Goal: Information Seeking & Learning: Learn about a topic

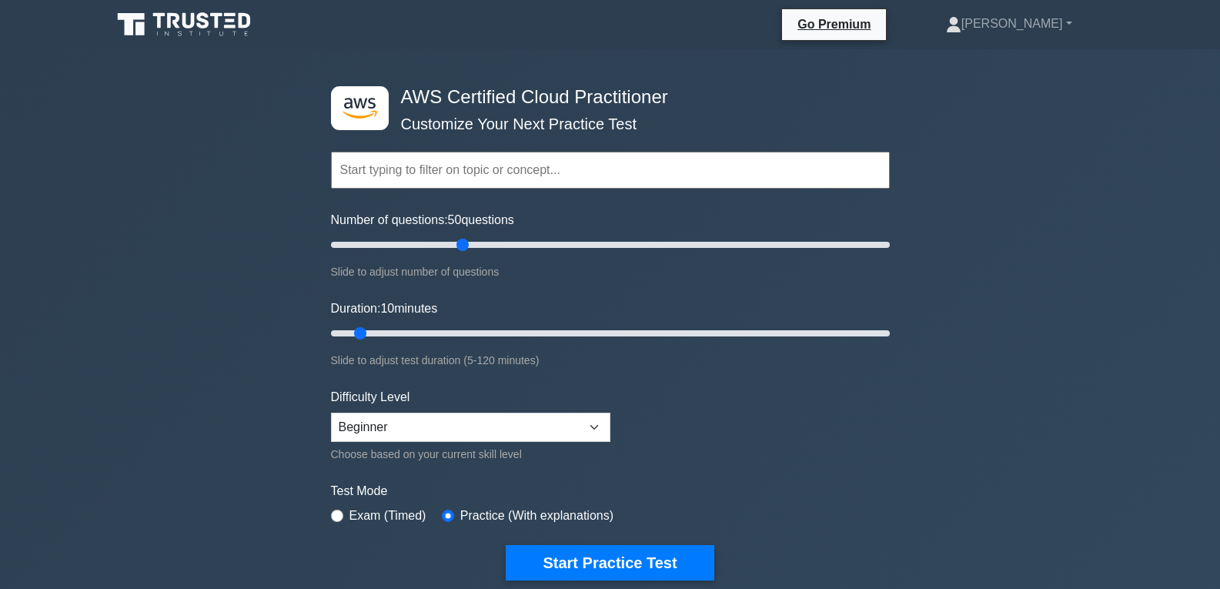
drag, startPoint x: 353, startPoint y: 242, endPoint x: 463, endPoint y: 243, distance: 110.1
type input "50"
click at [463, 243] on input "Number of questions: 50 questions" at bounding box center [610, 245] width 559 height 18
drag, startPoint x: 356, startPoint y: 328, endPoint x: 397, endPoint y: 328, distance: 41.6
type input "20"
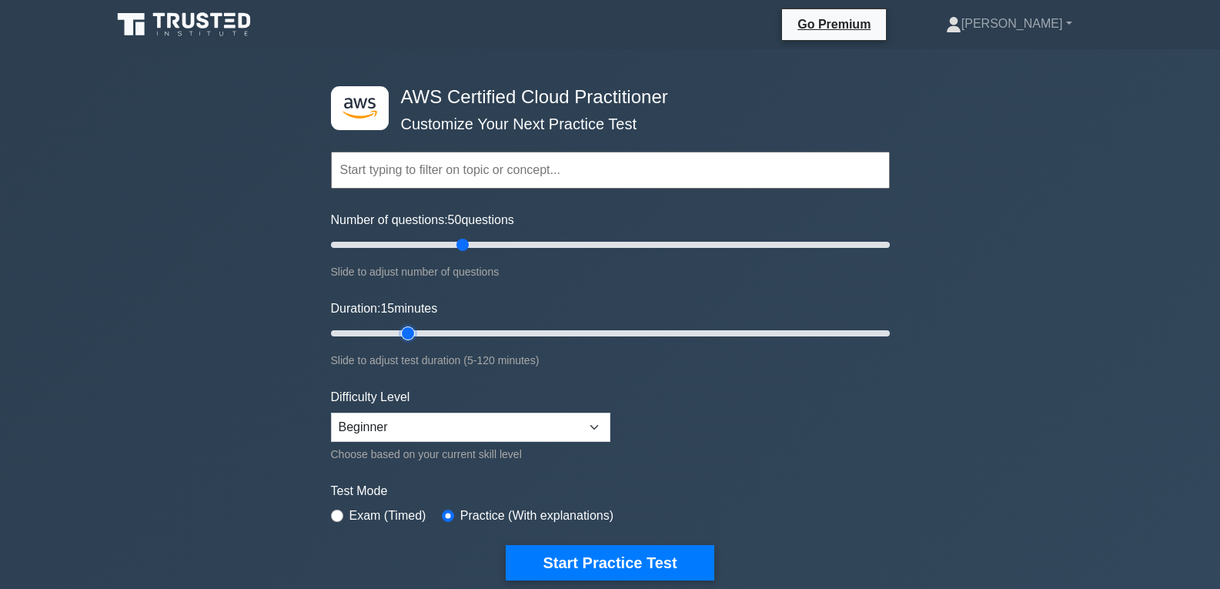
click at [397, 328] on input "Duration: 15 minutes" at bounding box center [610, 333] width 559 height 18
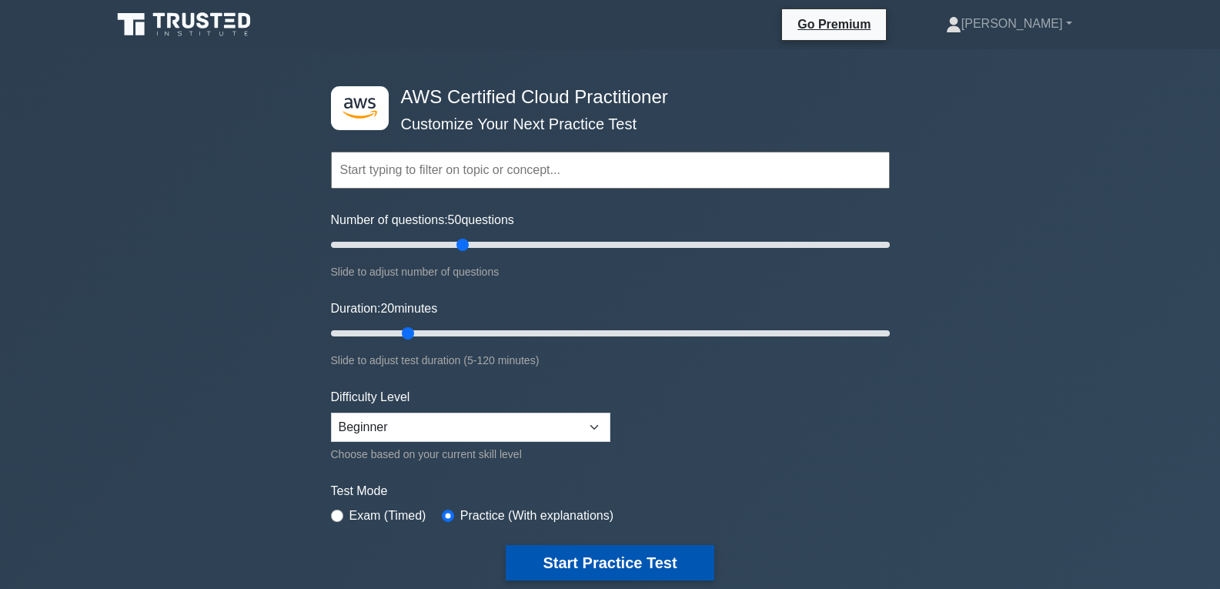
click at [599, 556] on button "Start Practice Test" at bounding box center [610, 562] width 208 height 35
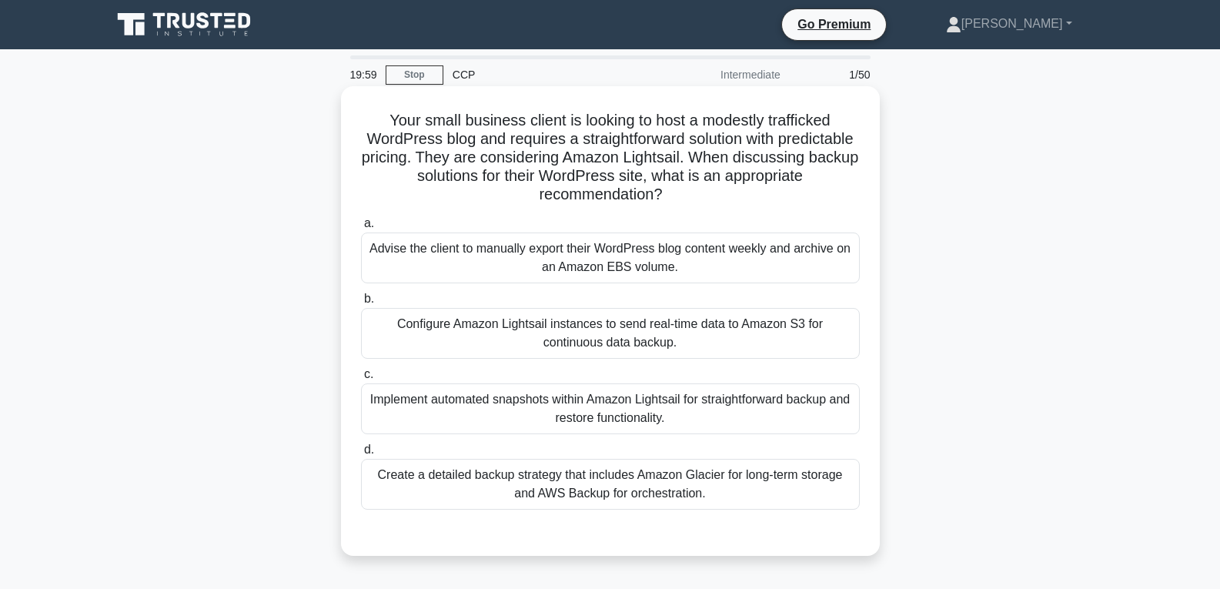
click at [531, 353] on div "Configure Amazon Lightsail instances to send real-time data to Amazon S3 for co…" at bounding box center [610, 333] width 499 height 51
click at [361, 304] on input "b. Configure Amazon Lightsail instances to send real-time data to Amazon S3 for…" at bounding box center [361, 299] width 0 height 10
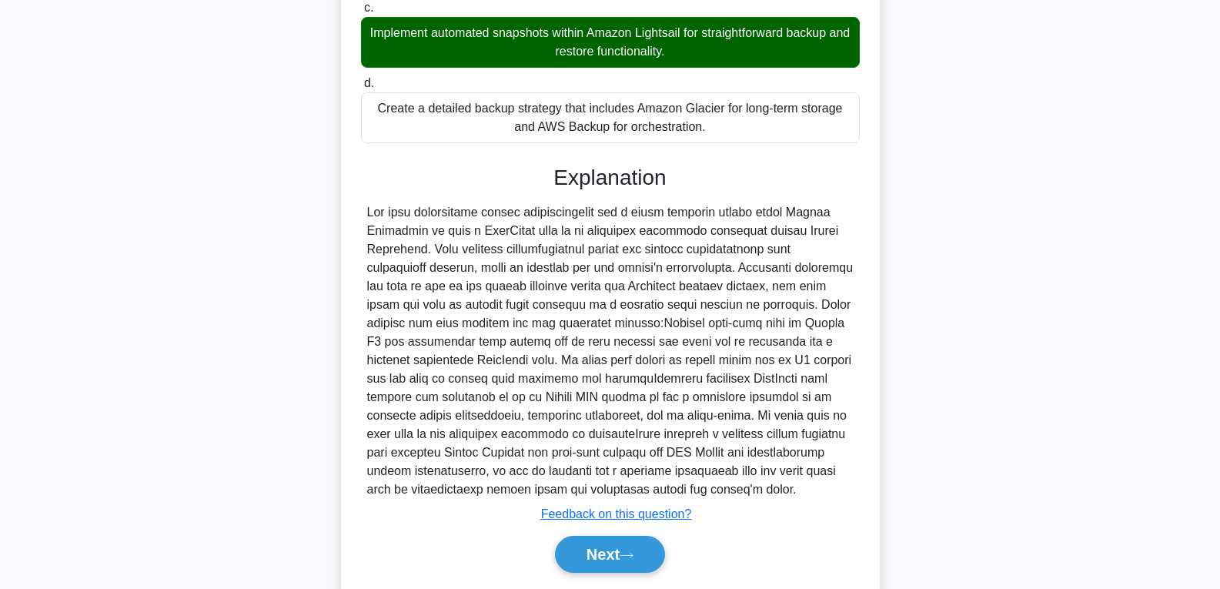
scroll to position [385, 0]
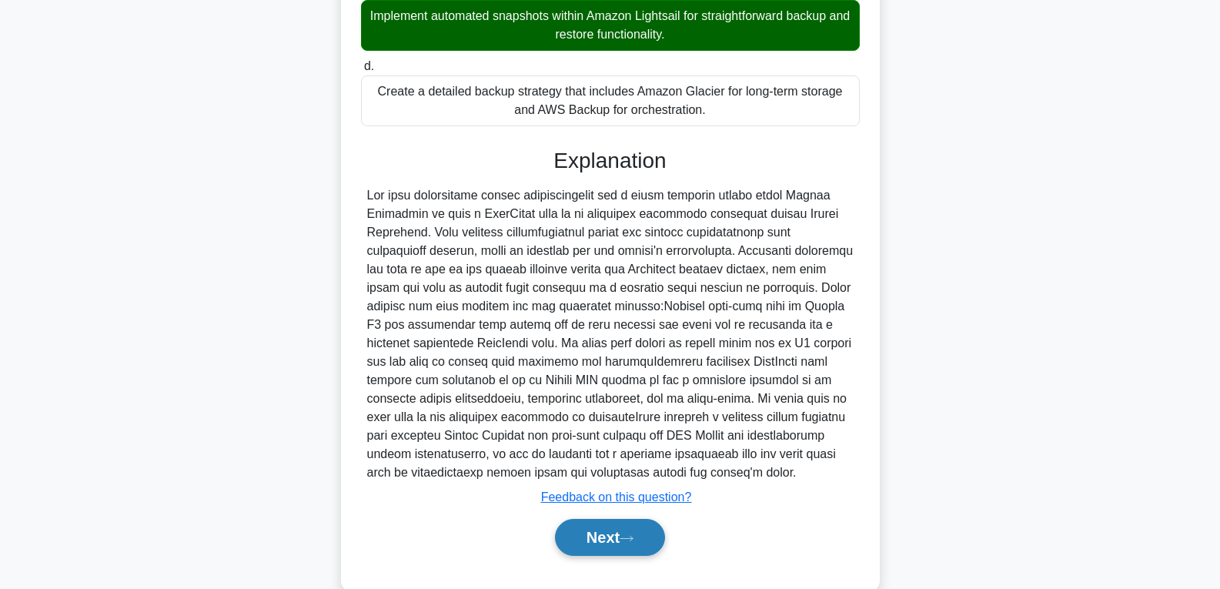
click at [613, 542] on button "Next" at bounding box center [610, 537] width 110 height 37
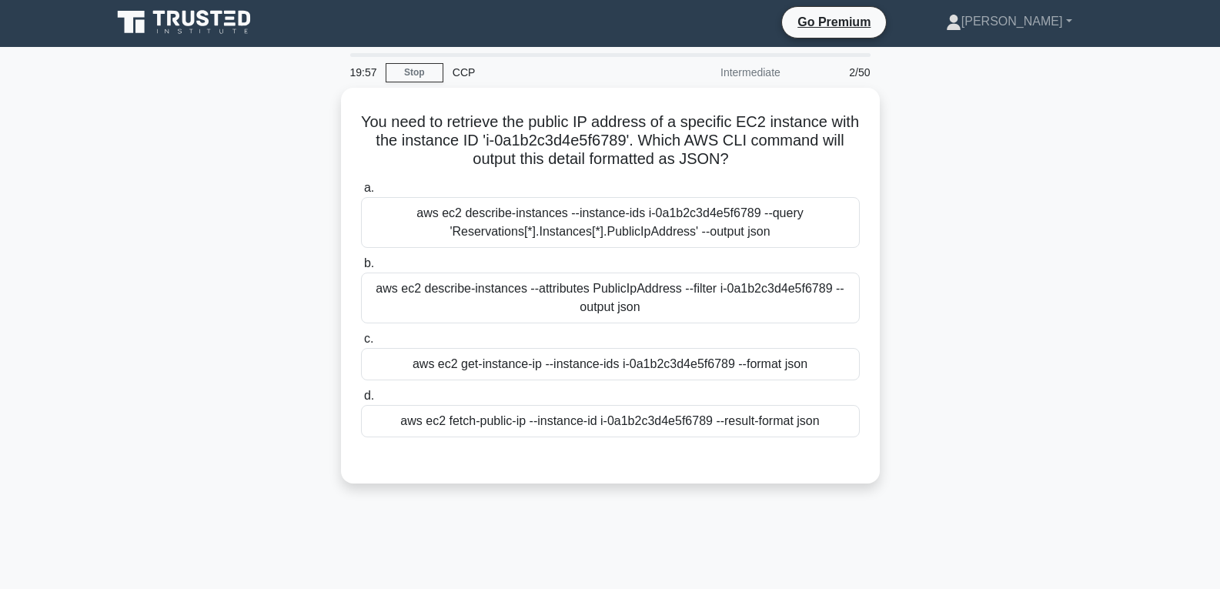
scroll to position [0, 0]
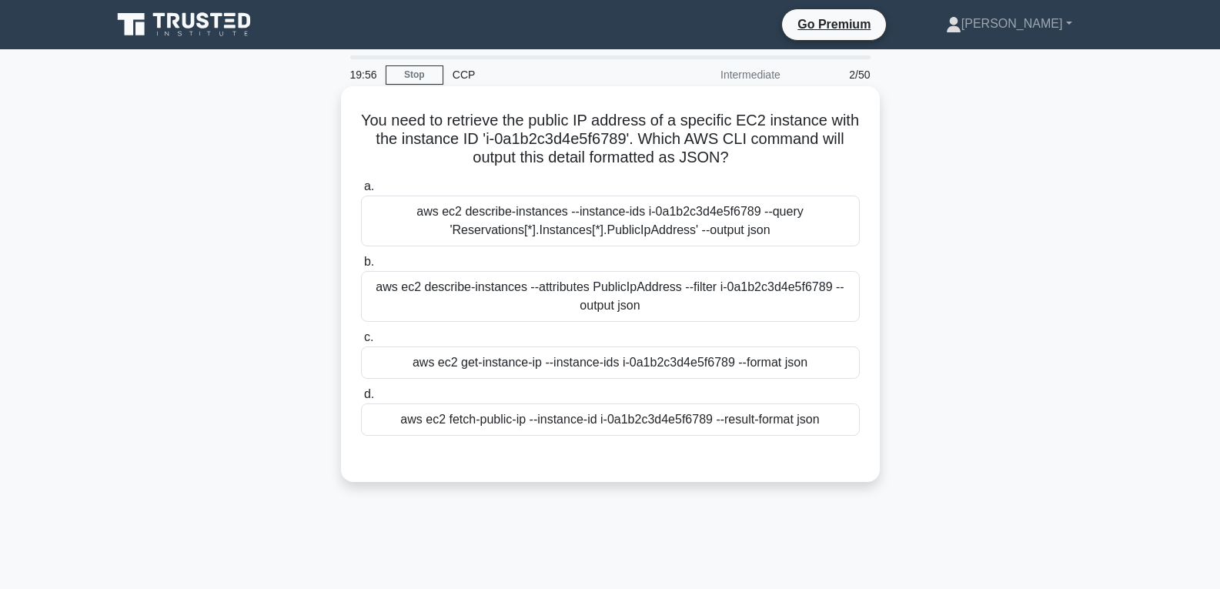
click at [566, 362] on div "aws ec2 get-instance-ip --instance-ids i-0a1b2c3d4e5f6789 --format json" at bounding box center [610, 362] width 499 height 32
click at [361, 343] on input "c. aws ec2 get-instance-ip --instance-ids i-0a1b2c3d4e5f6789 --format json" at bounding box center [361, 338] width 0 height 10
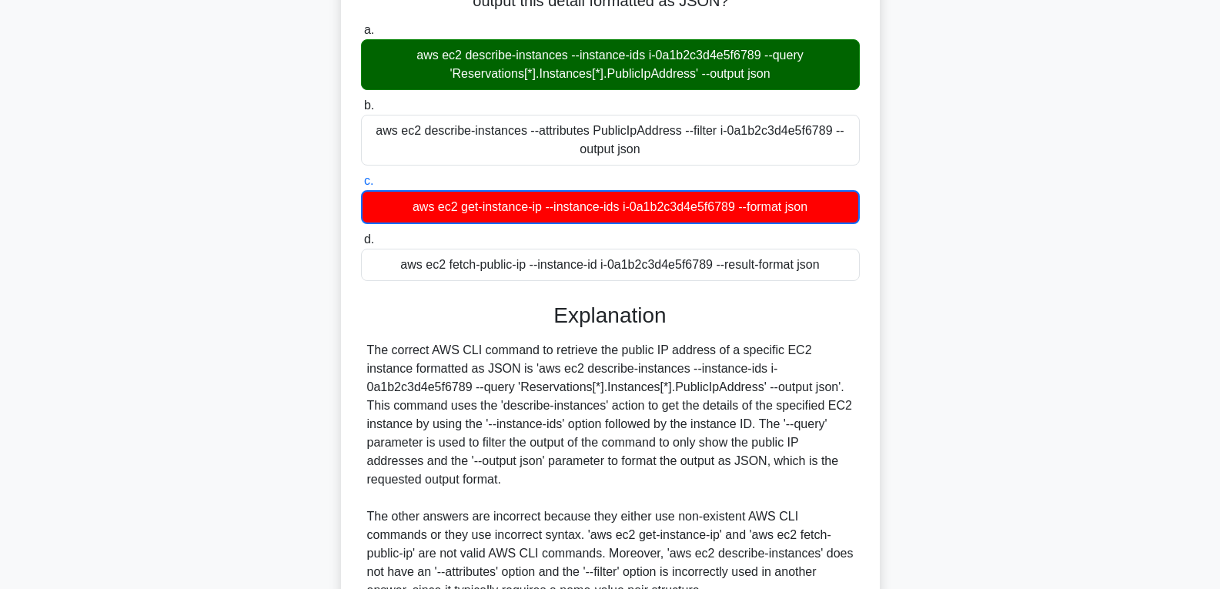
scroll to position [289, 0]
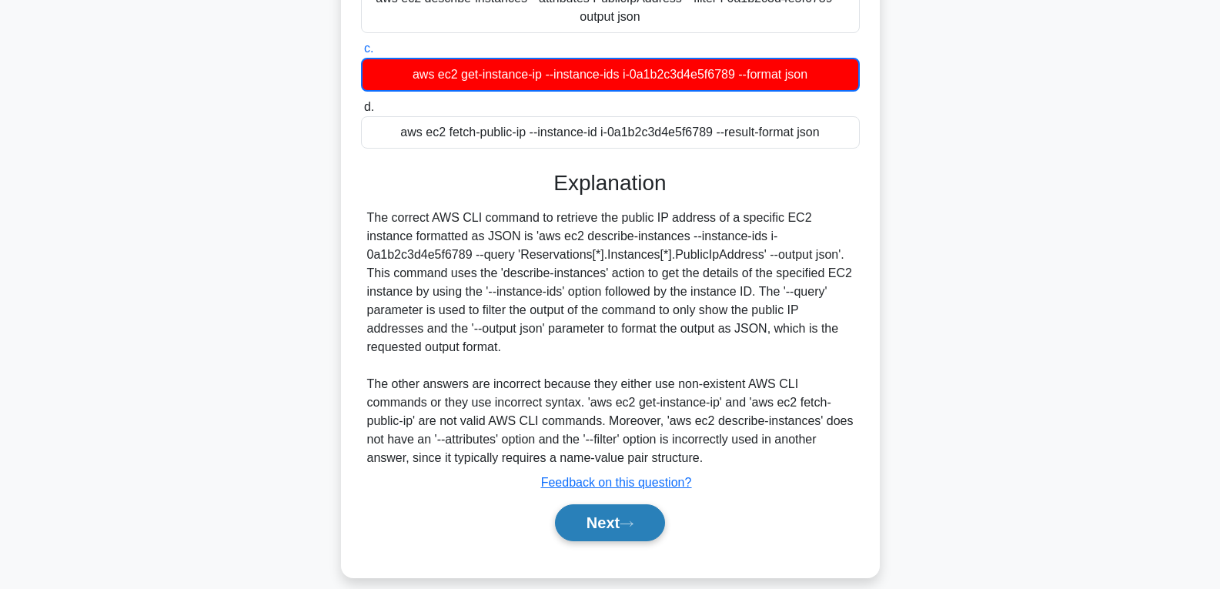
click at [599, 504] on button "Next" at bounding box center [610, 522] width 110 height 37
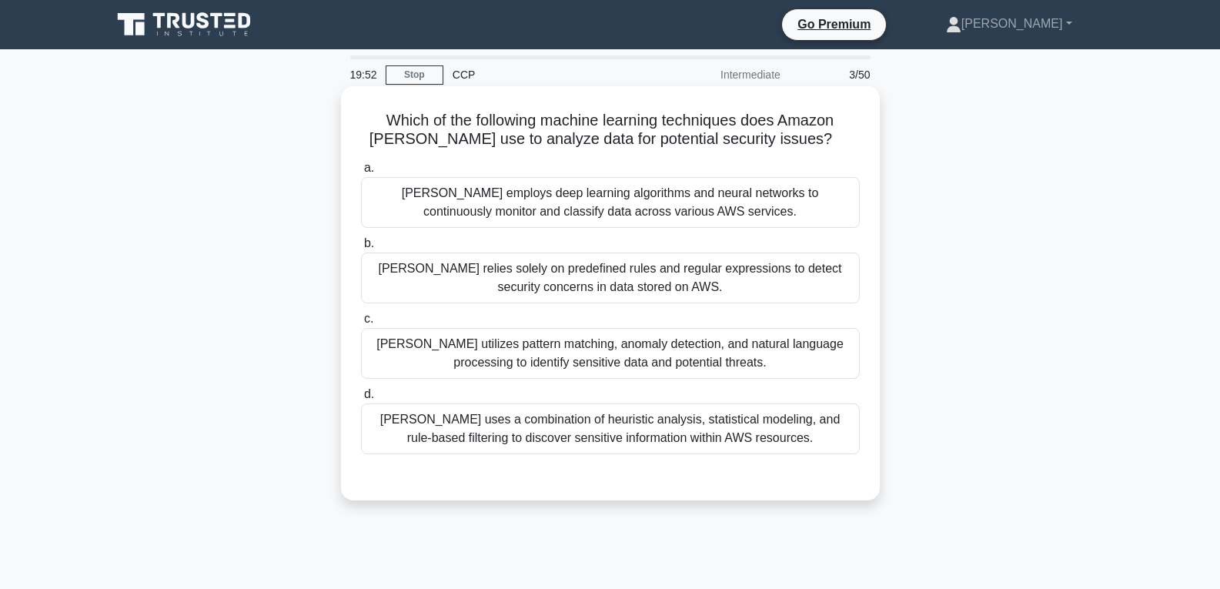
click at [558, 299] on div "Macie relies solely on predefined rules and regular expressions to detect secur…" at bounding box center [610, 277] width 499 height 51
click at [361, 249] on input "b. Macie relies solely on predefined rules and regular expressions to detect se…" at bounding box center [361, 244] width 0 height 10
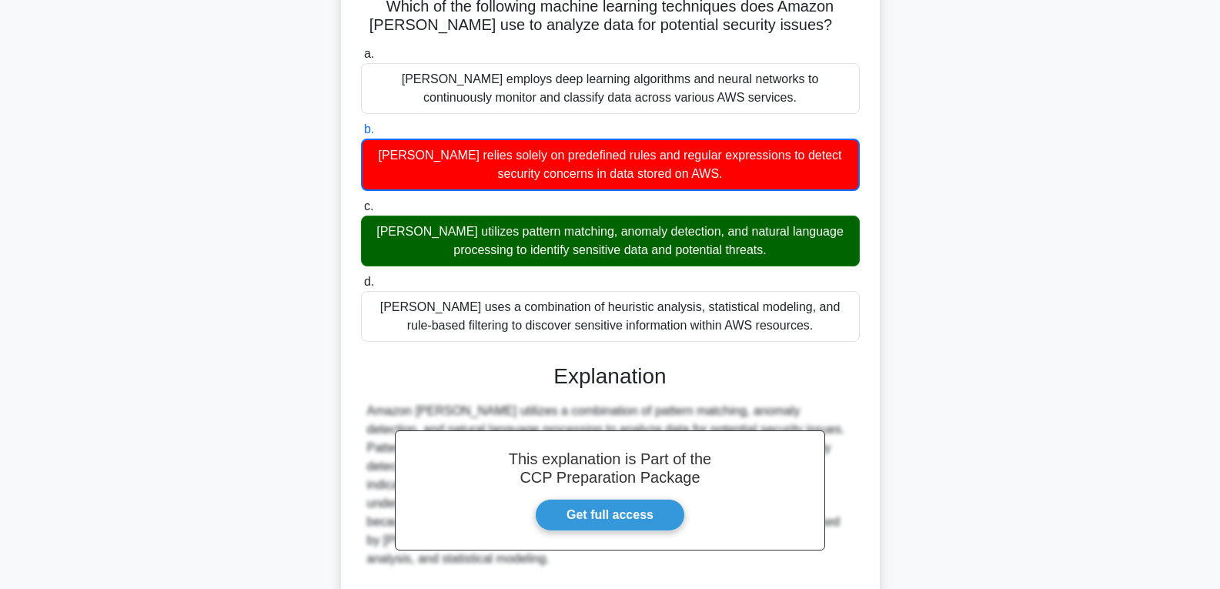
scroll to position [252, 0]
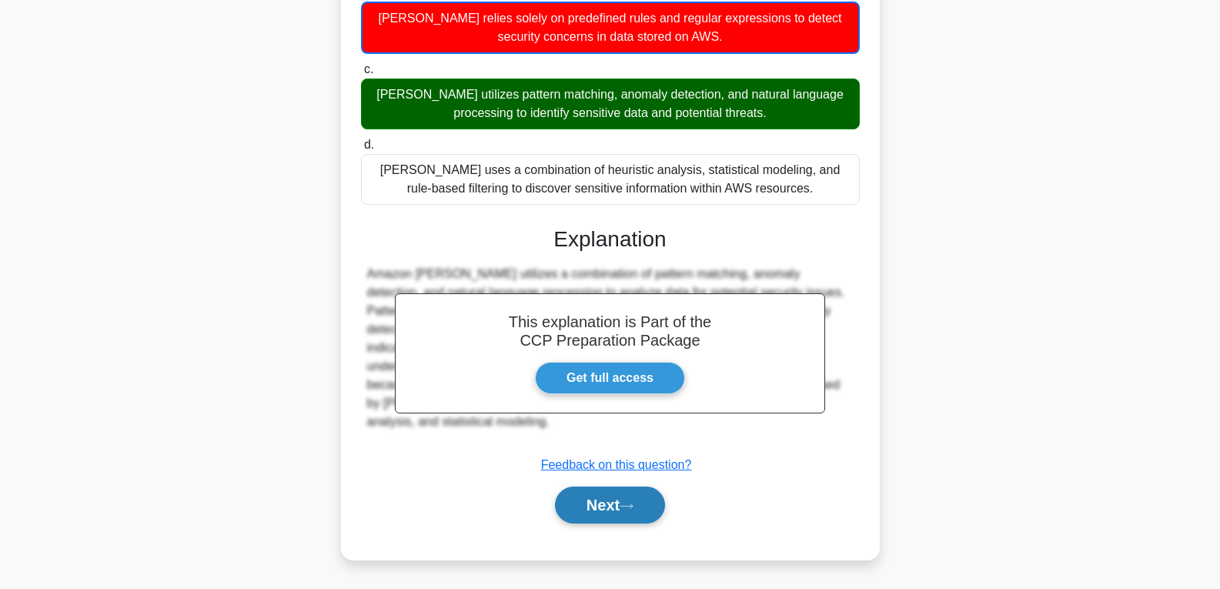
click at [586, 502] on button "Next" at bounding box center [610, 504] width 110 height 37
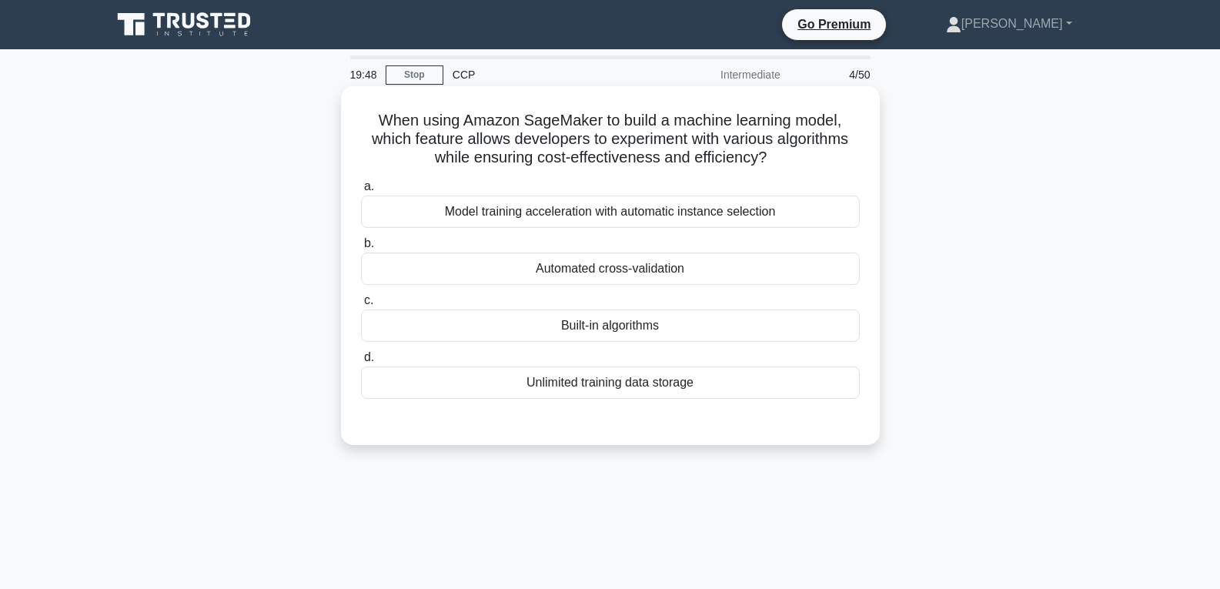
click at [565, 320] on div "Built-in algorithms" at bounding box center [610, 325] width 499 height 32
click at [361, 306] on input "c. Built-in algorithms" at bounding box center [361, 301] width 0 height 10
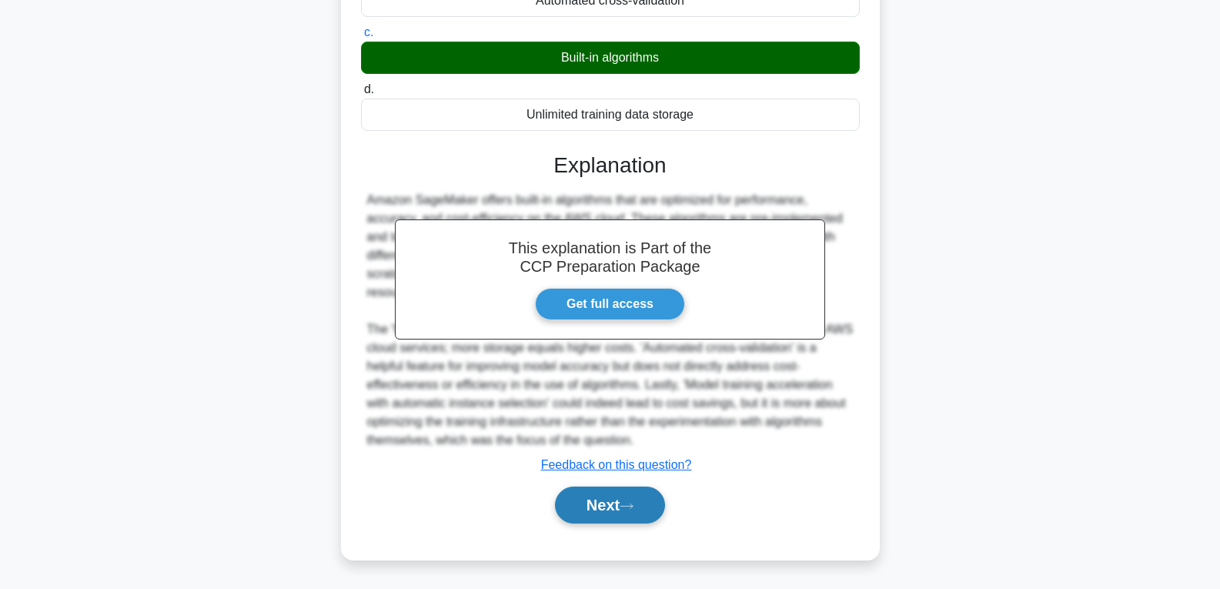
click at [621, 505] on button "Next" at bounding box center [610, 504] width 110 height 37
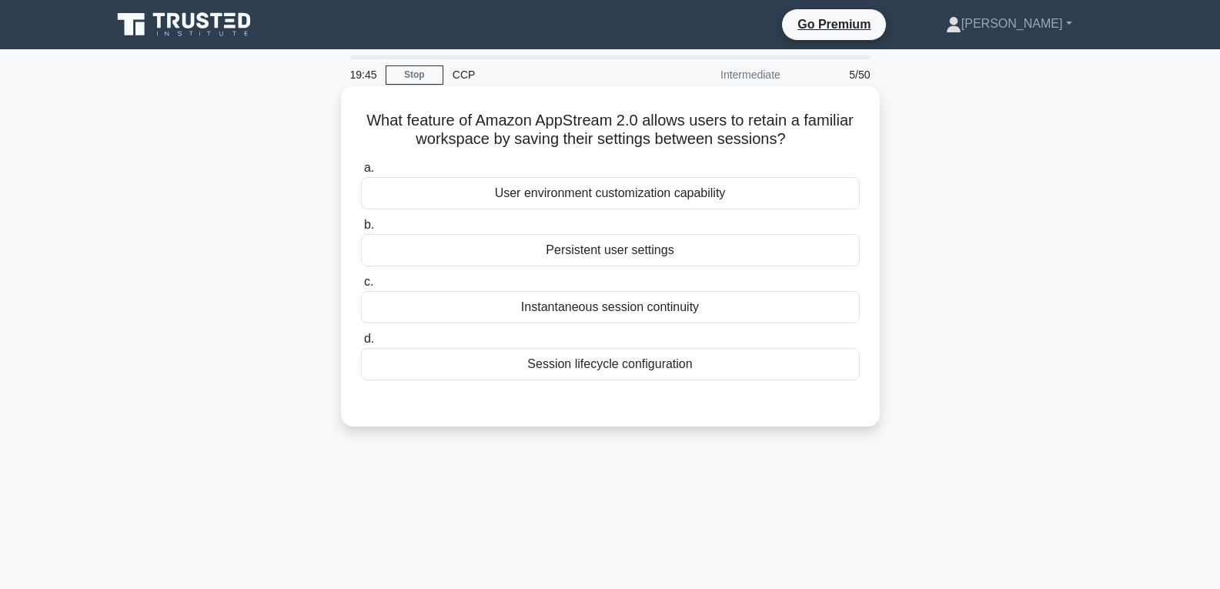
click at [605, 252] on div "Persistent user settings" at bounding box center [610, 250] width 499 height 32
click at [361, 230] on input "b. Persistent user settings" at bounding box center [361, 225] width 0 height 10
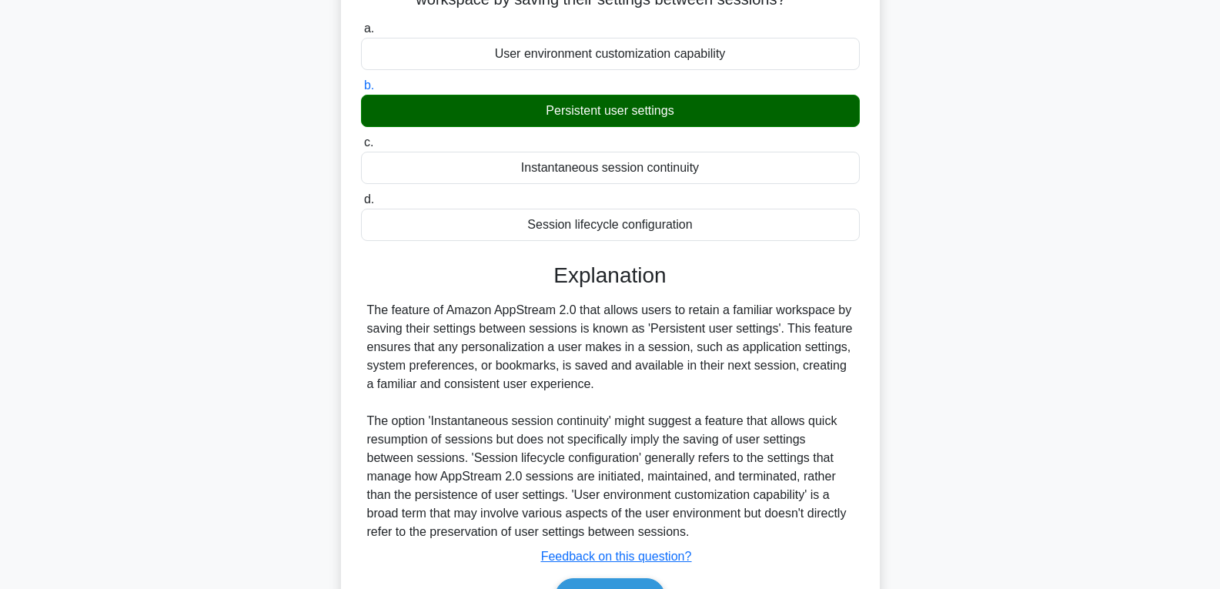
scroll to position [242, 0]
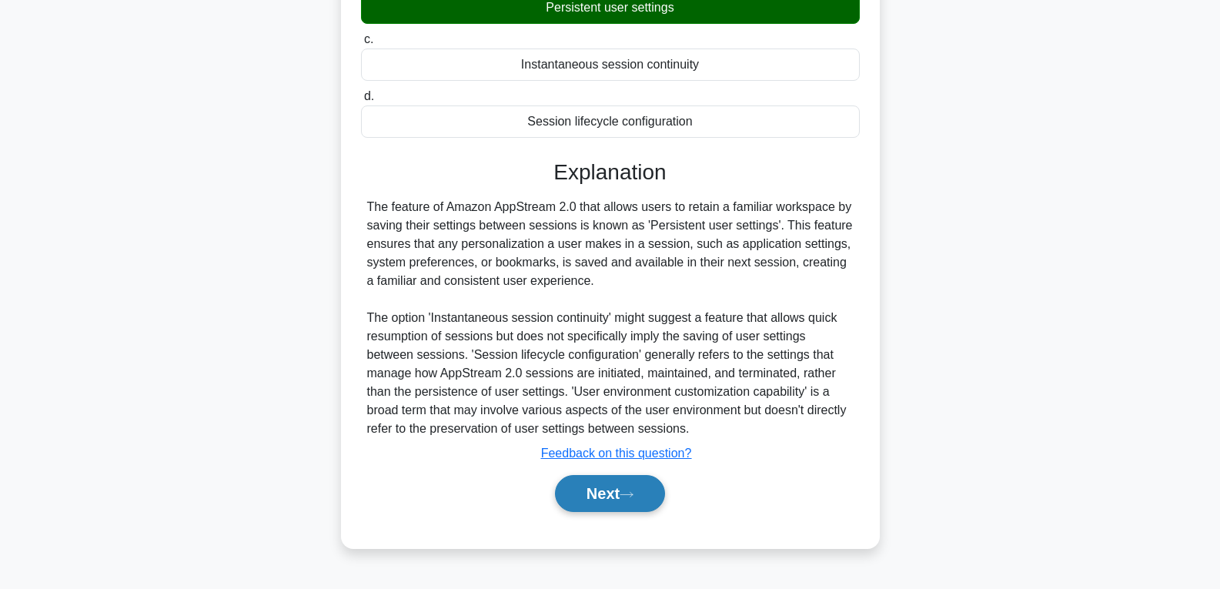
click at [583, 488] on button "Next" at bounding box center [610, 493] width 110 height 37
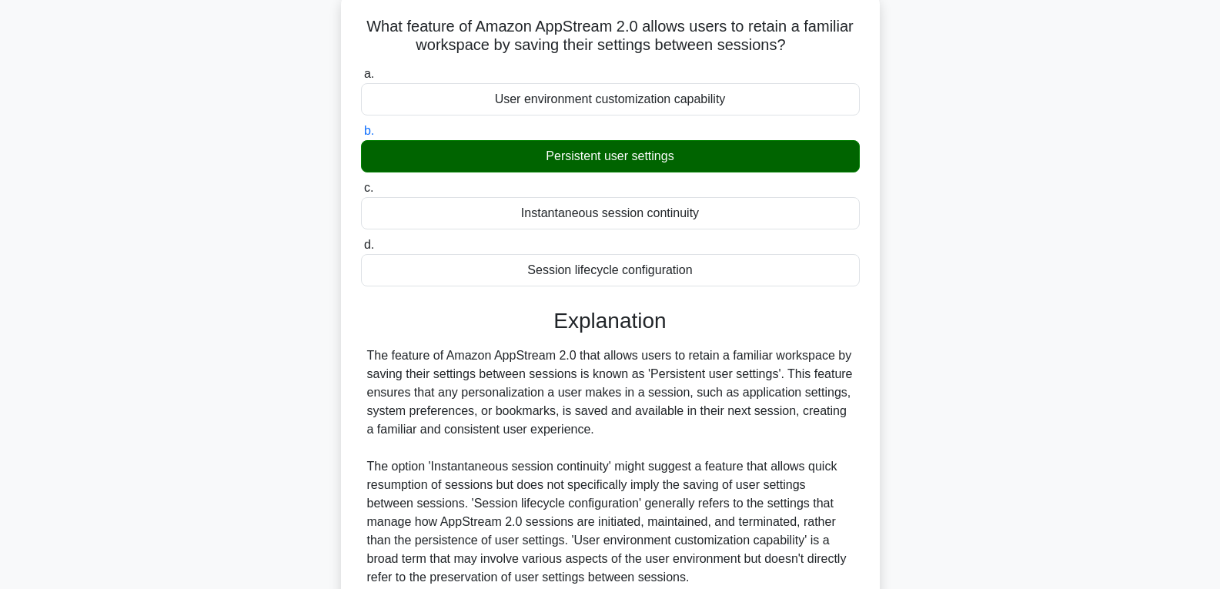
scroll to position [0, 0]
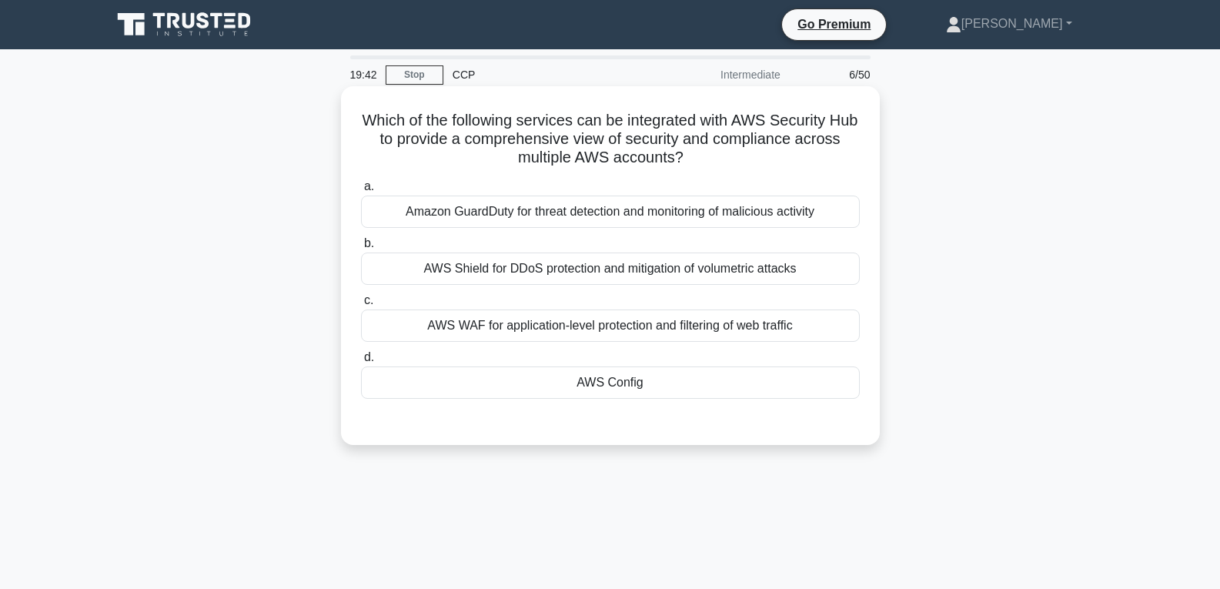
click at [580, 362] on label "d. AWS Config" at bounding box center [610, 373] width 499 height 51
click at [361, 362] on input "d. AWS Config" at bounding box center [361, 358] width 0 height 10
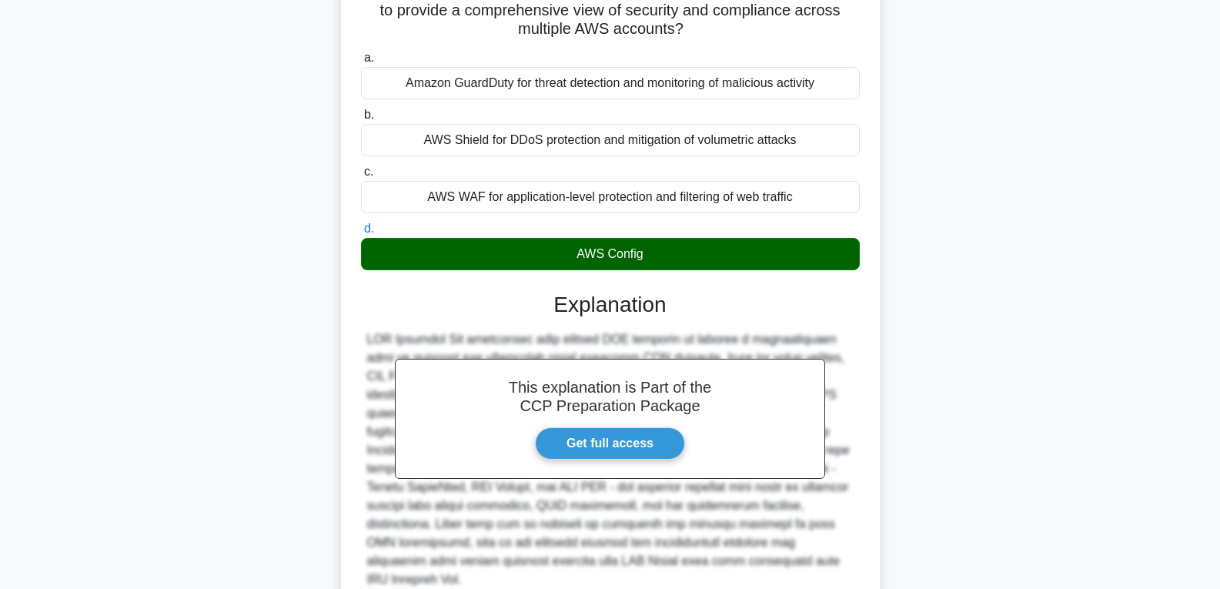
scroll to position [250, 0]
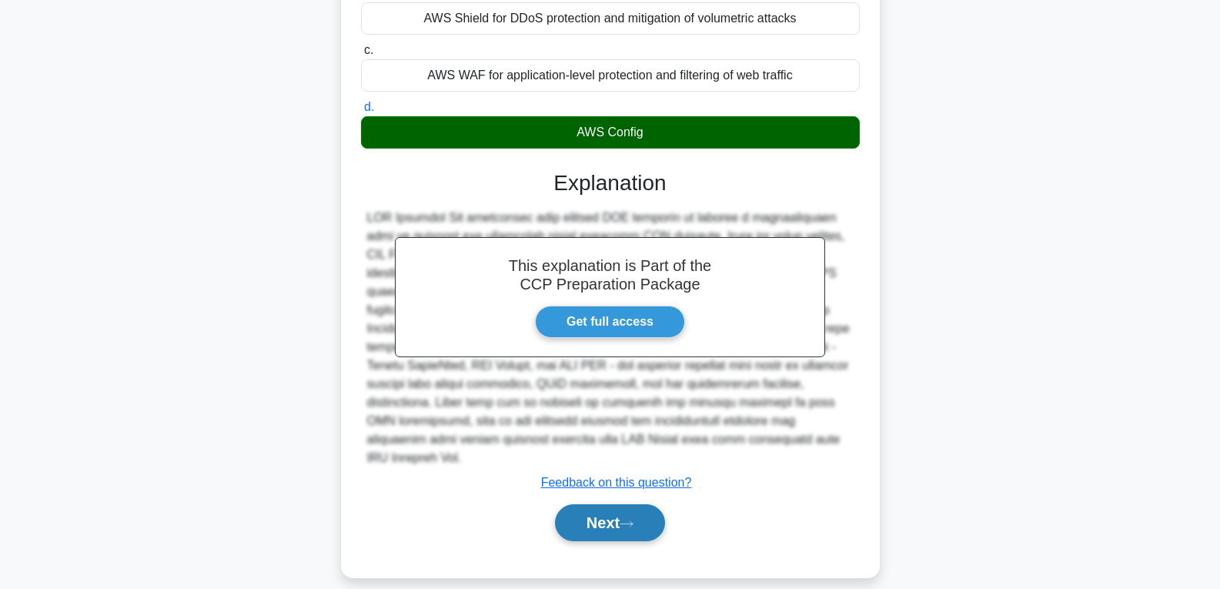
click at [589, 504] on button "Next" at bounding box center [610, 522] width 110 height 37
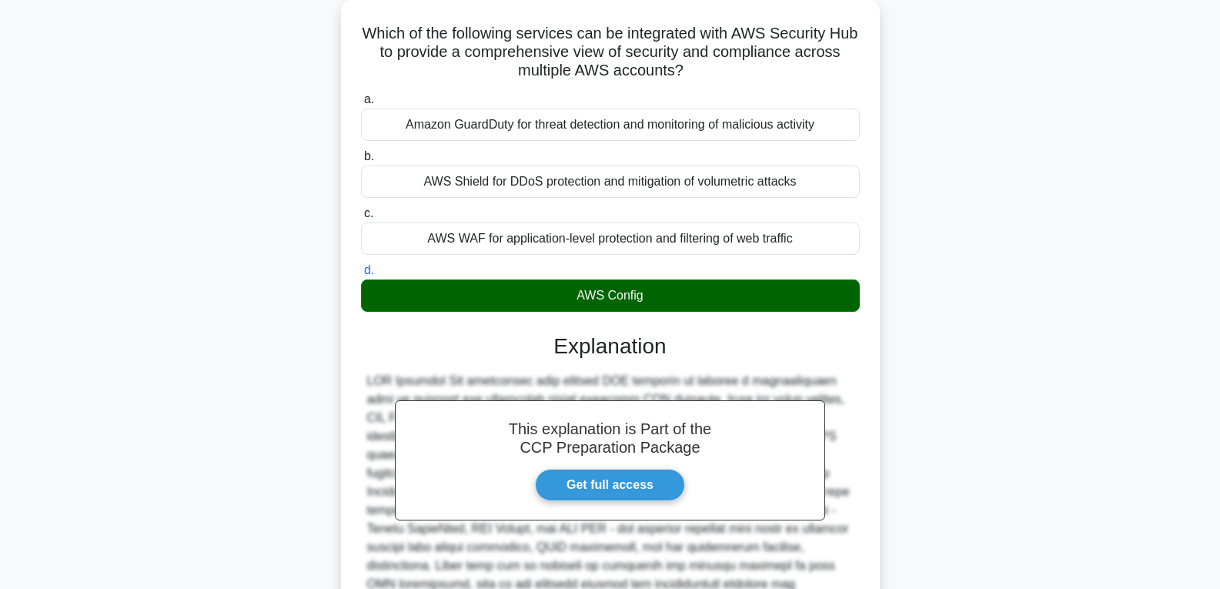
scroll to position [0, 0]
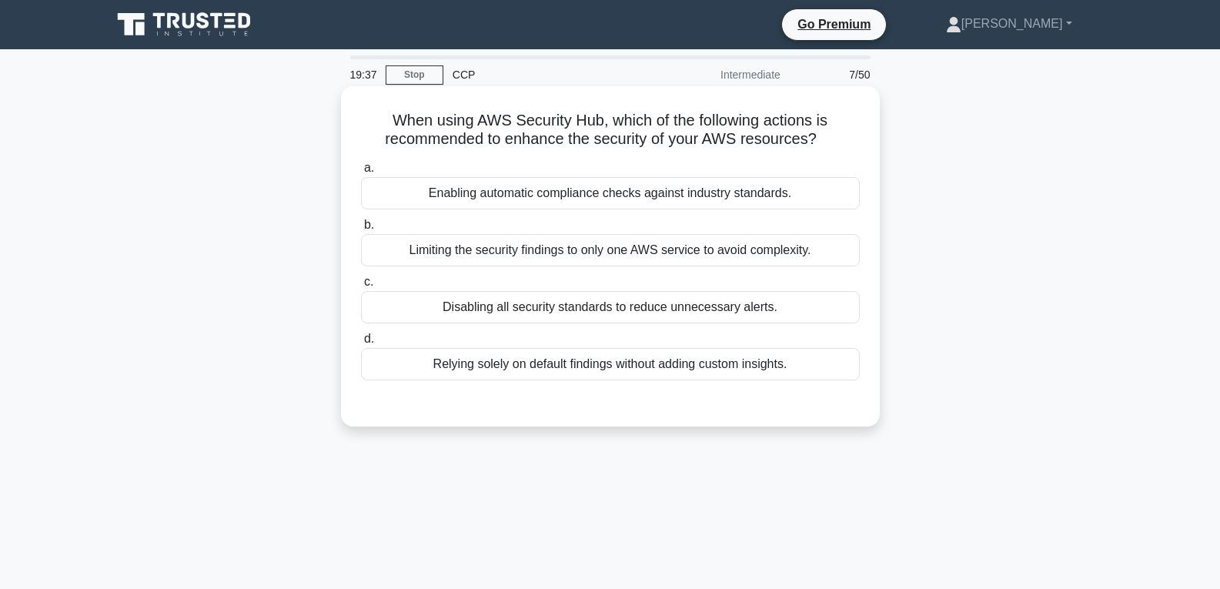
click at [529, 298] on div "Disabling all security standards to reduce unnecessary alerts." at bounding box center [610, 307] width 499 height 32
click at [361, 287] on input "c. Disabling all security standards to reduce unnecessary alerts." at bounding box center [361, 282] width 0 height 10
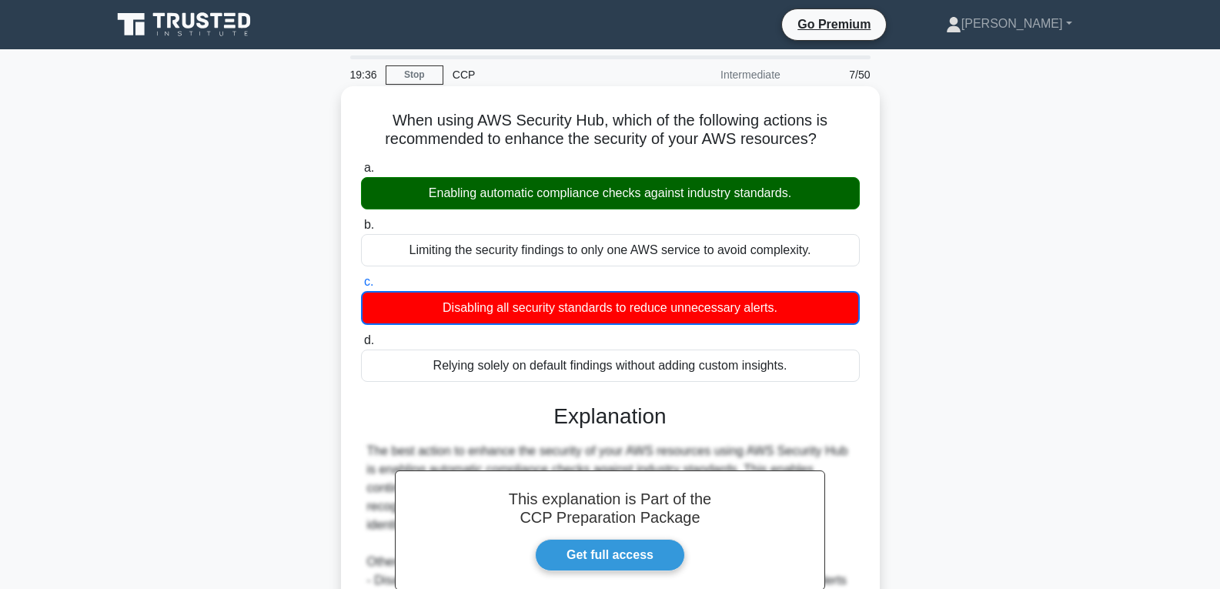
scroll to position [252, 0]
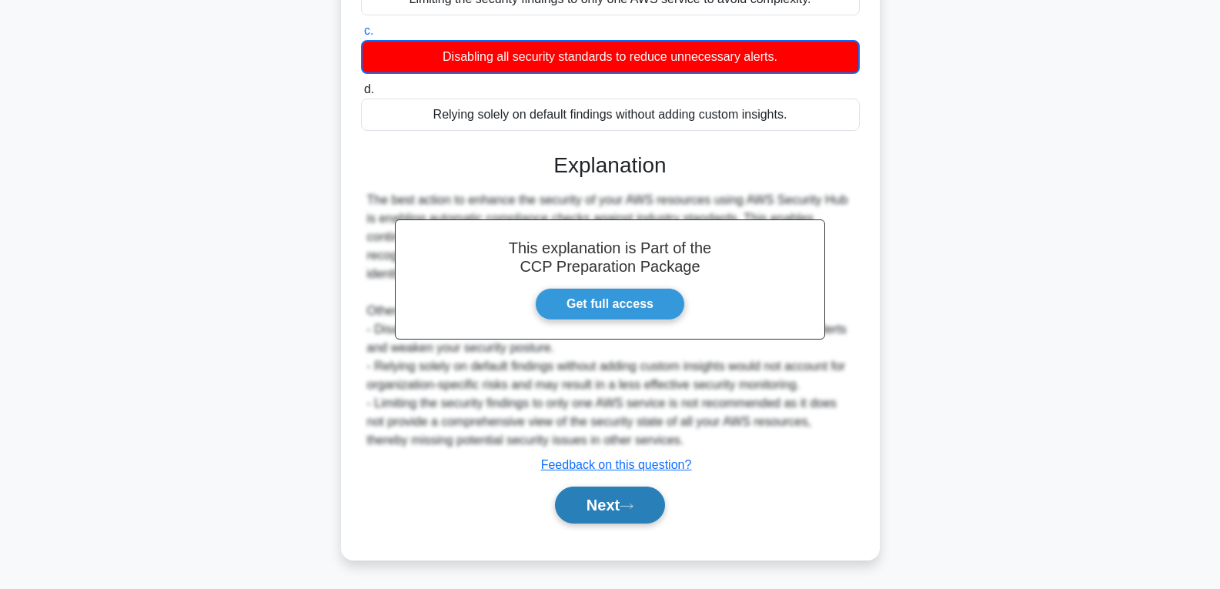
click at [590, 519] on button "Next" at bounding box center [610, 504] width 110 height 37
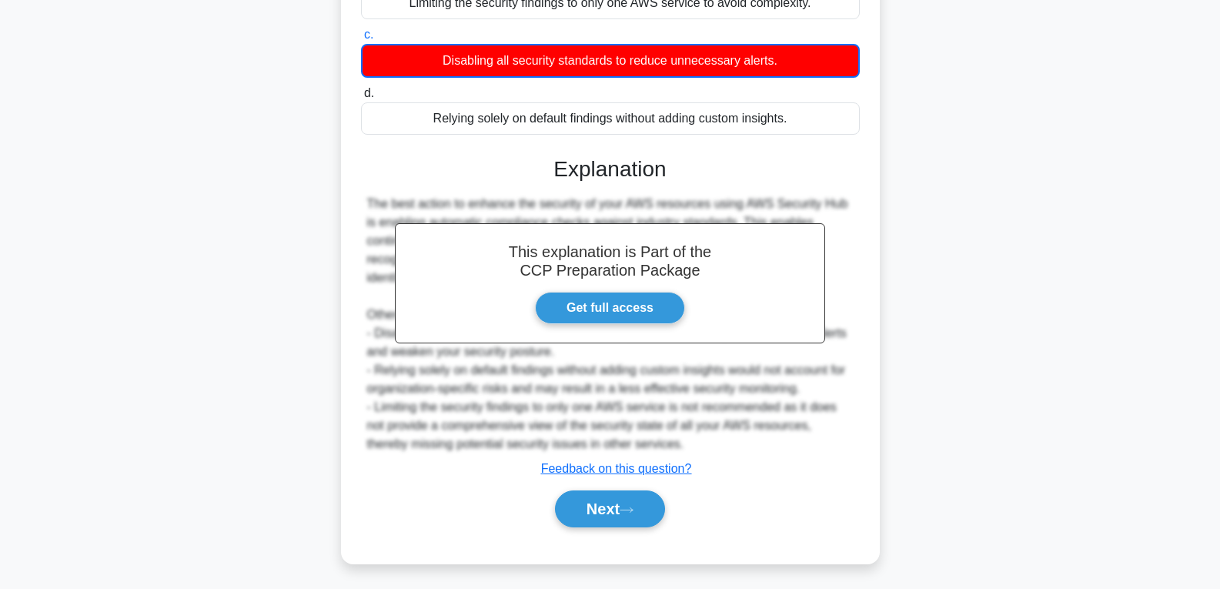
scroll to position [0, 0]
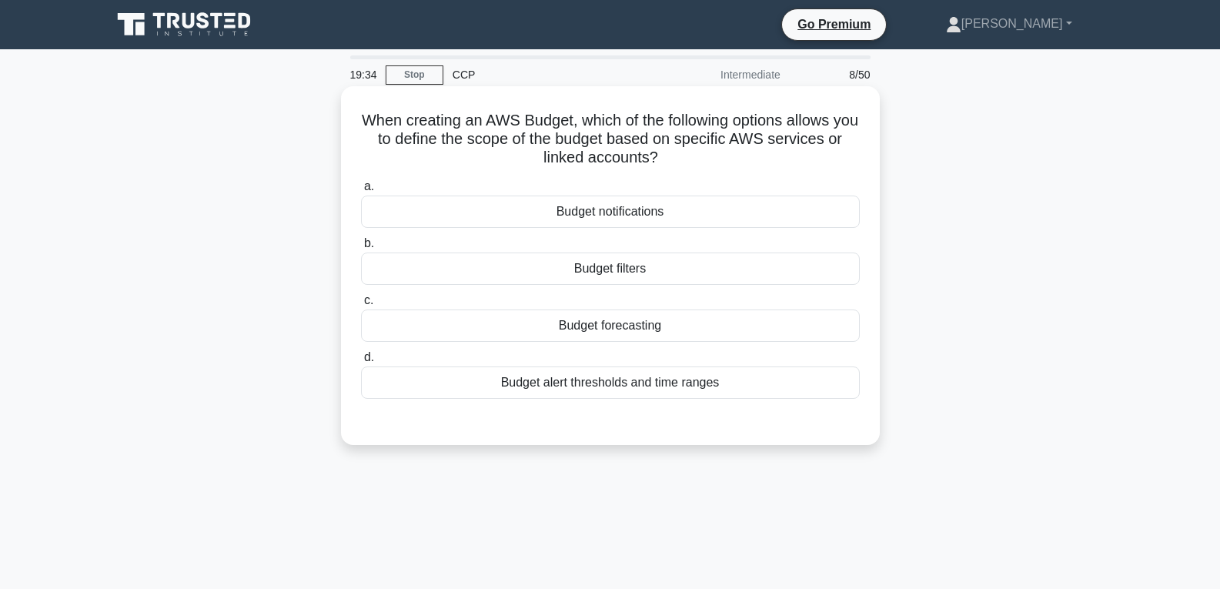
click at [595, 271] on div "Budget filters" at bounding box center [610, 268] width 499 height 32
click at [361, 249] on input "b. Budget filters" at bounding box center [361, 244] width 0 height 10
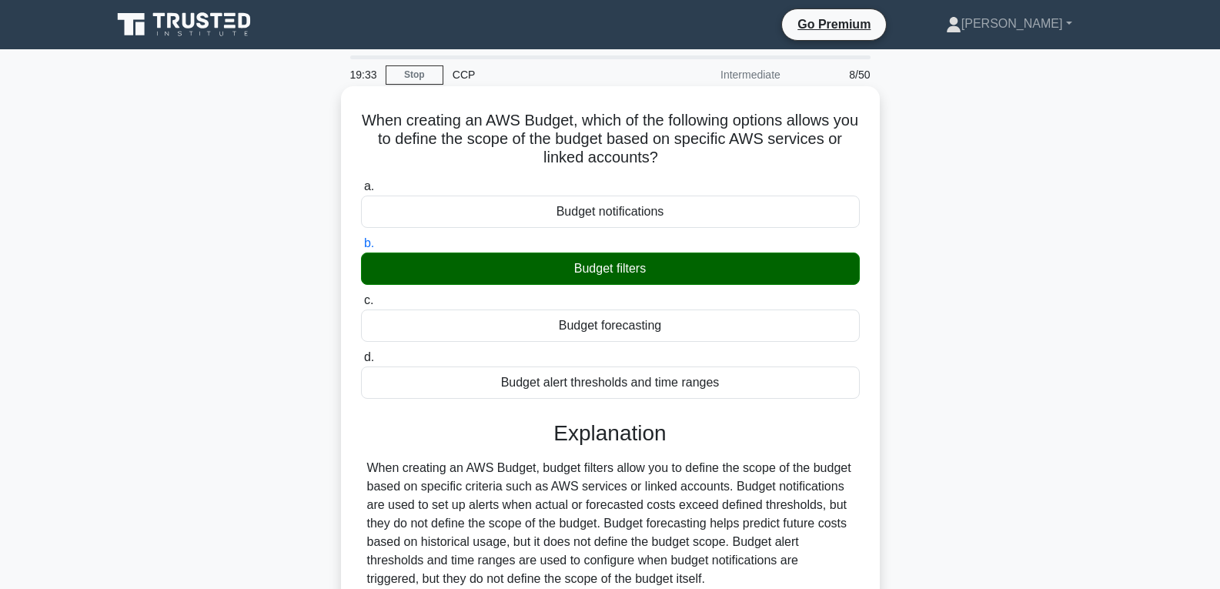
scroll to position [242, 0]
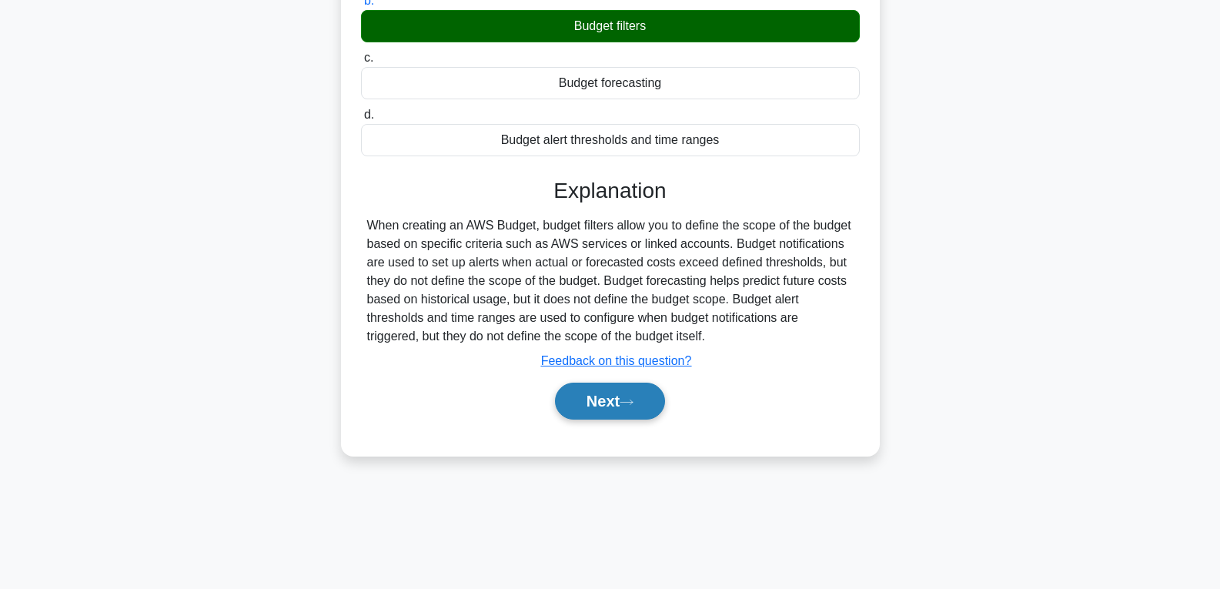
click at [633, 399] on icon at bounding box center [627, 402] width 14 height 8
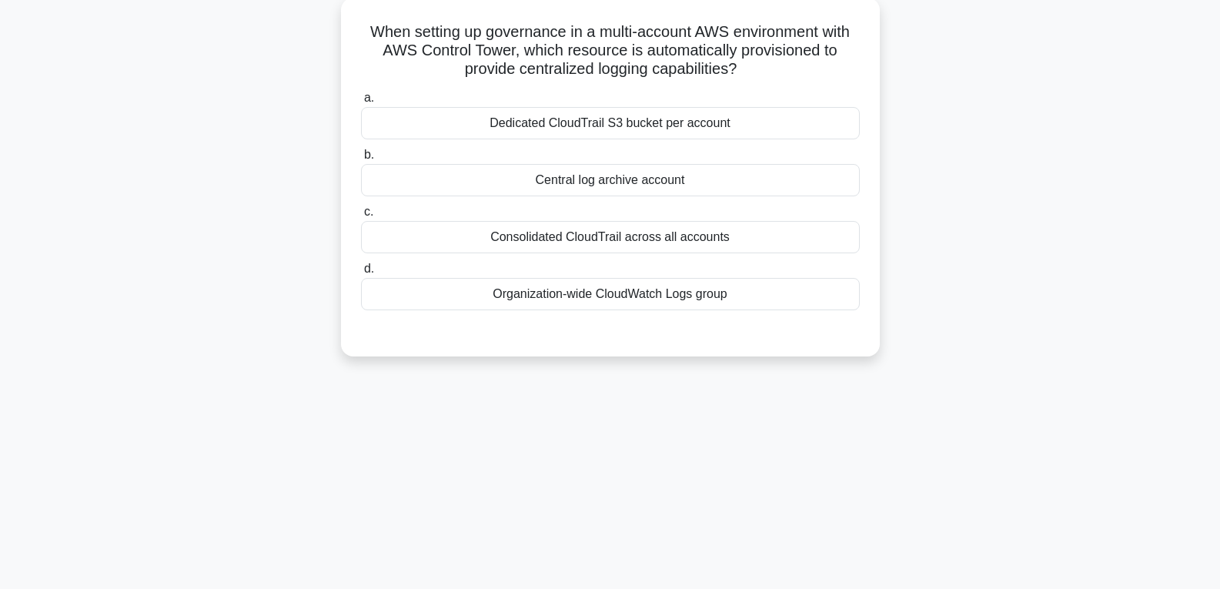
scroll to position [0, 0]
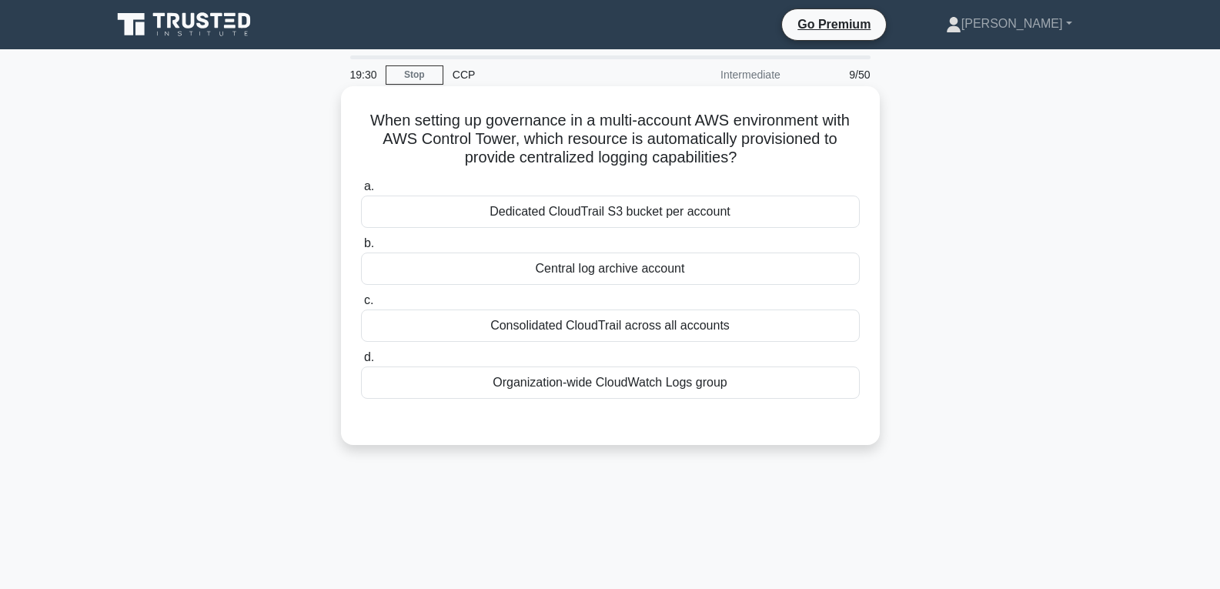
click at [623, 264] on div "Central log archive account" at bounding box center [610, 268] width 499 height 32
click at [361, 249] on input "b. Central log archive account" at bounding box center [361, 244] width 0 height 10
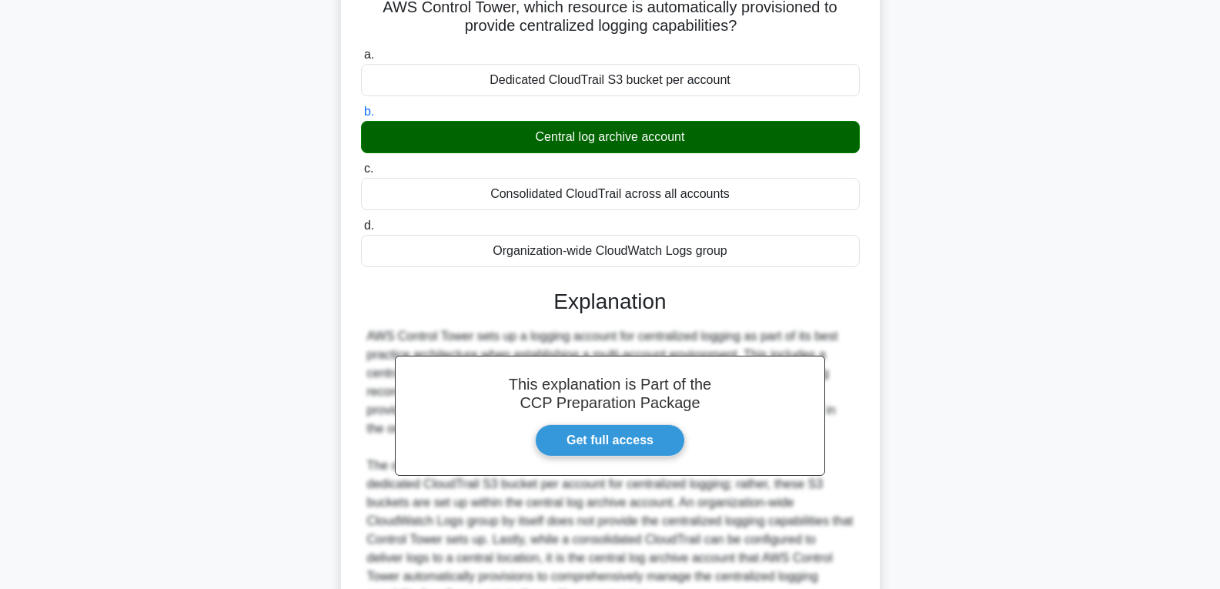
scroll to position [287, 0]
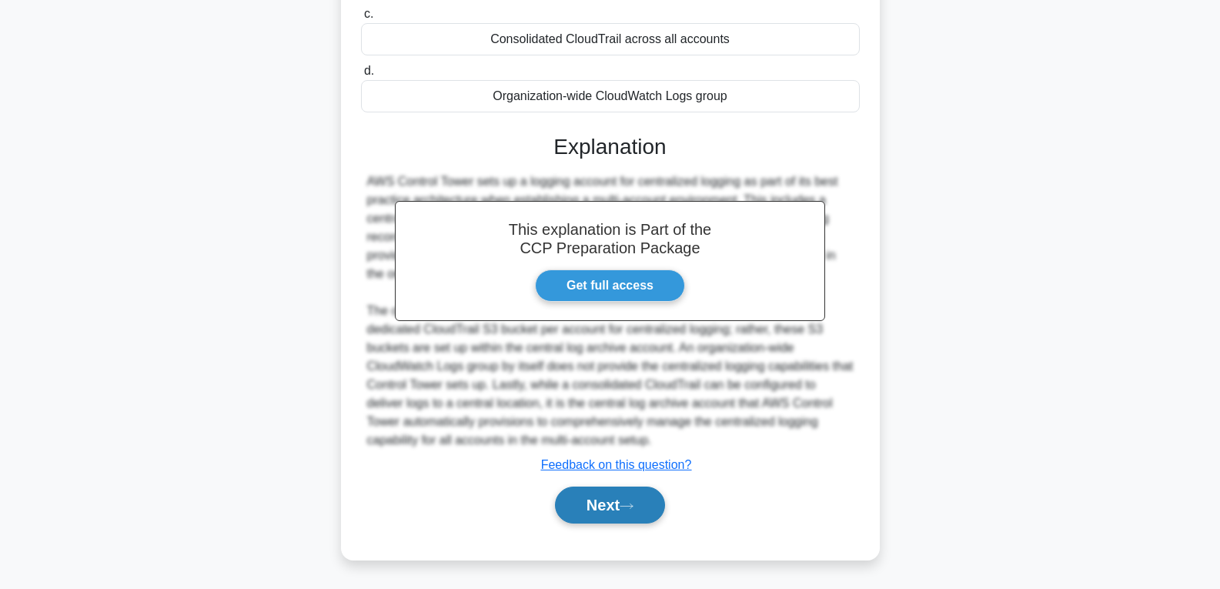
click at [650, 494] on button "Next" at bounding box center [610, 504] width 110 height 37
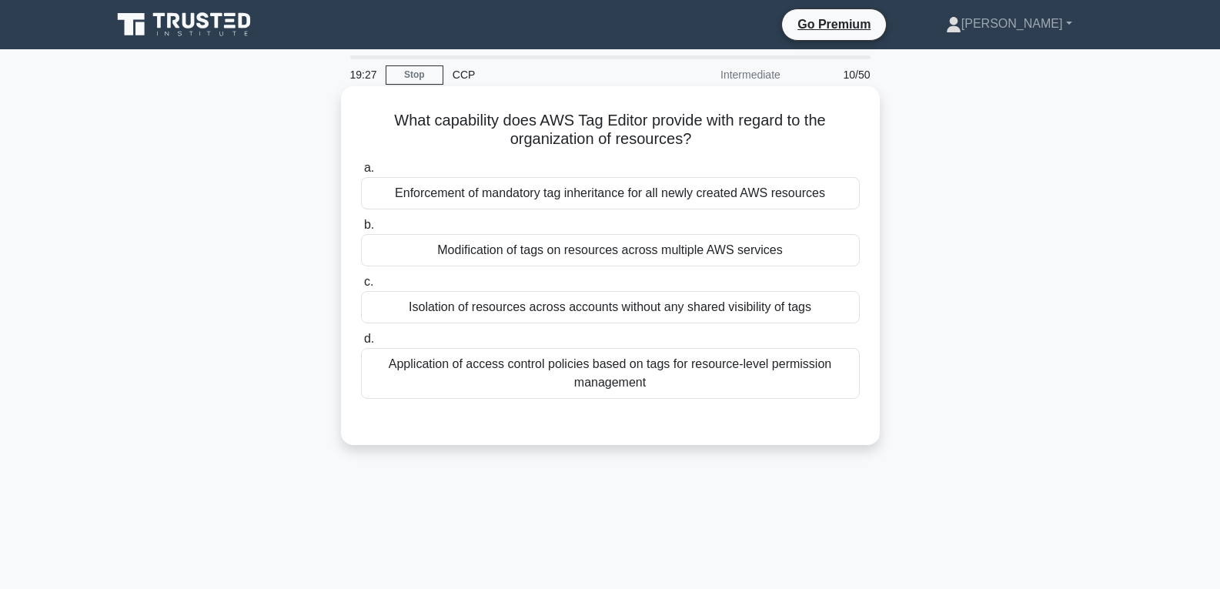
click at [558, 251] on div "Modification of tags on resources across multiple AWS services" at bounding box center [610, 250] width 499 height 32
click at [361, 230] on input "b. Modification of tags on resources across multiple AWS services" at bounding box center [361, 225] width 0 height 10
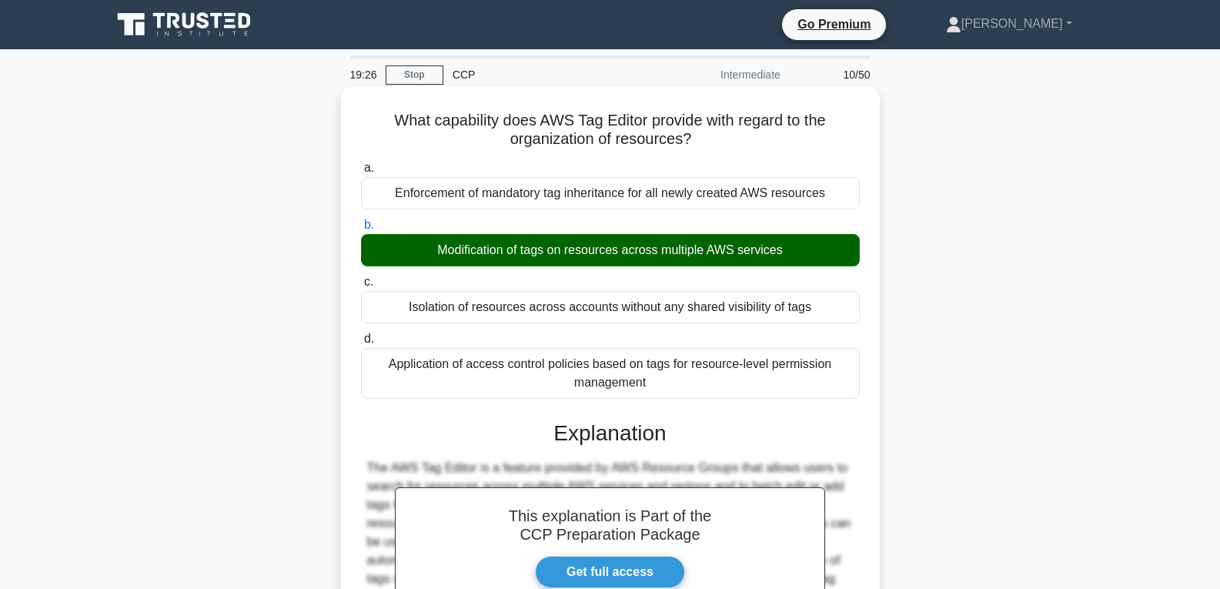
scroll to position [361, 0]
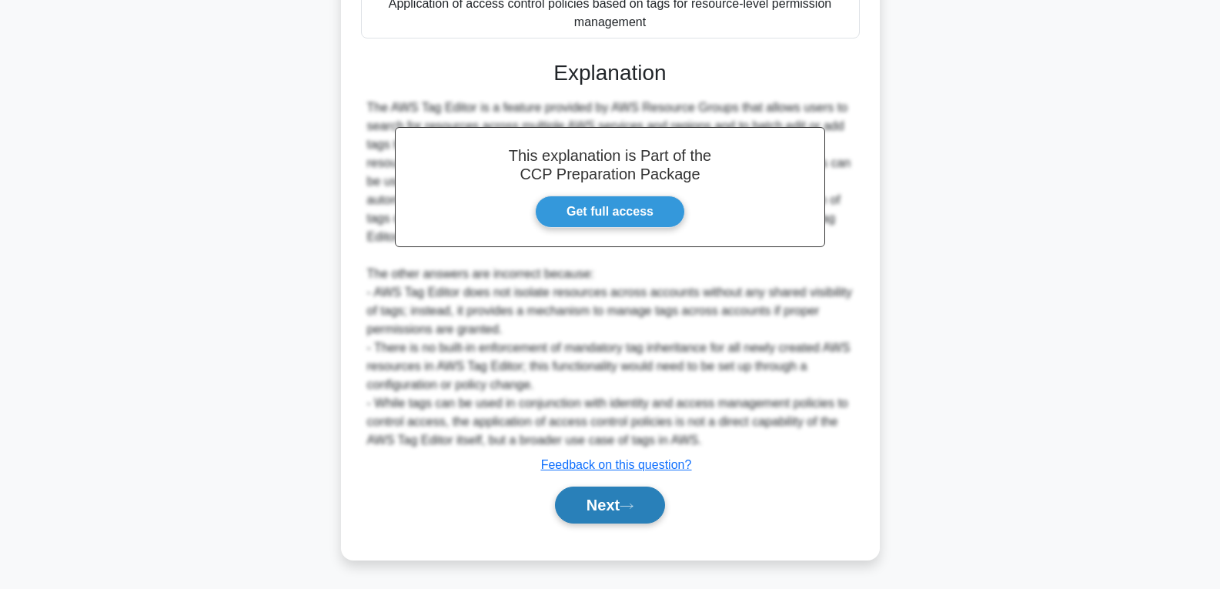
drag, startPoint x: 593, startPoint y: 494, endPoint x: 593, endPoint y: 503, distance: 8.5
click at [593, 501] on button "Next" at bounding box center [610, 504] width 110 height 37
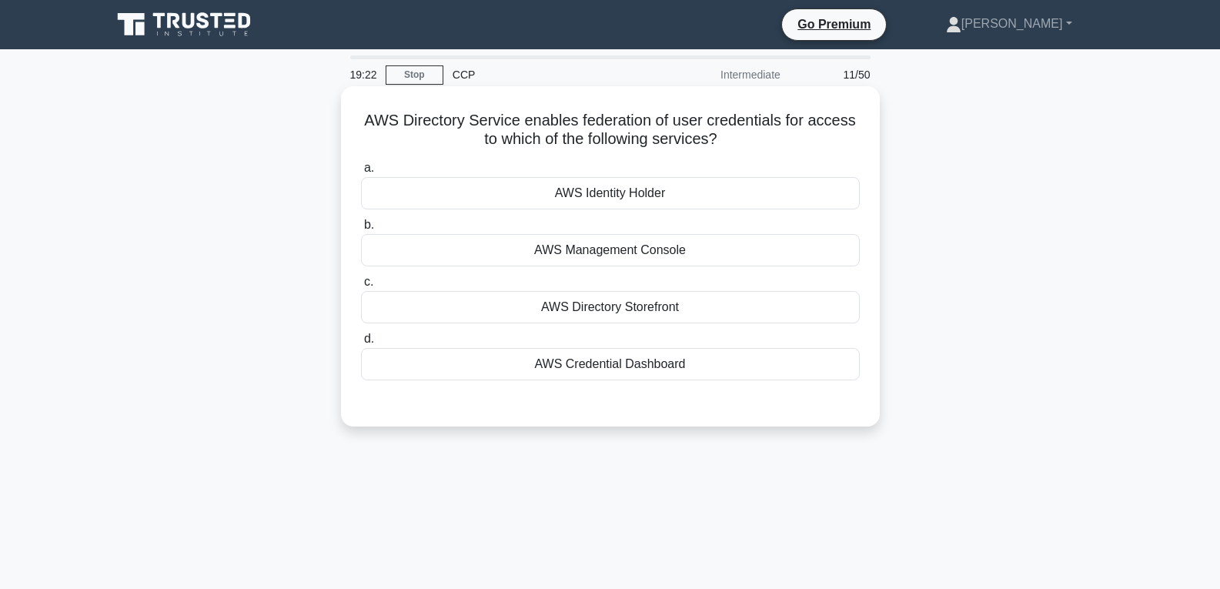
click at [604, 250] on div "AWS Management Console" at bounding box center [610, 250] width 499 height 32
click at [361, 230] on input "b. AWS Management Console" at bounding box center [361, 225] width 0 height 10
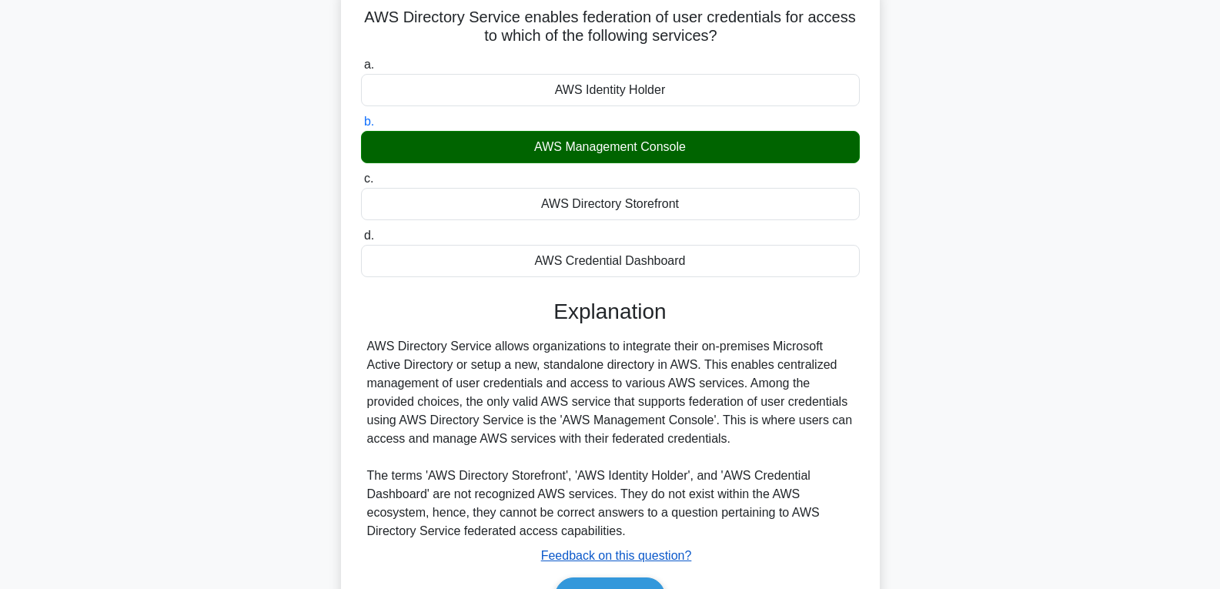
scroll to position [242, 0]
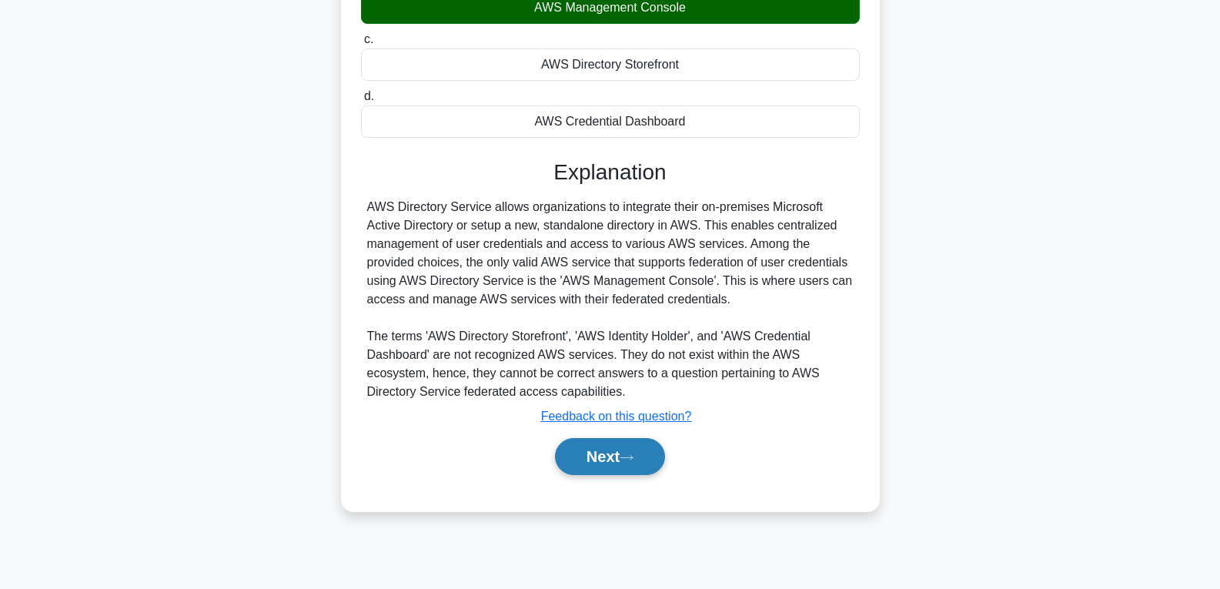
click at [612, 461] on button "Next" at bounding box center [610, 456] width 110 height 37
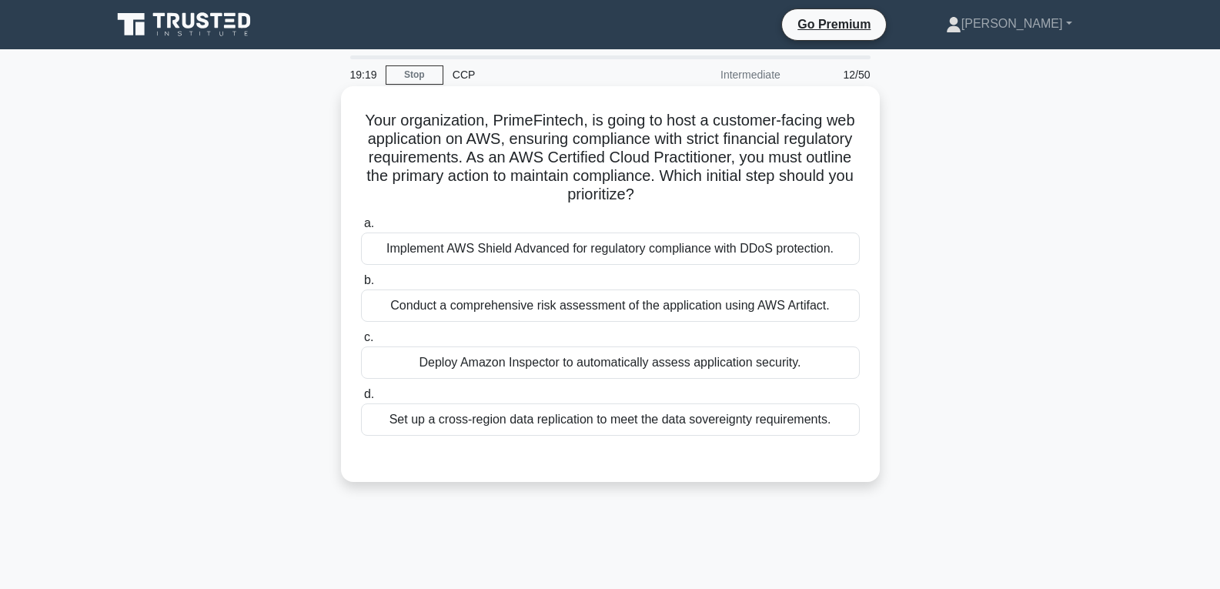
click at [602, 352] on div "Deploy Amazon Inspector to automatically assess application security." at bounding box center [610, 362] width 499 height 32
click at [361, 343] on input "c. Deploy Amazon Inspector to automatically assess application security." at bounding box center [361, 338] width 0 height 10
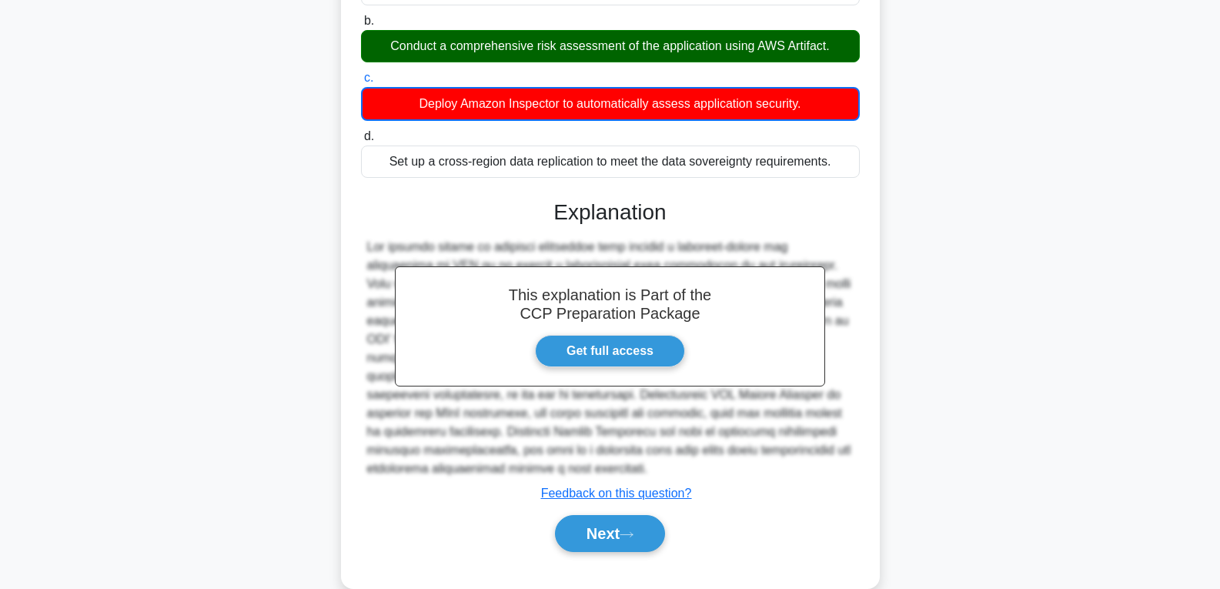
scroll to position [289, 0]
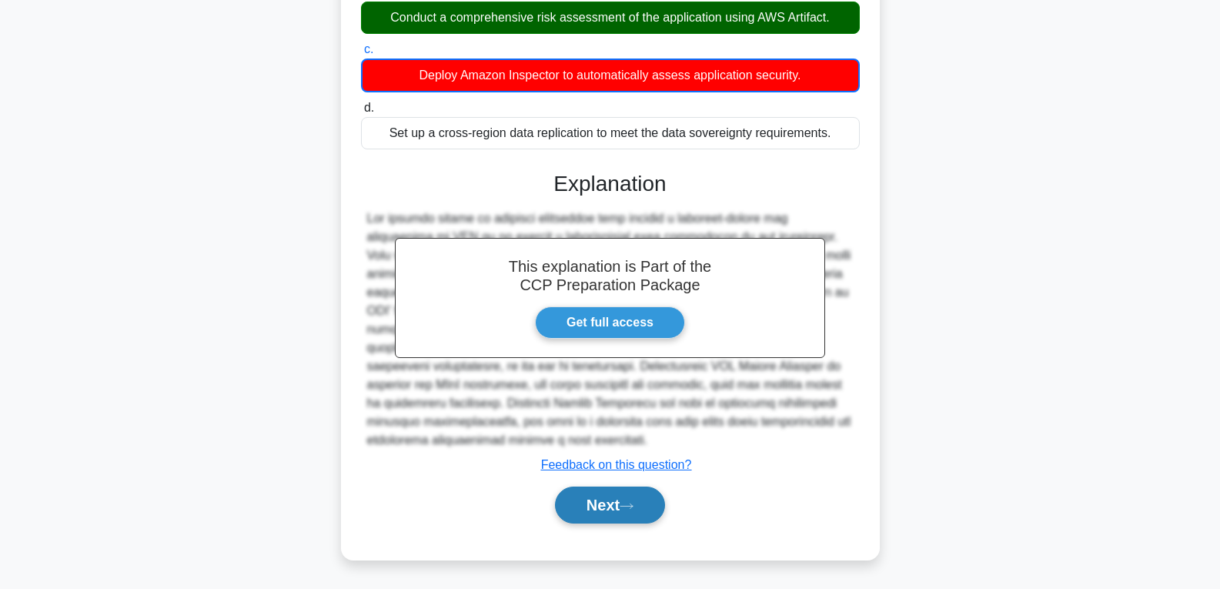
click at [602, 510] on button "Next" at bounding box center [610, 504] width 110 height 37
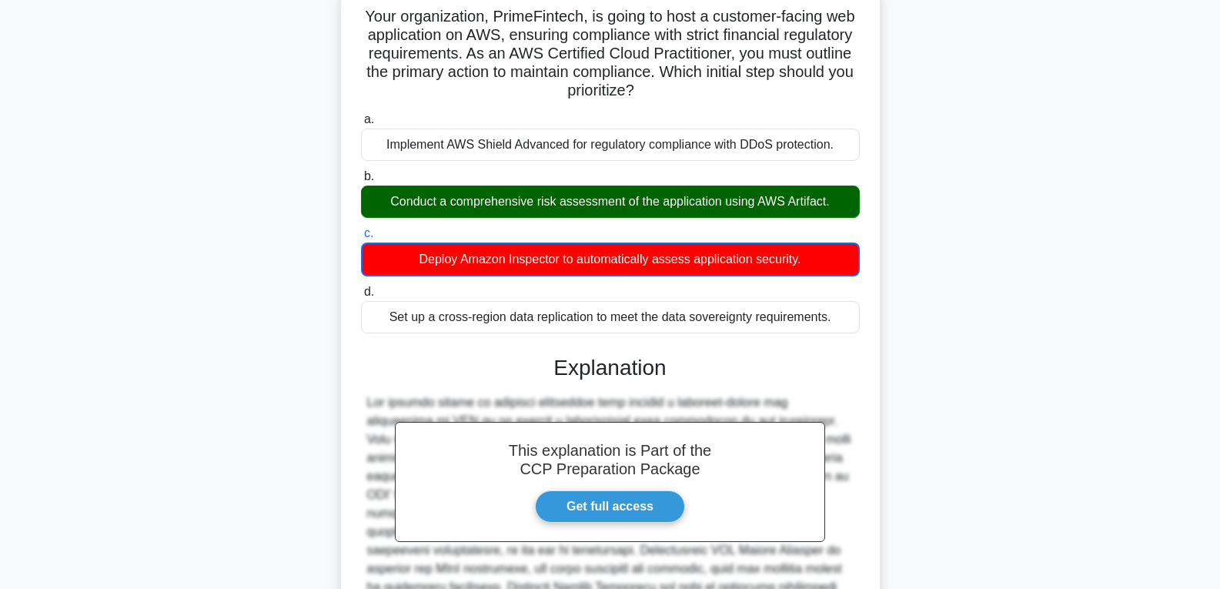
scroll to position [0, 0]
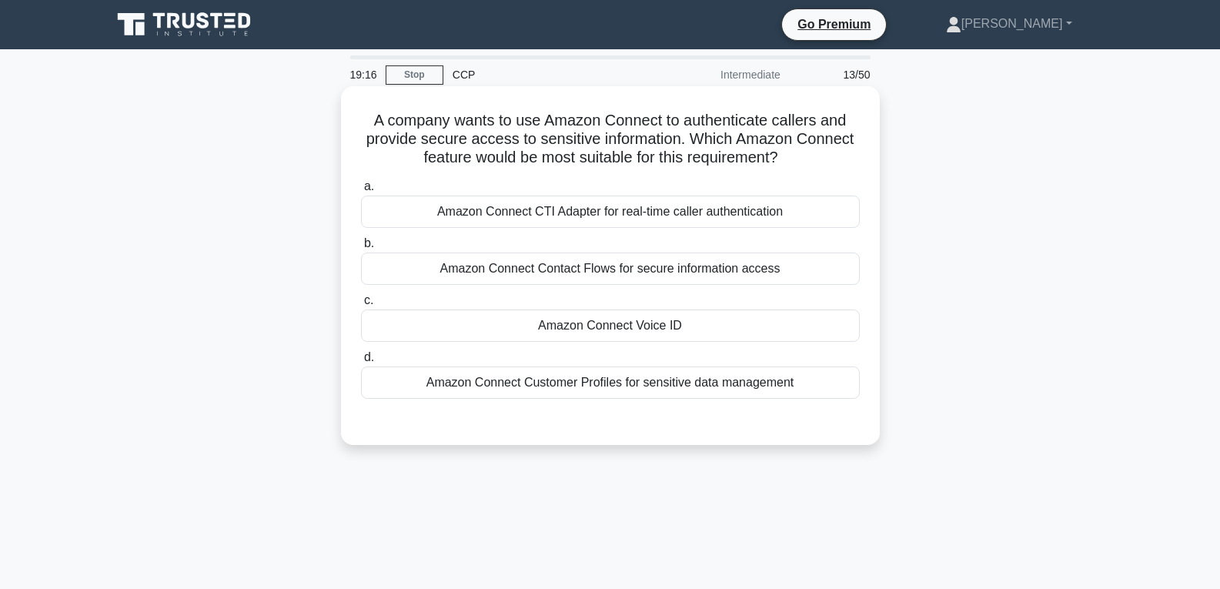
click at [591, 339] on div "Amazon Connect Voice ID" at bounding box center [610, 325] width 499 height 32
click at [361, 306] on input "c. Amazon Connect Voice ID" at bounding box center [361, 301] width 0 height 10
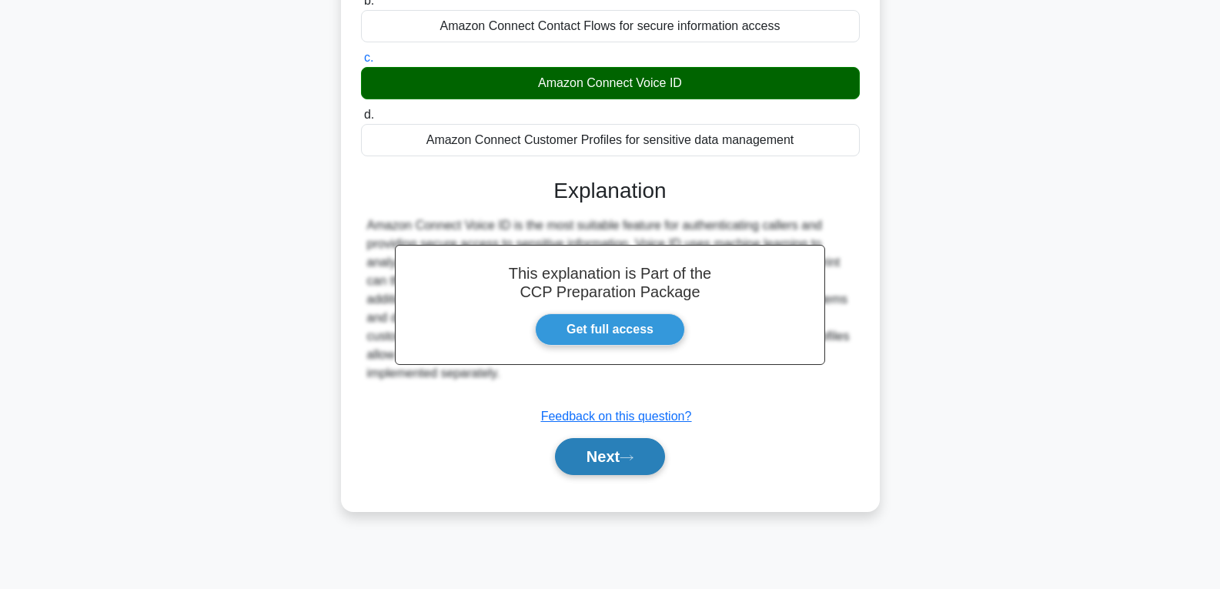
click at [587, 453] on button "Next" at bounding box center [610, 456] width 110 height 37
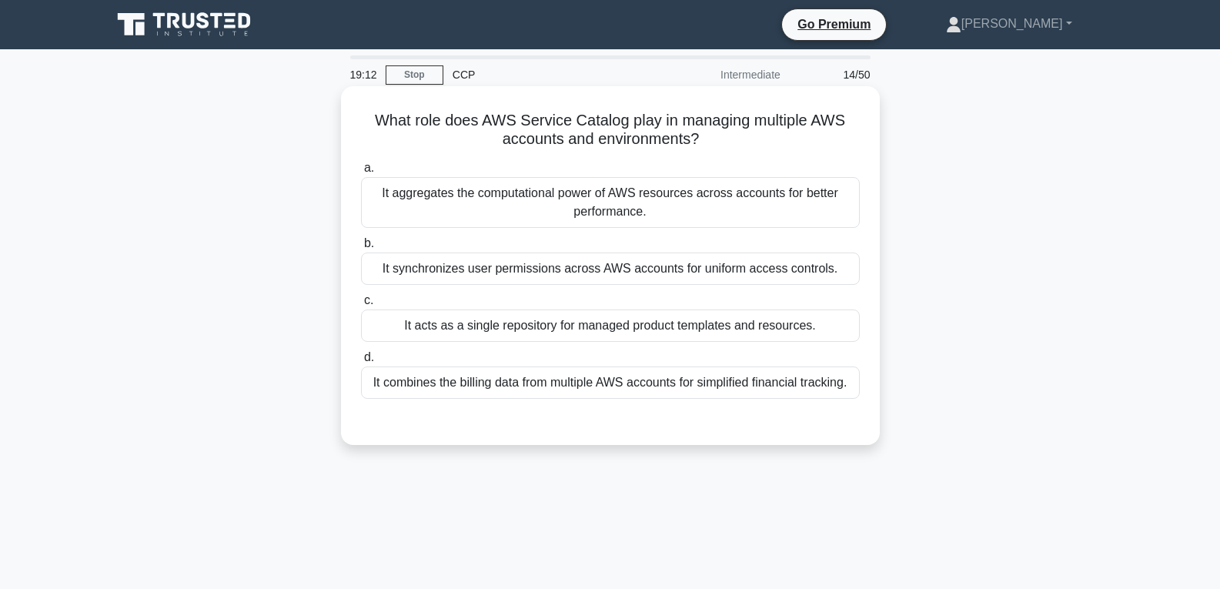
click at [583, 331] on div "It acts as a single repository for managed product templates and resources." at bounding box center [610, 325] width 499 height 32
click at [361, 306] on input "c. It acts as a single repository for managed product templates and resources." at bounding box center [361, 301] width 0 height 10
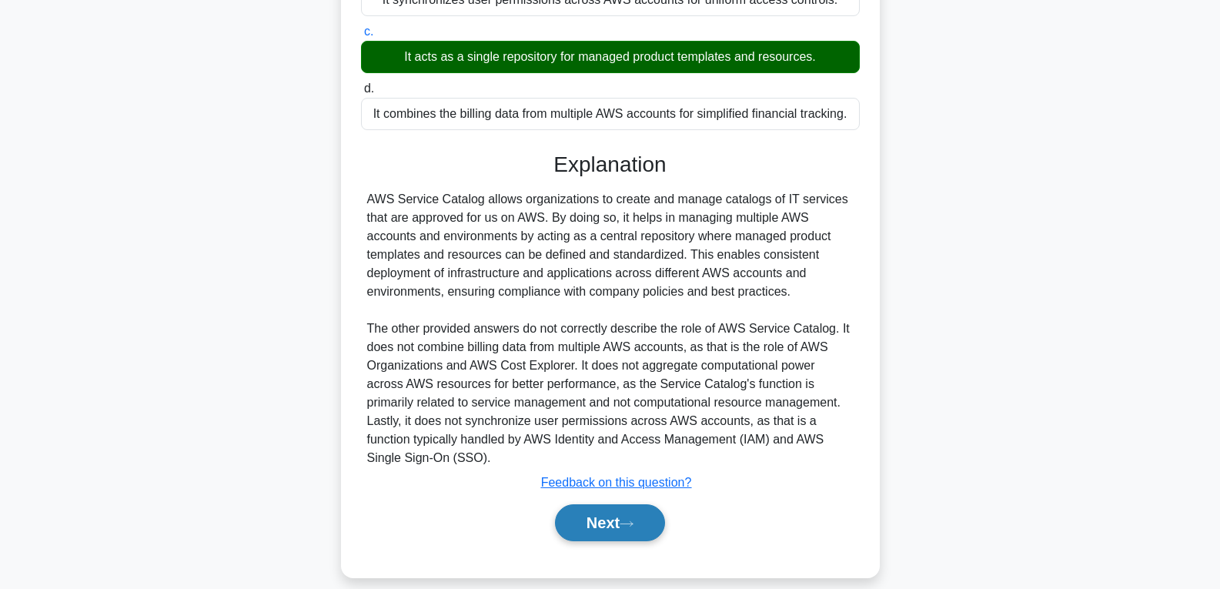
click at [583, 511] on button "Next" at bounding box center [610, 522] width 110 height 37
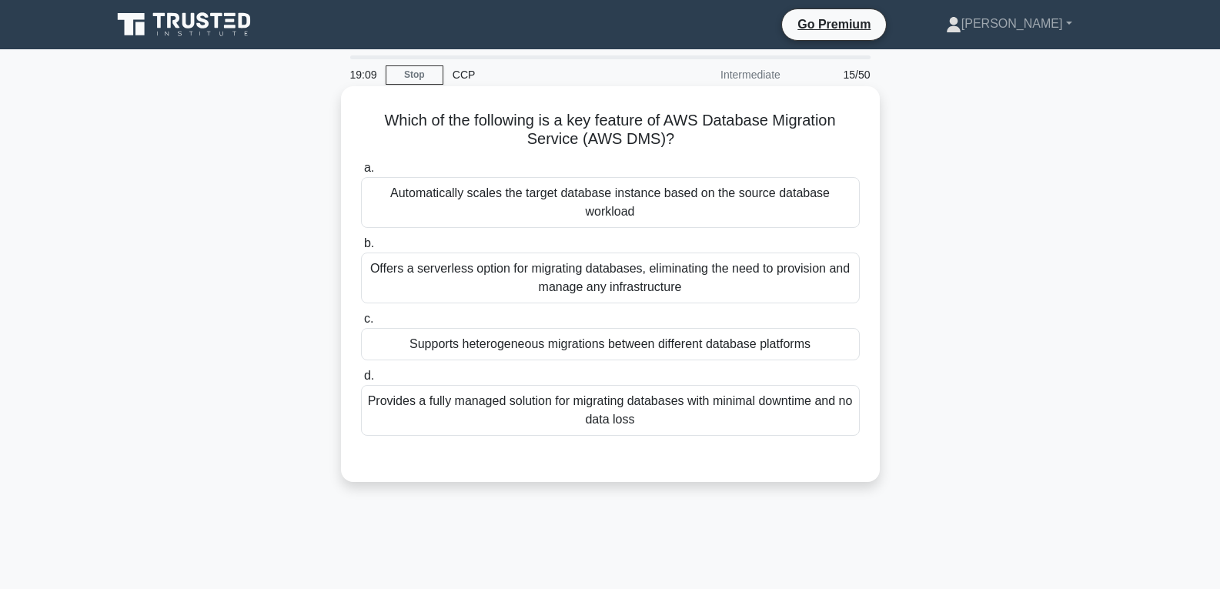
click at [591, 342] on div "Supports heterogeneous migrations between different database platforms" at bounding box center [610, 344] width 499 height 32
click at [361, 324] on input "c. Supports heterogeneous migrations between different database platforms" at bounding box center [361, 319] width 0 height 10
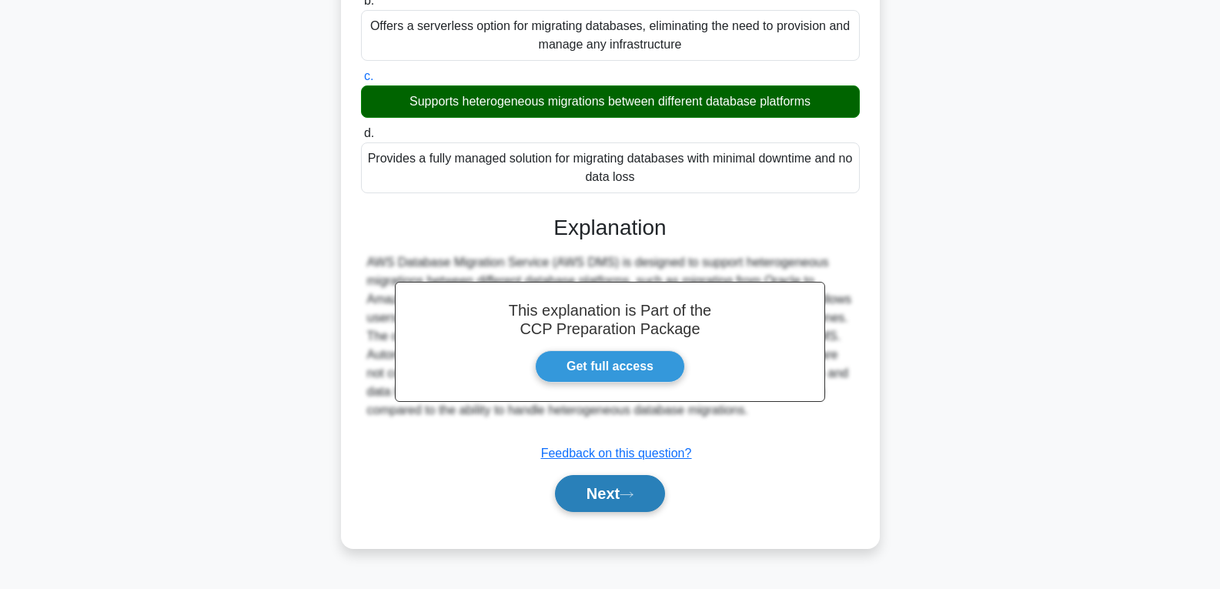
click at [595, 496] on button "Next" at bounding box center [610, 493] width 110 height 37
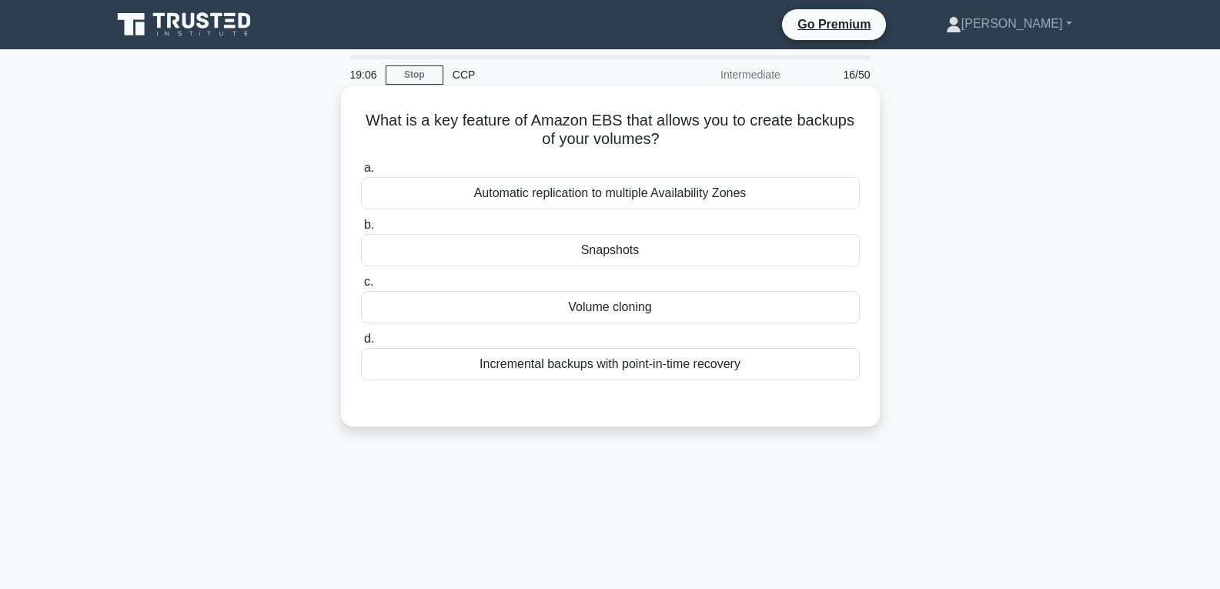
click at [595, 256] on div "Snapshots" at bounding box center [610, 250] width 499 height 32
click at [361, 230] on input "b. Snapshots" at bounding box center [361, 225] width 0 height 10
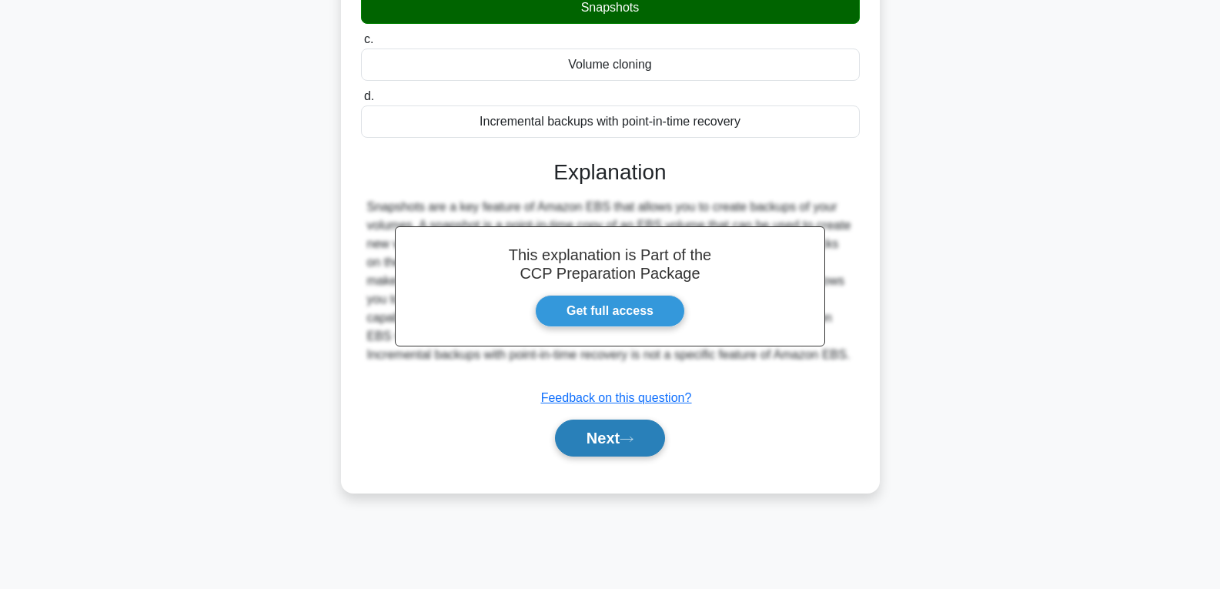
click at [593, 449] on button "Next" at bounding box center [610, 437] width 110 height 37
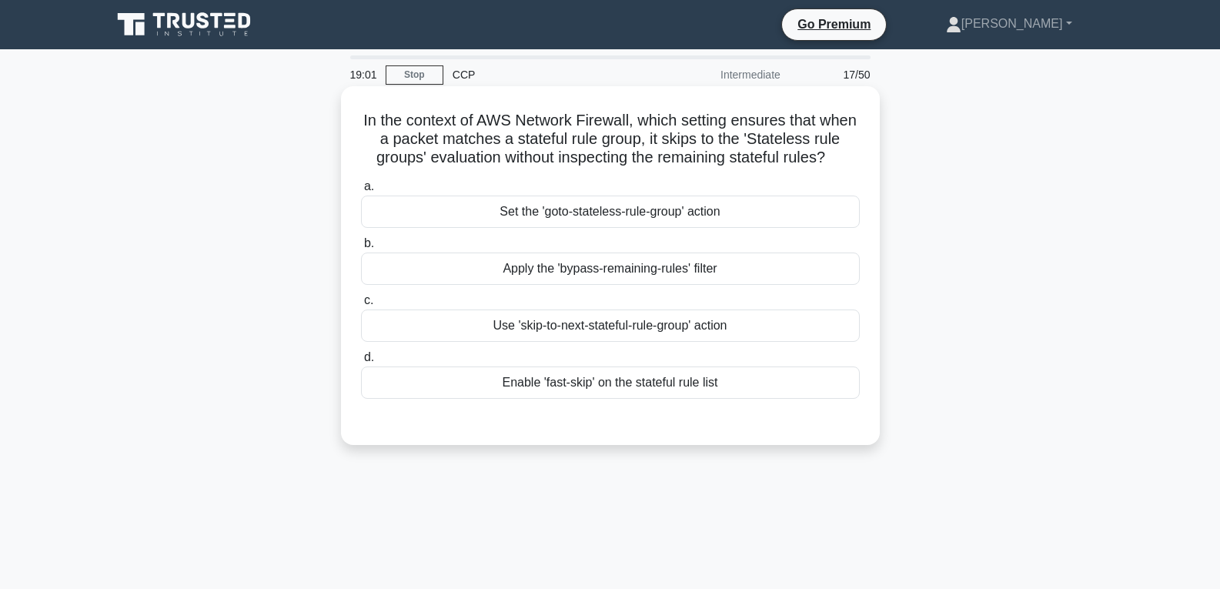
click at [590, 340] on div "Use 'skip-to-next-stateful-rule-group' action" at bounding box center [610, 325] width 499 height 32
click at [361, 306] on input "c. Use 'skip-to-next-stateful-rule-group' action" at bounding box center [361, 301] width 0 height 10
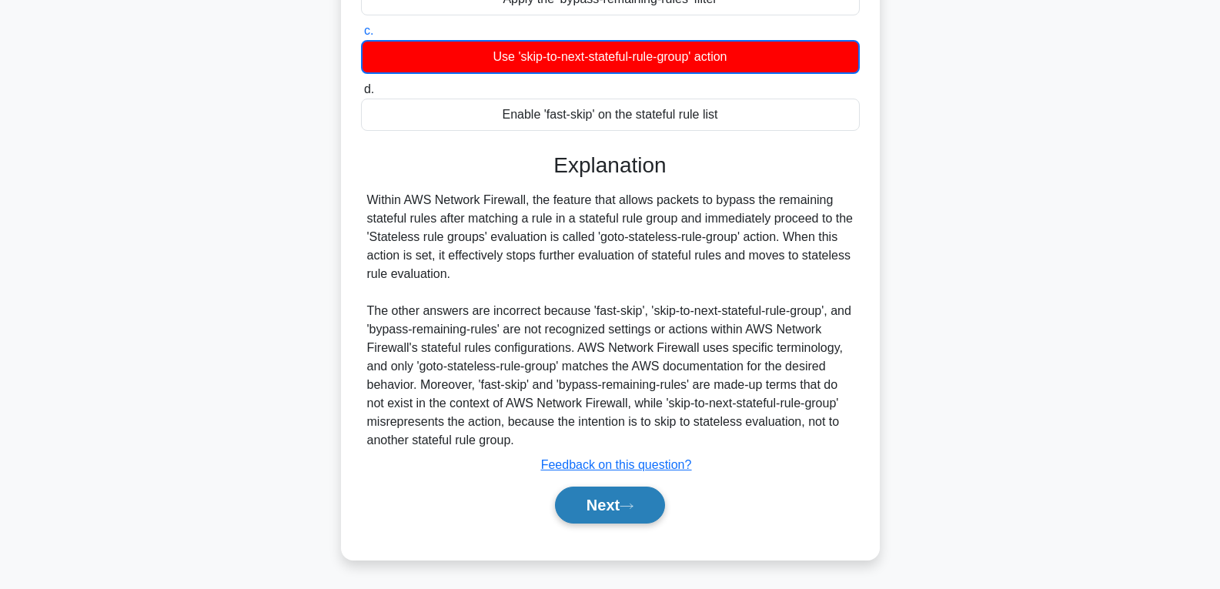
click at [593, 505] on button "Next" at bounding box center [610, 504] width 110 height 37
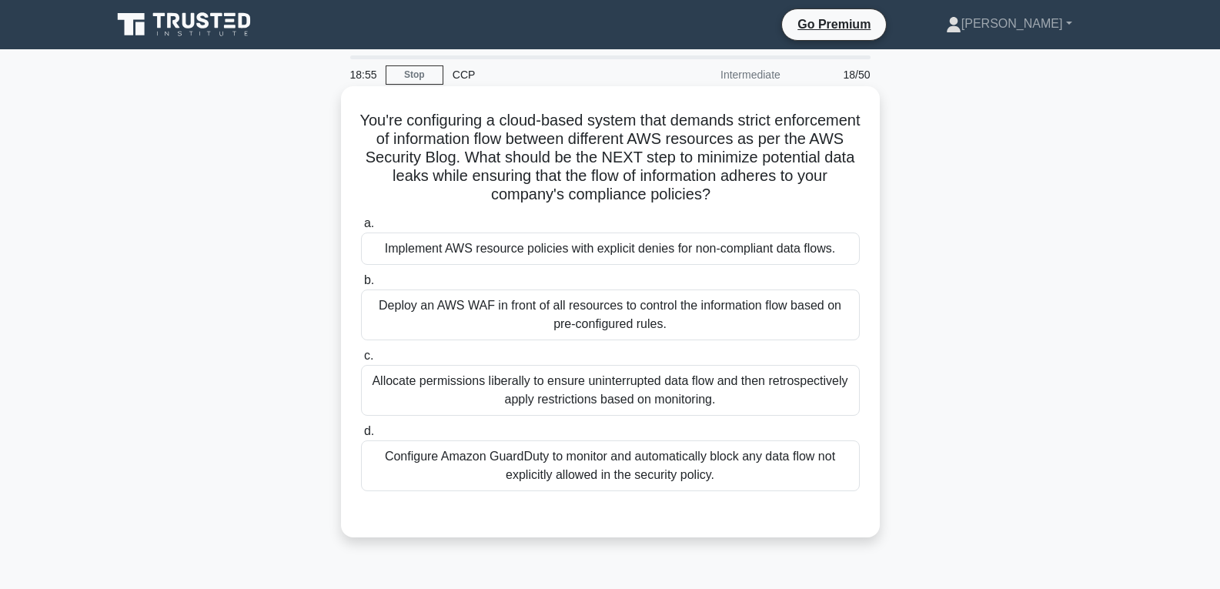
click at [566, 316] on div "Deploy an AWS WAF in front of all resources to control the information flow bas…" at bounding box center [610, 314] width 499 height 51
click at [361, 286] on input "b. Deploy an AWS WAF in front of all resources to control the information flow …" at bounding box center [361, 281] width 0 height 10
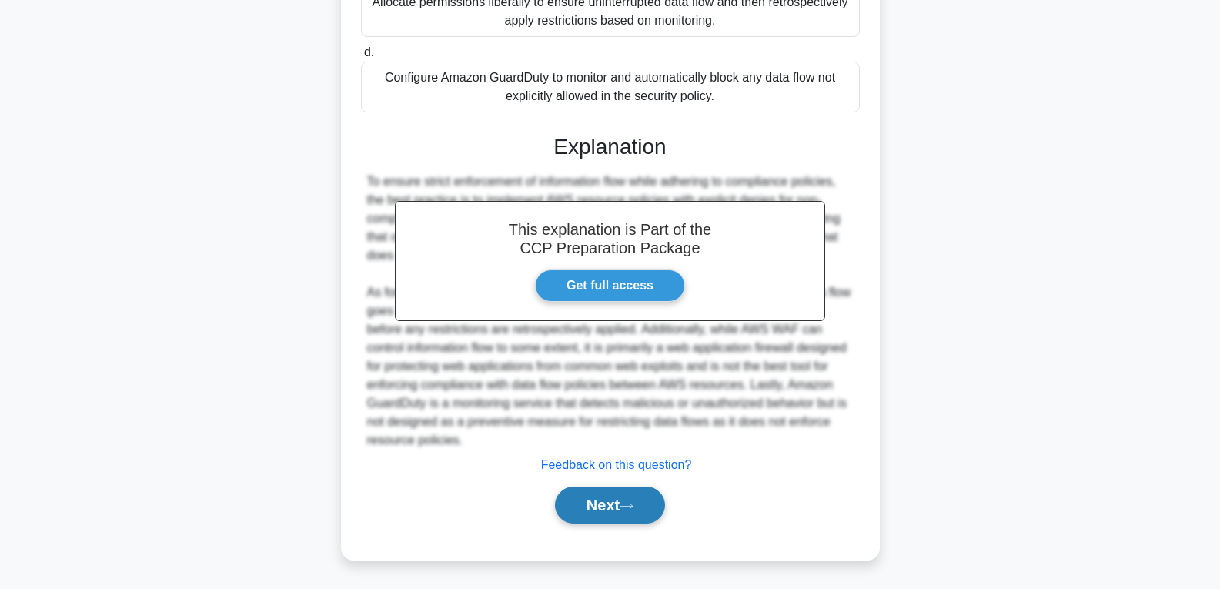
click at [583, 515] on button "Next" at bounding box center [610, 504] width 110 height 37
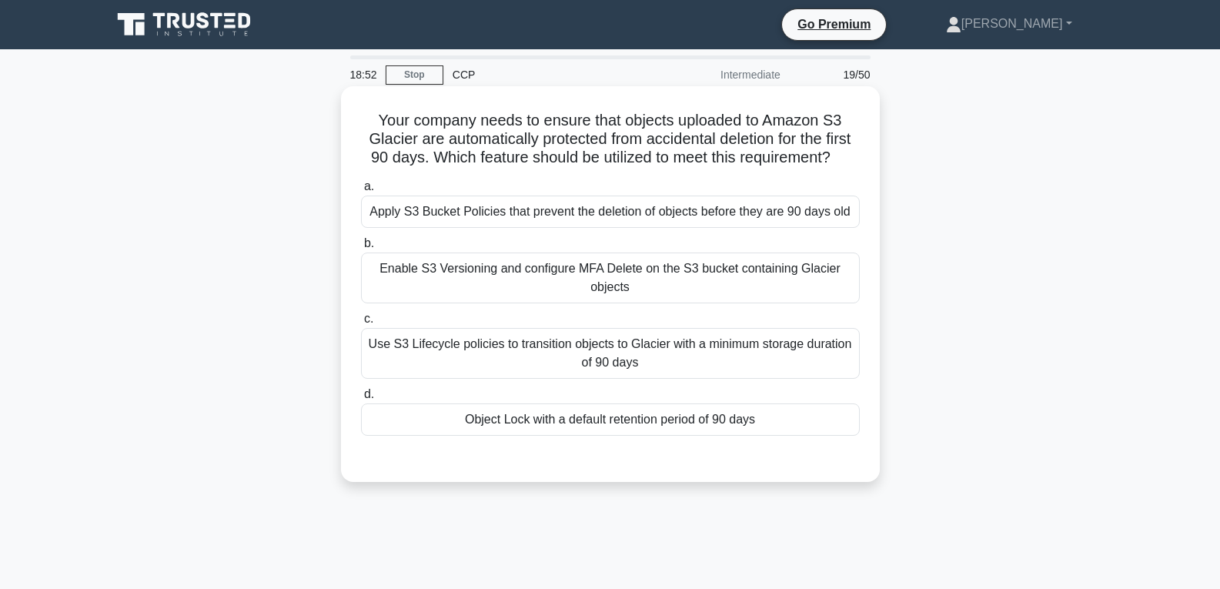
click at [584, 363] on div "Use S3 Lifecycle policies to transition objects to Glacier with a minimum stora…" at bounding box center [610, 353] width 499 height 51
click at [361, 324] on input "c. Use S3 Lifecycle policies to transition objects to Glacier with a minimum st…" at bounding box center [361, 319] width 0 height 10
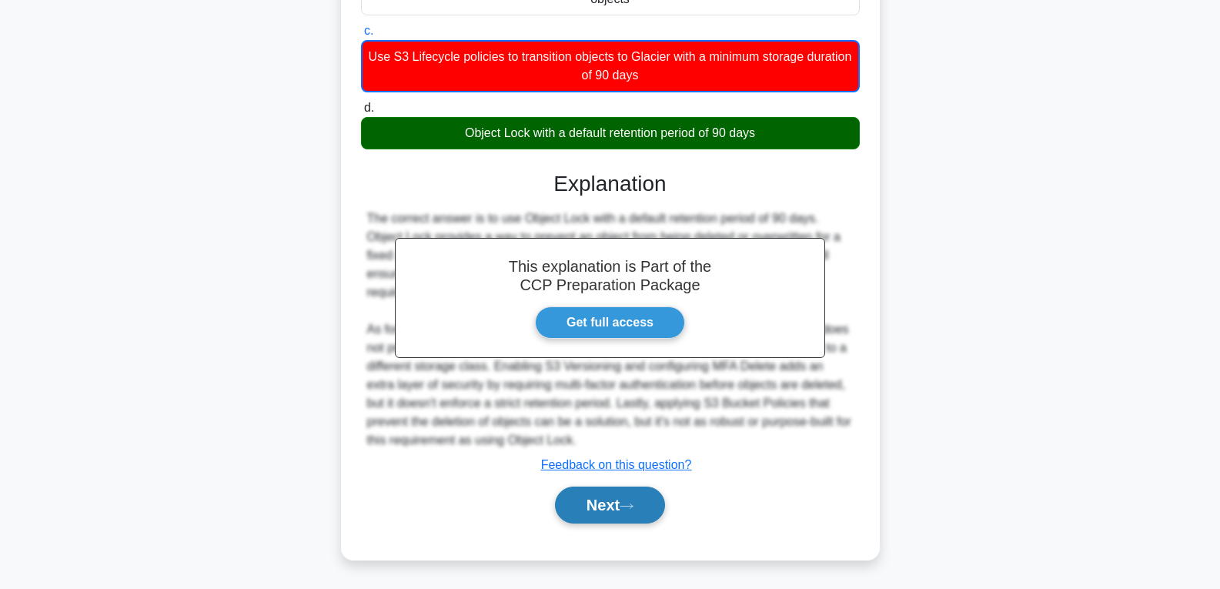
click at [594, 505] on button "Next" at bounding box center [610, 504] width 110 height 37
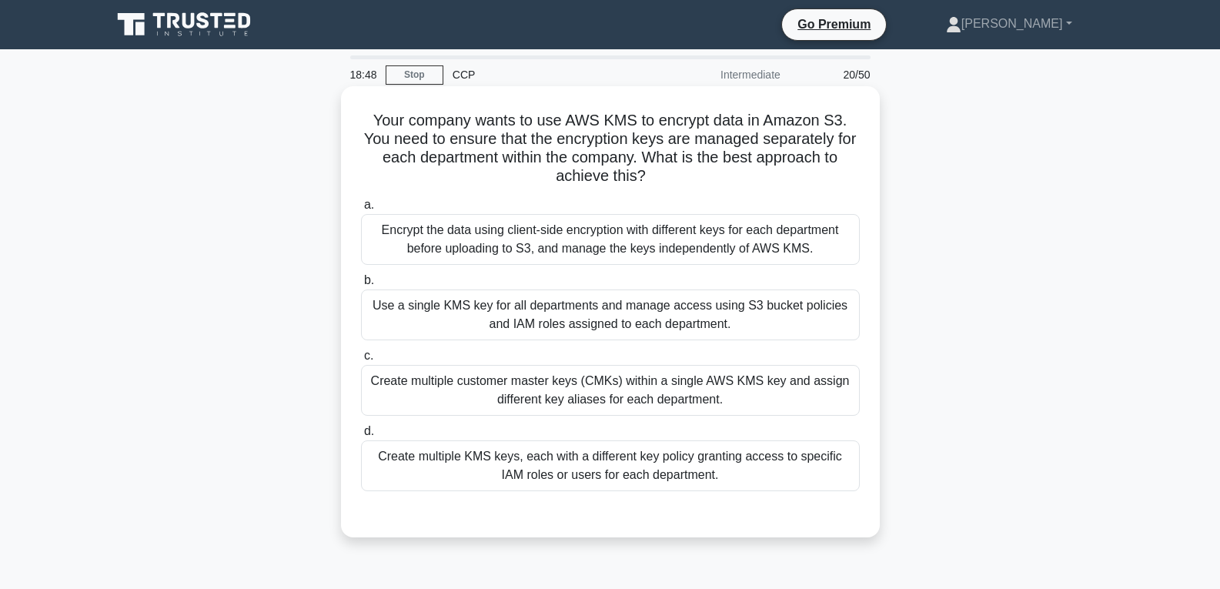
click at [542, 315] on div "Use a single KMS key for all departments and manage access using S3 bucket poli…" at bounding box center [610, 314] width 499 height 51
click at [361, 286] on input "b. Use a single KMS key for all departments and manage access using S3 bucket p…" at bounding box center [361, 281] width 0 height 10
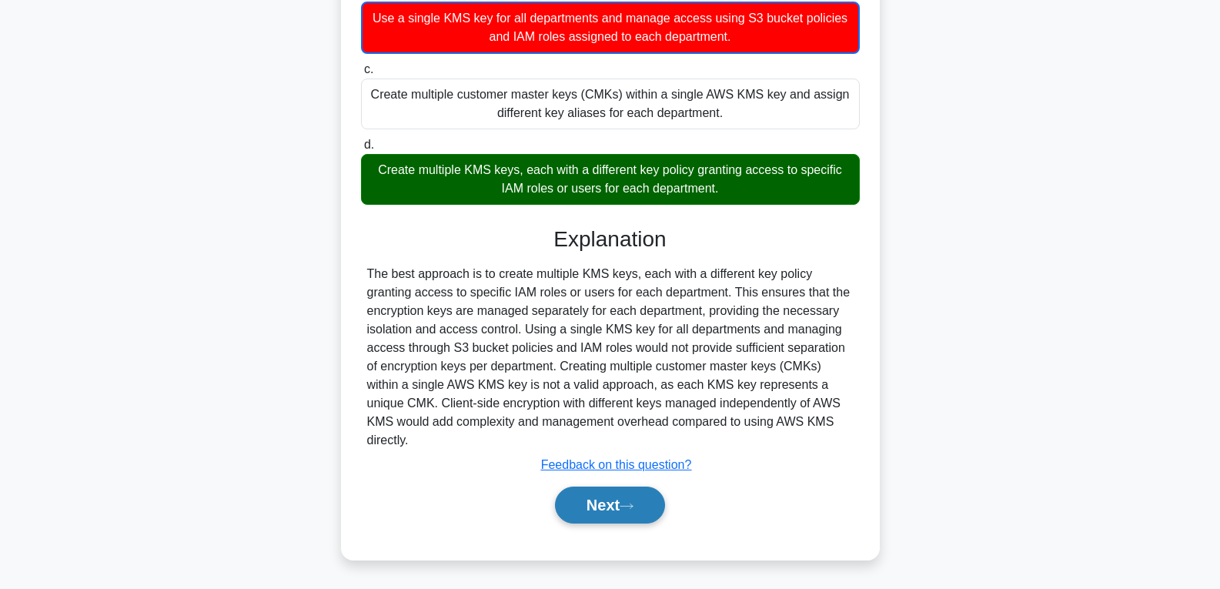
click at [615, 520] on button "Next" at bounding box center [610, 504] width 110 height 37
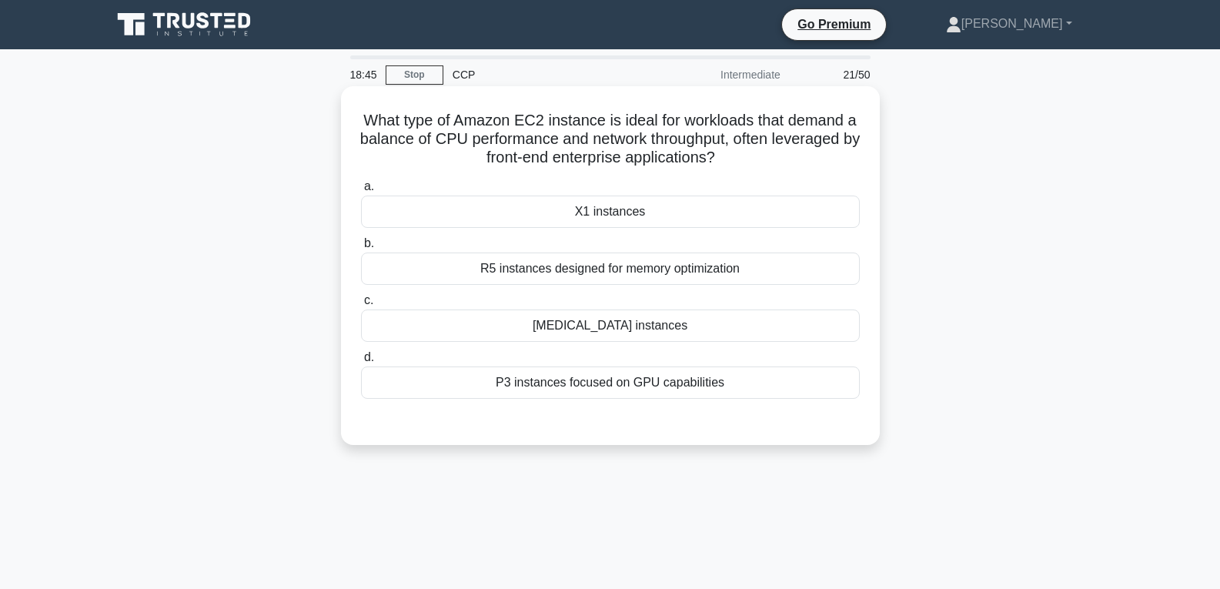
click at [592, 328] on div "T3 instances" at bounding box center [610, 325] width 499 height 32
click at [361, 306] on input "c. T3 instances" at bounding box center [361, 301] width 0 height 10
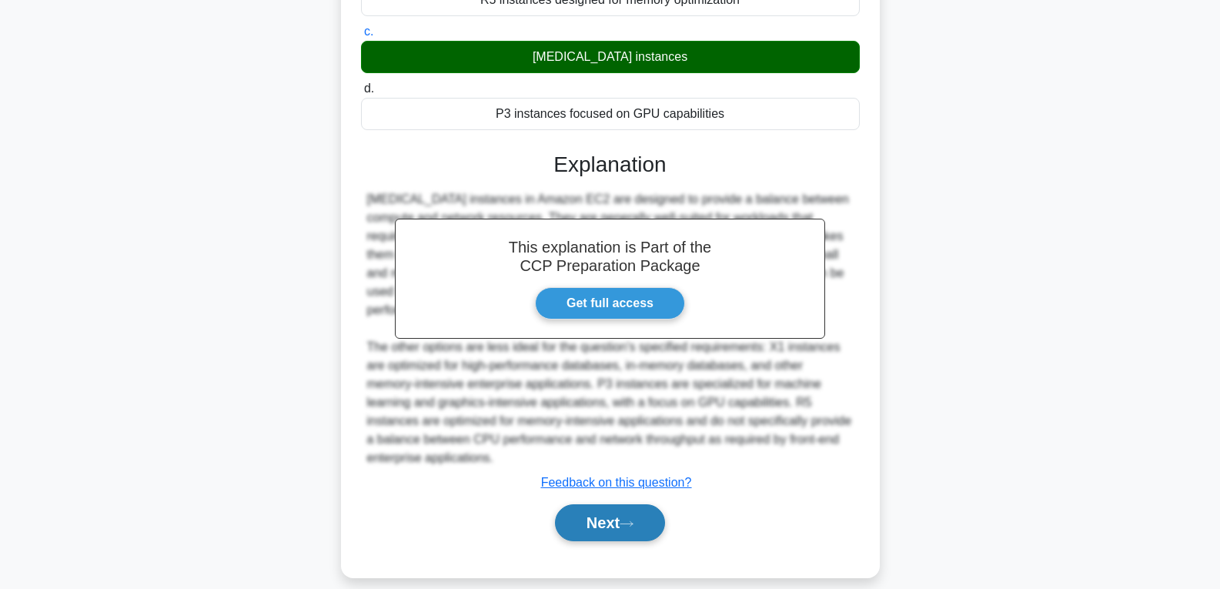
click at [605, 504] on button "Next" at bounding box center [610, 522] width 110 height 37
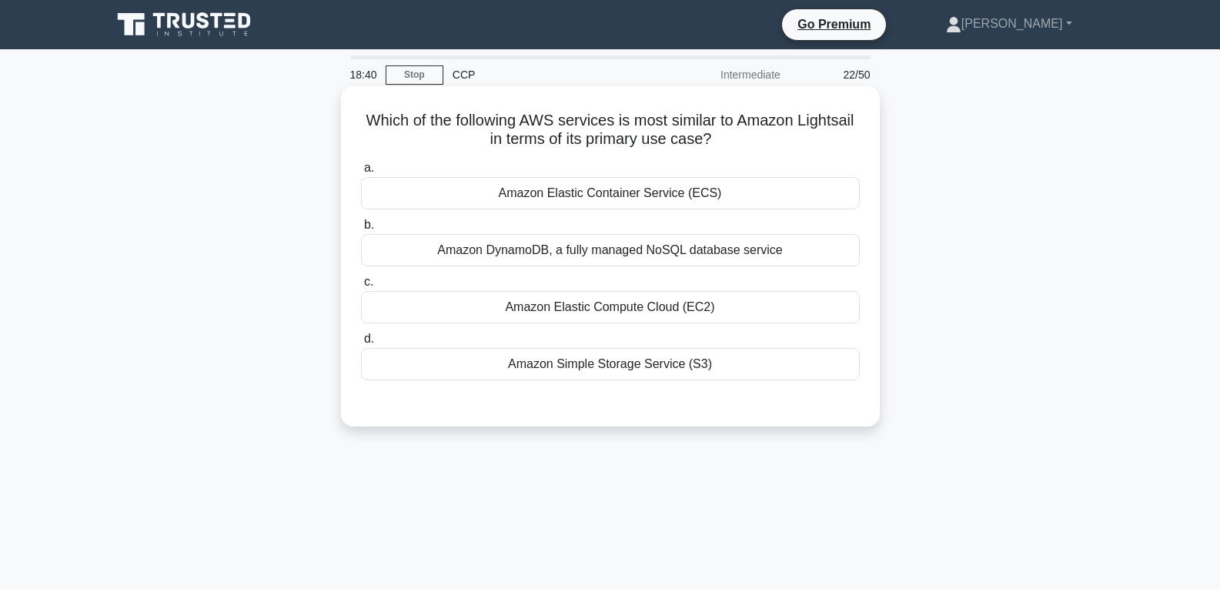
click at [582, 182] on div "Amazon Elastic Container Service (ECS)" at bounding box center [610, 193] width 499 height 32
click at [361, 173] on input "a. Amazon Elastic Container Service (ECS)" at bounding box center [361, 168] width 0 height 10
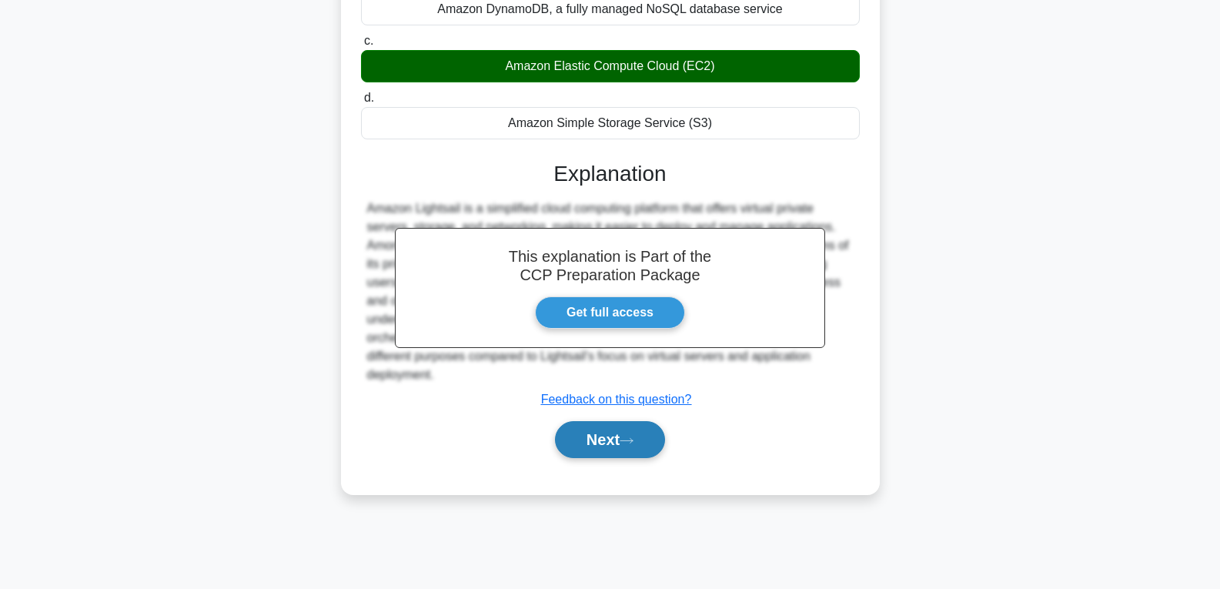
click at [647, 439] on button "Next" at bounding box center [610, 439] width 110 height 37
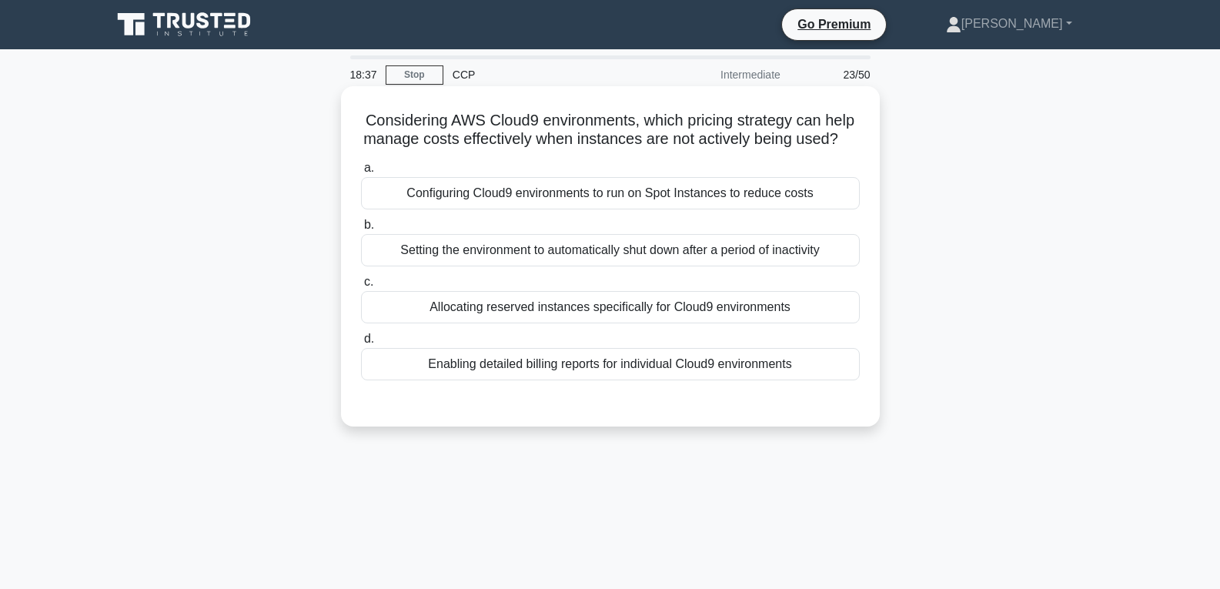
click at [610, 322] on div "Allocating reserved instances specifically for Cloud9 environments" at bounding box center [610, 307] width 499 height 32
click at [361, 287] on input "c. Allocating reserved instances specifically for Cloud9 environments" at bounding box center [361, 282] width 0 height 10
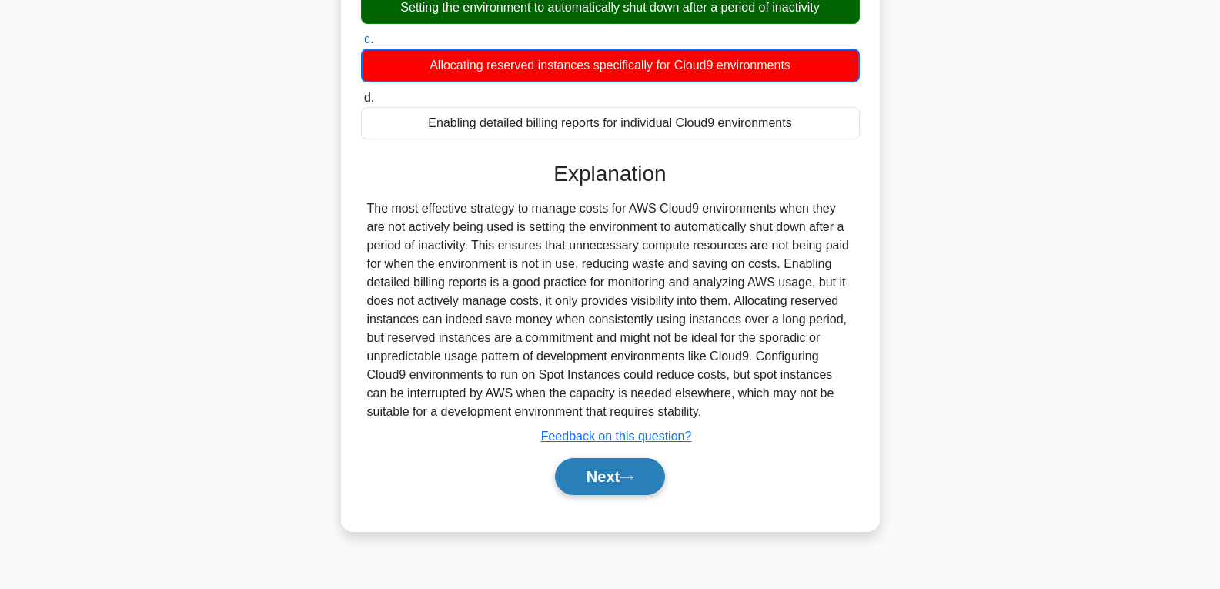
click at [616, 491] on button "Next" at bounding box center [610, 476] width 110 height 37
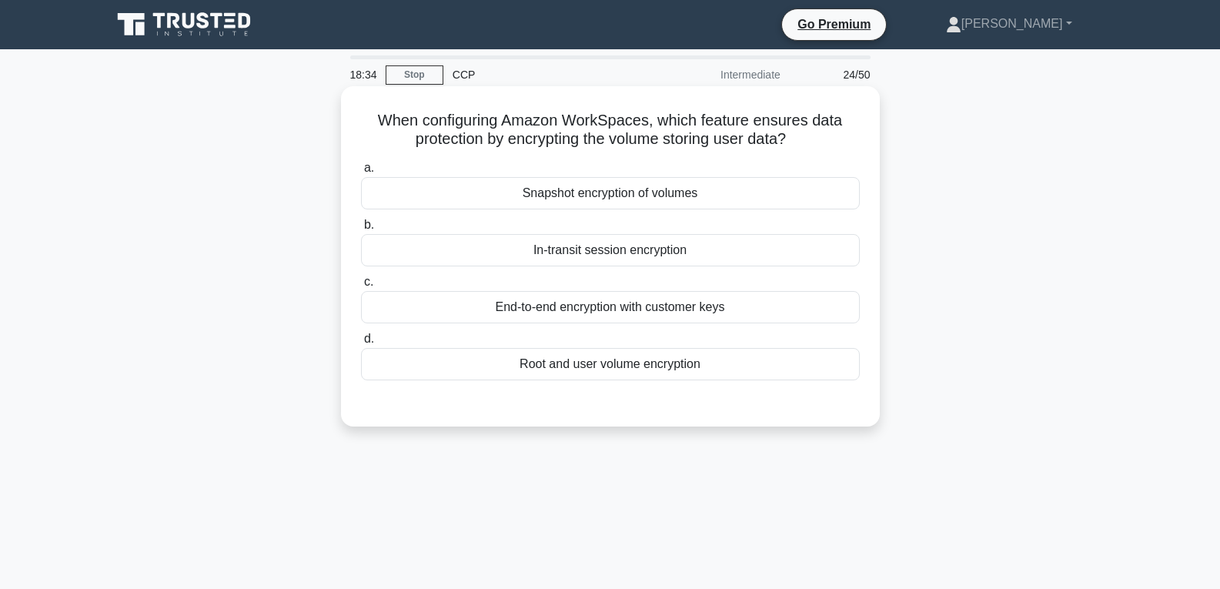
click at [601, 246] on div "In-transit session encryption" at bounding box center [610, 250] width 499 height 32
click at [361, 230] on input "b. In-transit session encryption" at bounding box center [361, 225] width 0 height 10
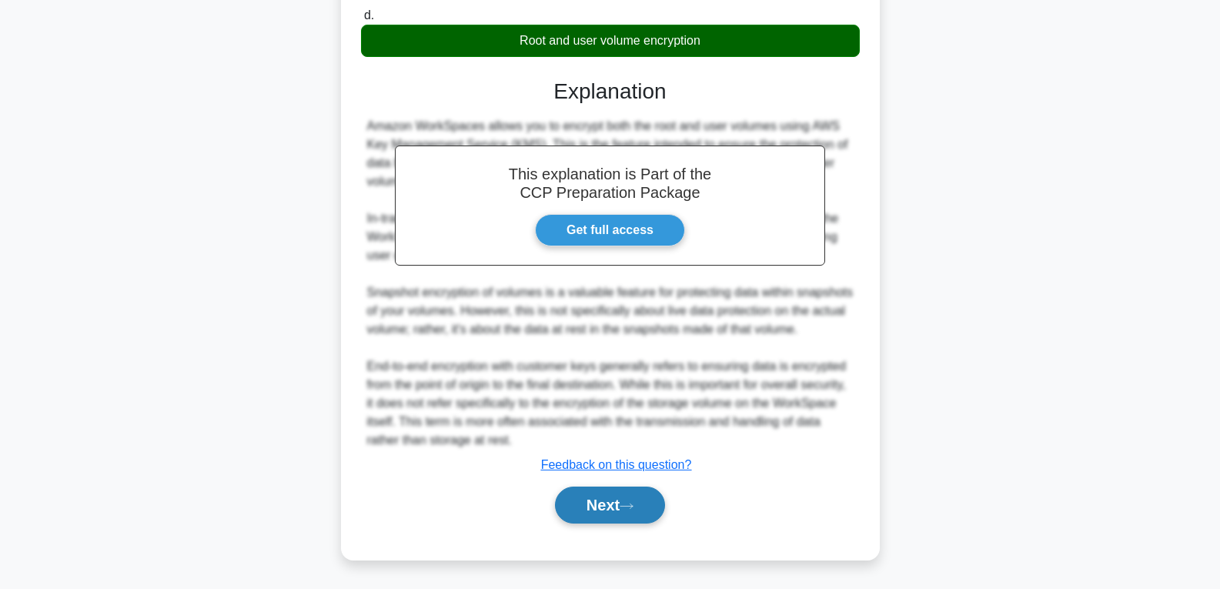
click at [633, 498] on button "Next" at bounding box center [610, 504] width 110 height 37
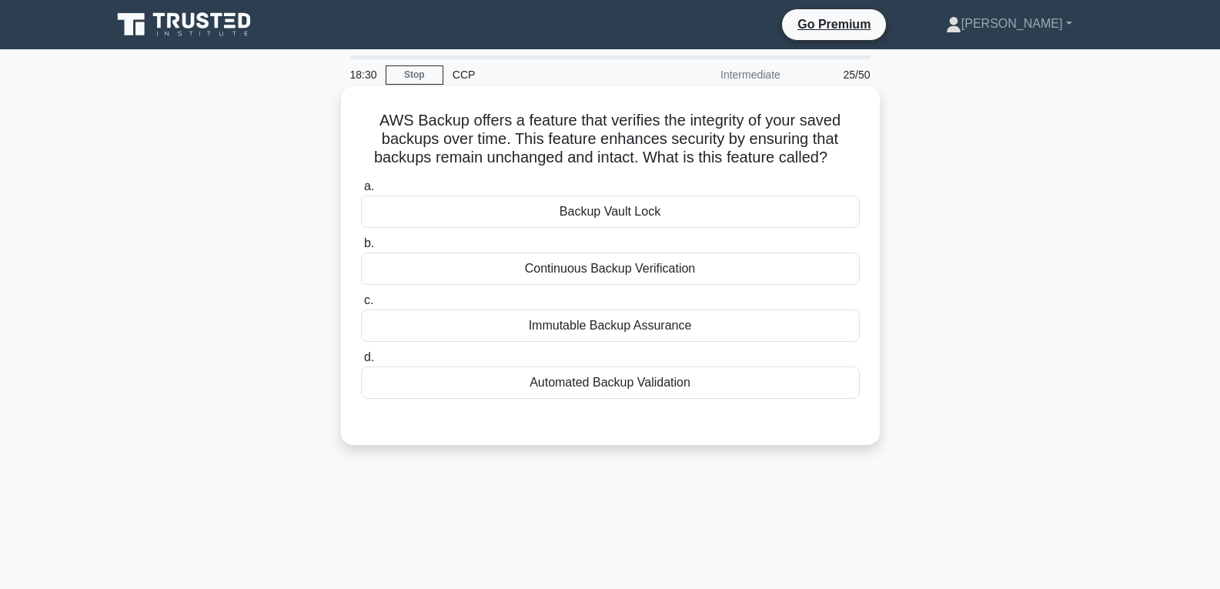
click at [598, 211] on div "Backup Vault Lock" at bounding box center [610, 211] width 499 height 32
click at [361, 192] on input "a. Backup Vault Lock" at bounding box center [361, 187] width 0 height 10
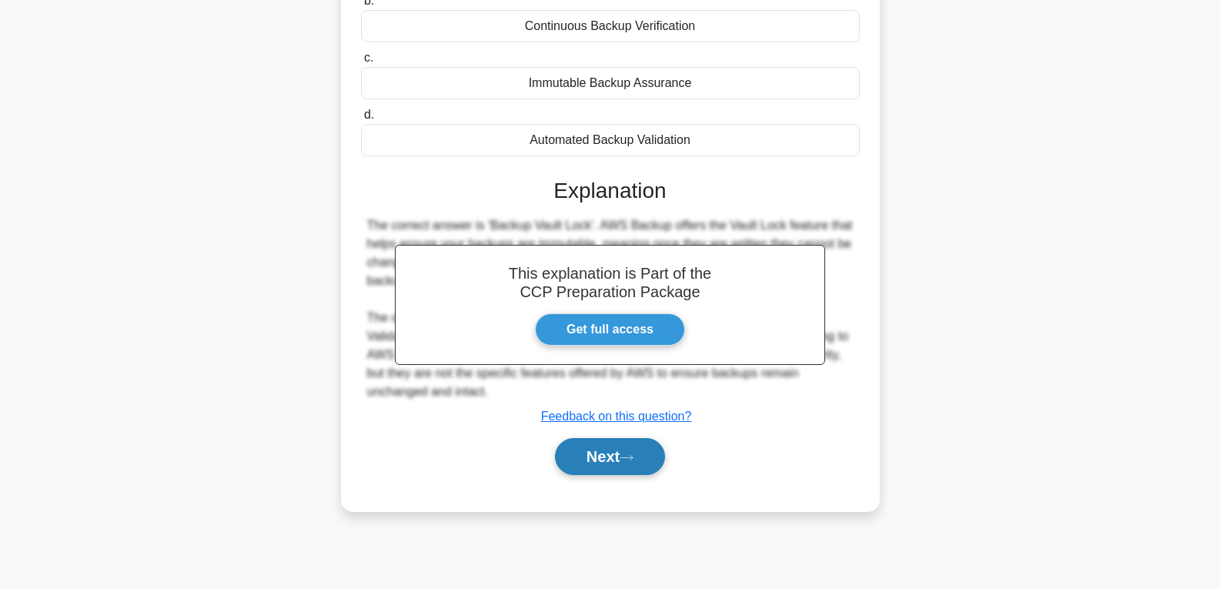
click at [610, 457] on button "Next" at bounding box center [610, 456] width 110 height 37
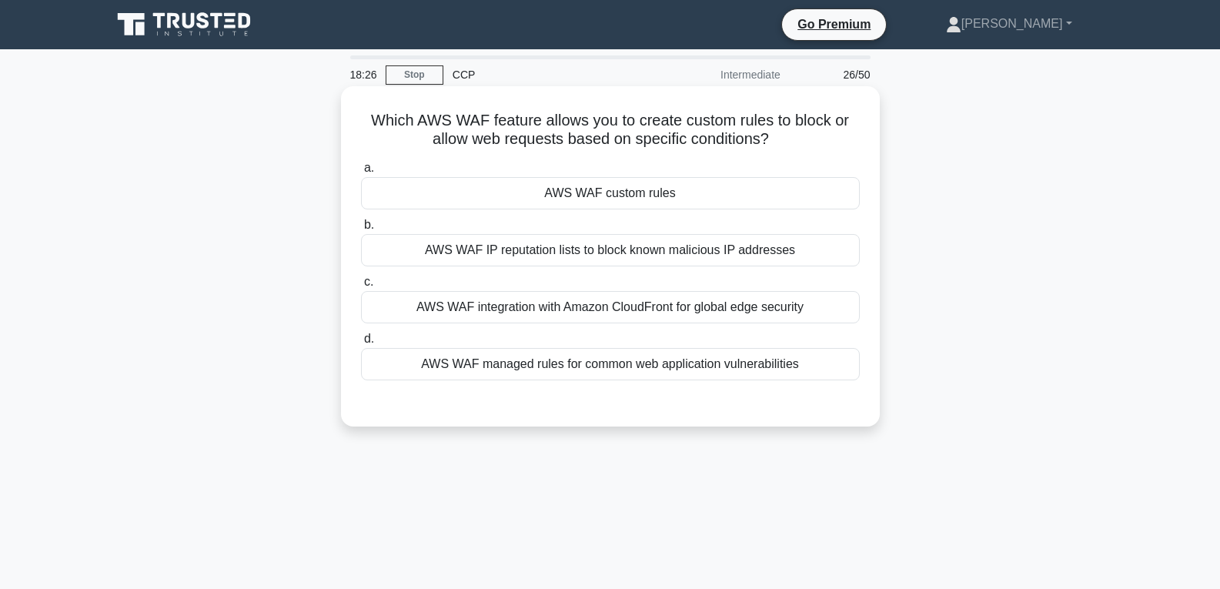
click at [591, 198] on div "AWS WAF custom rules" at bounding box center [610, 193] width 499 height 32
click at [361, 173] on input "a. AWS WAF custom rules" at bounding box center [361, 168] width 0 height 10
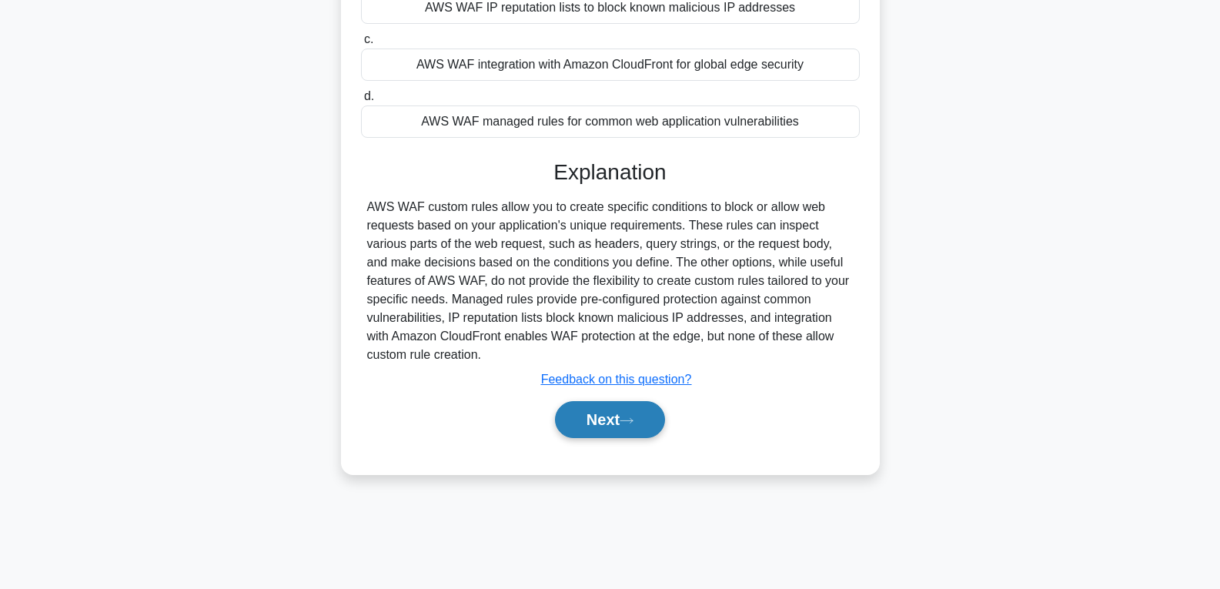
click at [606, 429] on button "Next" at bounding box center [610, 419] width 110 height 37
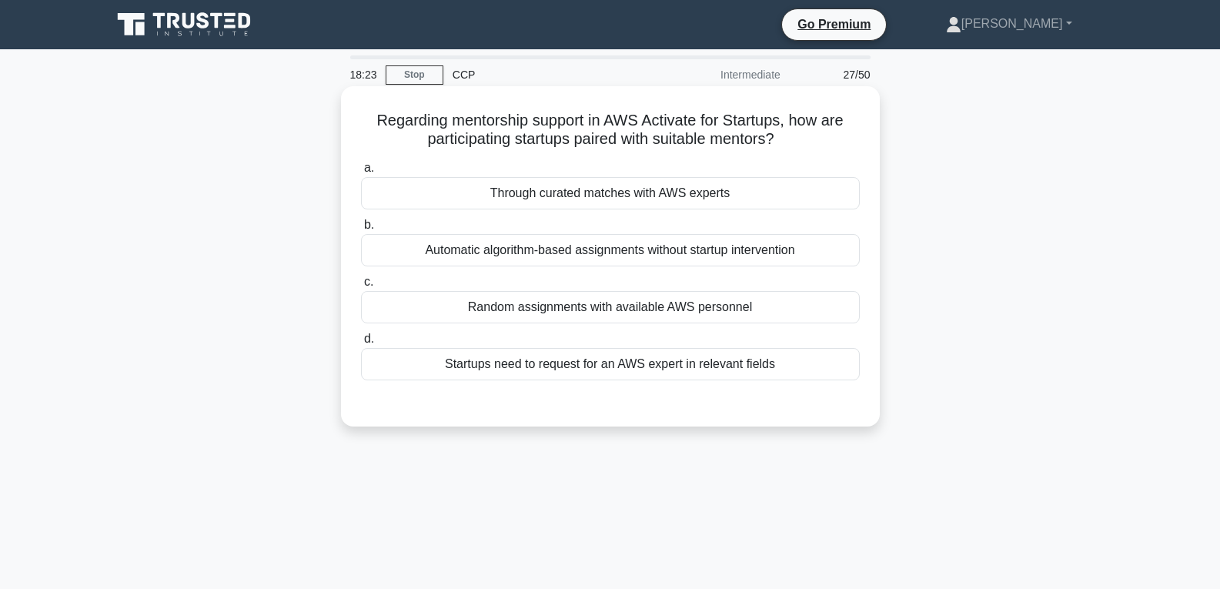
click at [596, 305] on div "Random assignments with available AWS personnel" at bounding box center [610, 307] width 499 height 32
click at [361, 287] on input "c. Random assignments with available AWS personnel" at bounding box center [361, 282] width 0 height 10
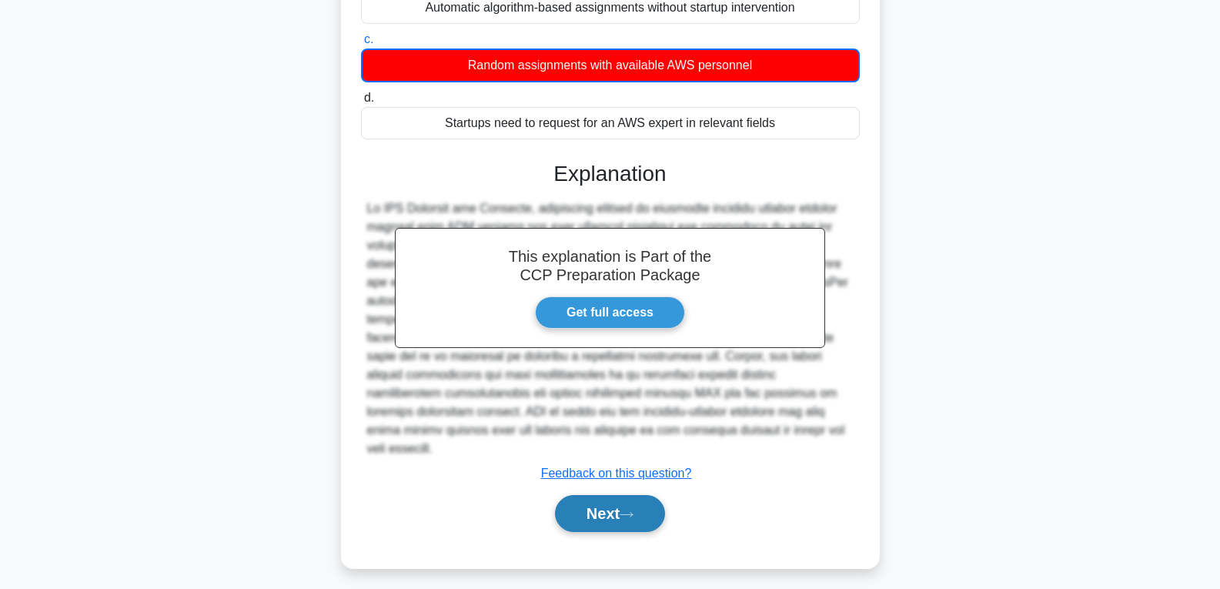
click at [593, 495] on button "Next" at bounding box center [610, 513] width 110 height 37
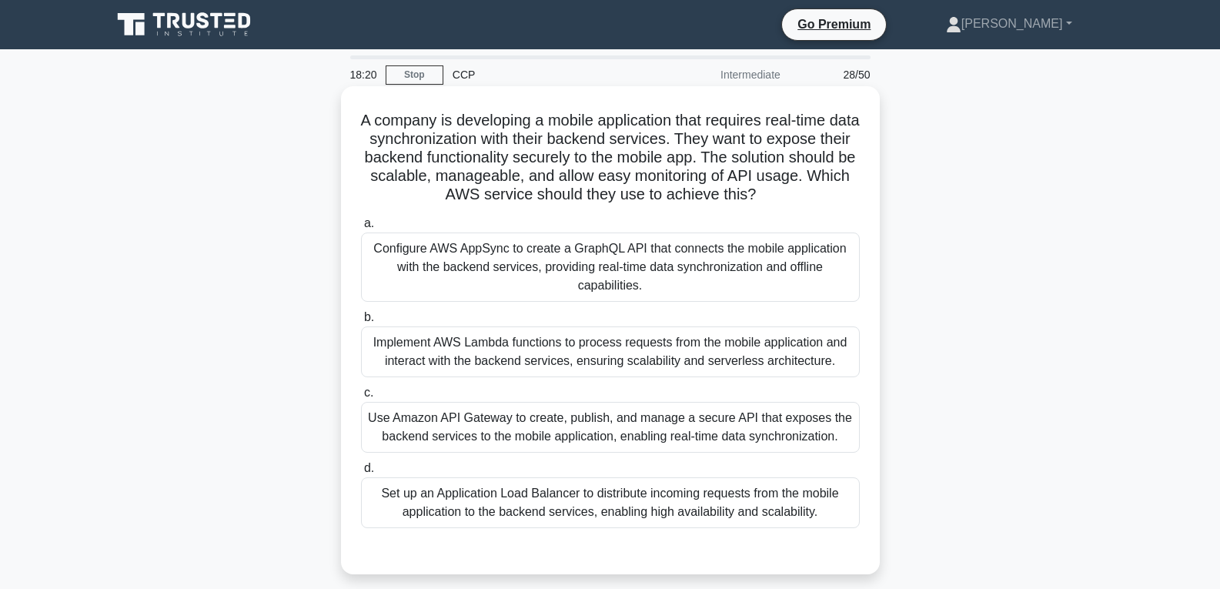
click at [580, 356] on div "Implement AWS Lambda functions to process requests from the mobile application …" at bounding box center [610, 351] width 499 height 51
click at [361, 322] on input "b. Implement AWS Lambda functions to process requests from the mobile applicati…" at bounding box center [361, 317] width 0 height 10
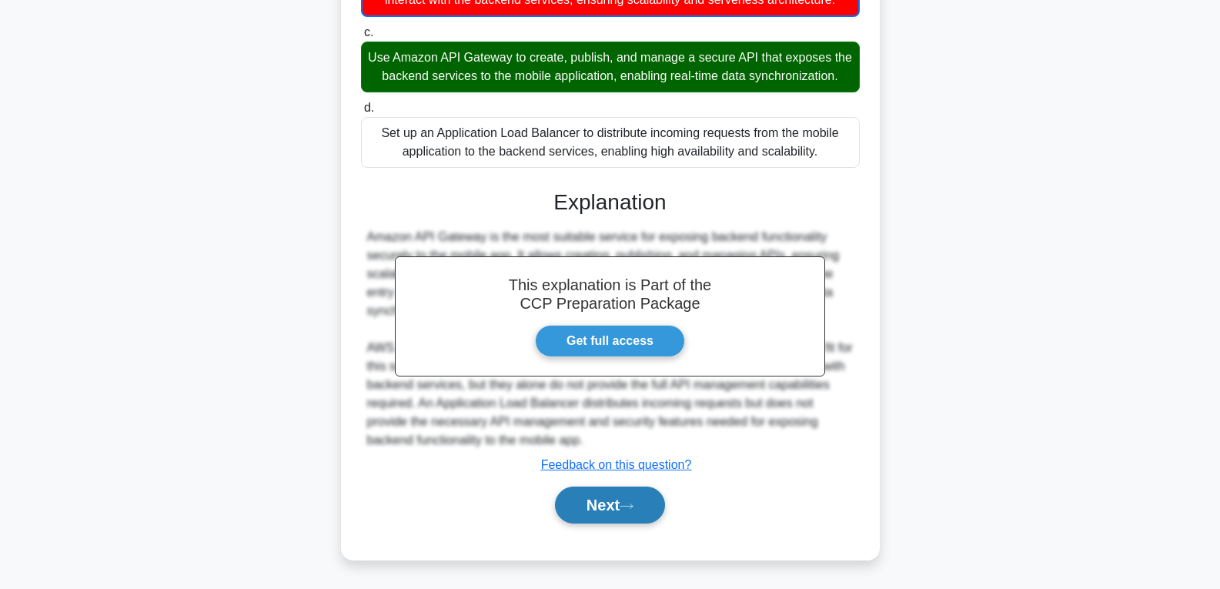
click at [591, 502] on button "Next" at bounding box center [610, 504] width 110 height 37
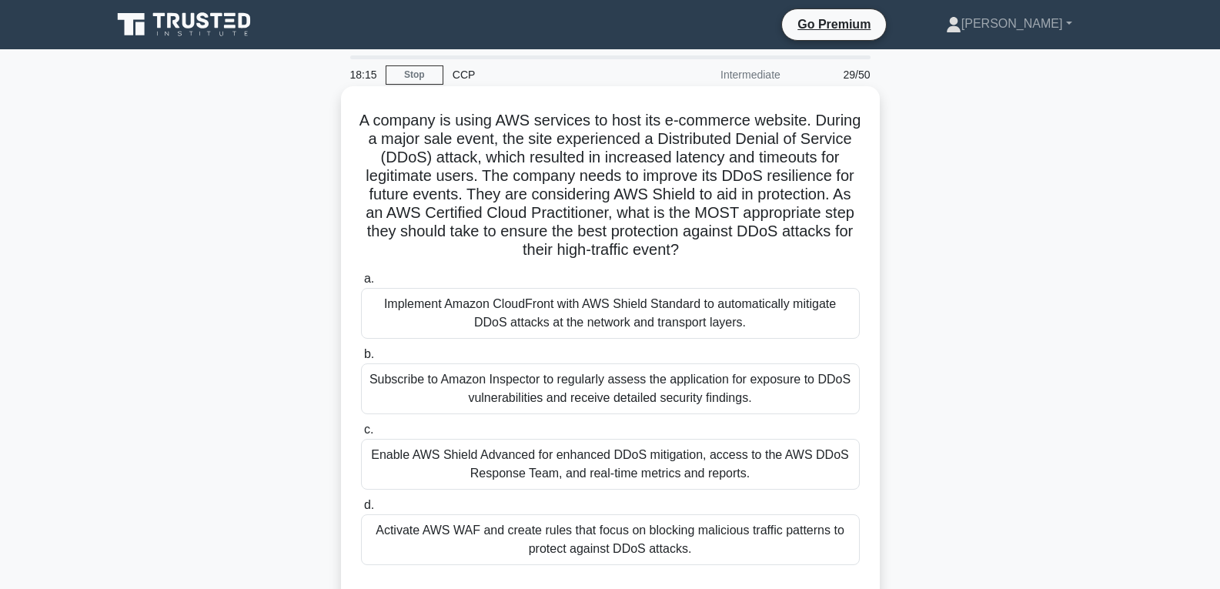
click at [590, 473] on div "Enable AWS Shield Advanced for enhanced DDoS mitigation, access to the AWS DDoS…" at bounding box center [610, 464] width 499 height 51
click at [361, 435] on input "c. Enable AWS Shield Advanced for enhanced DDoS mitigation, access to the AWS D…" at bounding box center [361, 430] width 0 height 10
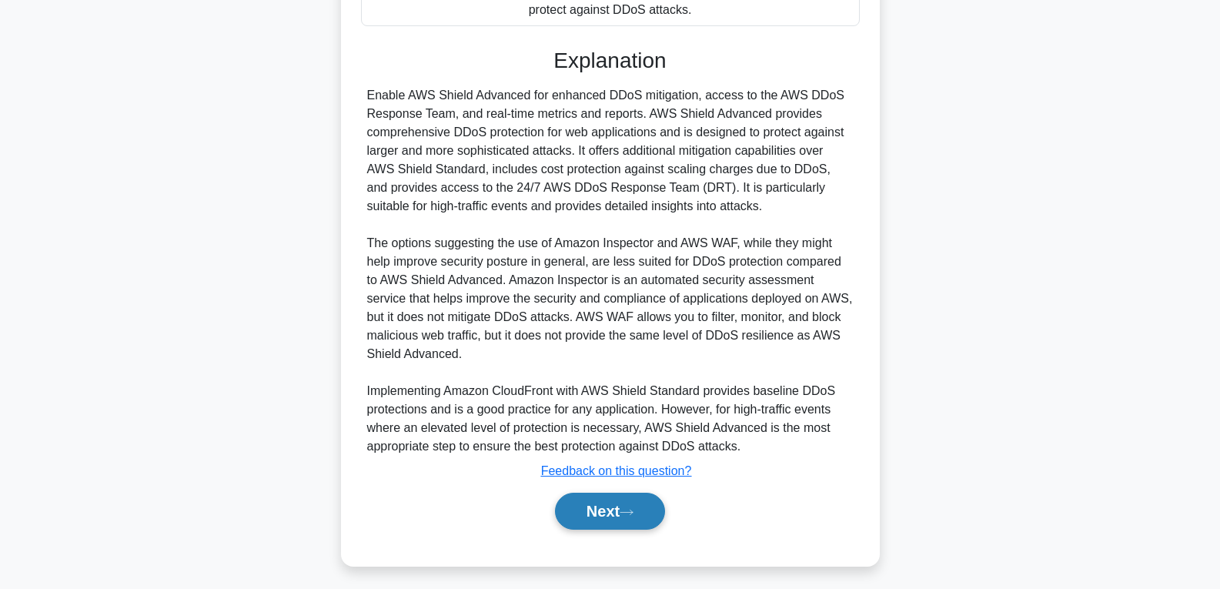
click at [587, 510] on button "Next" at bounding box center [610, 511] width 110 height 37
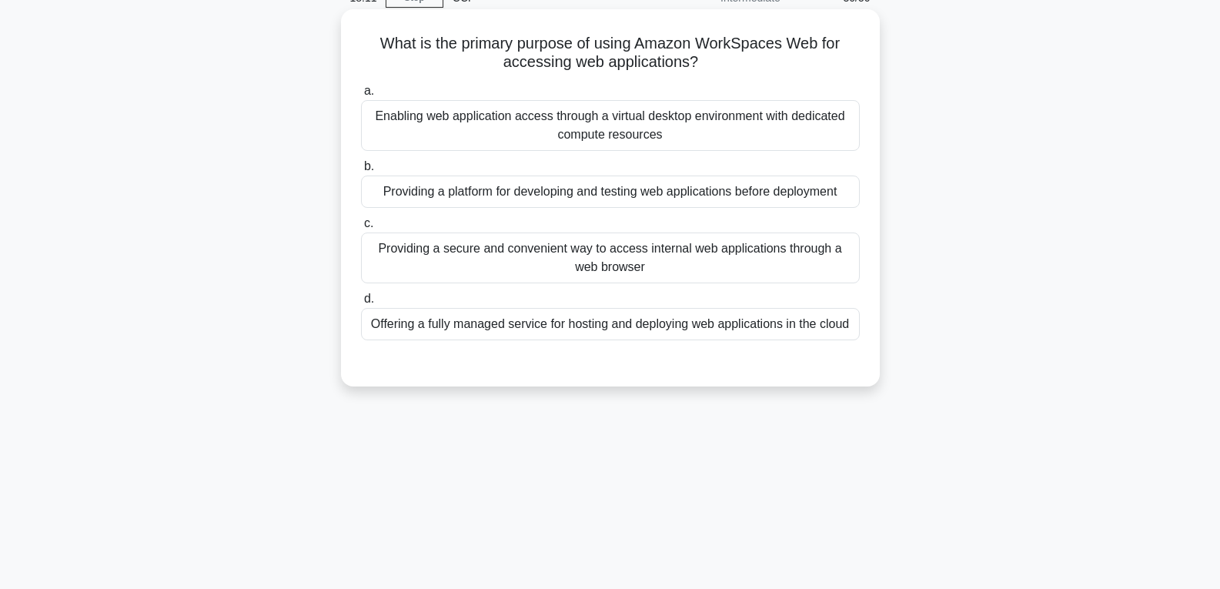
click at [613, 185] on div "Providing a platform for developing and testing web applications before deploym…" at bounding box center [610, 191] width 499 height 32
click at [361, 172] on input "b. Providing a platform for developing and testing web applications before depl…" at bounding box center [361, 167] width 0 height 10
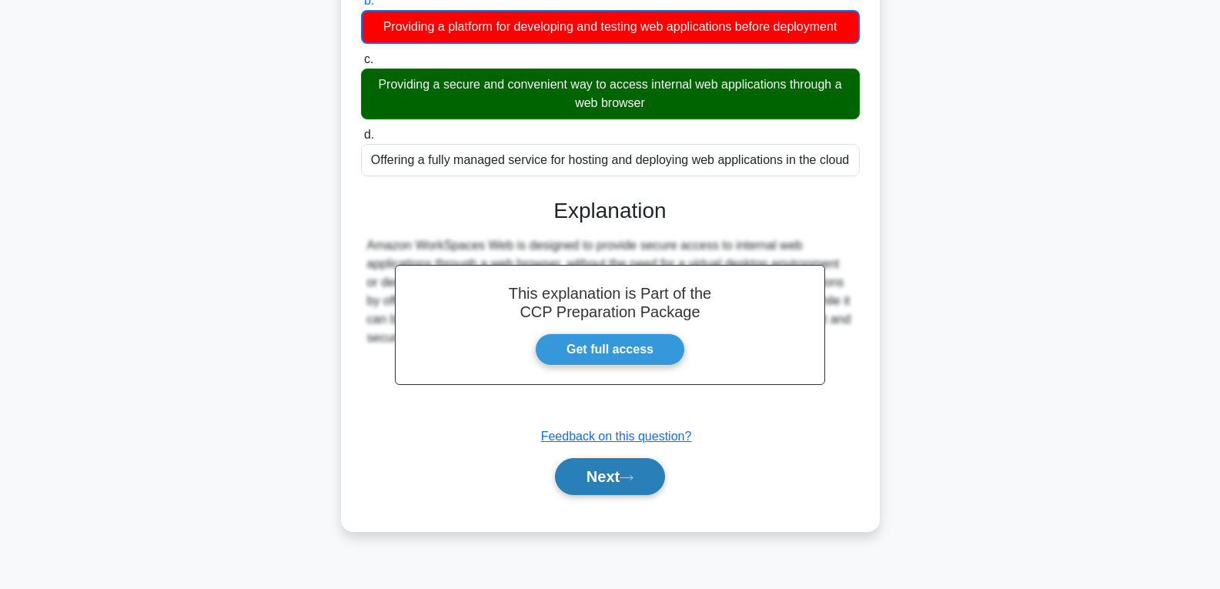
click at [602, 477] on button "Next" at bounding box center [610, 476] width 110 height 37
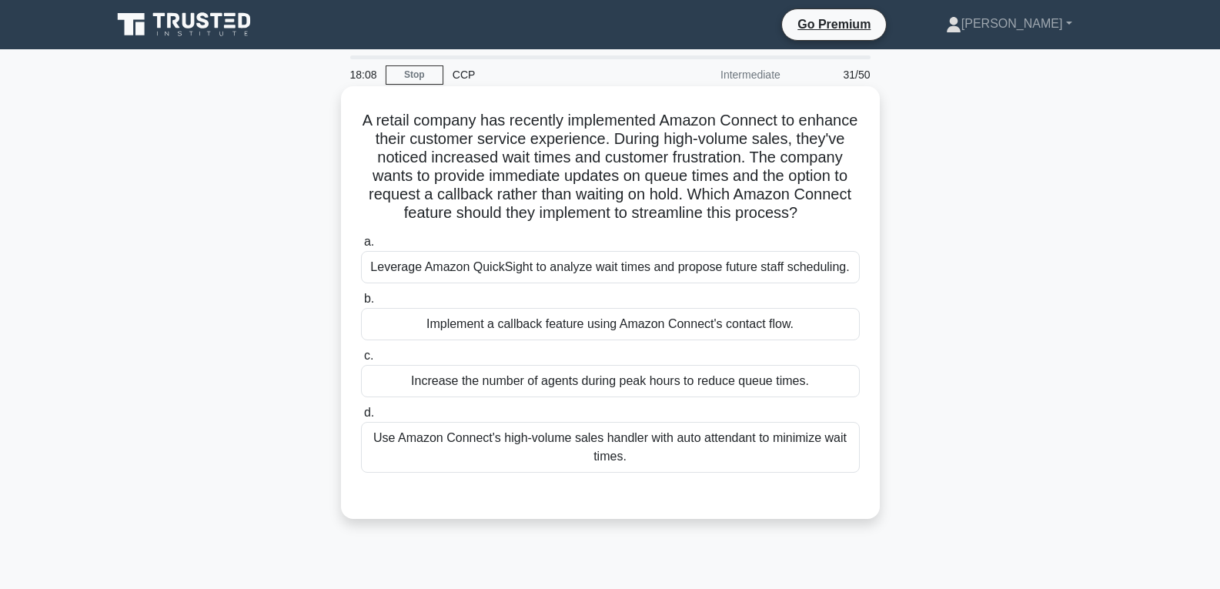
click at [561, 337] on div "Implement a callback feature using Amazon Connect's contact flow." at bounding box center [610, 324] width 499 height 32
click at [361, 304] on input "b. Implement a callback feature using Amazon Connect's contact flow." at bounding box center [361, 299] width 0 height 10
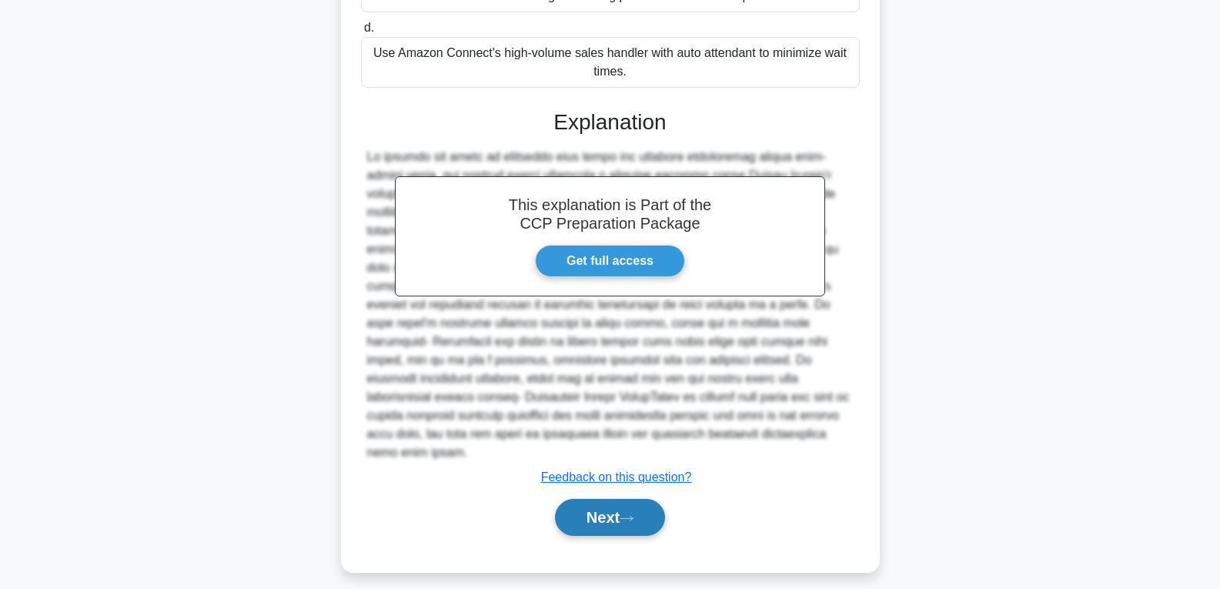
click at [591, 516] on button "Next" at bounding box center [610, 517] width 110 height 37
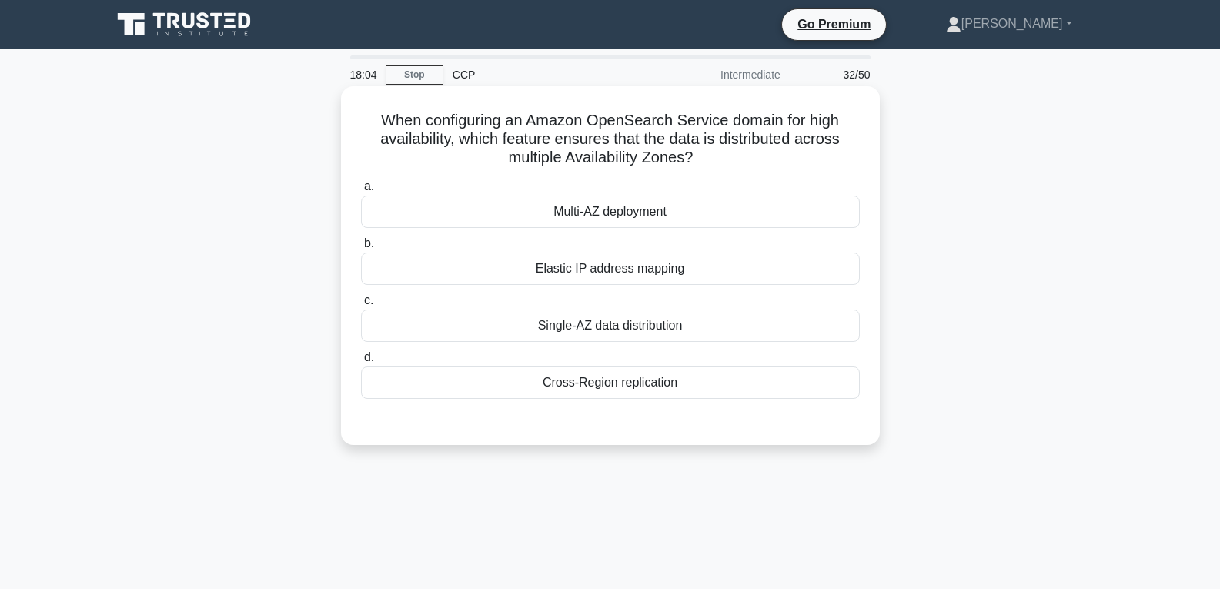
click at [584, 279] on div "Elastic IP address mapping" at bounding box center [610, 268] width 499 height 32
click at [361, 249] on input "b. Elastic IP address mapping" at bounding box center [361, 244] width 0 height 10
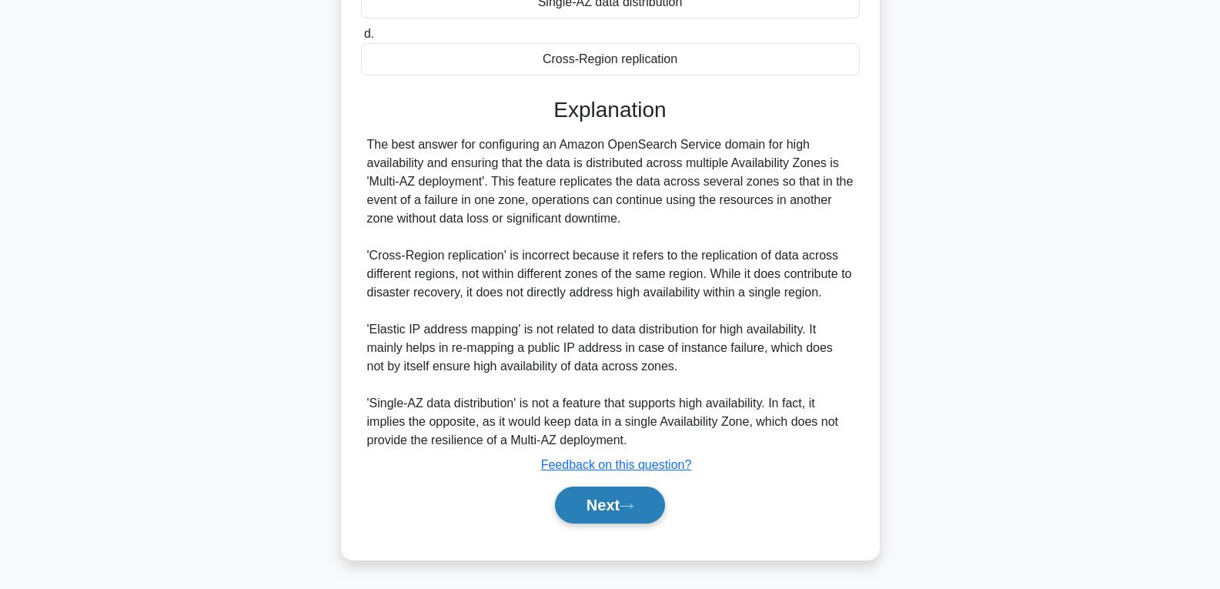
click at [608, 510] on button "Next" at bounding box center [610, 504] width 110 height 37
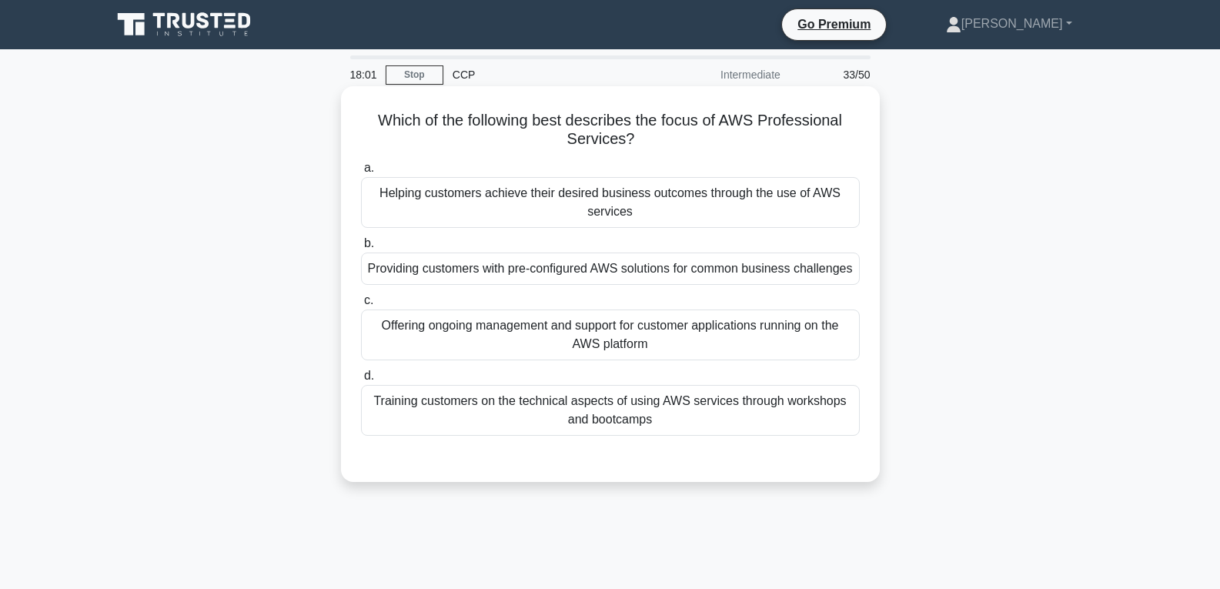
click at [618, 330] on div "Offering ongoing management and support for customer applications running on th…" at bounding box center [610, 334] width 499 height 51
click at [361, 306] on input "c. Offering ongoing management and support for customer applications running on…" at bounding box center [361, 301] width 0 height 10
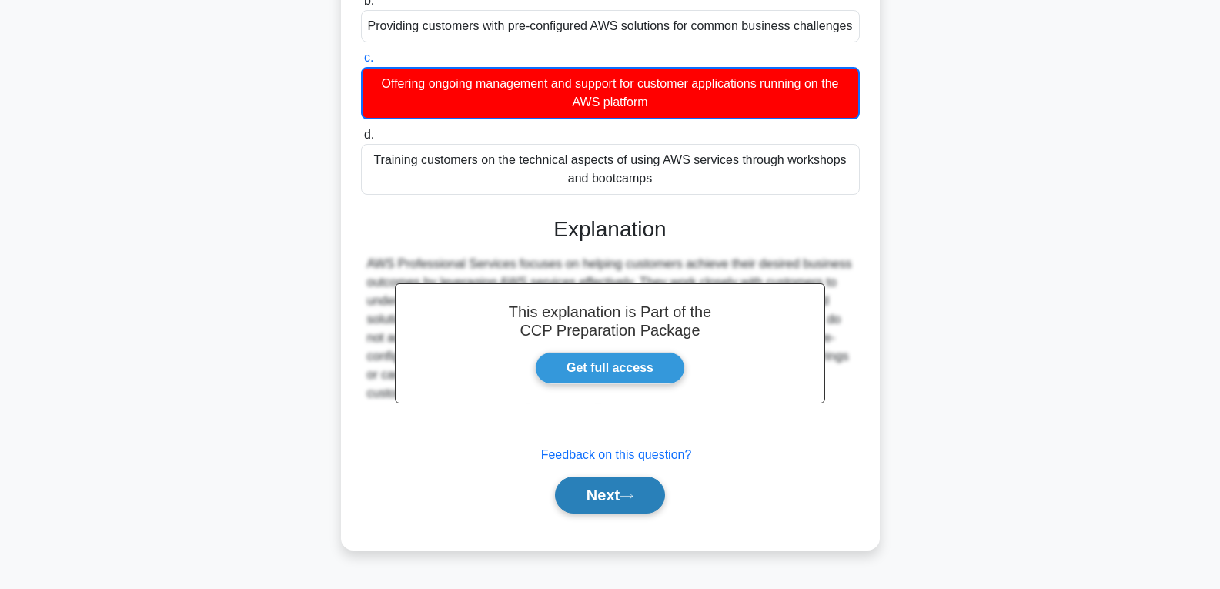
click at [613, 484] on button "Next" at bounding box center [610, 494] width 110 height 37
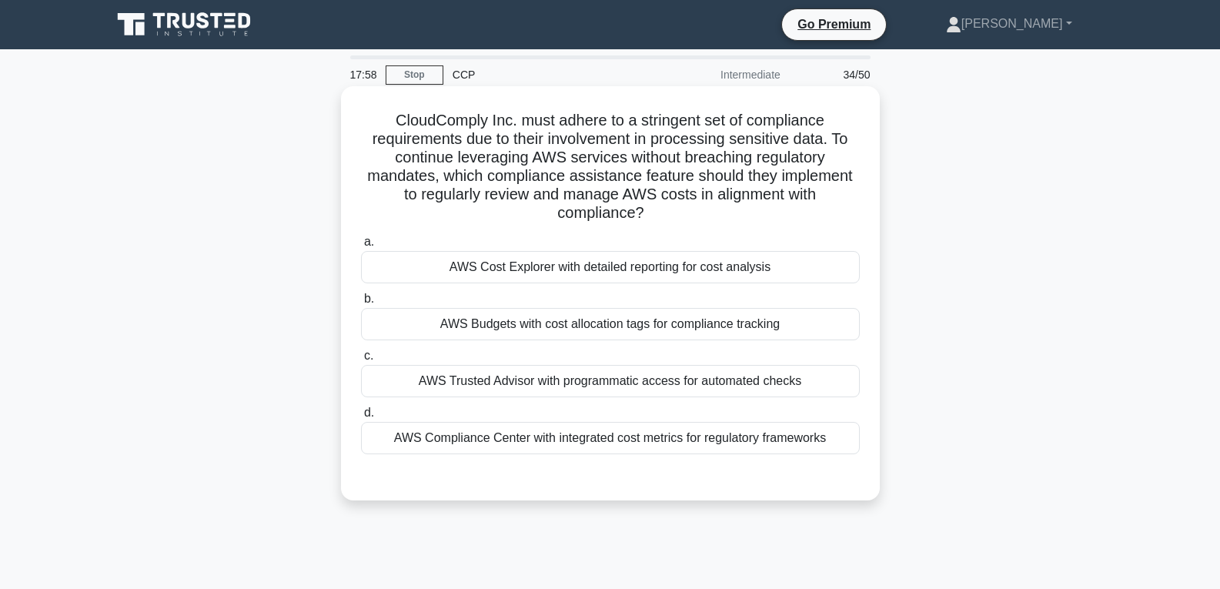
click at [585, 326] on div "AWS Budgets with cost allocation tags for compliance tracking" at bounding box center [610, 324] width 499 height 32
click at [361, 304] on input "b. AWS Budgets with cost allocation tags for compliance tracking" at bounding box center [361, 299] width 0 height 10
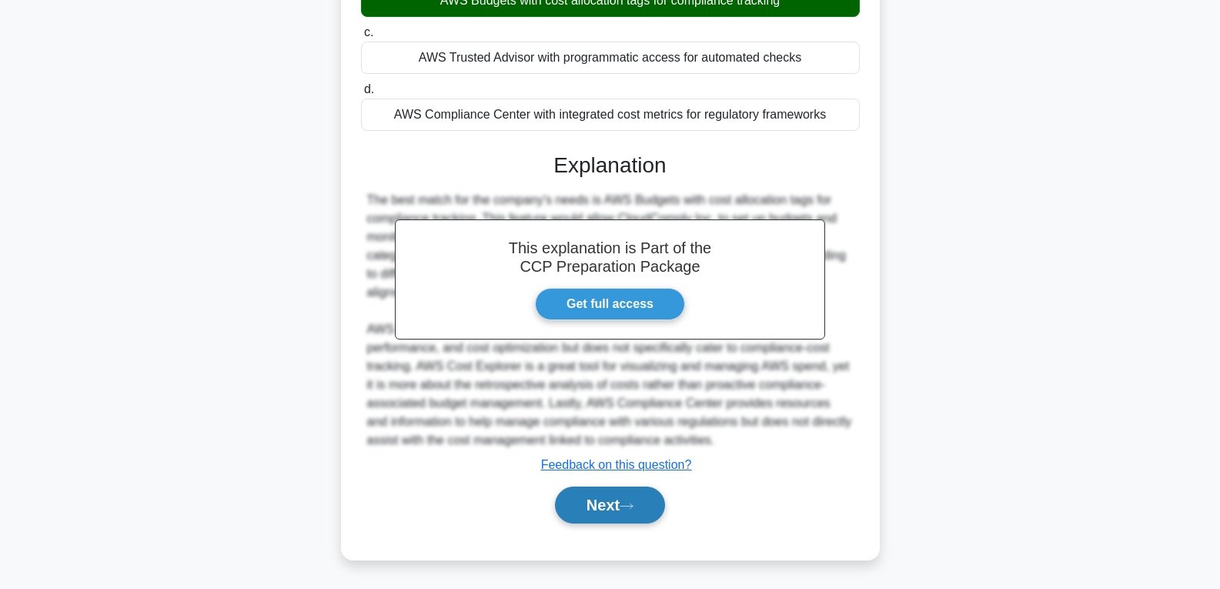
click at [589, 497] on button "Next" at bounding box center [610, 504] width 110 height 37
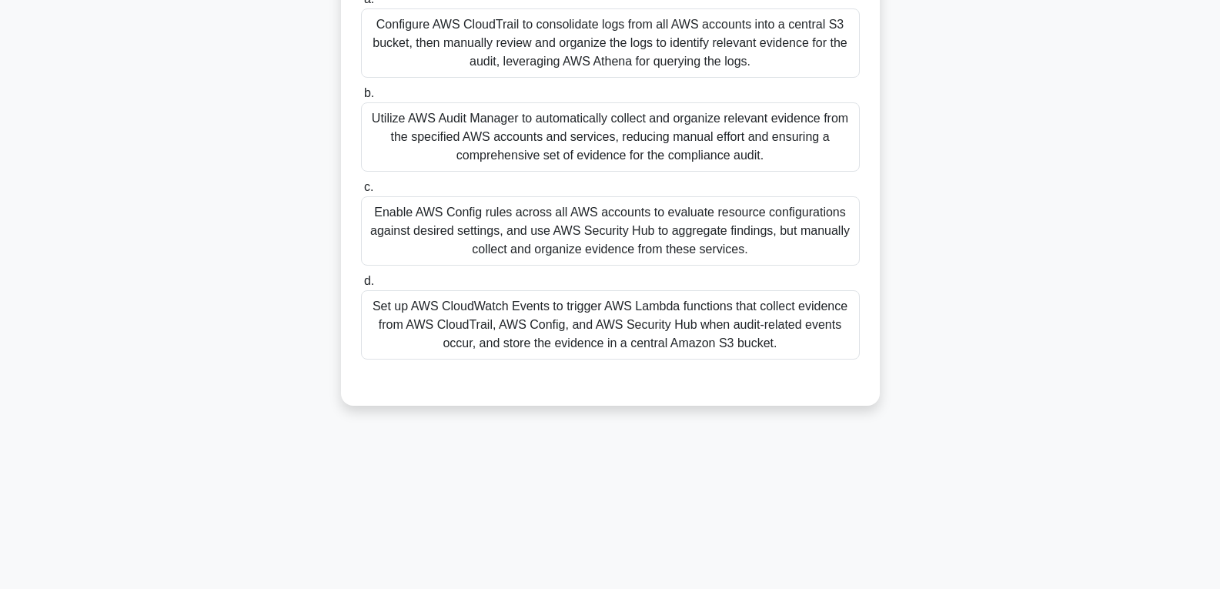
click at [579, 336] on div "Set up AWS CloudWatch Events to trigger AWS Lambda functions that collect evide…" at bounding box center [610, 324] width 499 height 69
click at [361, 286] on input "d. Set up AWS CloudWatch Events to trigger AWS Lambda functions that collect ev…" at bounding box center [361, 281] width 0 height 10
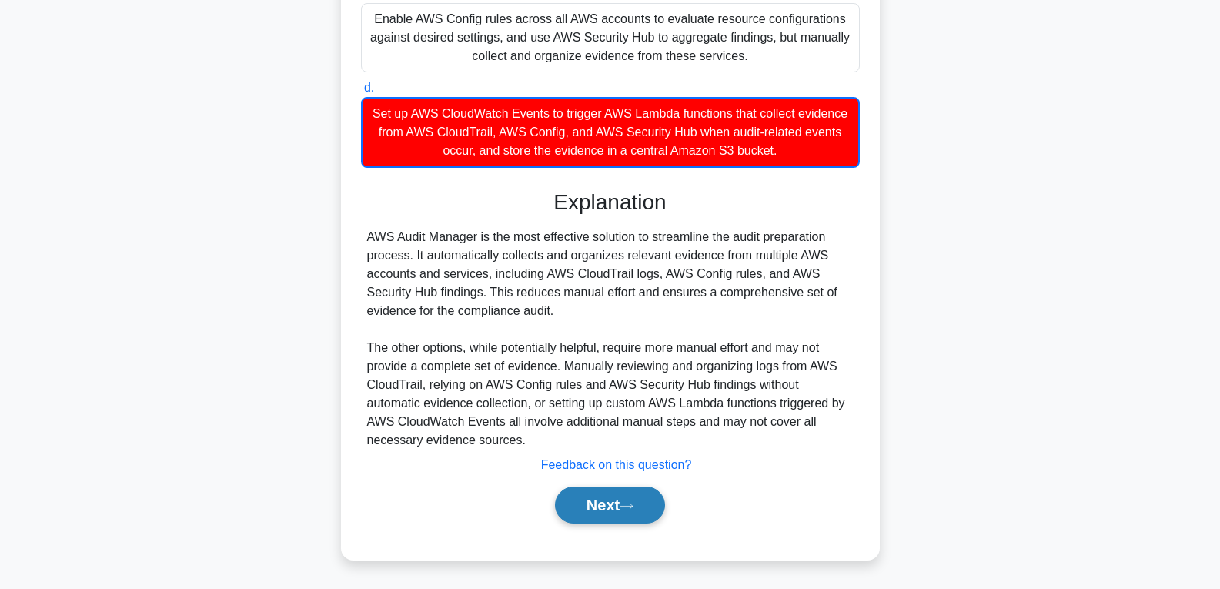
click at [594, 497] on button "Next" at bounding box center [610, 504] width 110 height 37
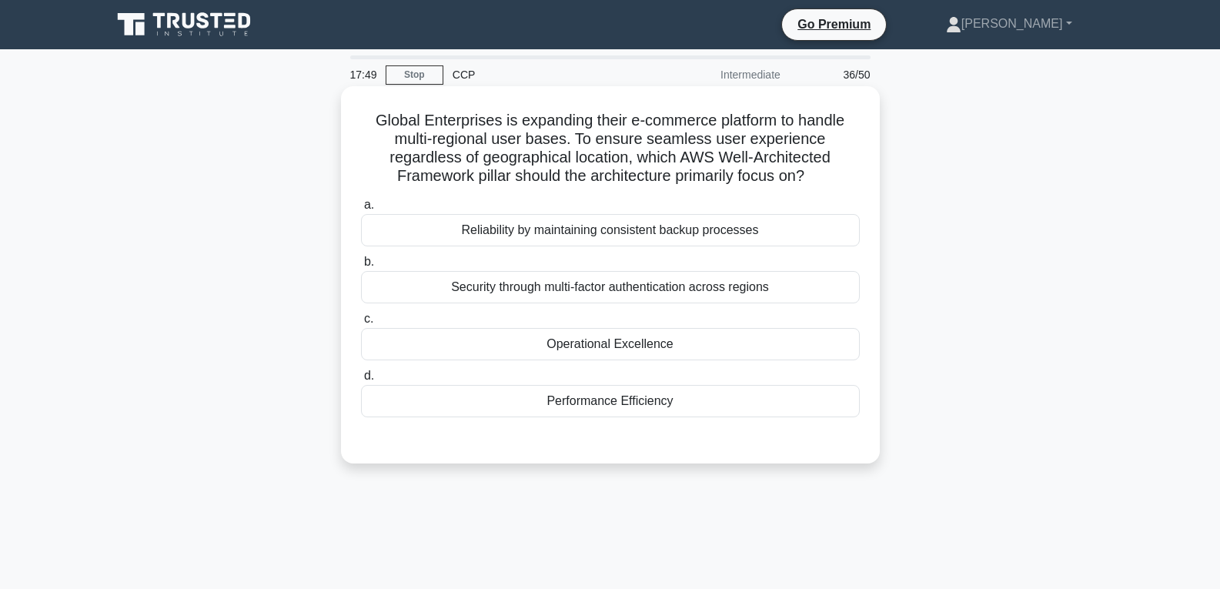
click at [595, 349] on div "Operational Excellence" at bounding box center [610, 344] width 499 height 32
click at [361, 324] on input "c. Operational Excellence" at bounding box center [361, 319] width 0 height 10
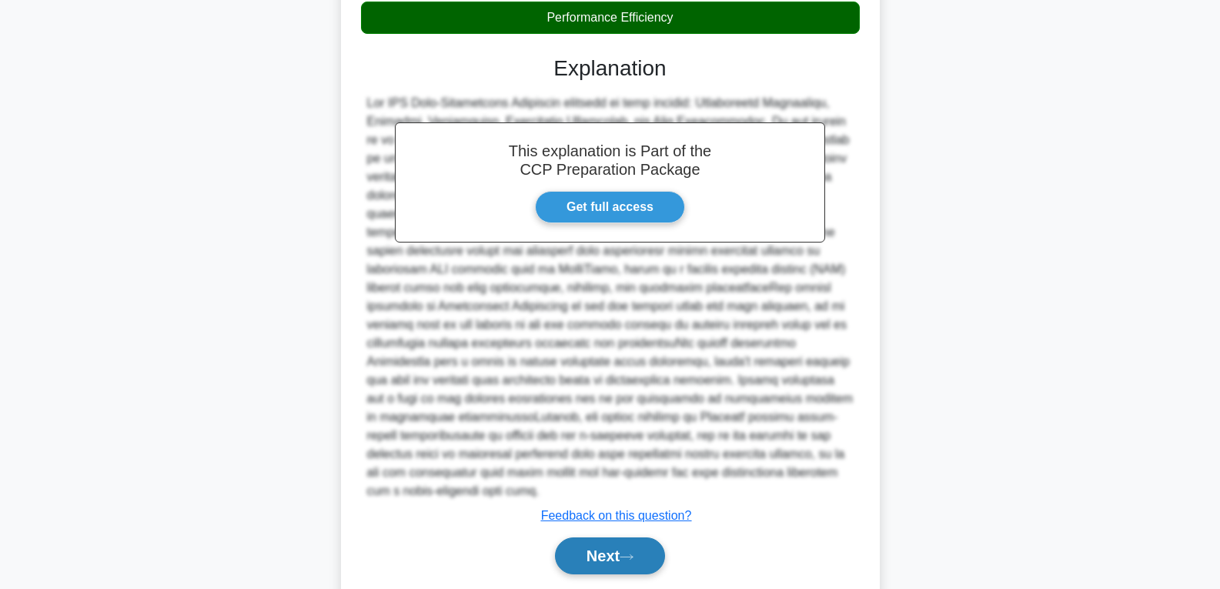
click at [614, 543] on button "Next" at bounding box center [610, 555] width 110 height 37
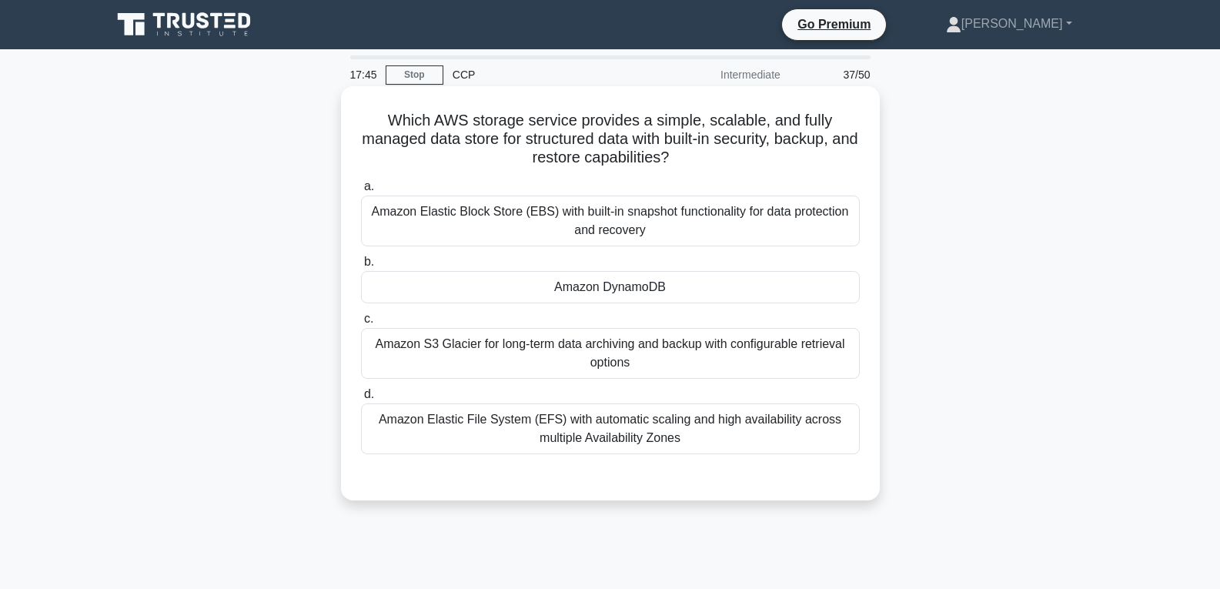
click at [594, 279] on div "Amazon DynamoDB" at bounding box center [610, 287] width 499 height 32
click at [361, 267] on input "b. Amazon DynamoDB" at bounding box center [361, 262] width 0 height 10
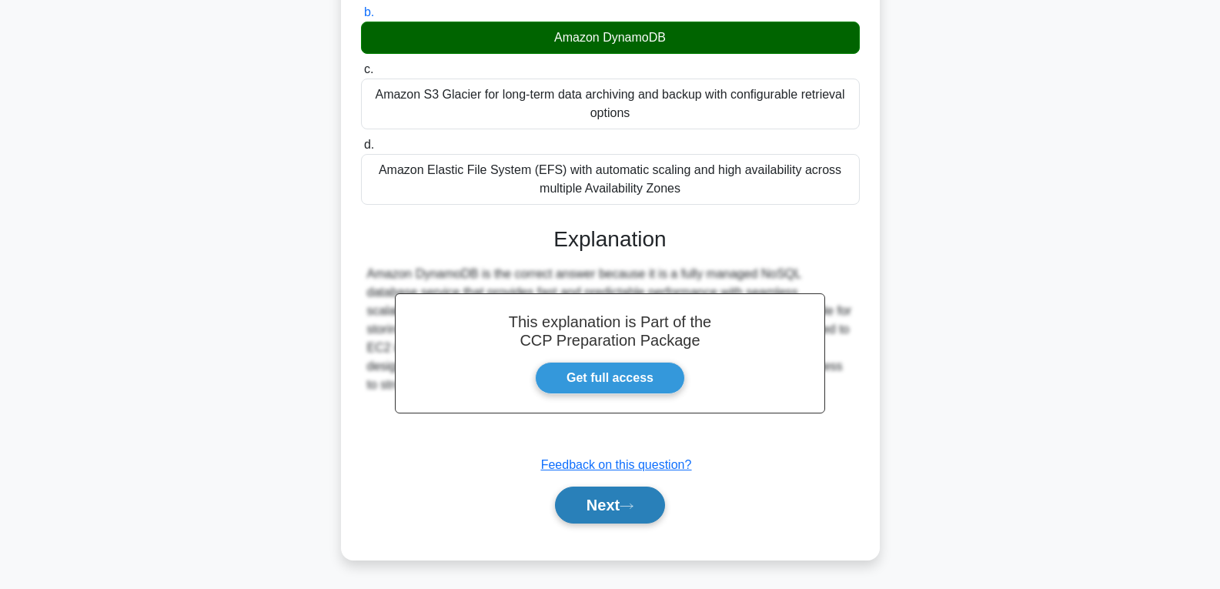
click at [573, 510] on button "Next" at bounding box center [610, 504] width 110 height 37
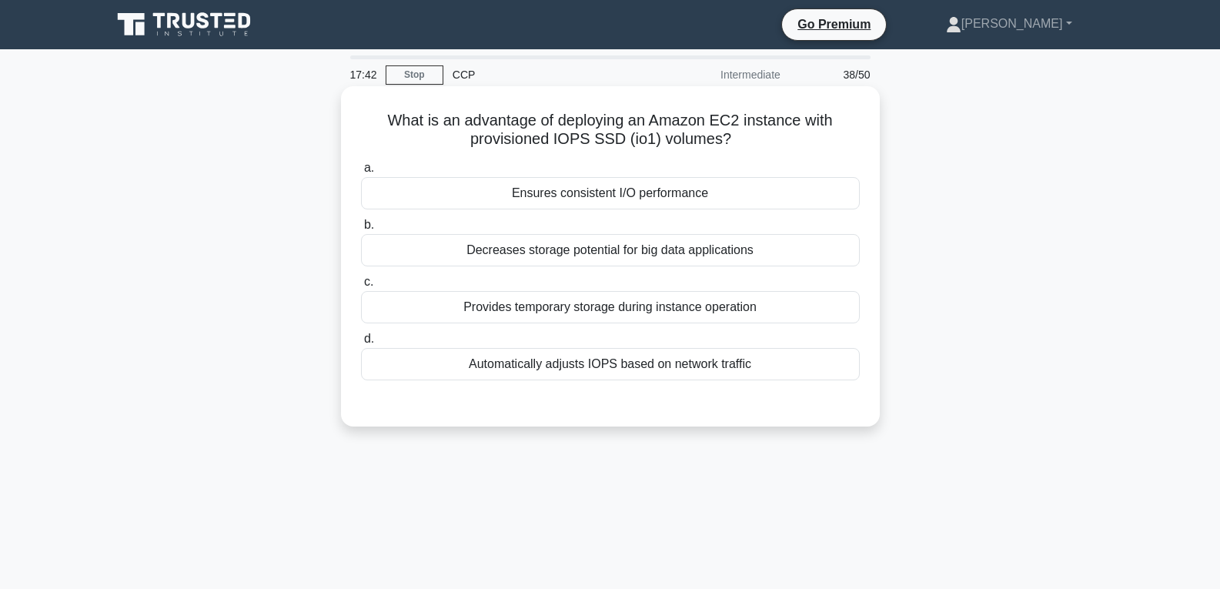
click at [601, 196] on div "Ensures consistent I/O performance" at bounding box center [610, 193] width 499 height 32
click at [361, 173] on input "a. Ensures consistent I/O performance" at bounding box center [361, 168] width 0 height 10
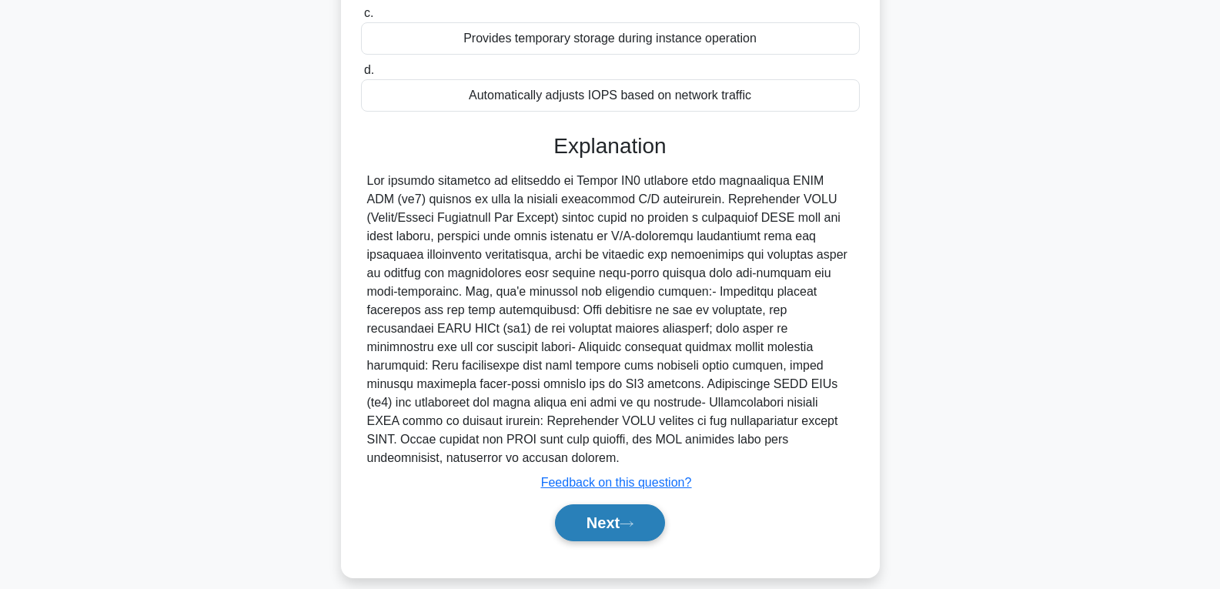
click at [610, 506] on button "Next" at bounding box center [610, 522] width 110 height 37
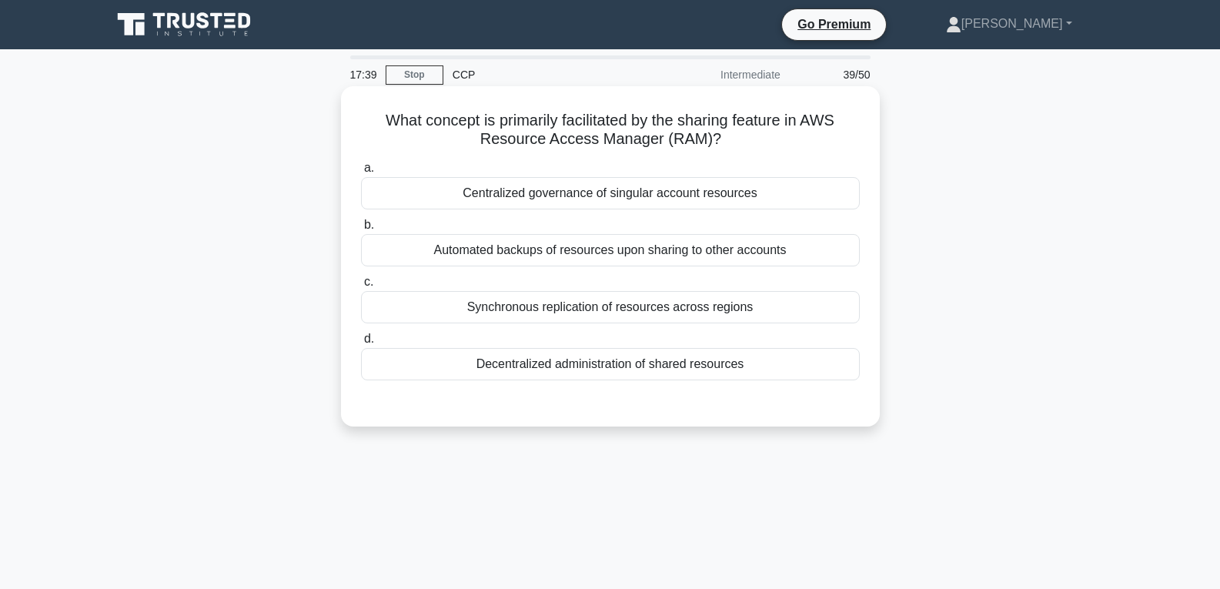
click at [590, 299] on div "Synchronous replication of resources across regions" at bounding box center [610, 307] width 499 height 32
click at [361, 287] on input "c. Synchronous replication of resources across regions" at bounding box center [361, 282] width 0 height 10
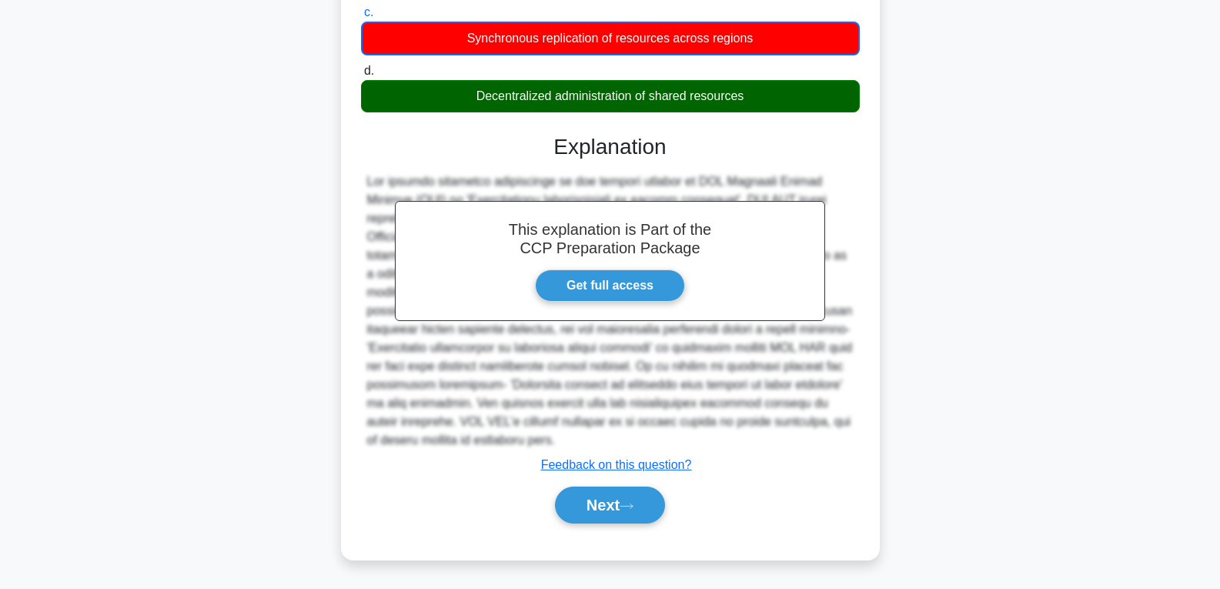
click at [602, 525] on div "Next" at bounding box center [610, 504] width 499 height 49
click at [603, 513] on button "Next" at bounding box center [610, 504] width 110 height 37
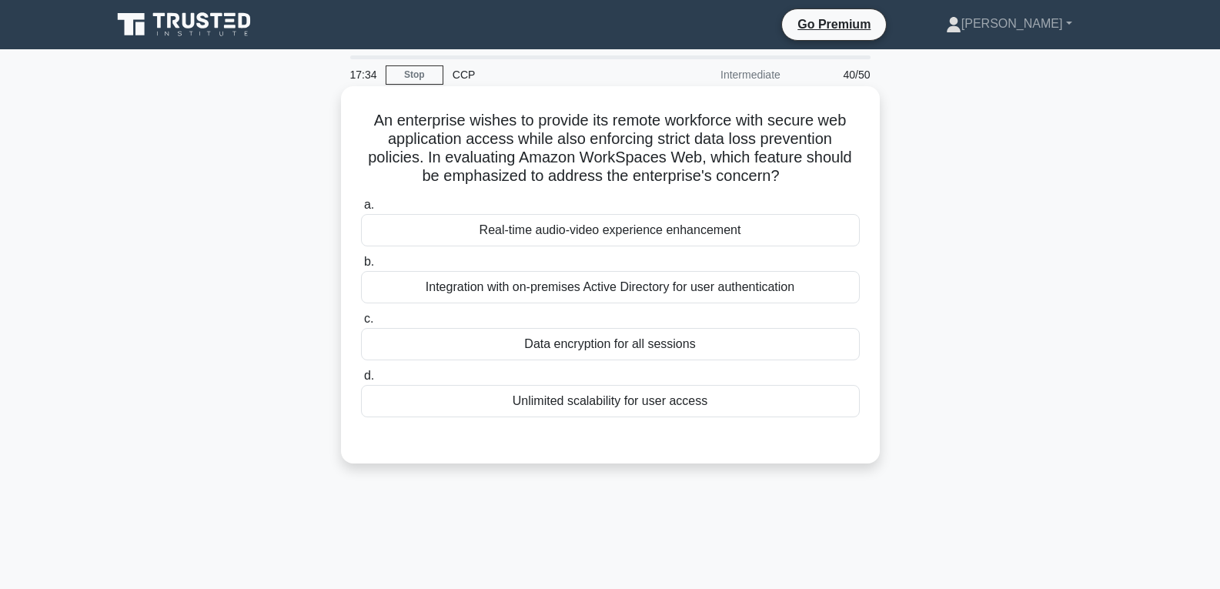
click at [585, 333] on div "Data encryption for all sessions" at bounding box center [610, 344] width 499 height 32
click at [361, 324] on input "c. Data encryption for all sessions" at bounding box center [361, 319] width 0 height 10
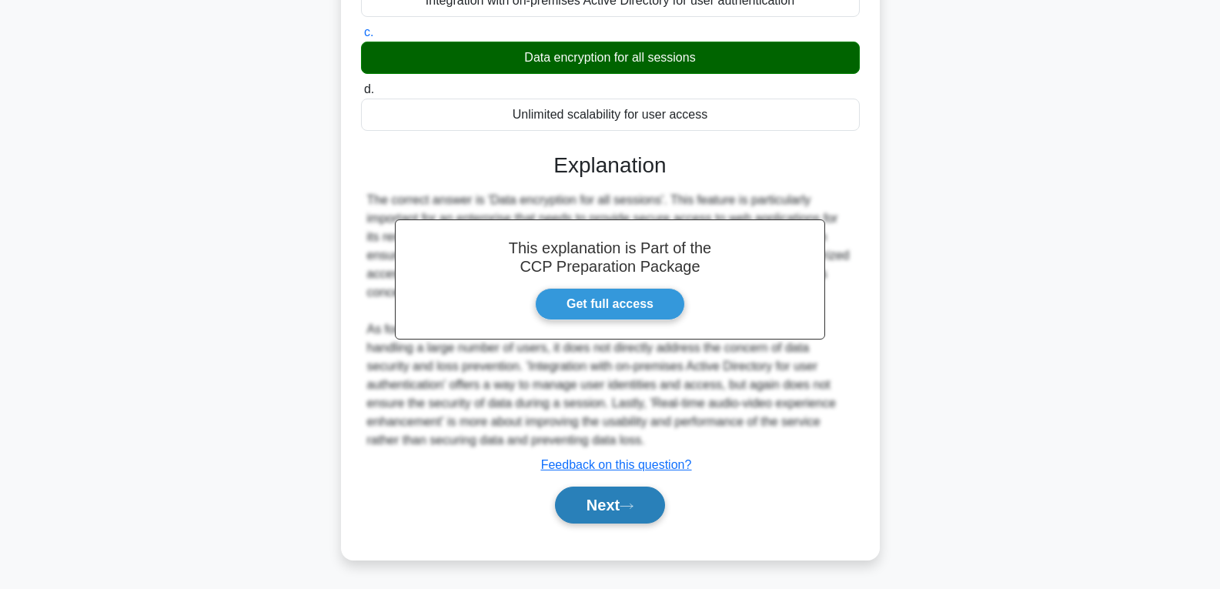
click at [590, 510] on button "Next" at bounding box center [610, 504] width 110 height 37
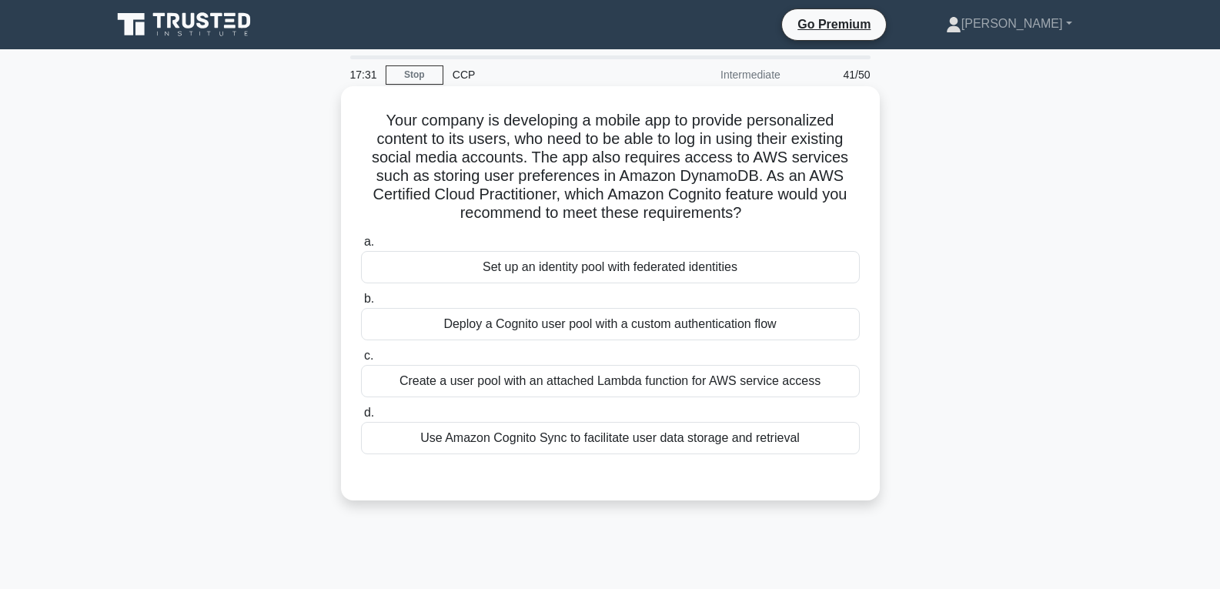
click at [538, 262] on div "Set up an identity pool with federated identities" at bounding box center [610, 267] width 499 height 32
click at [361, 247] on input "a. Set up an identity pool with federated identities" at bounding box center [361, 242] width 0 height 10
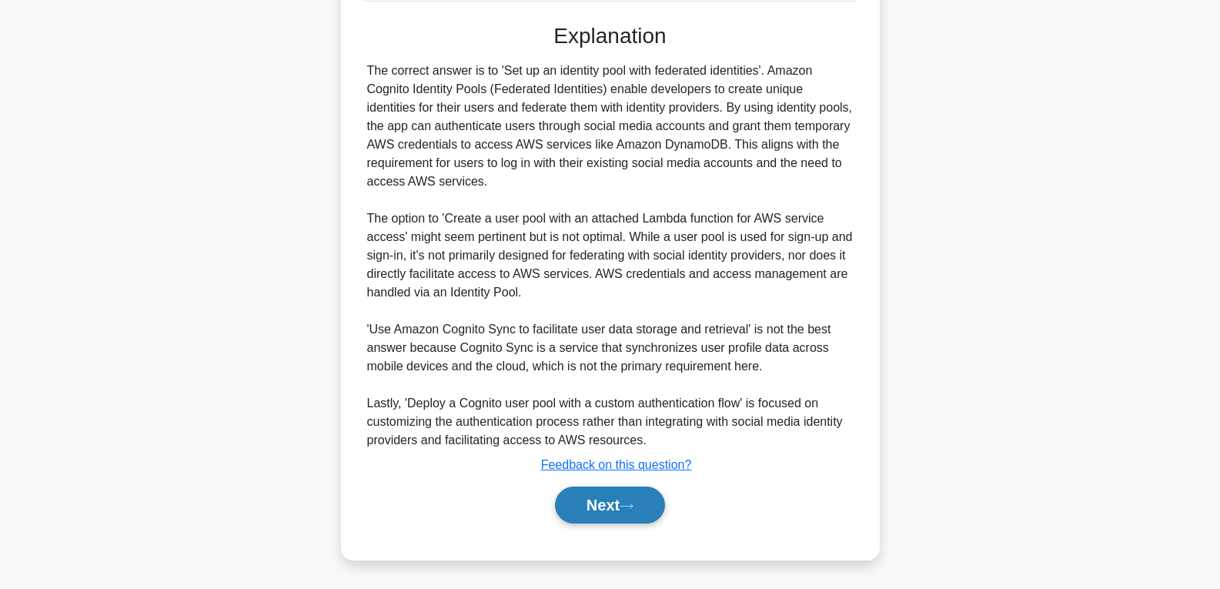
click at [611, 512] on button "Next" at bounding box center [610, 504] width 110 height 37
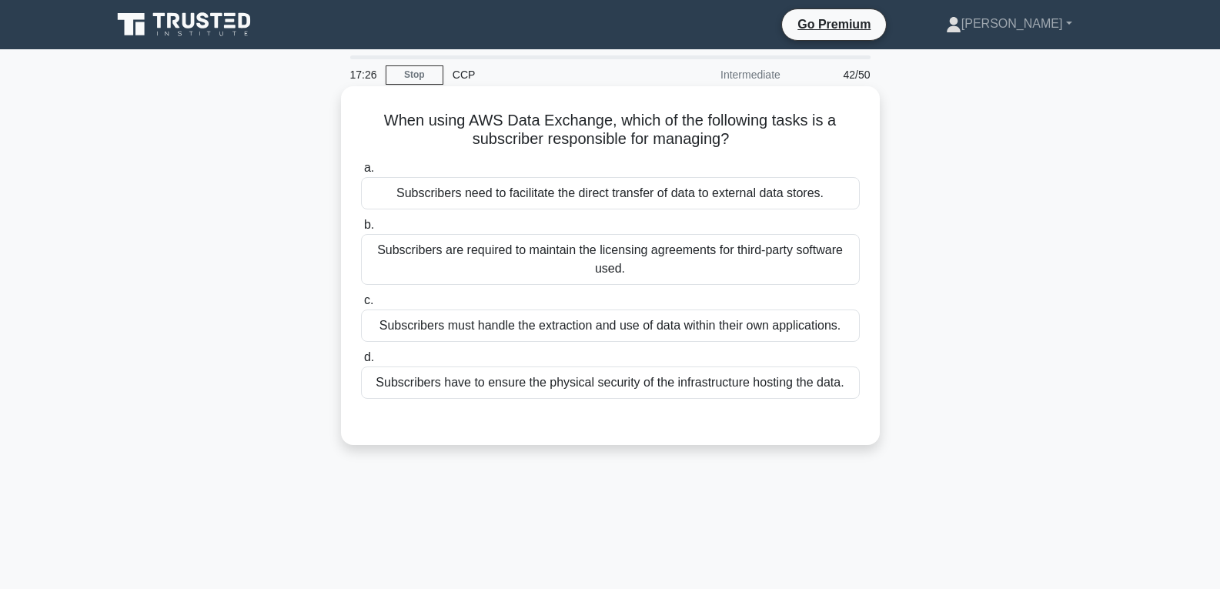
click at [571, 256] on div "Subscribers are required to maintain the licensing agreements for third-party s…" at bounding box center [610, 259] width 499 height 51
click at [361, 230] on input "b. Subscribers are required to maintain the licensing agreements for third-part…" at bounding box center [361, 225] width 0 height 10
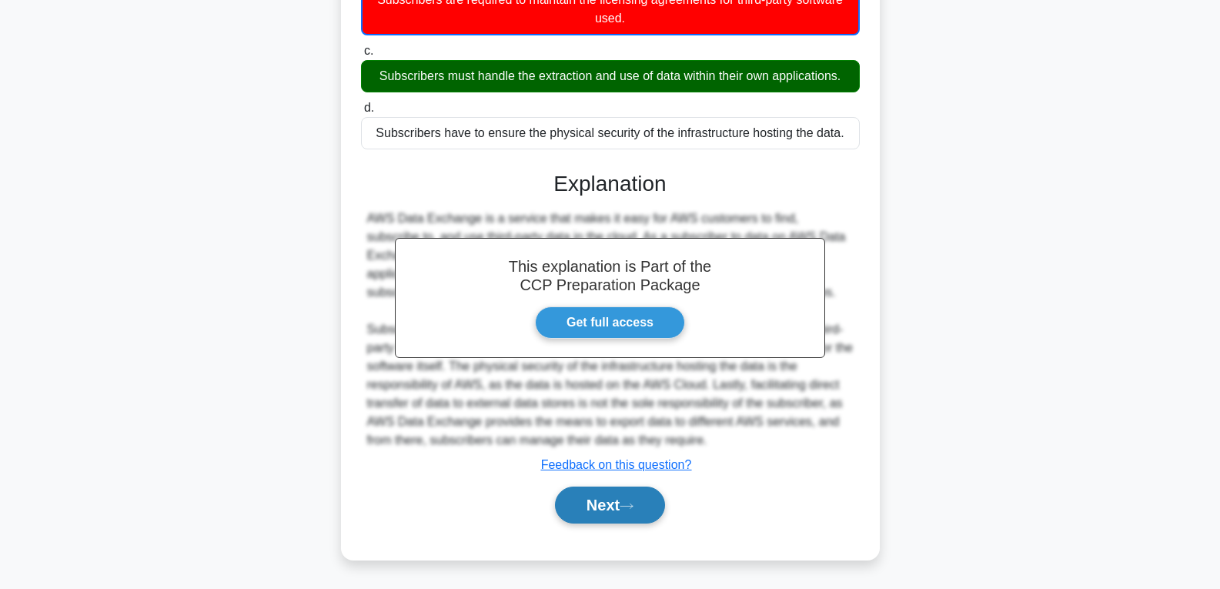
click at [605, 498] on button "Next" at bounding box center [610, 504] width 110 height 37
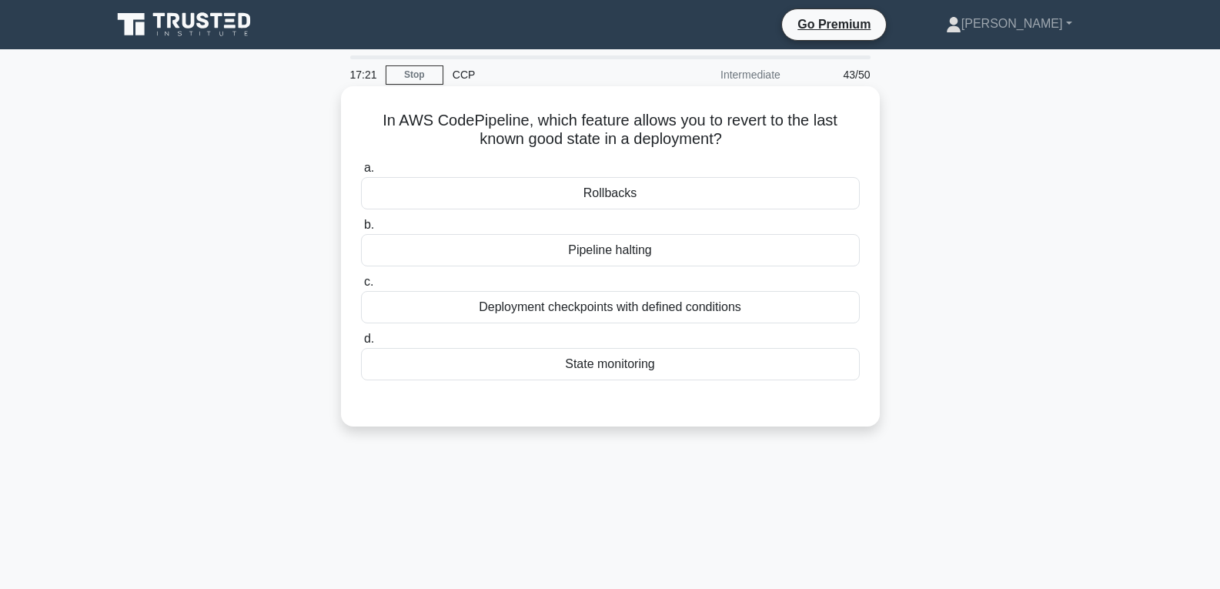
click at [597, 238] on div "Pipeline halting" at bounding box center [610, 250] width 499 height 32
click at [361, 230] on input "b. Pipeline halting" at bounding box center [361, 225] width 0 height 10
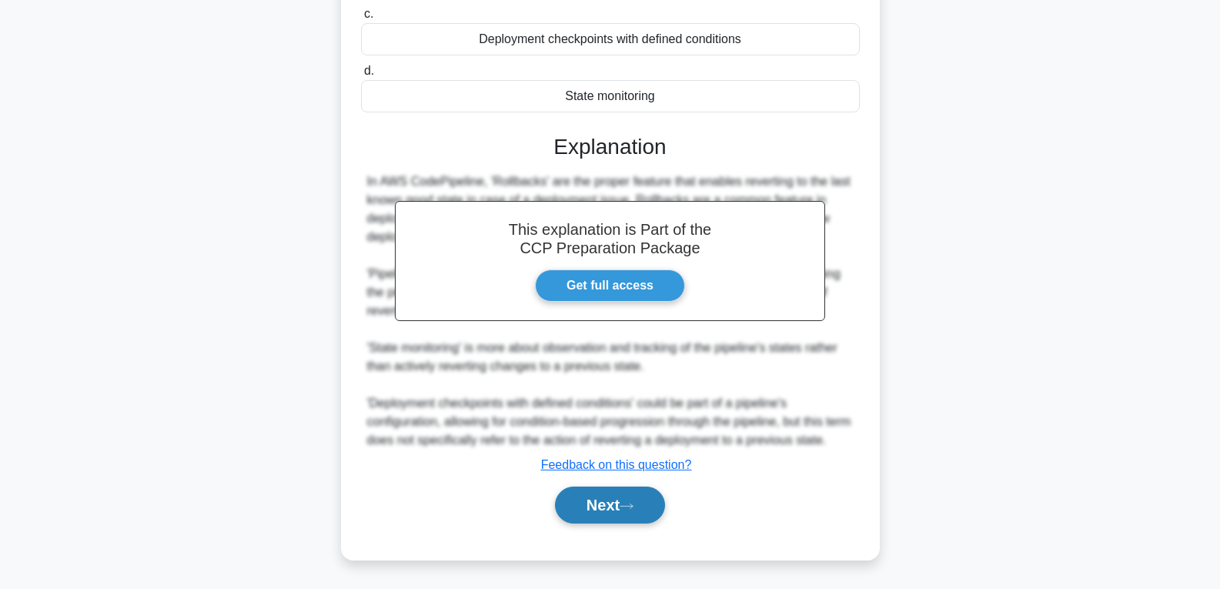
click at [633, 504] on icon at bounding box center [627, 506] width 14 height 8
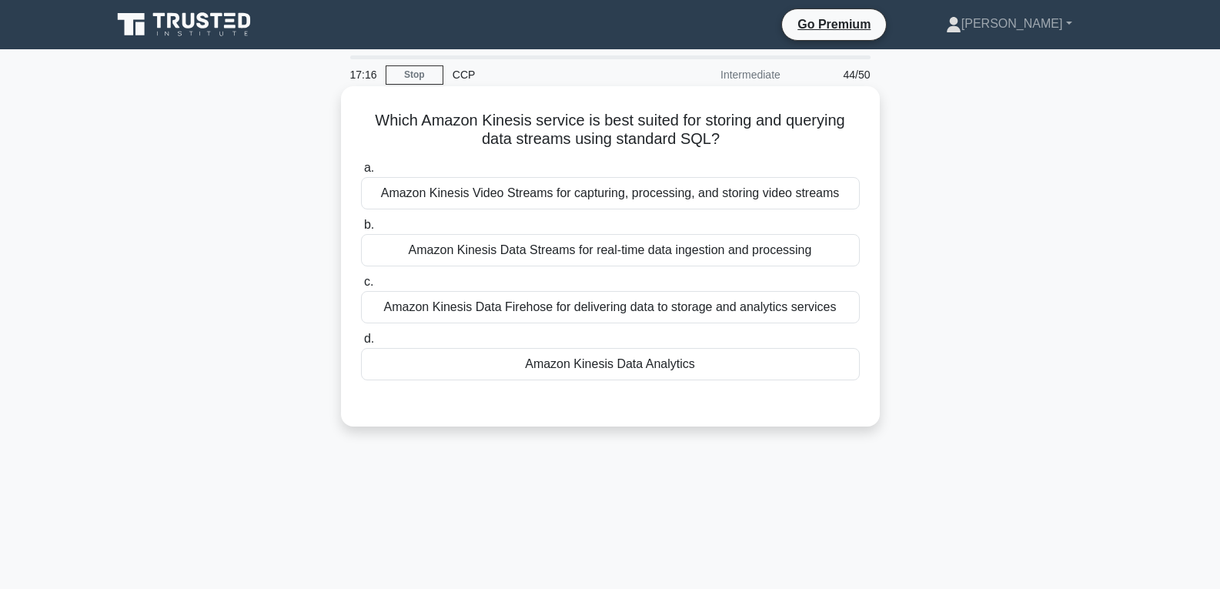
click at [588, 359] on div "Amazon Kinesis Data Analytics" at bounding box center [610, 364] width 499 height 32
click at [361, 344] on input "d. Amazon Kinesis Data Analytics" at bounding box center [361, 339] width 0 height 10
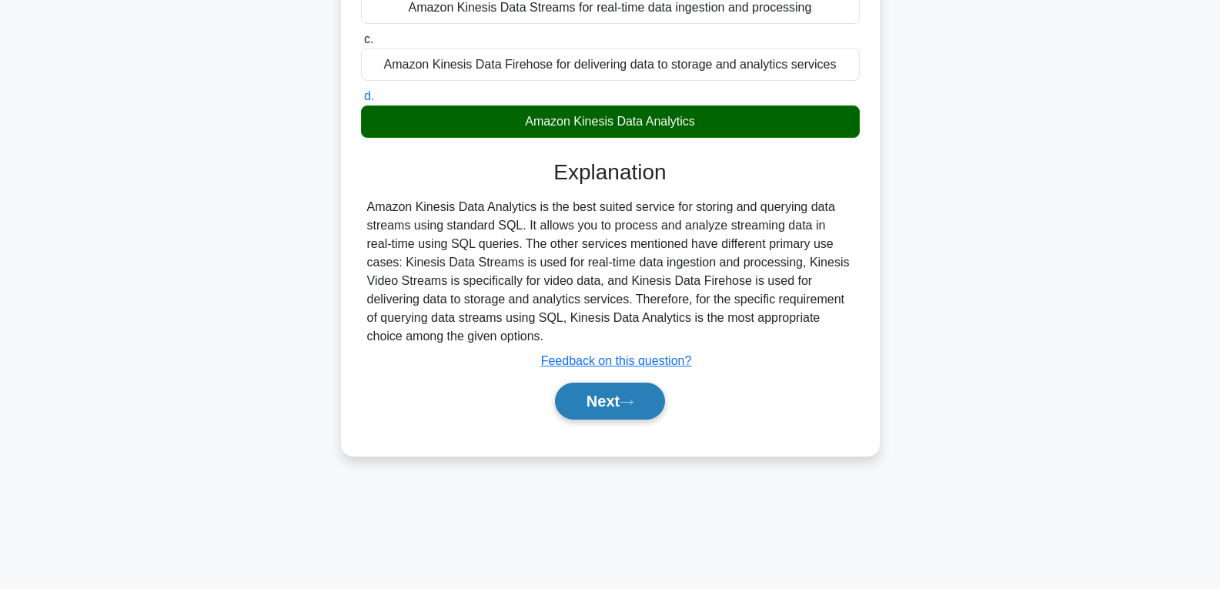
click at [599, 408] on button "Next" at bounding box center [610, 401] width 110 height 37
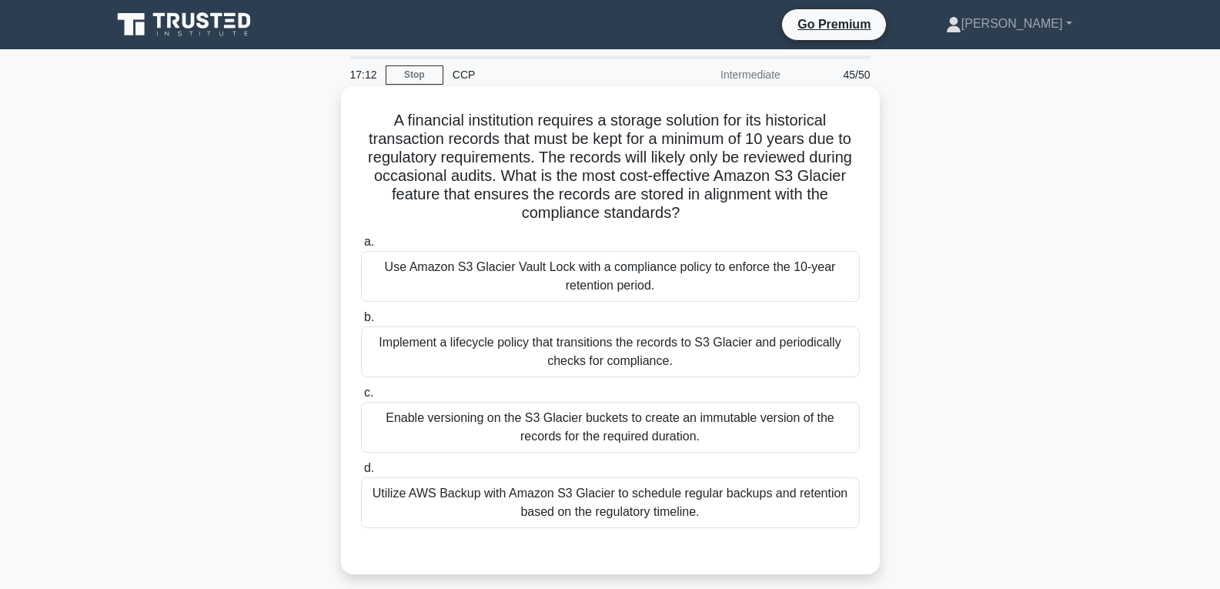
click at [588, 419] on div "Enable versioning on the S3 Glacier buckets to create an immutable version of t…" at bounding box center [610, 427] width 499 height 51
click at [361, 398] on input "c. Enable versioning on the S3 Glacier buckets to create an immutable version o…" at bounding box center [361, 393] width 0 height 10
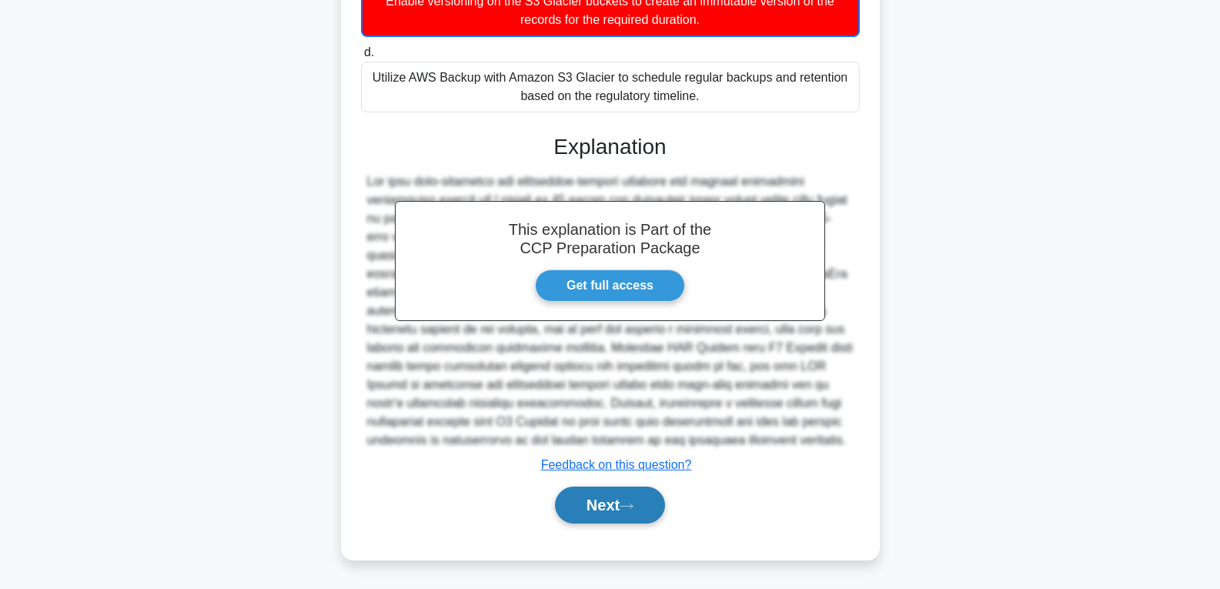
click at [604, 493] on button "Next" at bounding box center [610, 504] width 110 height 37
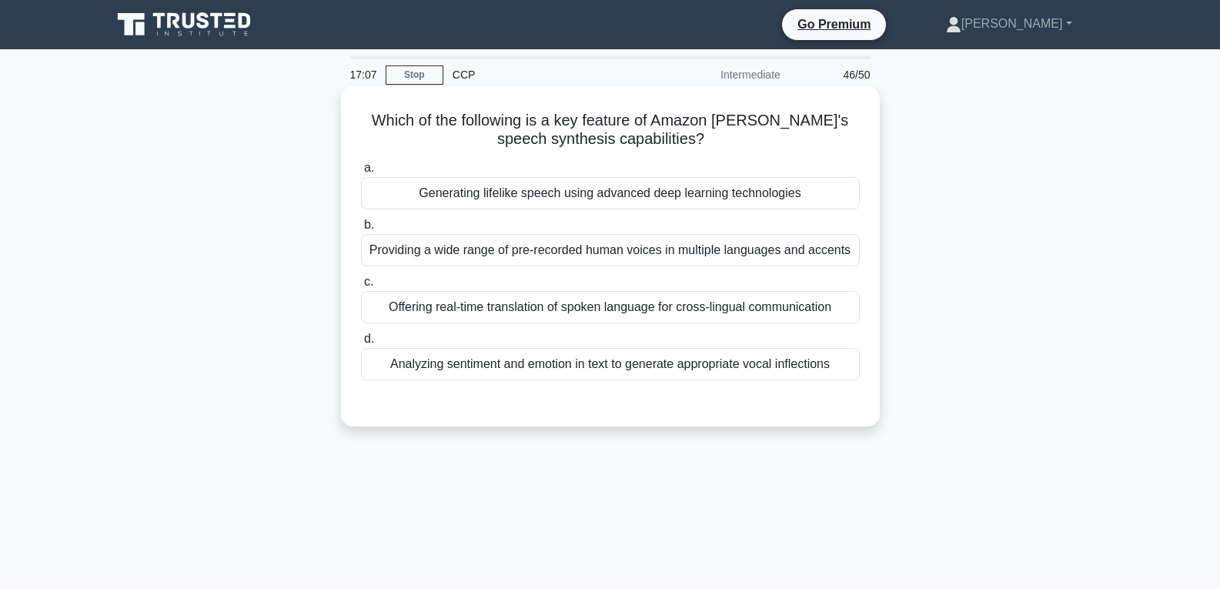
click at [587, 205] on div "Generating lifelike speech using advanced deep learning technologies" at bounding box center [610, 193] width 499 height 32
click at [361, 173] on input "a. Generating lifelike speech using advanced deep learning technologies" at bounding box center [361, 168] width 0 height 10
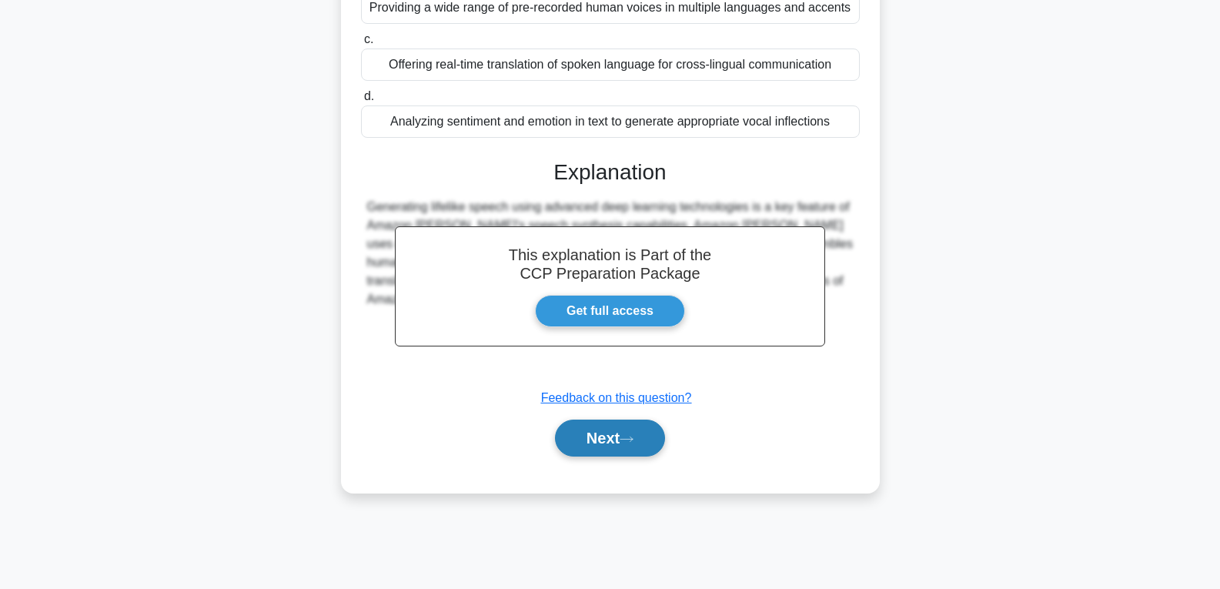
click at [611, 443] on button "Next" at bounding box center [610, 437] width 110 height 37
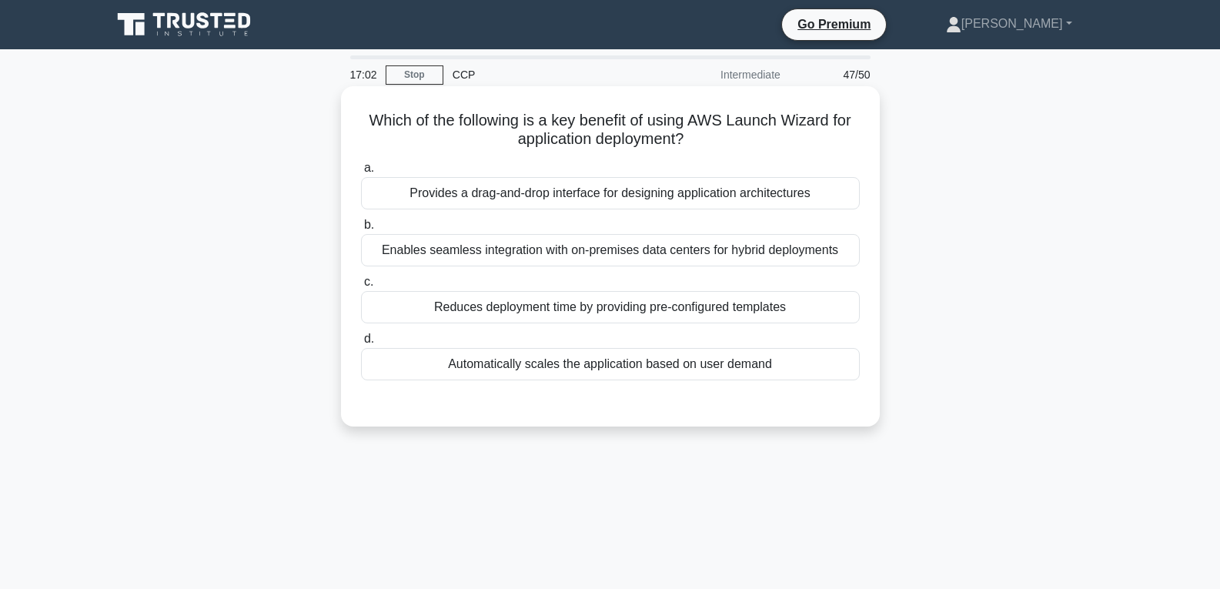
click at [597, 348] on label "d. Automatically scales the application based on user demand" at bounding box center [610, 354] width 499 height 51
click at [361, 344] on input "d. Automatically scales the application based on user demand" at bounding box center [361, 339] width 0 height 10
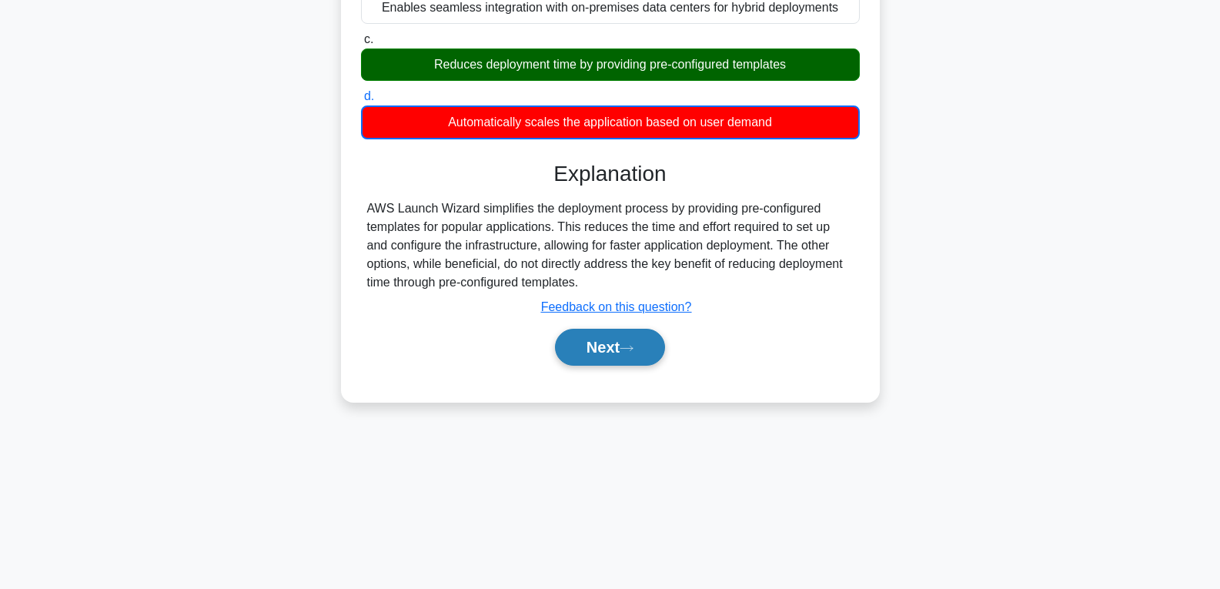
click at [607, 350] on button "Next" at bounding box center [610, 347] width 110 height 37
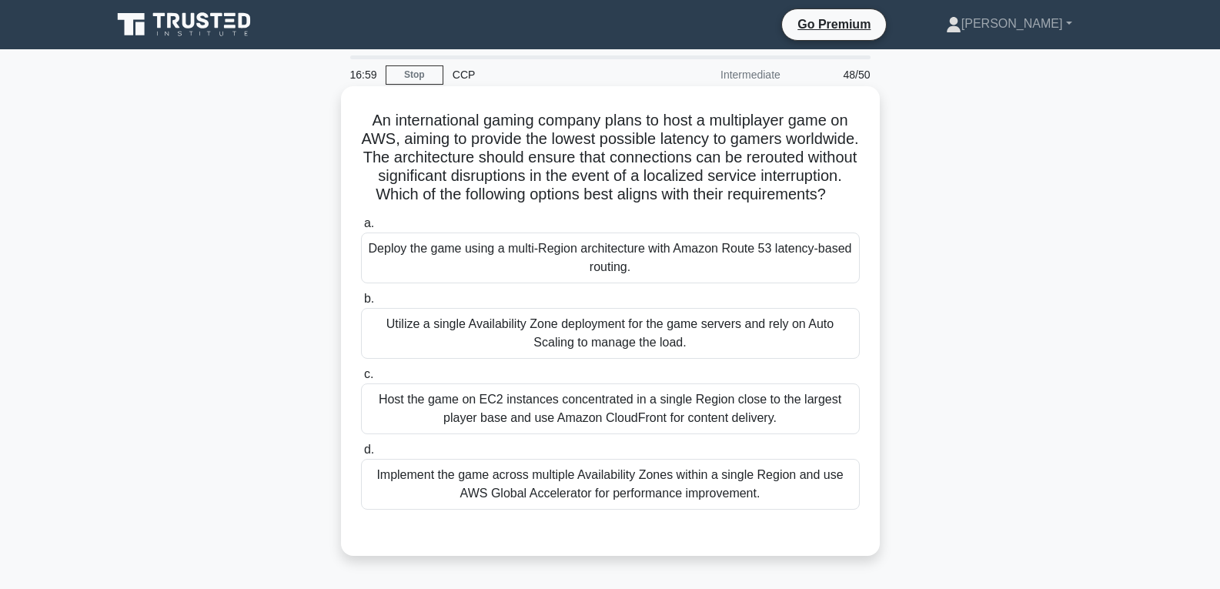
click at [597, 324] on label "b. Utilize a single Availability Zone deployment for the game servers and rely …" at bounding box center [610, 323] width 499 height 69
click at [361, 304] on input "b. Utilize a single Availability Zone deployment for the game servers and rely …" at bounding box center [361, 299] width 0 height 10
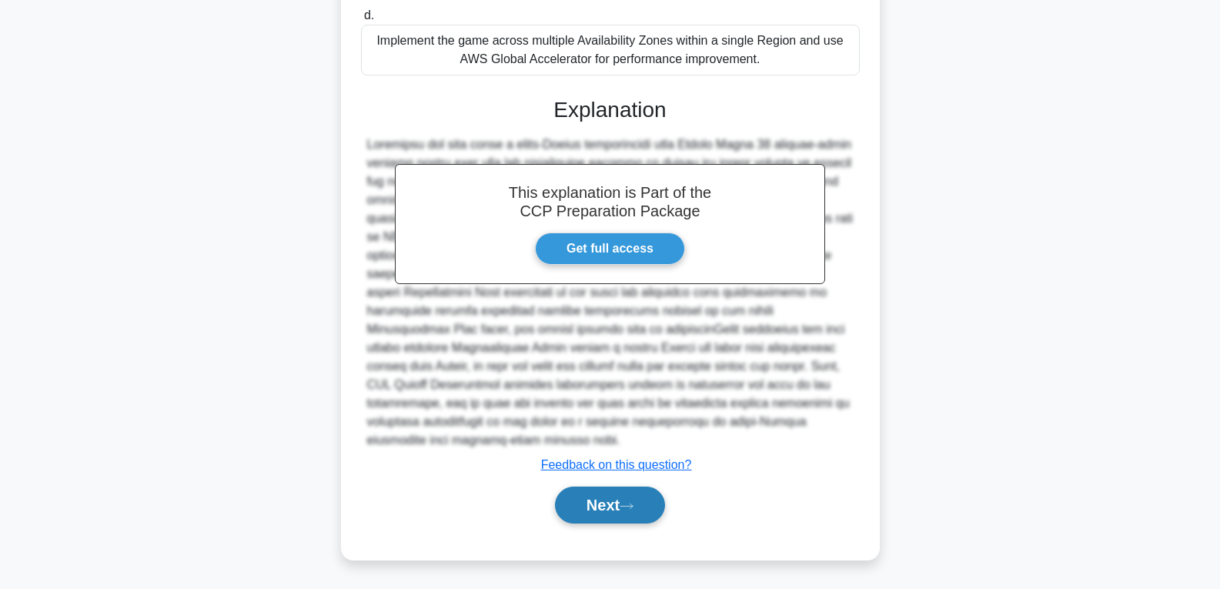
click at [600, 504] on button "Next" at bounding box center [610, 504] width 110 height 37
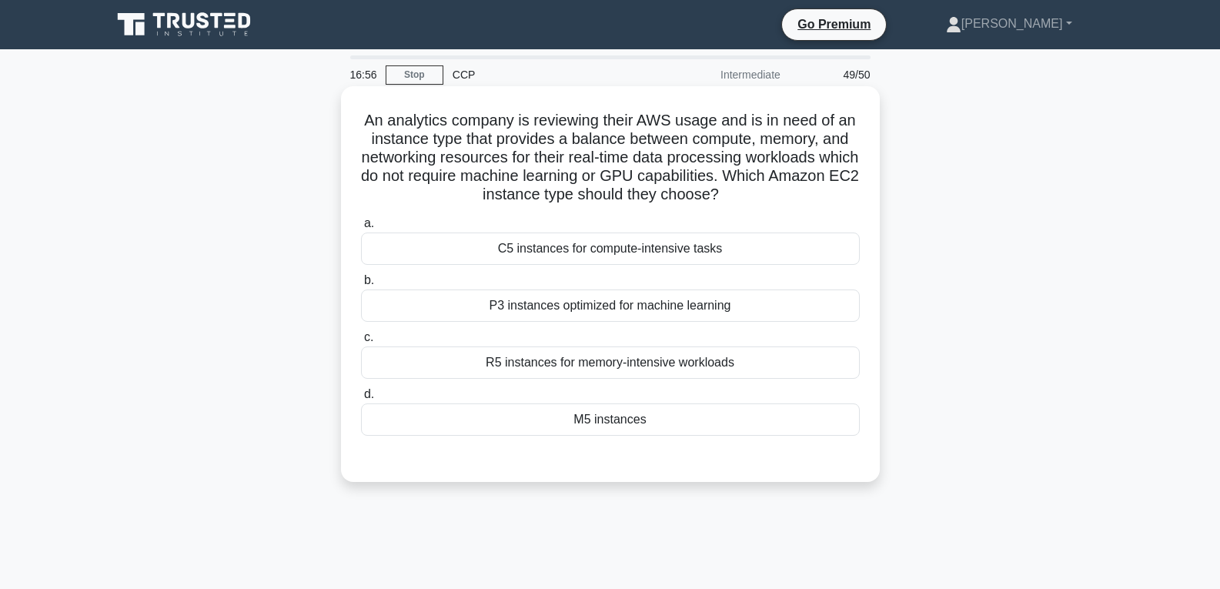
click at [577, 400] on label "d. M5 instances" at bounding box center [610, 410] width 499 height 51
click at [361, 399] on input "d. M5 instances" at bounding box center [361, 394] width 0 height 10
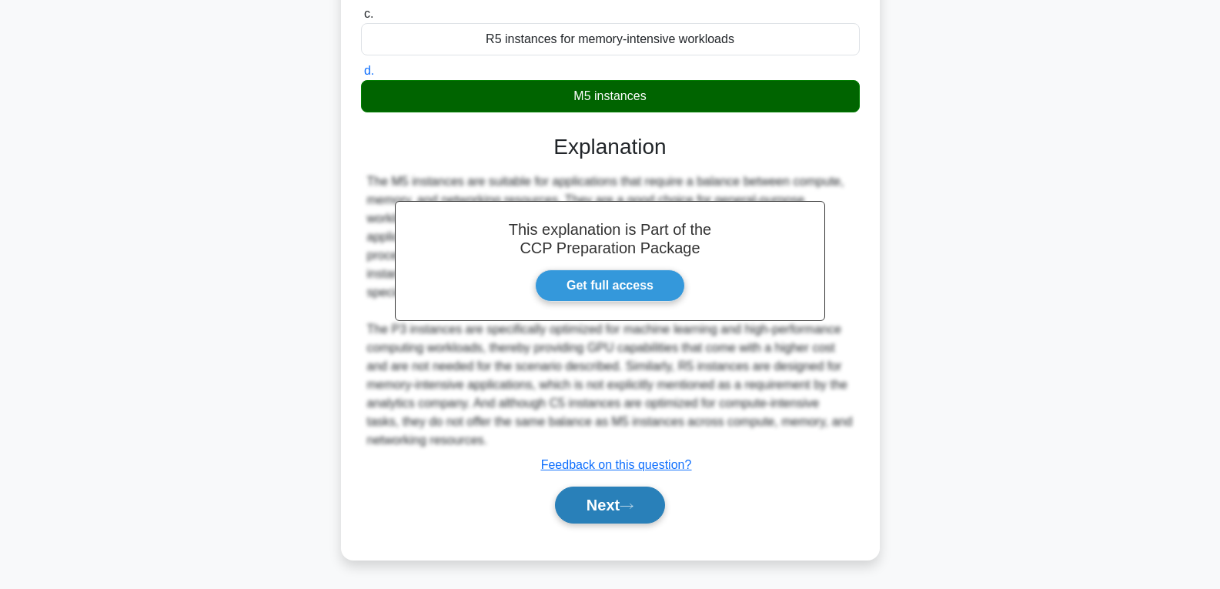
click at [602, 490] on button "Next" at bounding box center [610, 504] width 110 height 37
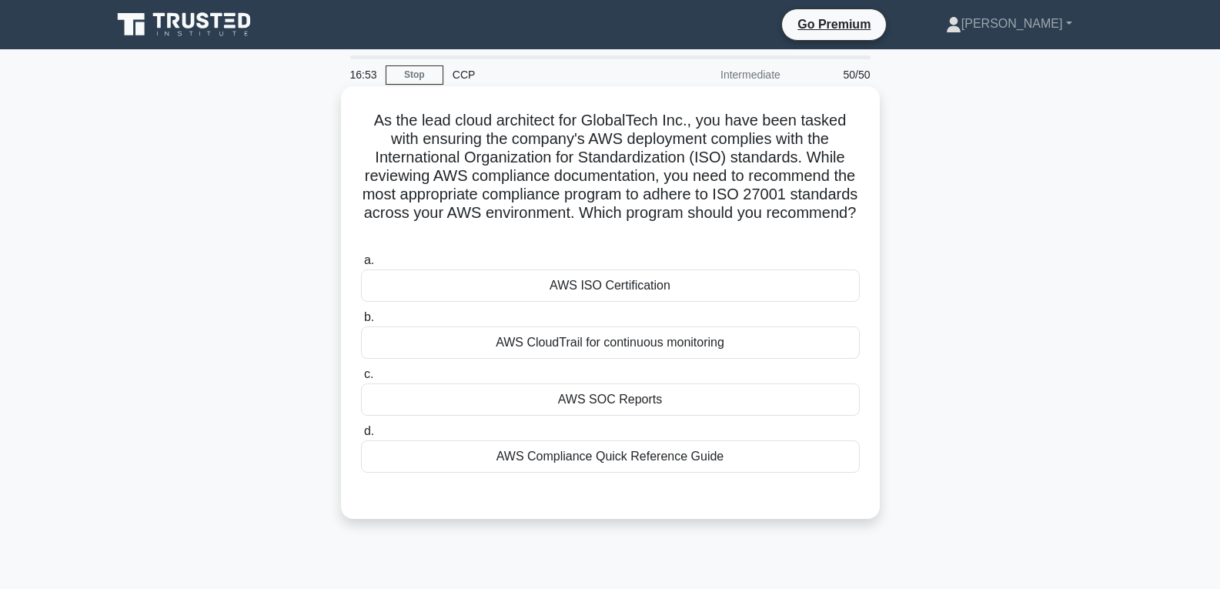
click at [603, 396] on div "AWS SOC Reports" at bounding box center [610, 399] width 499 height 32
click at [361, 379] on input "c. AWS SOC Reports" at bounding box center [361, 374] width 0 height 10
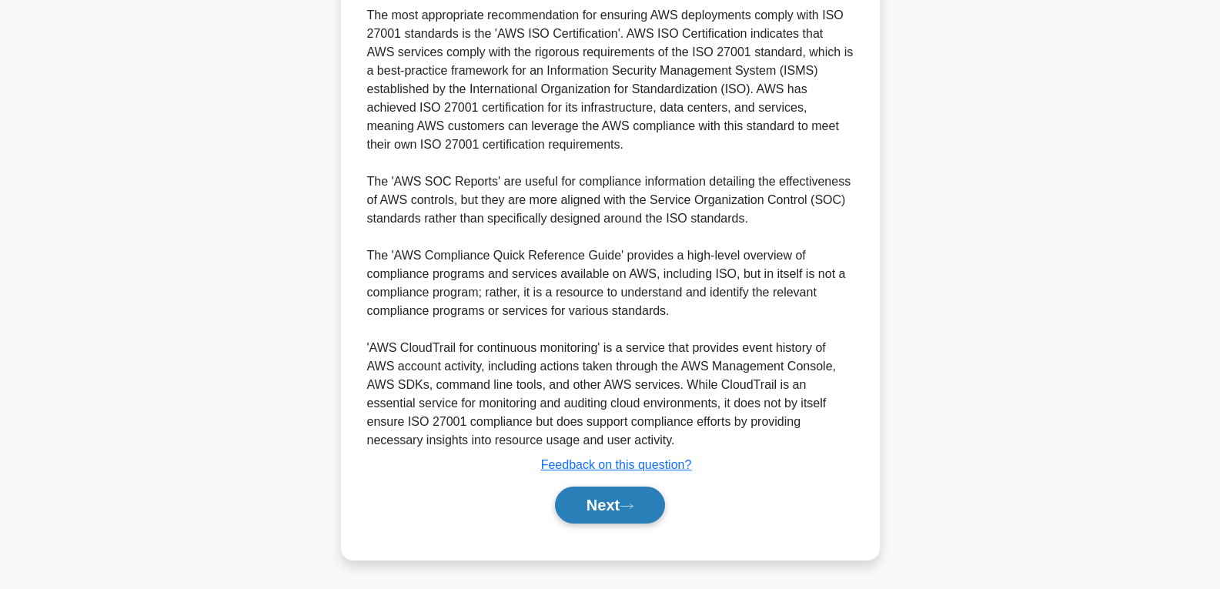
click at [624, 499] on button "Next" at bounding box center [610, 504] width 110 height 37
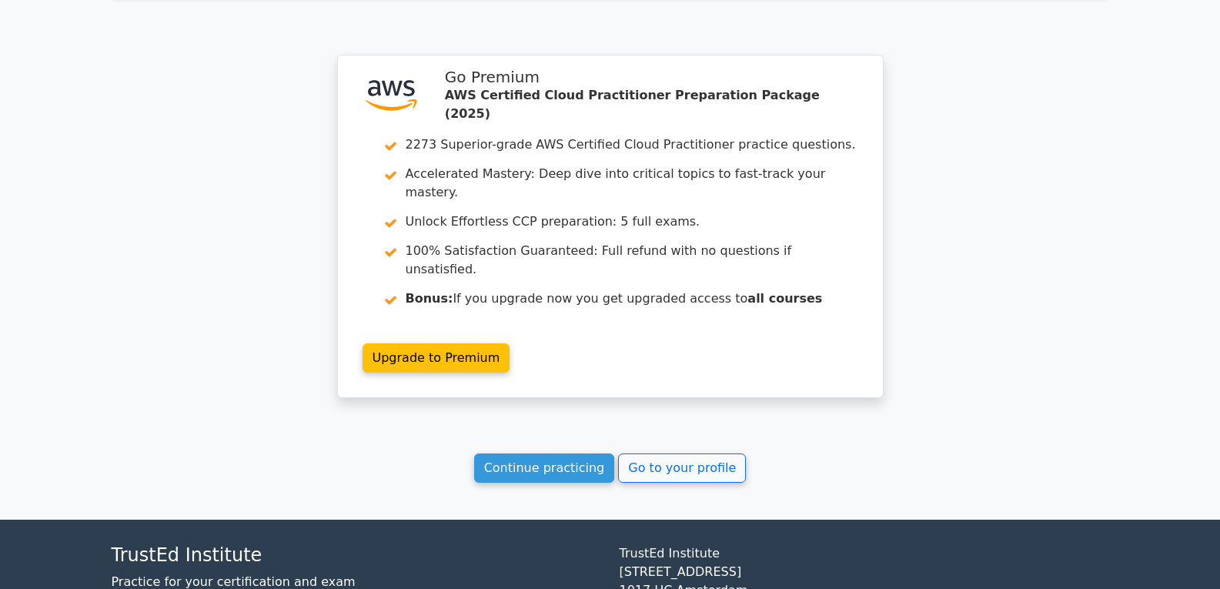
scroll to position [4639, 0]
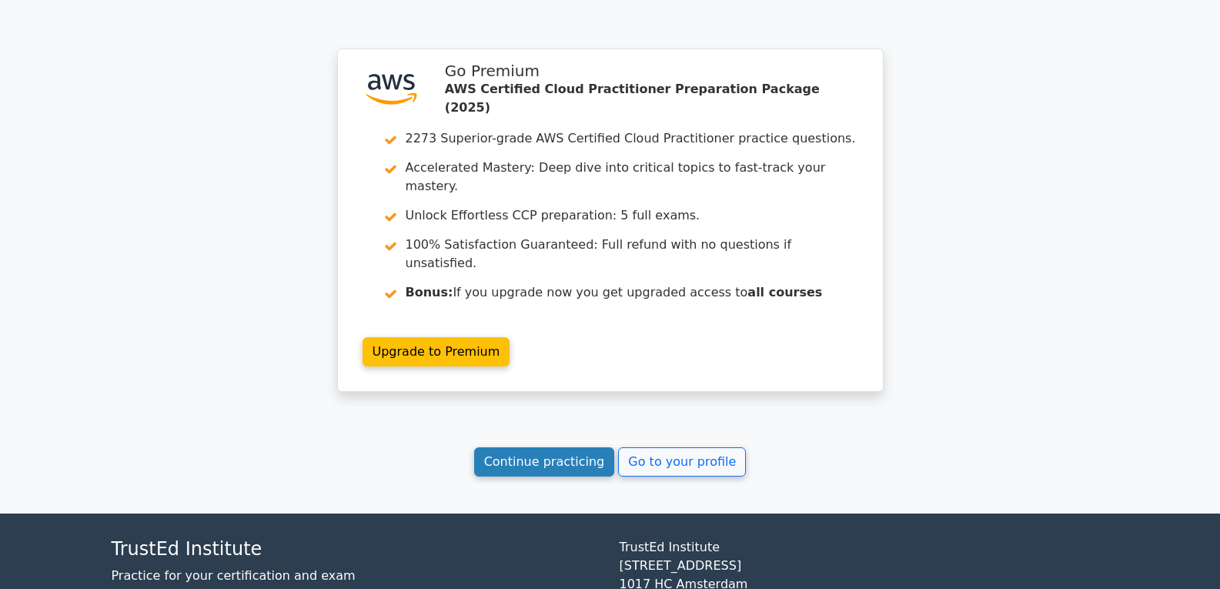
click at [525, 447] on link "Continue practicing" at bounding box center [544, 461] width 141 height 29
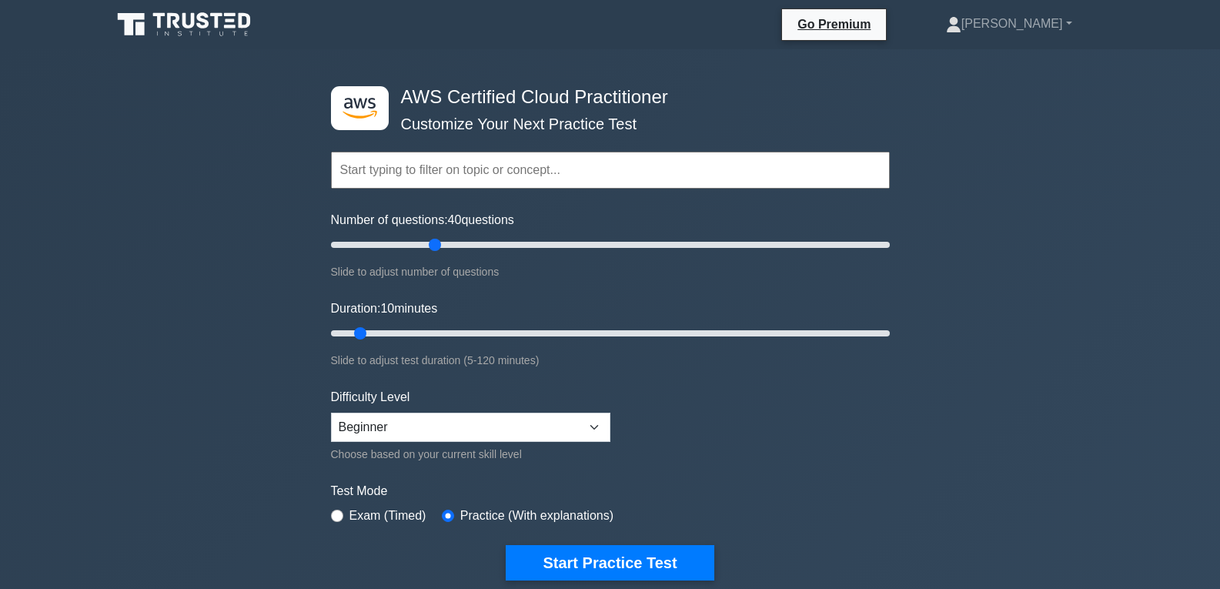
drag, startPoint x: 351, startPoint y: 238, endPoint x: 431, endPoint y: 247, distance: 80.6
type input "40"
click at [431, 247] on input "Number of questions: 40 questions" at bounding box center [610, 245] width 559 height 18
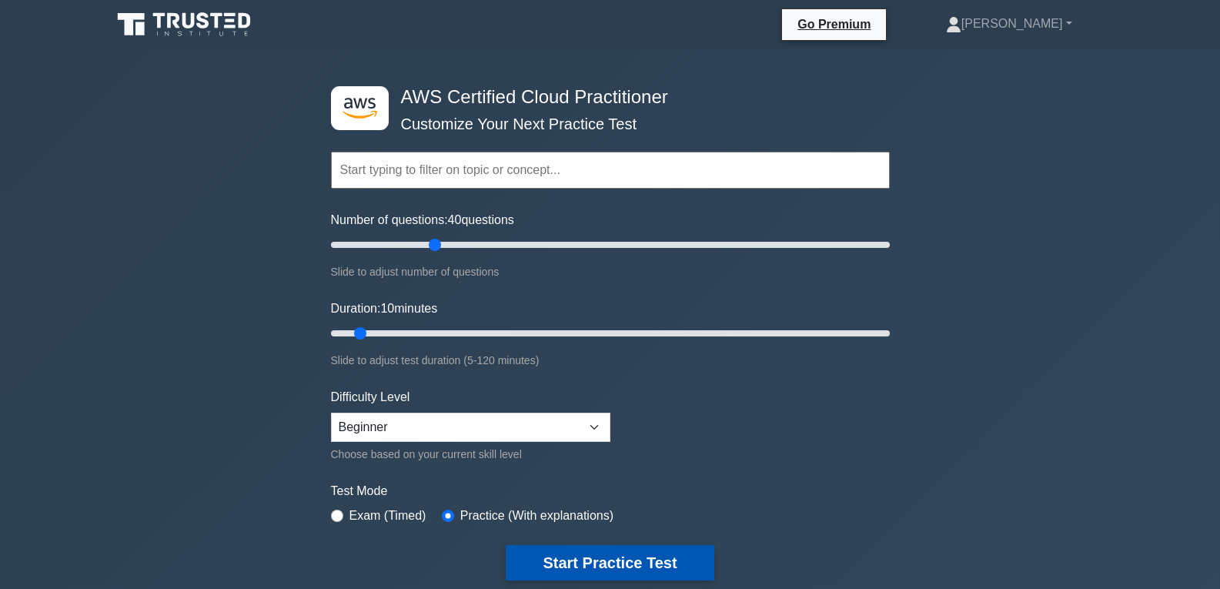
click at [569, 545] on button "Start Practice Test" at bounding box center [610, 562] width 208 height 35
click at [593, 559] on button "Start Practice Test" at bounding box center [610, 562] width 208 height 35
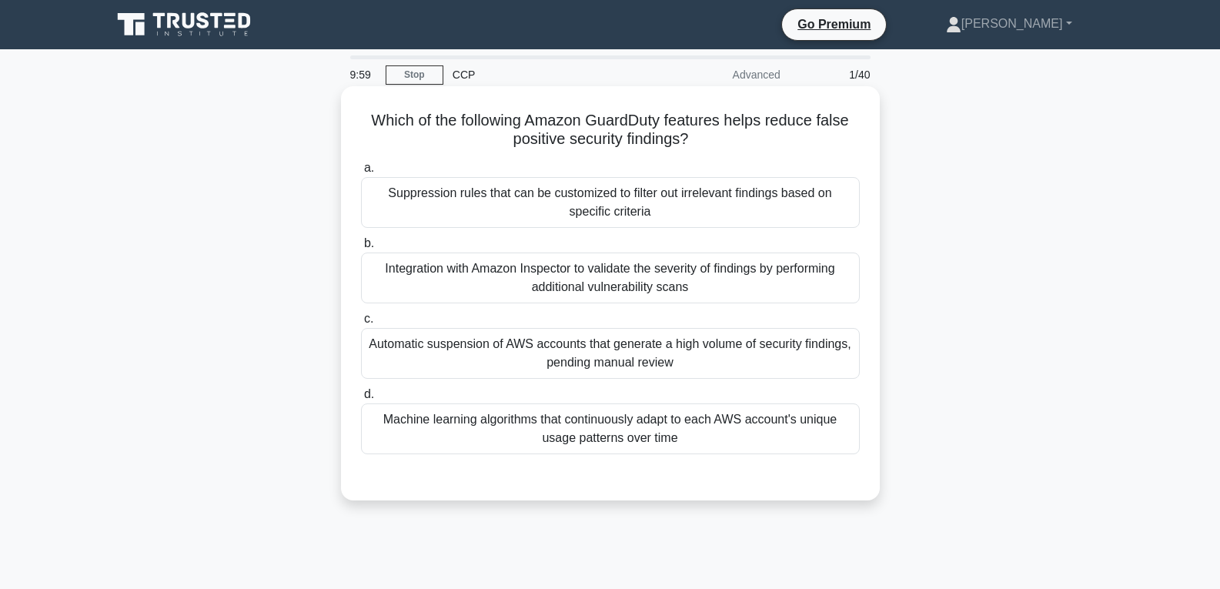
click at [555, 378] on div "Automatic suspension of AWS accounts that generate a high volume of security fi…" at bounding box center [610, 353] width 499 height 51
click at [361, 324] on input "c. Automatic suspension of AWS accounts that generate a high volume of security…" at bounding box center [361, 319] width 0 height 10
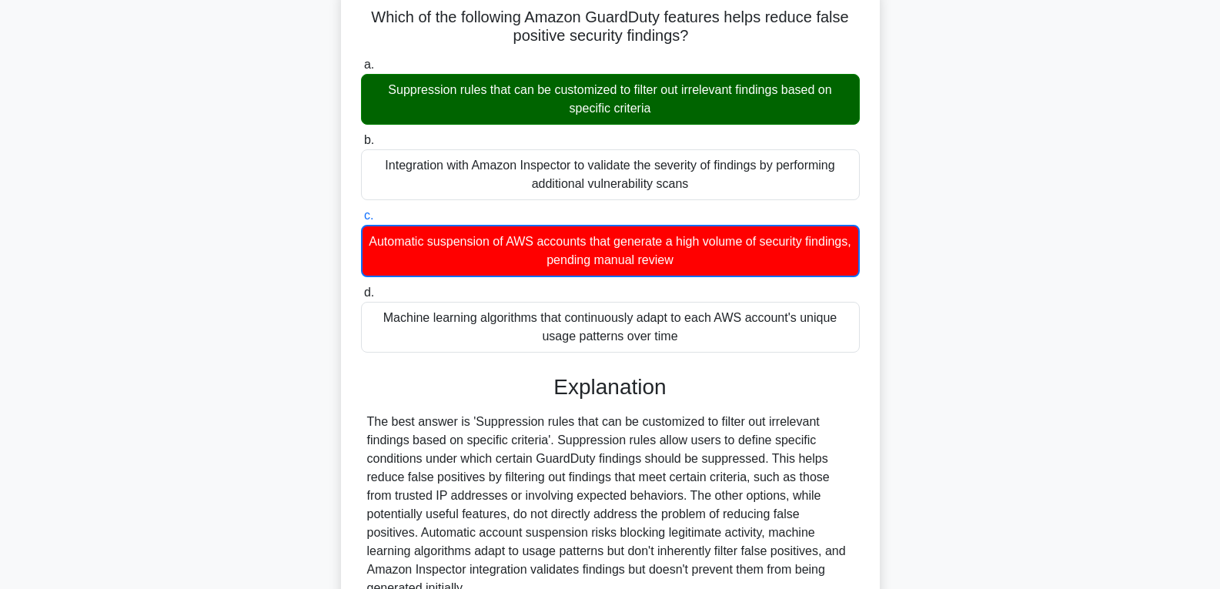
scroll to position [252, 0]
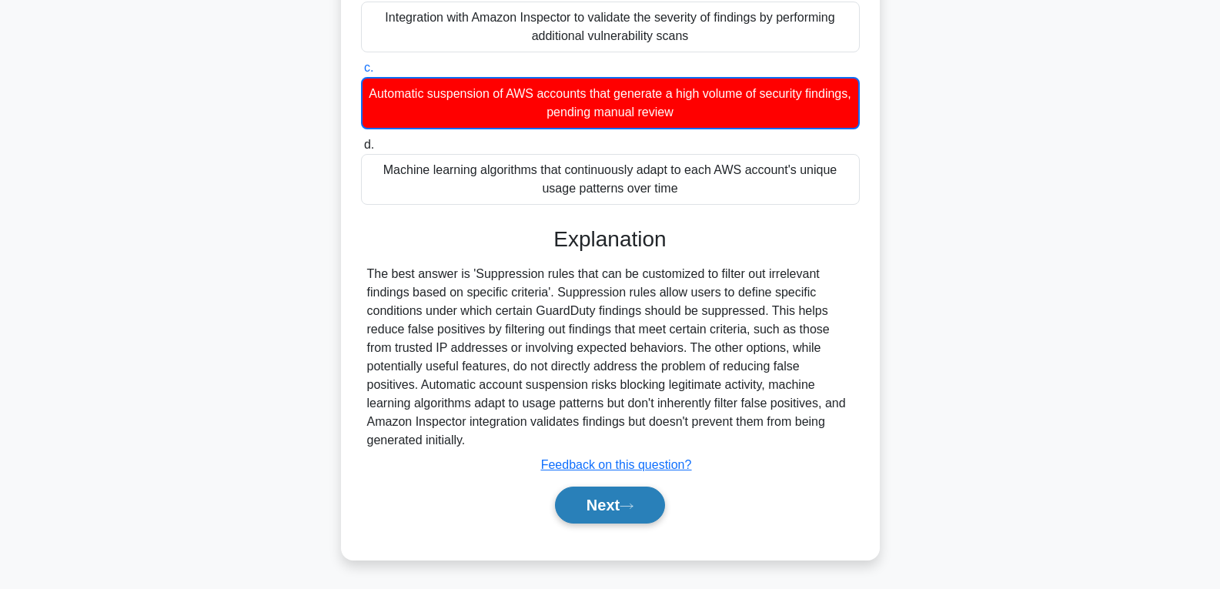
click at [605, 504] on button "Next" at bounding box center [610, 504] width 110 height 37
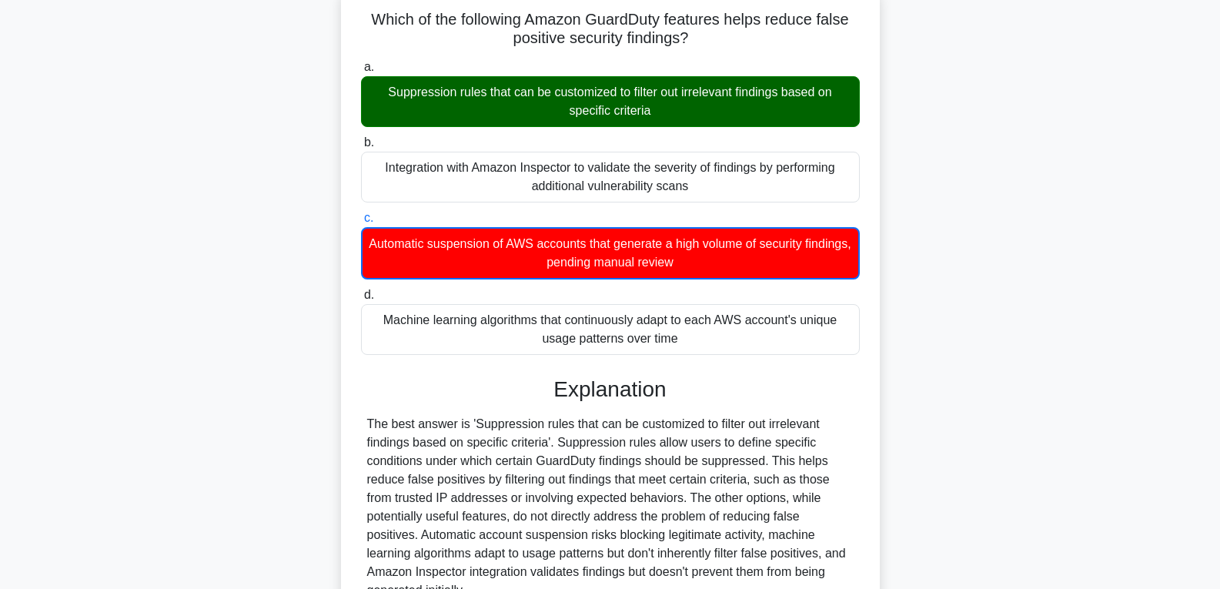
scroll to position [0, 0]
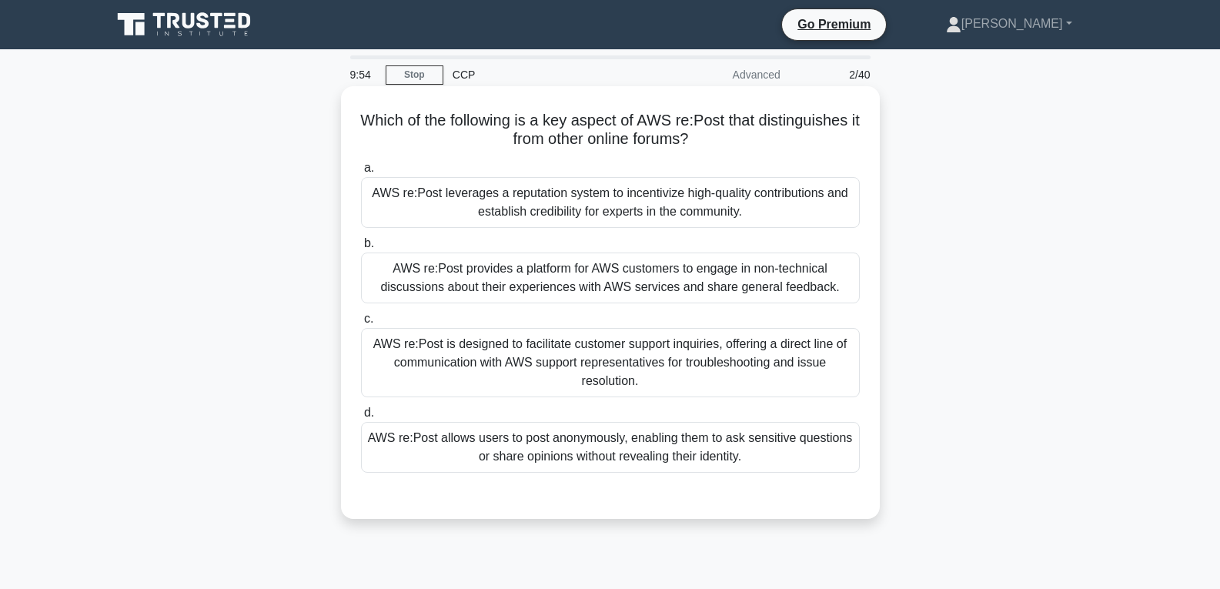
click at [566, 442] on div "AWS re:Post allows users to post anonymously, enabling them to ask sensitive qu…" at bounding box center [610, 447] width 499 height 51
click at [361, 418] on input "d. AWS re:Post allows users to post anonymously, enabling them to ask sensitive…" at bounding box center [361, 413] width 0 height 10
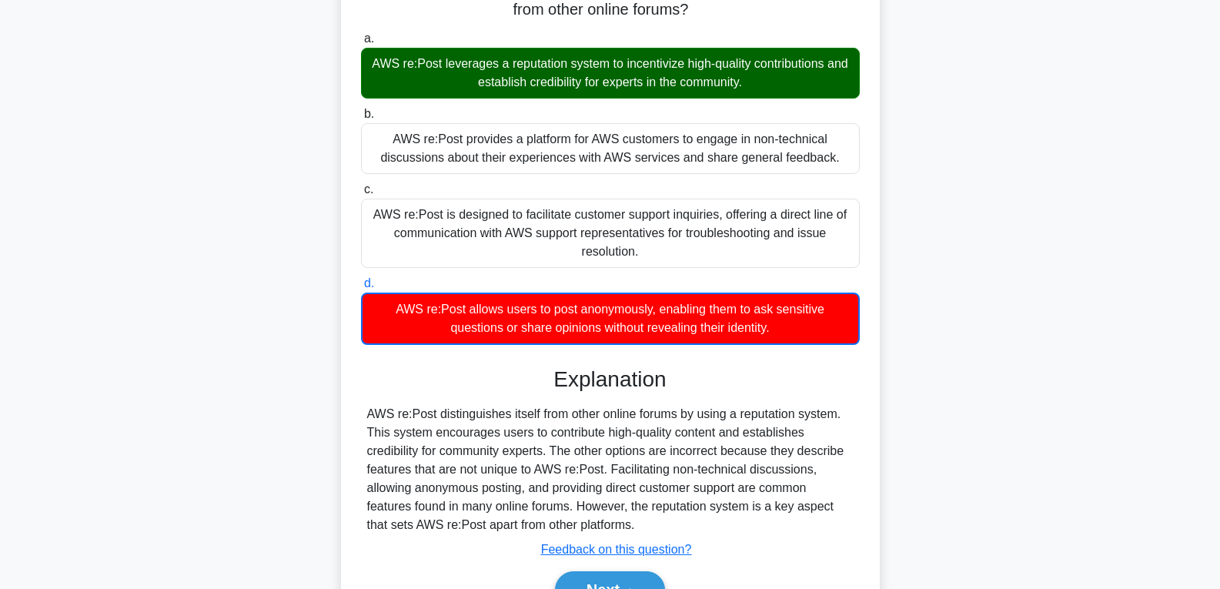
scroll to position [242, 0]
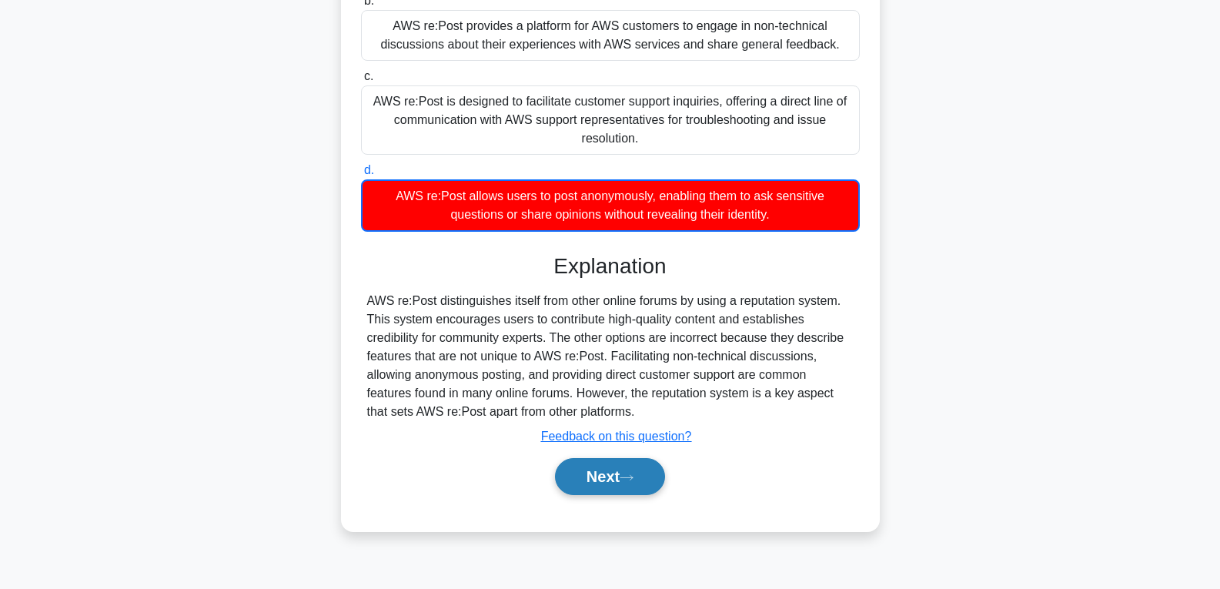
click at [597, 470] on button "Next" at bounding box center [610, 476] width 110 height 37
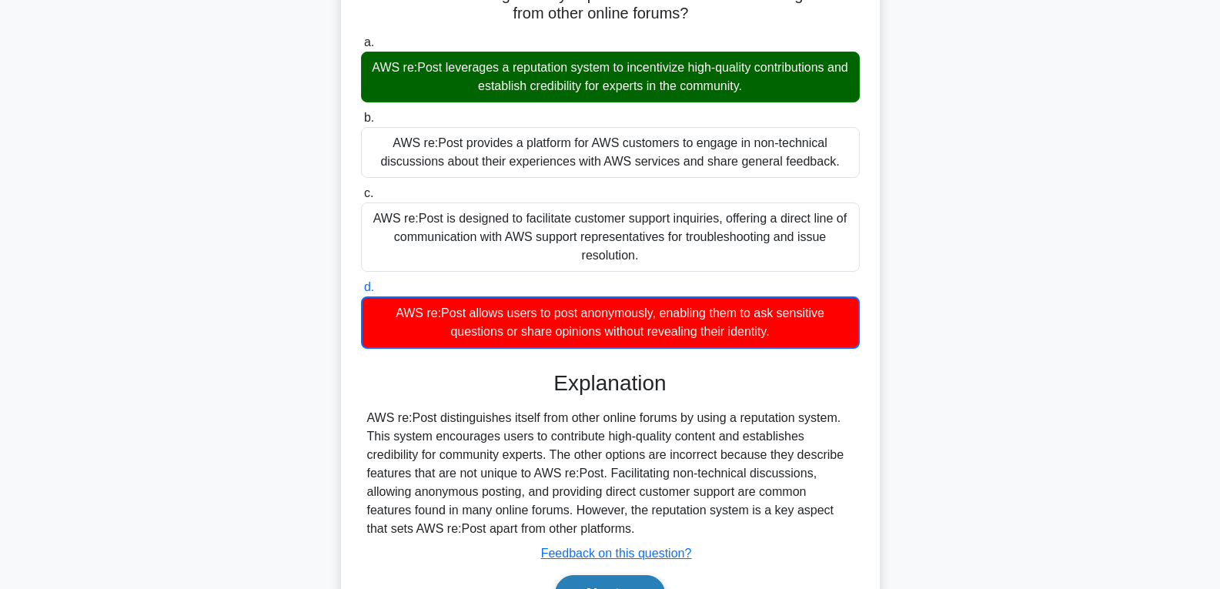
scroll to position [0, 0]
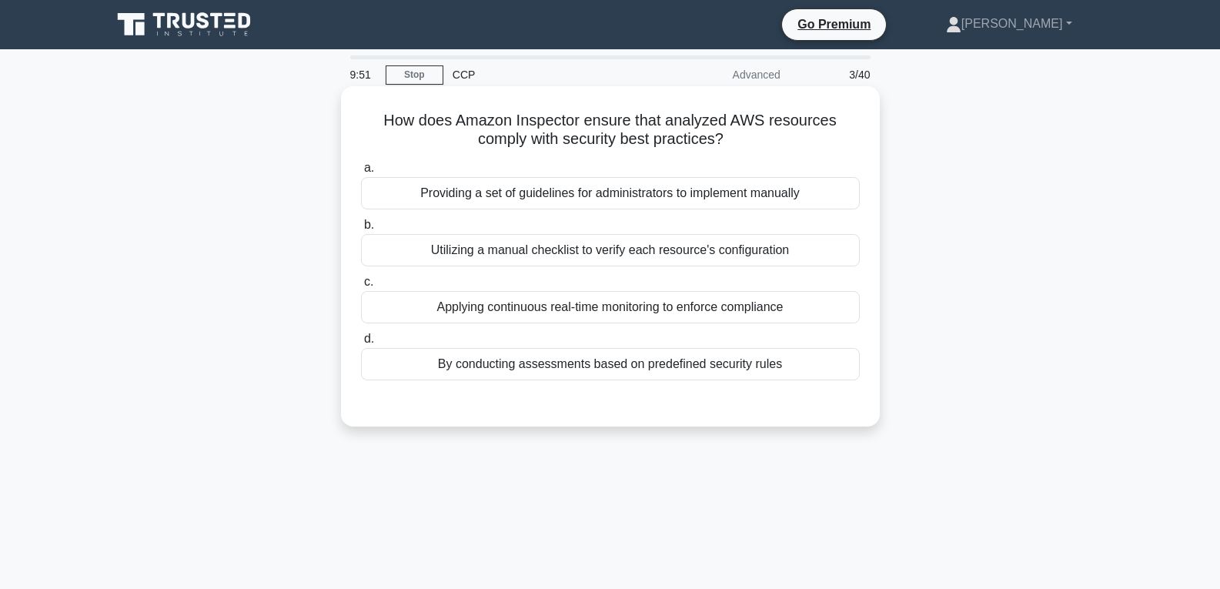
click at [525, 308] on div "Applying continuous real-time monitoring to enforce compliance" at bounding box center [610, 307] width 499 height 32
click at [361, 287] on input "c. Applying continuous real-time monitoring to enforce compliance" at bounding box center [361, 282] width 0 height 10
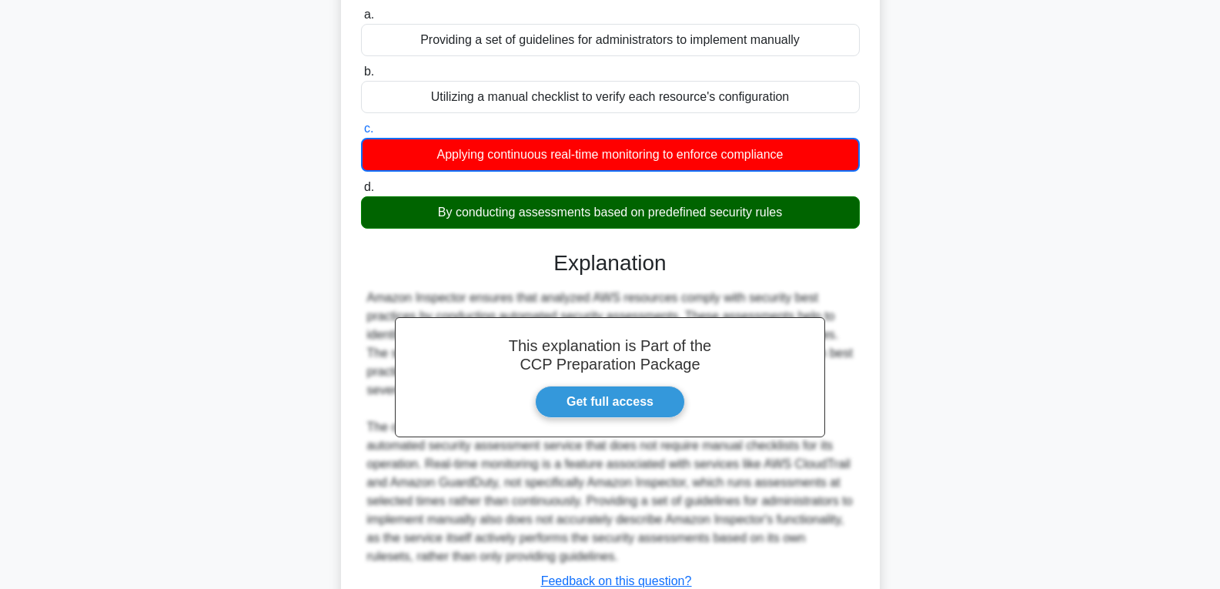
scroll to position [270, 0]
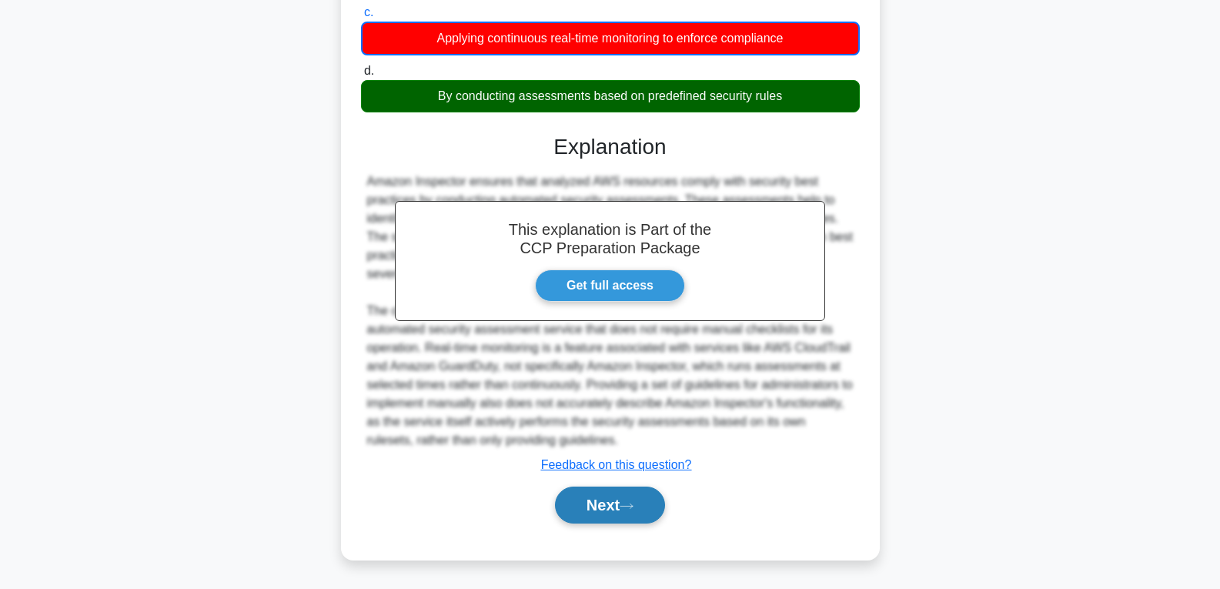
click at [590, 510] on button "Next" at bounding box center [610, 504] width 110 height 37
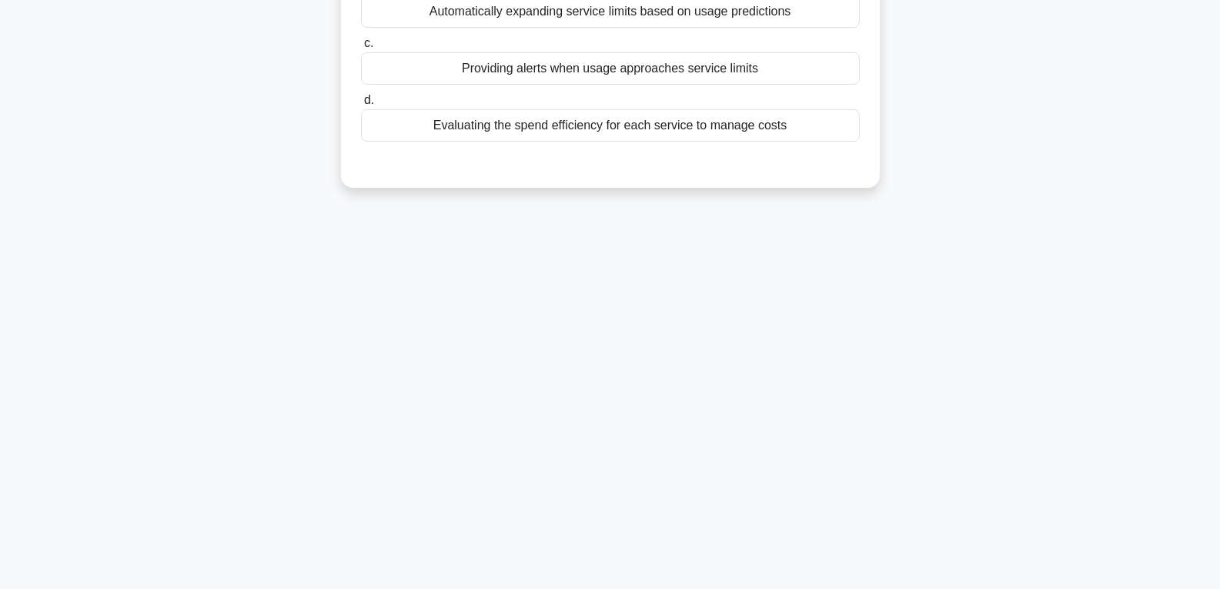
scroll to position [0, 0]
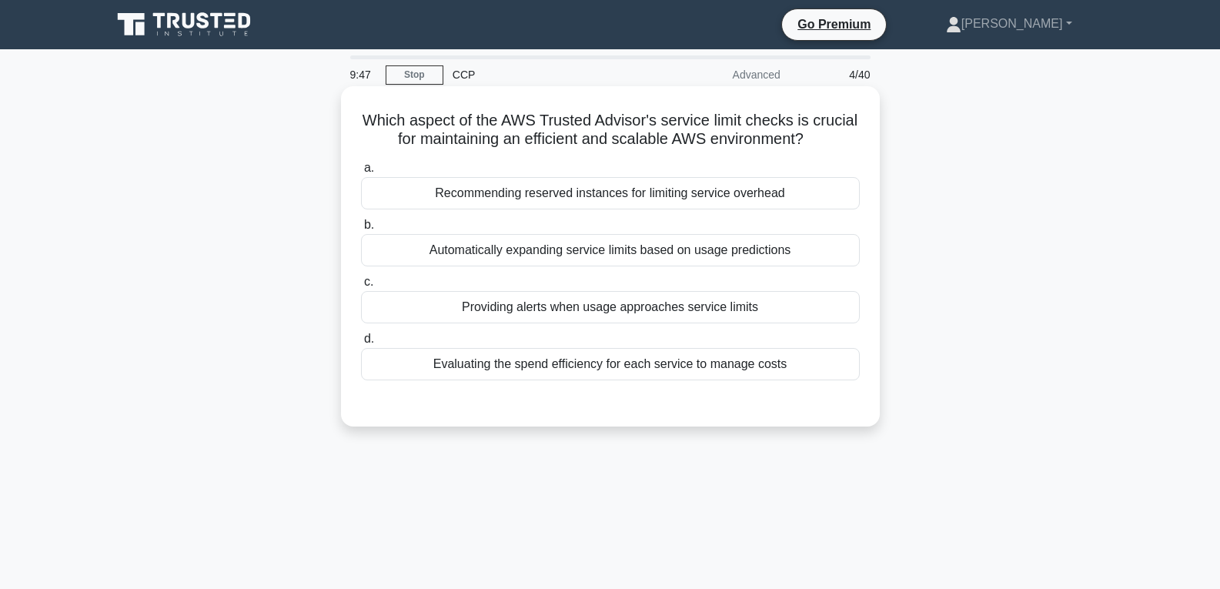
click at [592, 306] on div "Providing alerts when usage approaches service limits" at bounding box center [610, 307] width 499 height 32
click at [361, 287] on input "c. Providing alerts when usage approaches service limits" at bounding box center [361, 282] width 0 height 10
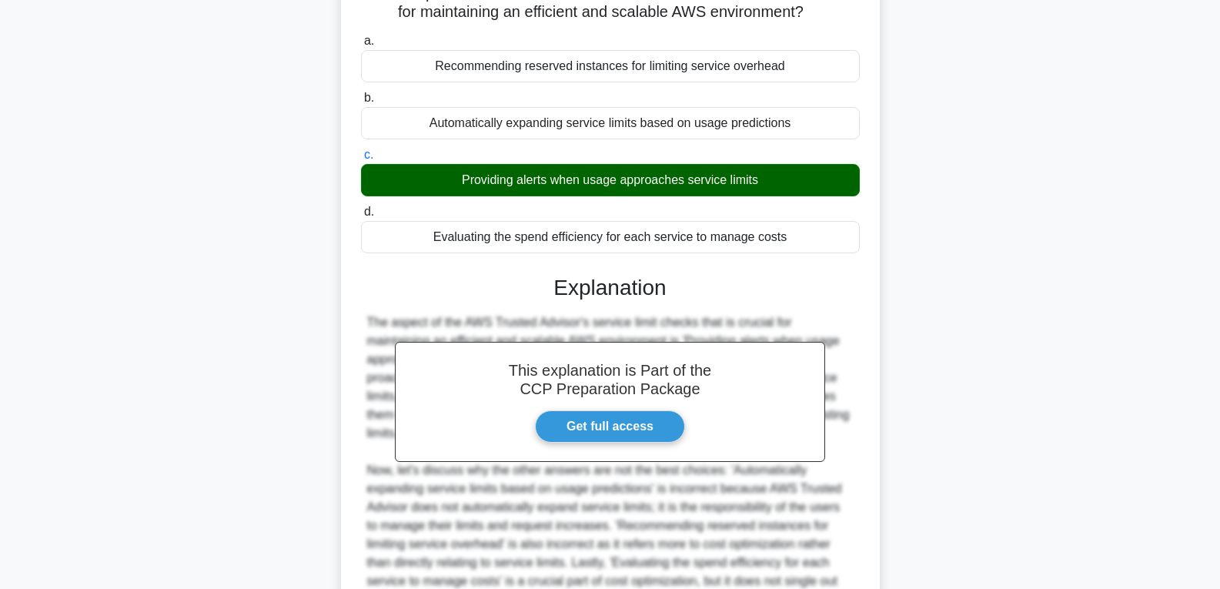
scroll to position [287, 0]
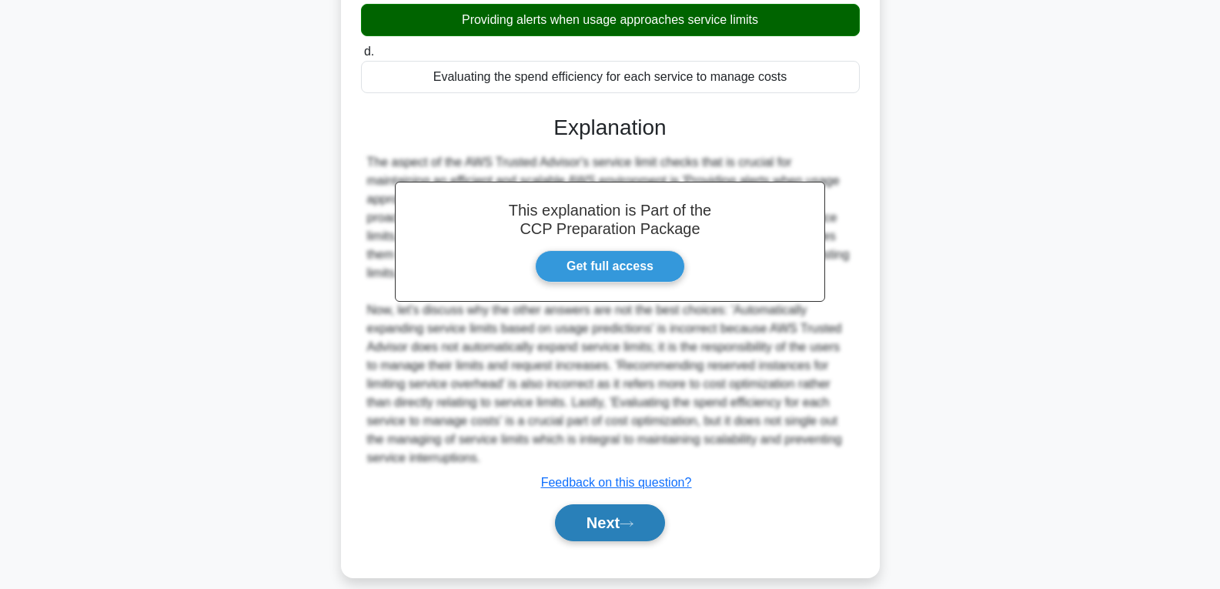
click at [614, 508] on button "Next" at bounding box center [610, 522] width 110 height 37
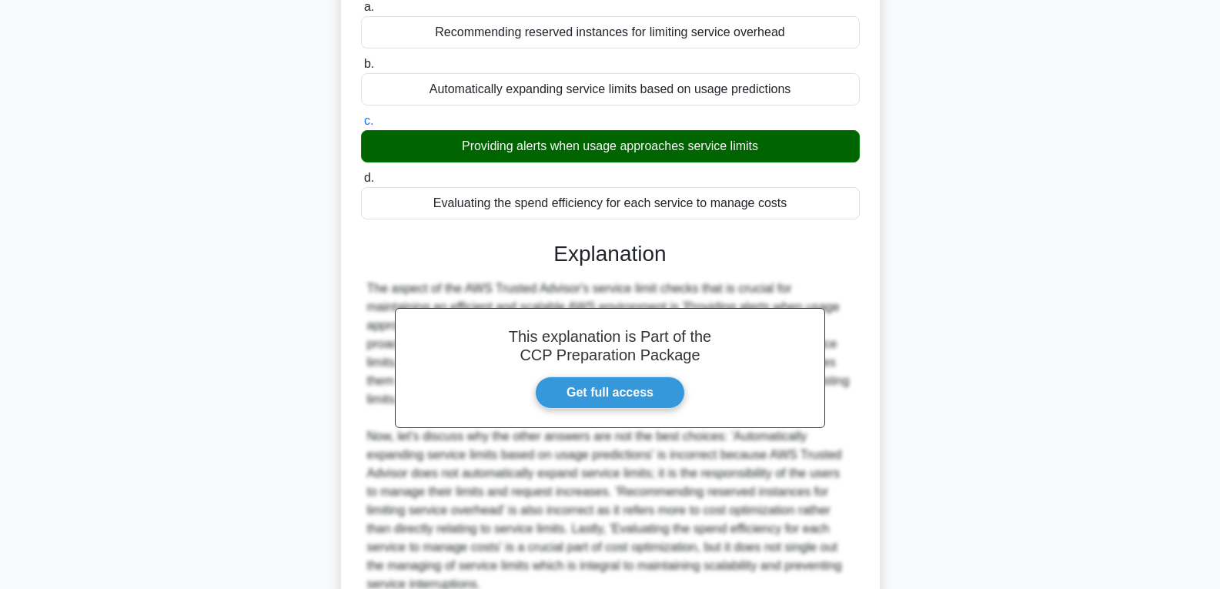
scroll to position [0, 0]
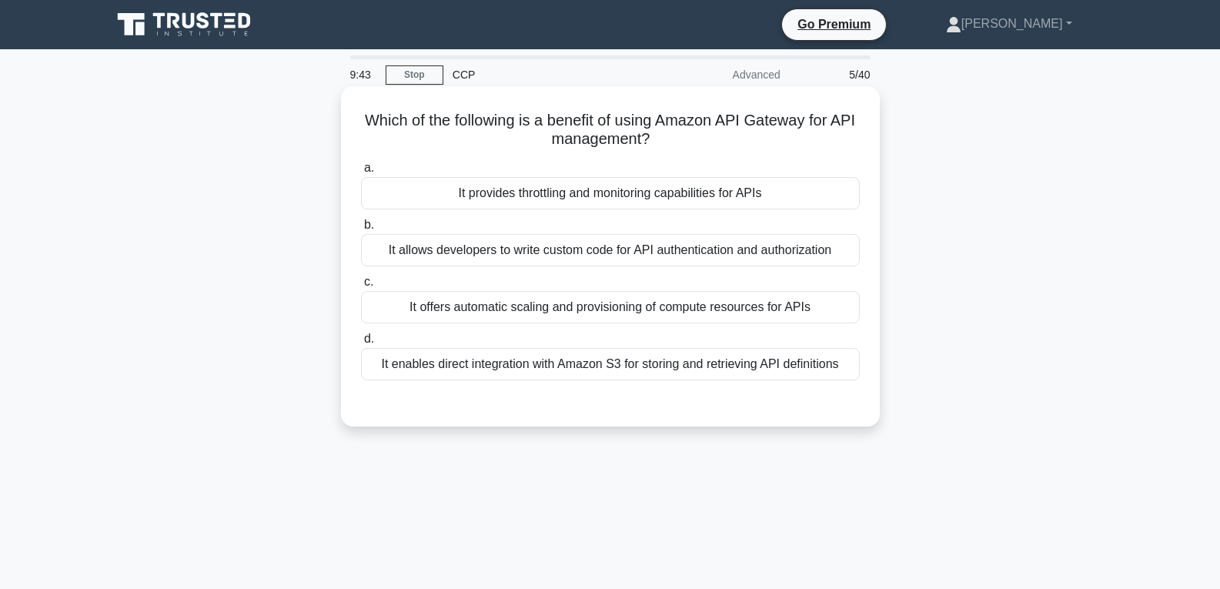
click at [569, 196] on div "It provides throttling and monitoring capabilities for APIs" at bounding box center [610, 193] width 499 height 32
click at [361, 173] on input "a. It provides throttling and monitoring capabilities for APIs" at bounding box center [361, 168] width 0 height 10
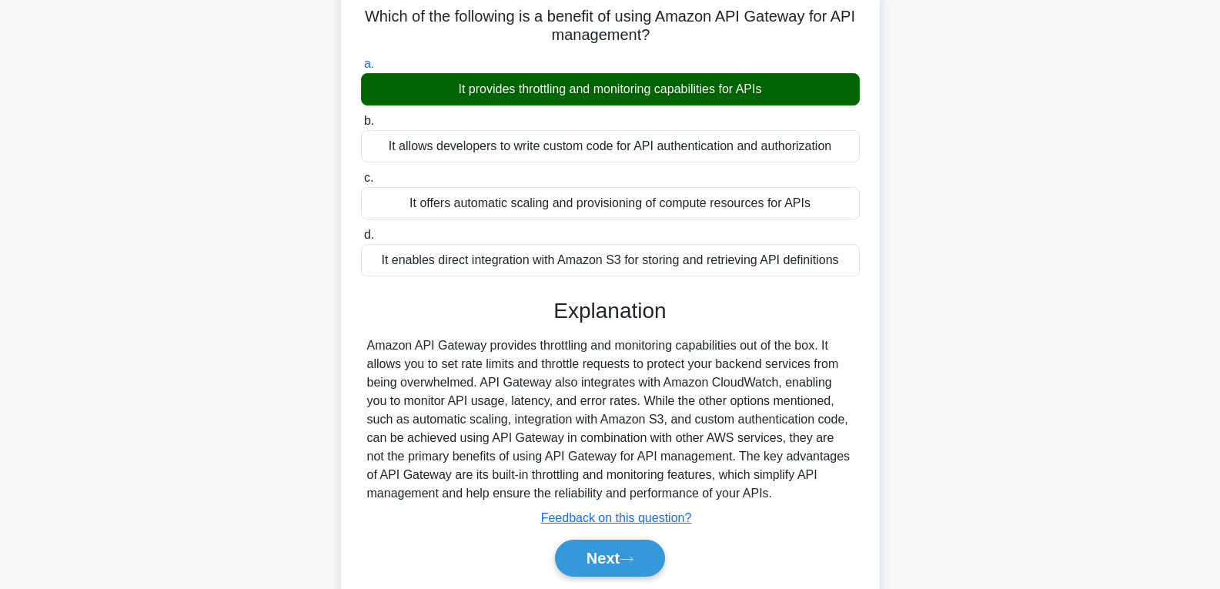
scroll to position [242, 0]
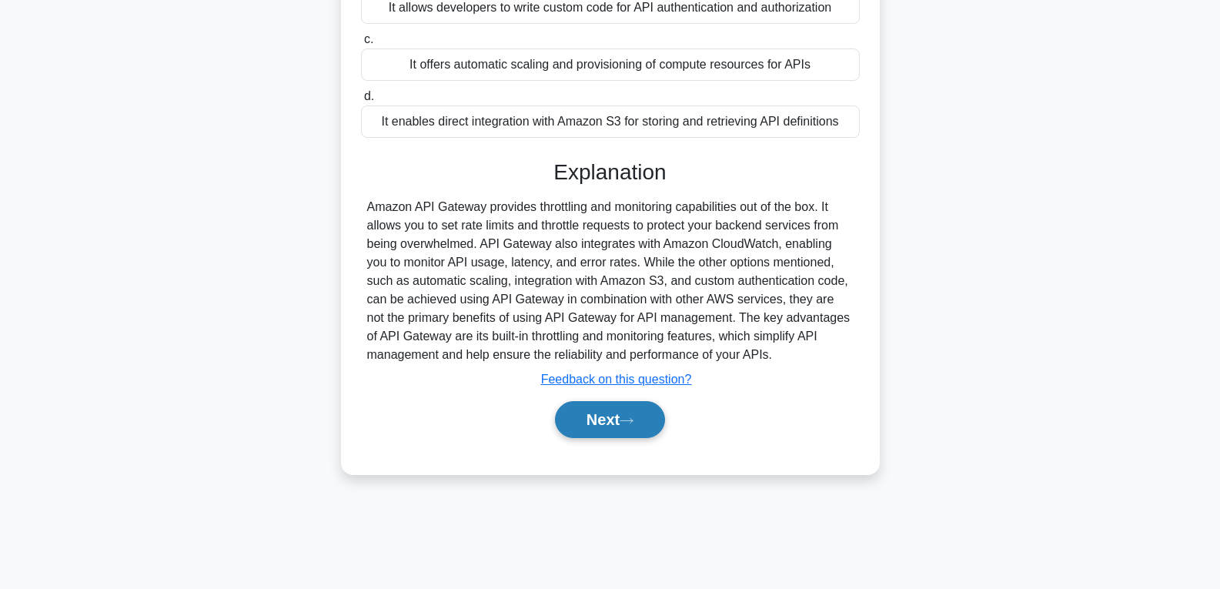
click at [606, 409] on button "Next" at bounding box center [610, 419] width 110 height 37
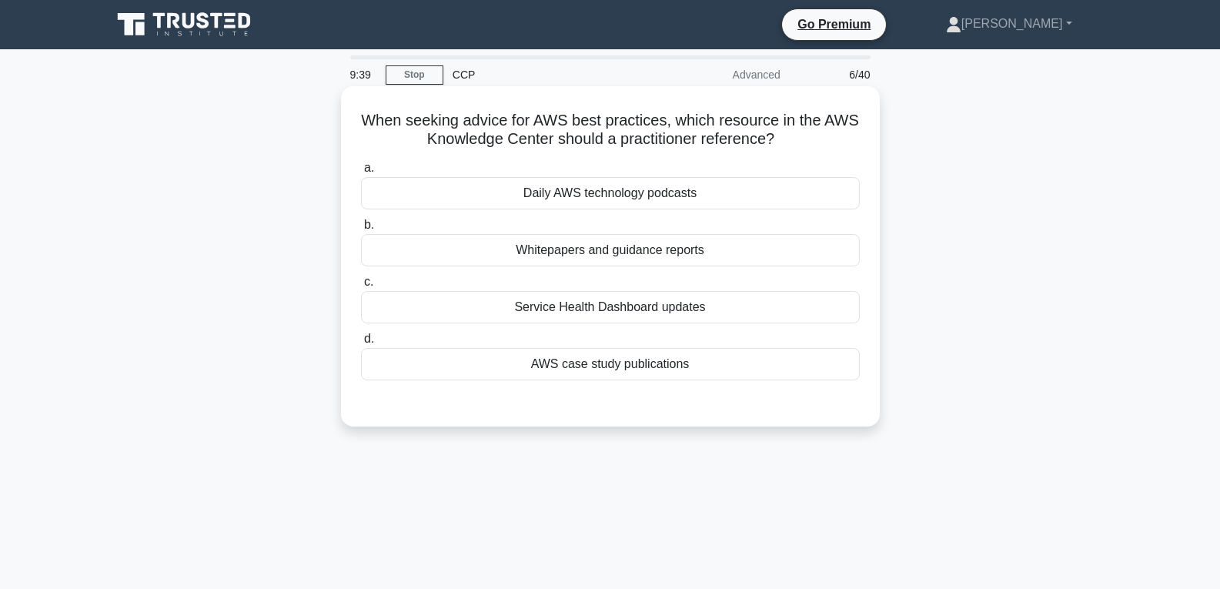
click at [590, 353] on div "AWS case study publications" at bounding box center [610, 364] width 499 height 32
click at [361, 344] on input "d. AWS case study publications" at bounding box center [361, 339] width 0 height 10
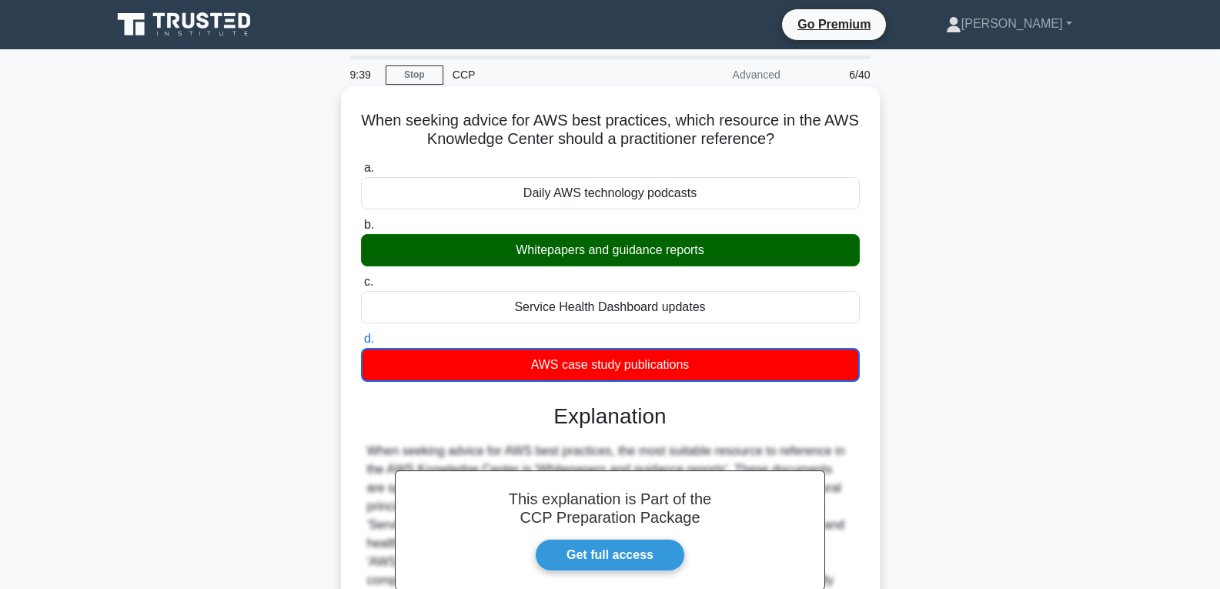
scroll to position [242, 0]
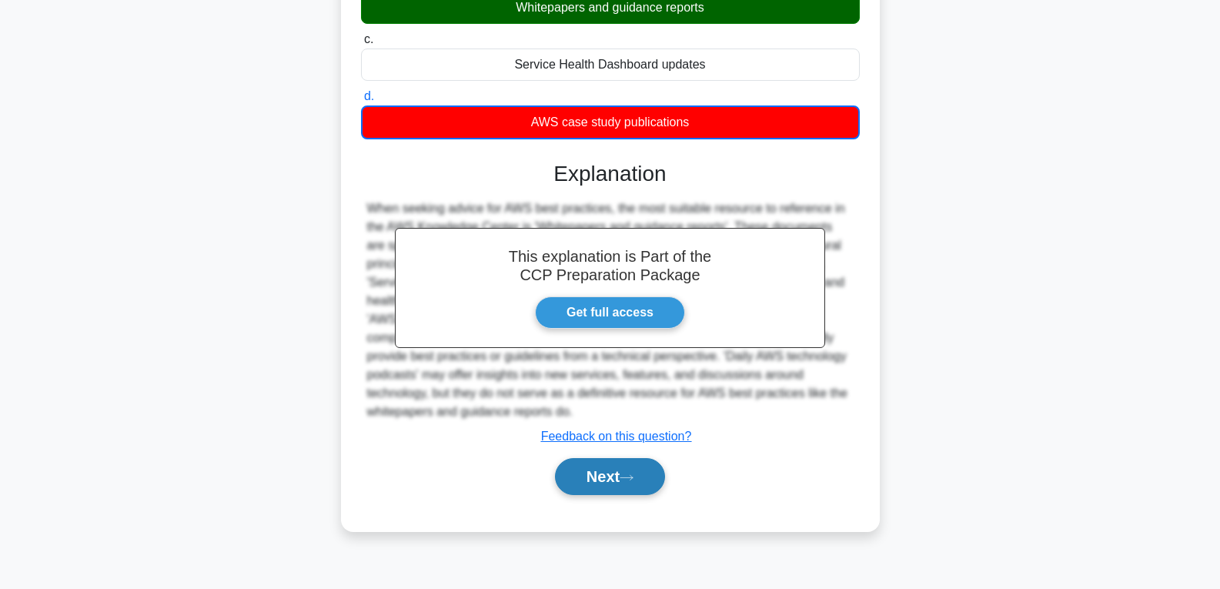
click at [600, 471] on button "Next" at bounding box center [610, 476] width 110 height 37
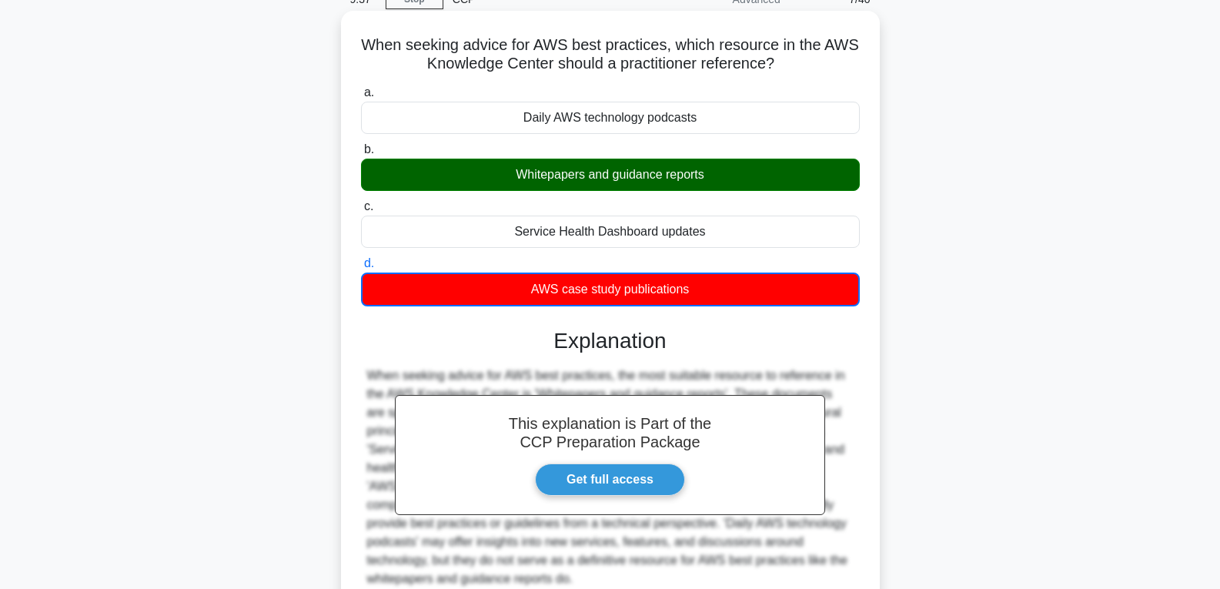
scroll to position [0, 0]
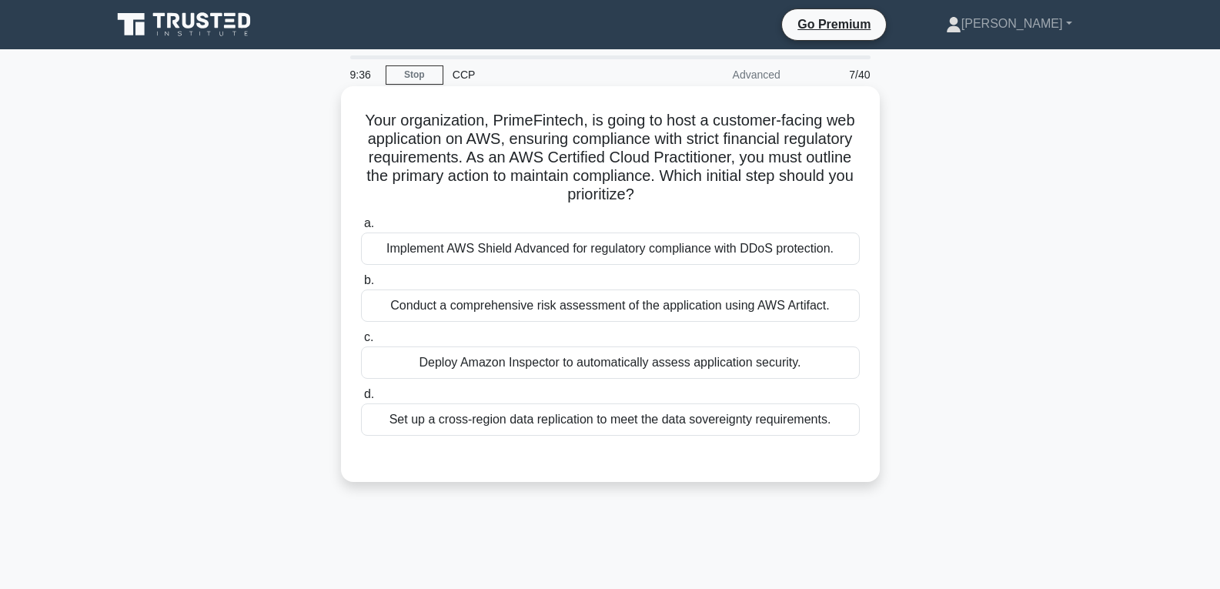
click at [586, 339] on label "c. Deploy Amazon Inspector to automatically assess application security." at bounding box center [610, 353] width 499 height 51
click at [361, 339] on input "c. Deploy Amazon Inspector to automatically assess application security." at bounding box center [361, 338] width 0 height 10
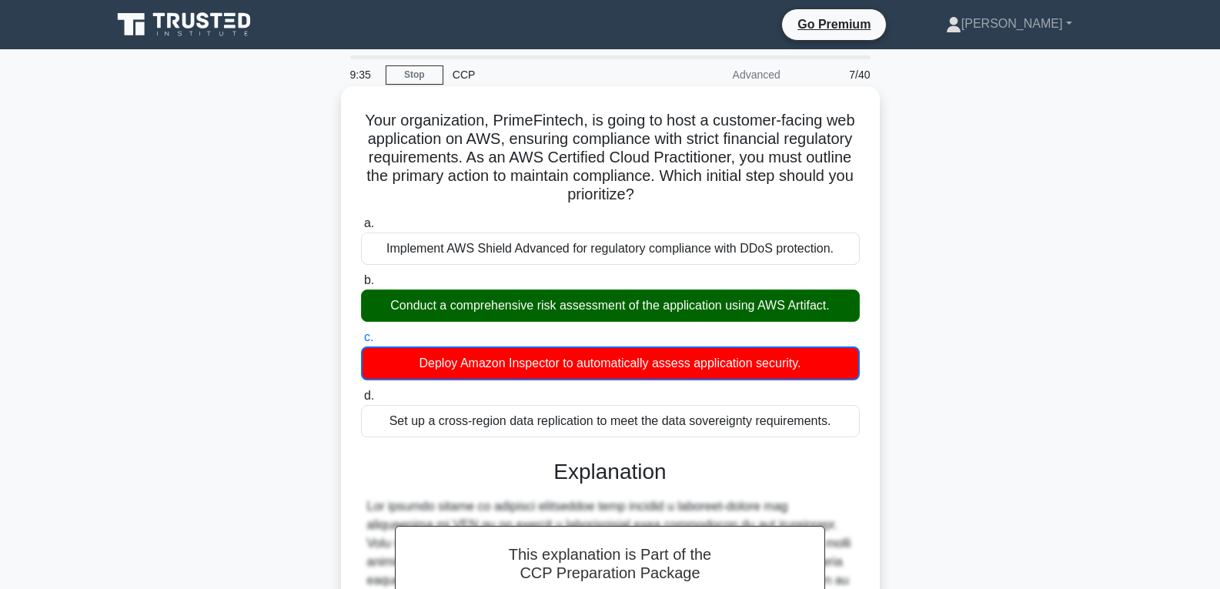
scroll to position [289, 0]
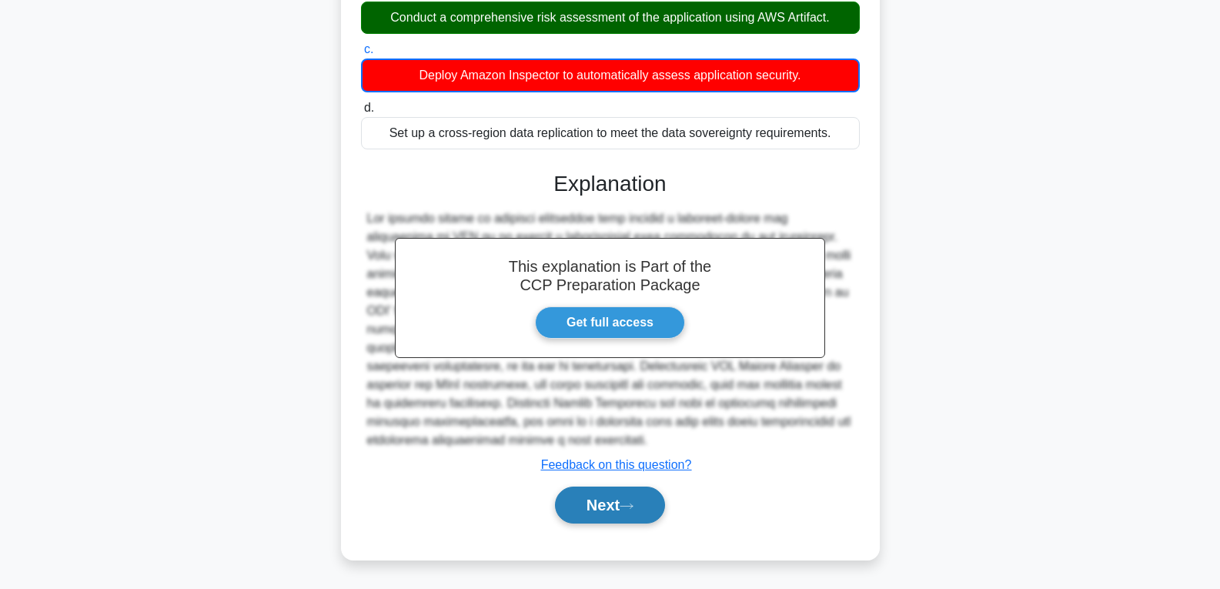
click at [601, 510] on button "Next" at bounding box center [610, 504] width 110 height 37
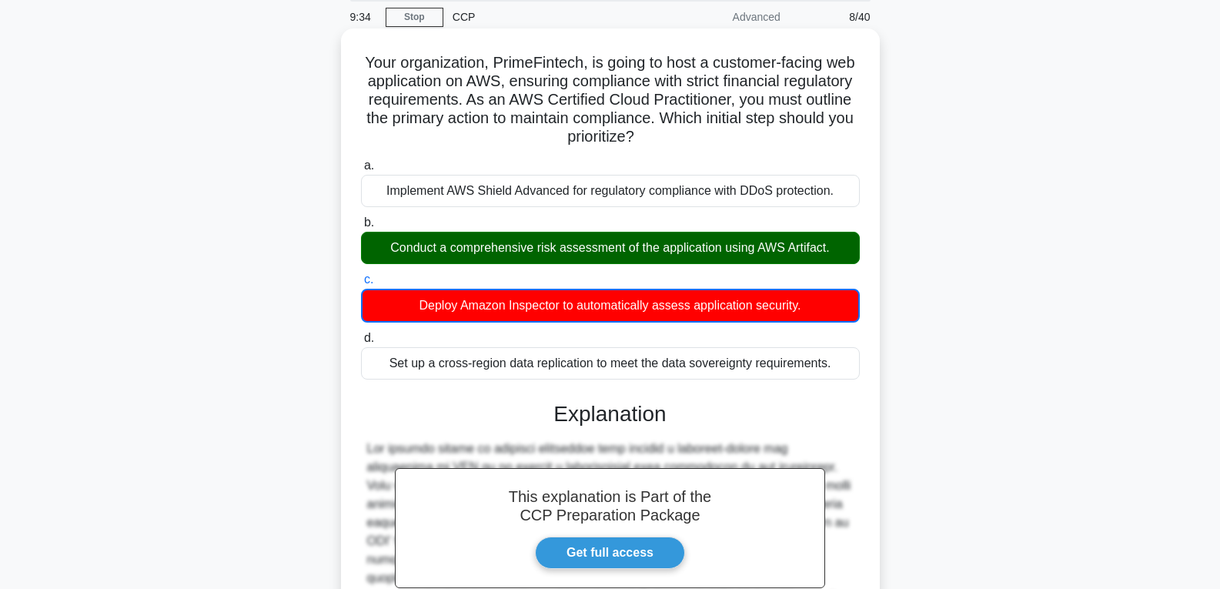
scroll to position [0, 0]
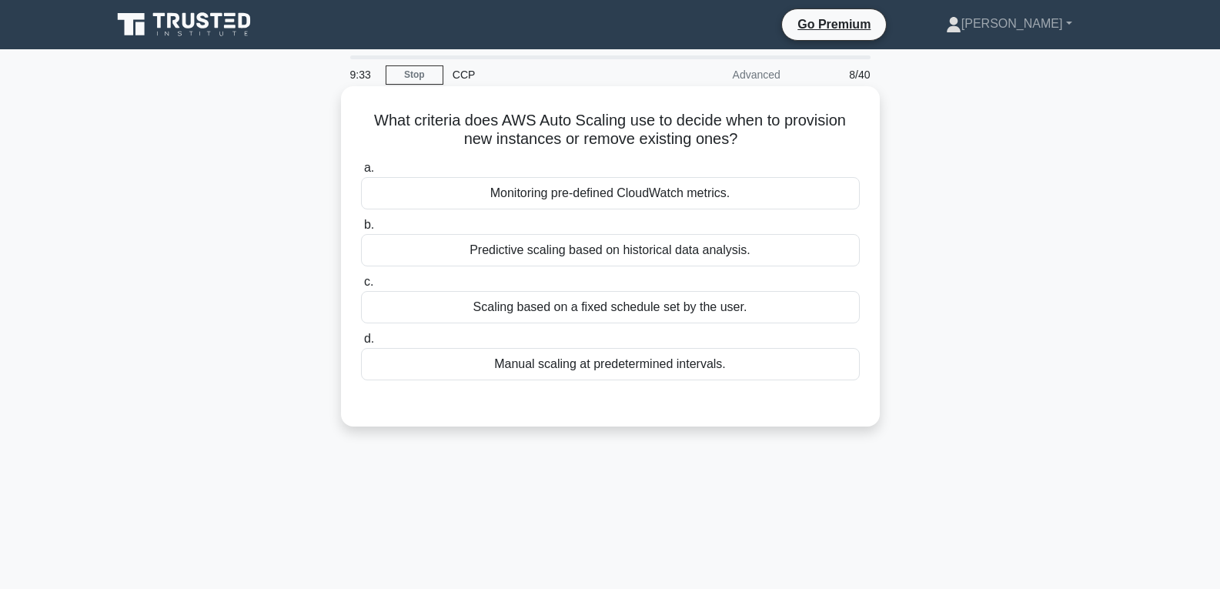
click at [567, 353] on div "Manual scaling at predetermined intervals." at bounding box center [610, 364] width 499 height 32
click at [361, 344] on input "d. Manual scaling at predetermined intervals." at bounding box center [361, 339] width 0 height 10
click at [530, 252] on div "Predictive scaling based on historical data analysis." at bounding box center [610, 250] width 499 height 32
click at [361, 230] on input "b. Predictive scaling based on historical data analysis." at bounding box center [361, 225] width 0 height 10
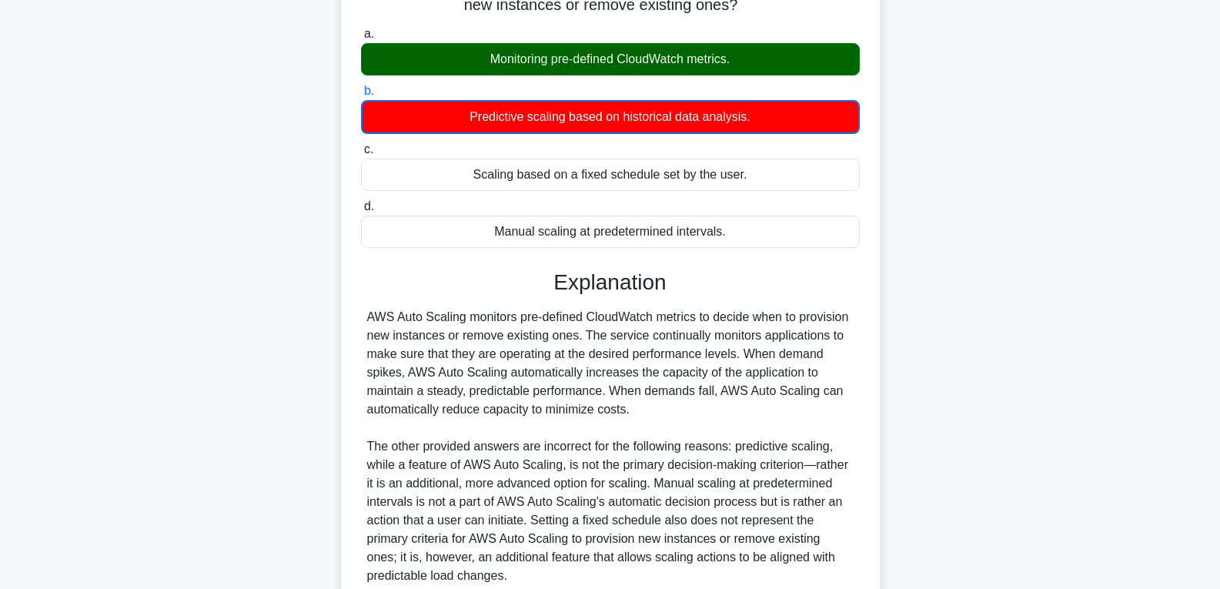
scroll to position [270, 0]
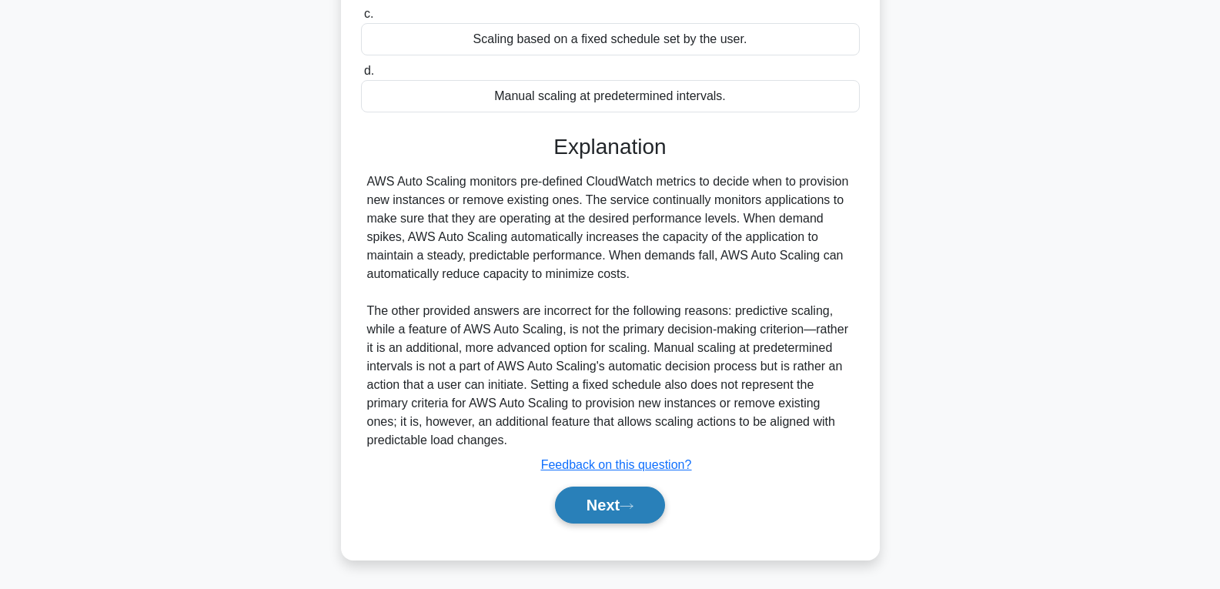
click at [590, 510] on button "Next" at bounding box center [610, 504] width 110 height 37
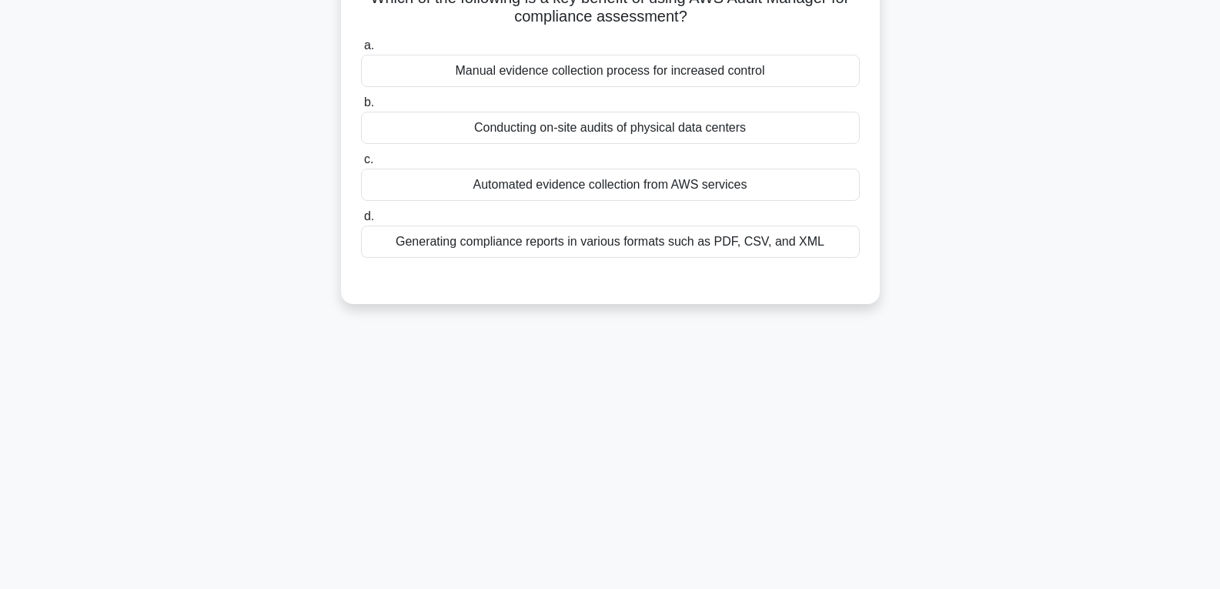
scroll to position [0, 0]
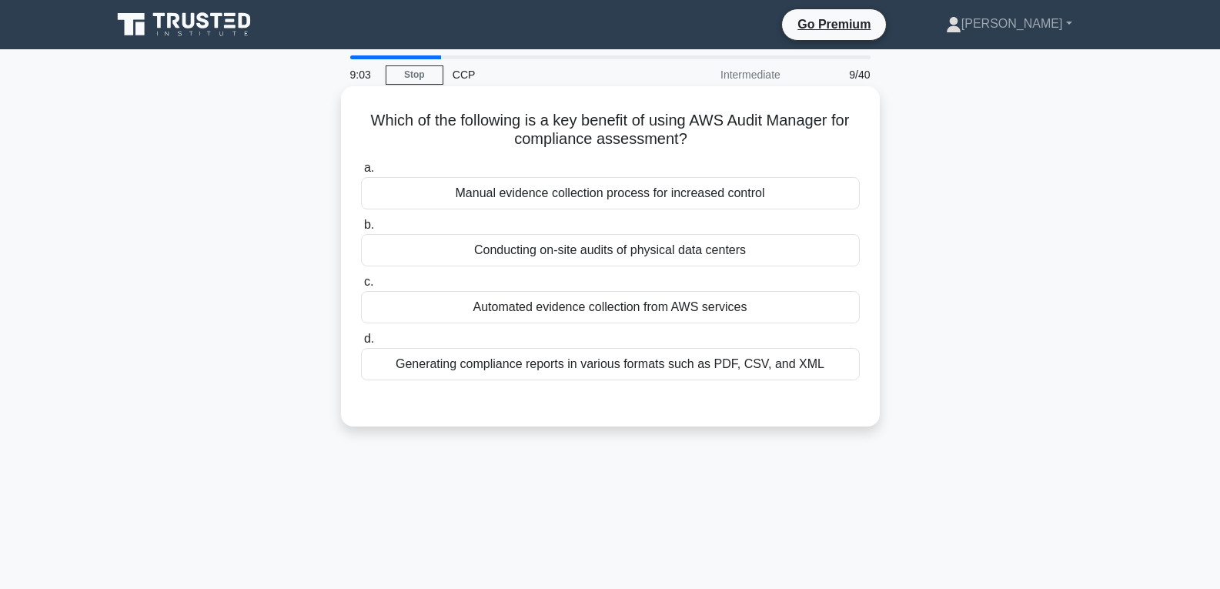
click at [551, 254] on div "Conducting on-site audits of physical data centers" at bounding box center [610, 250] width 499 height 32
click at [361, 230] on input "b. Conducting on-site audits of physical data centers" at bounding box center [361, 225] width 0 height 10
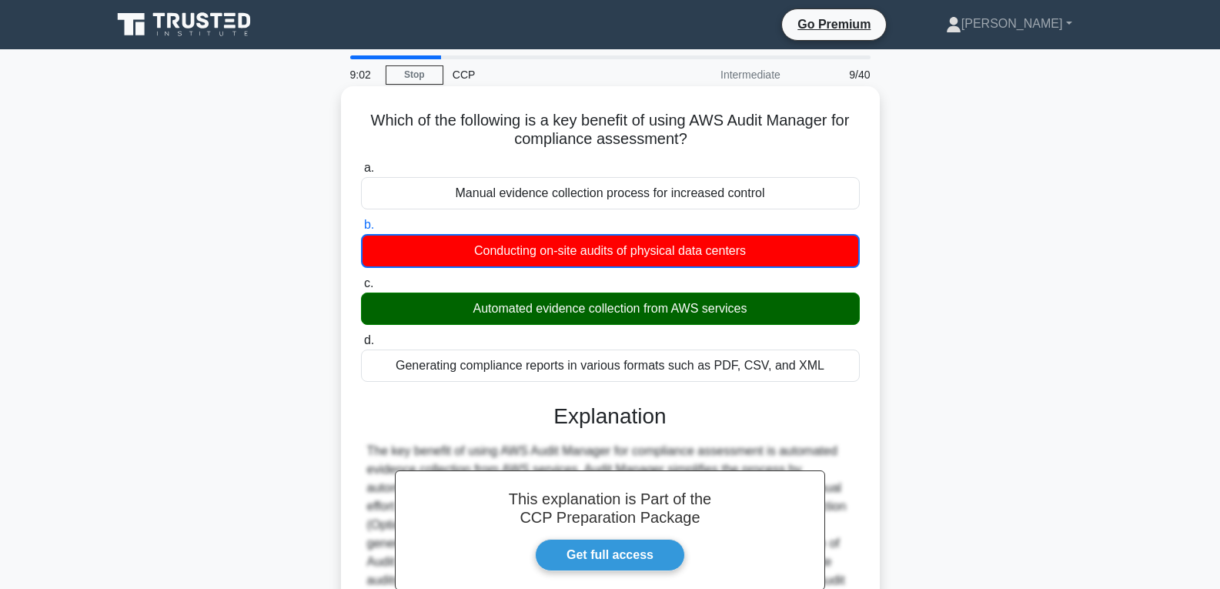
scroll to position [242, 0]
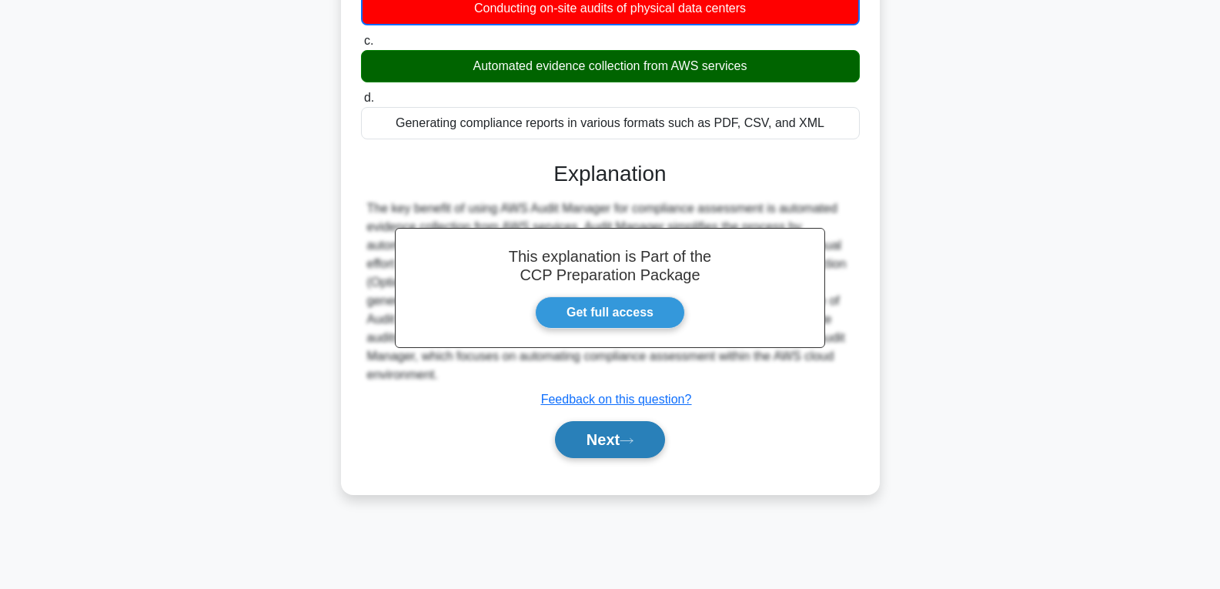
click at [589, 439] on button "Next" at bounding box center [610, 439] width 110 height 37
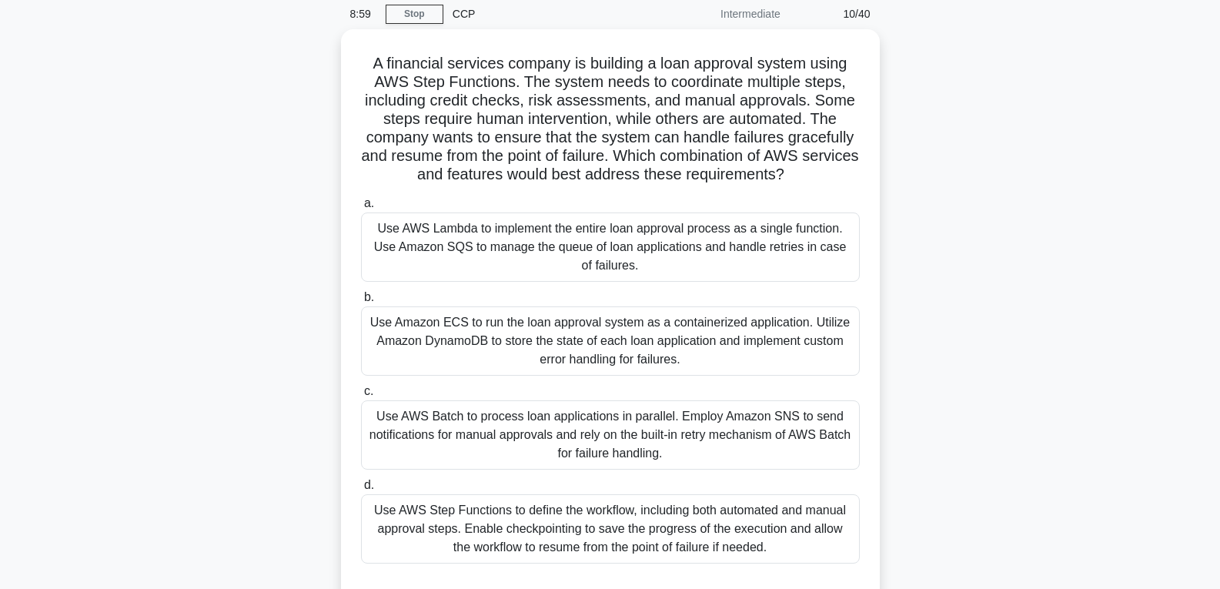
scroll to position [89, 0]
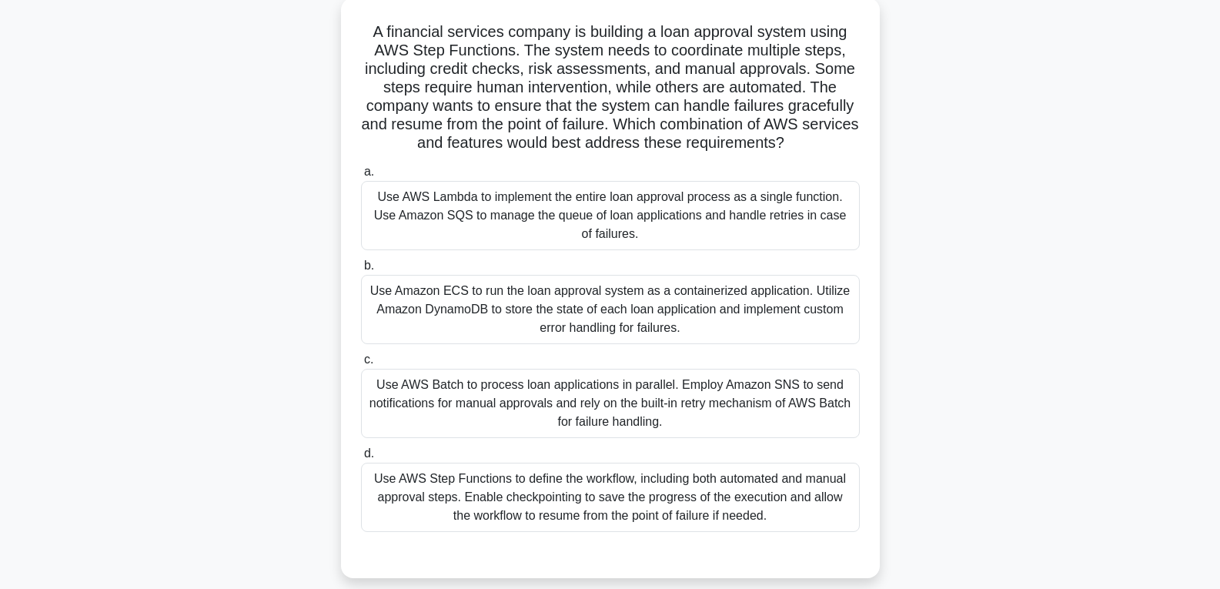
click at [555, 303] on div "Use Amazon ECS to run the loan approval system as a containerized application. …" at bounding box center [610, 309] width 499 height 69
click at [361, 271] on input "b. Use Amazon ECS to run the loan approval system as a containerized applicatio…" at bounding box center [361, 266] width 0 height 10
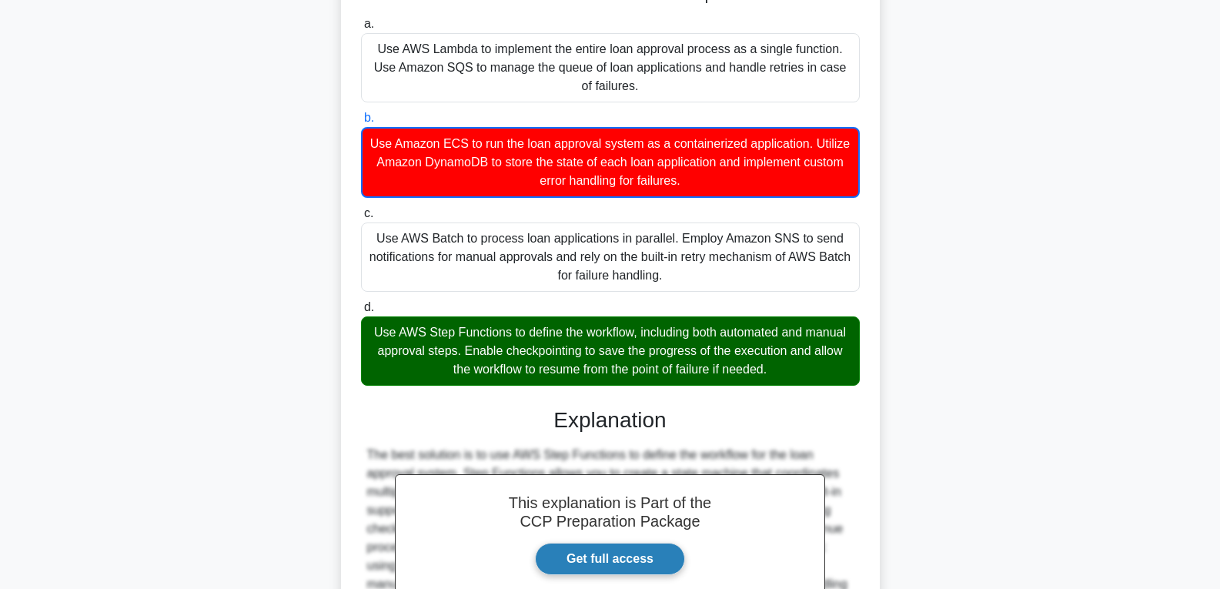
scroll to position [436, 0]
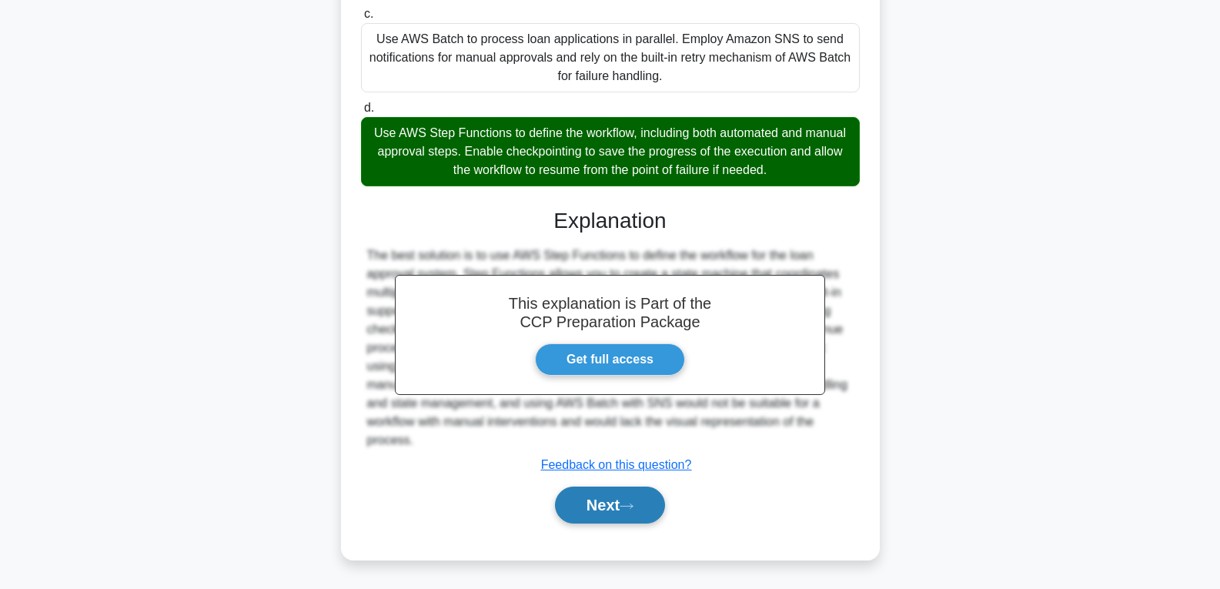
click at [590, 522] on button "Next" at bounding box center [610, 504] width 110 height 37
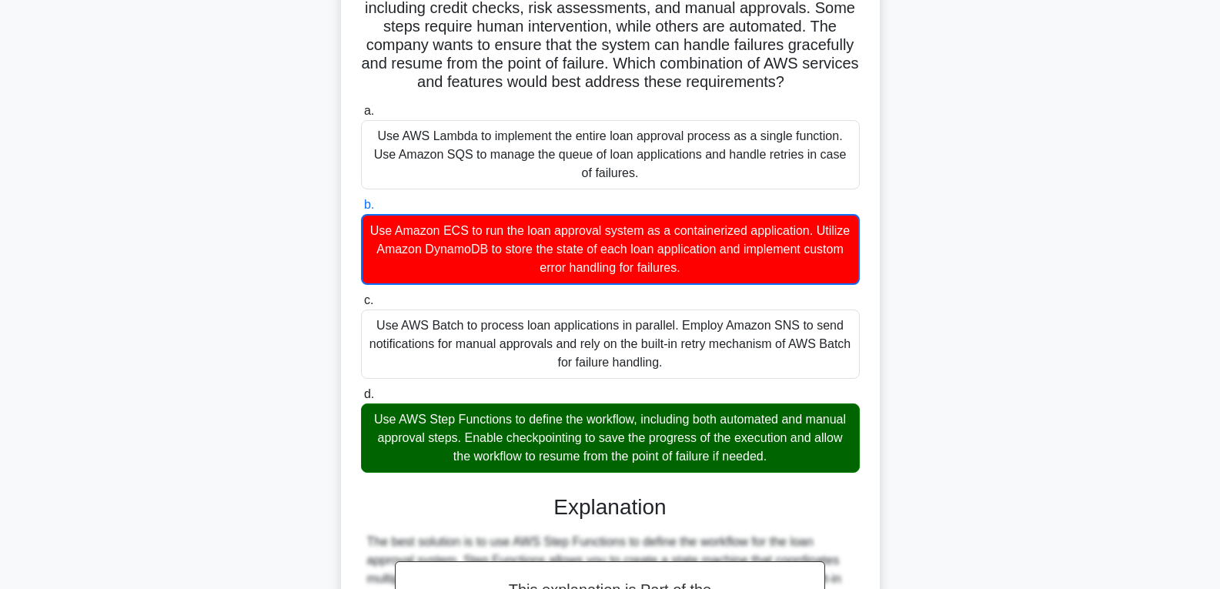
scroll to position [0, 0]
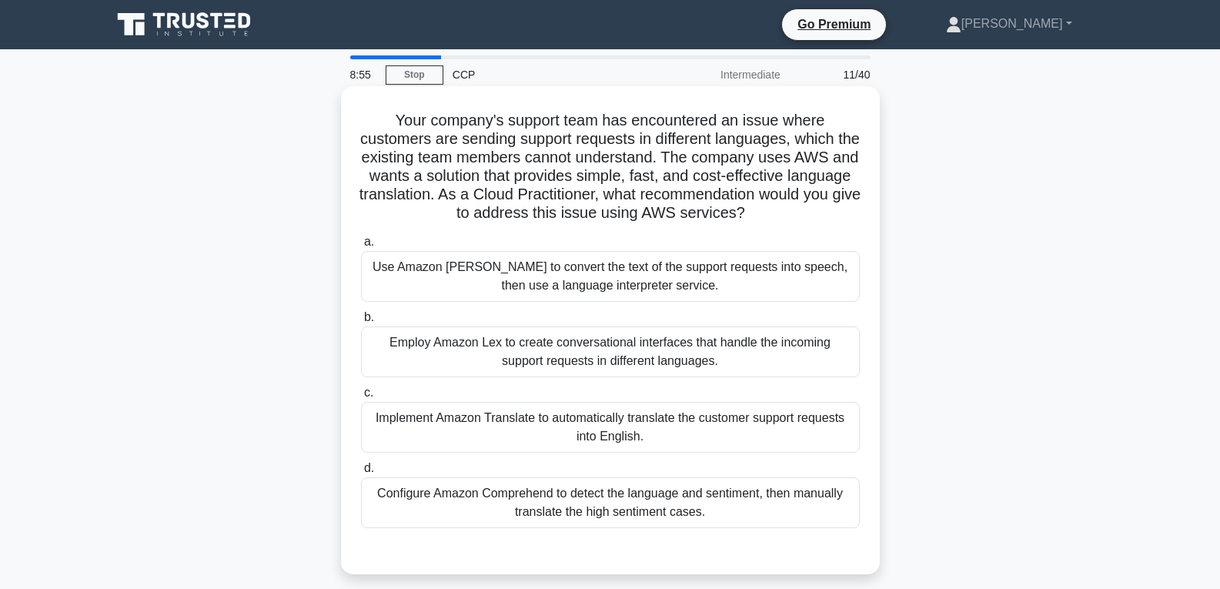
click at [585, 426] on div "Implement Amazon Translate to automatically translate the customer support requ…" at bounding box center [610, 427] width 499 height 51
click at [361, 398] on input "c. Implement Amazon Translate to automatically translate the customer support r…" at bounding box center [361, 393] width 0 height 10
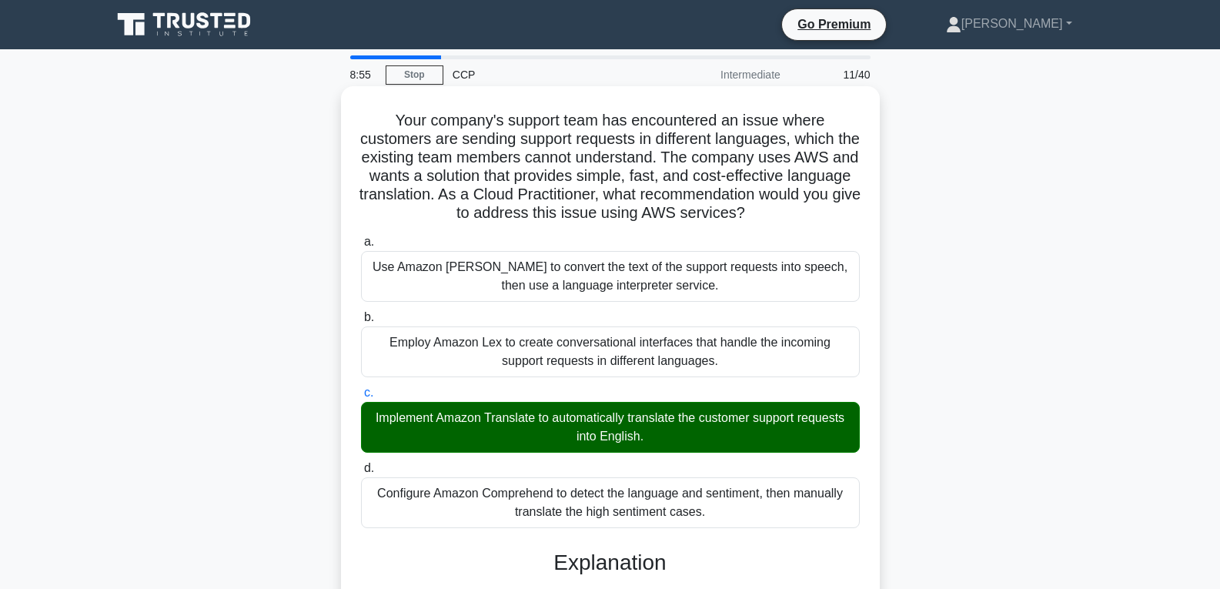
scroll to position [343, 0]
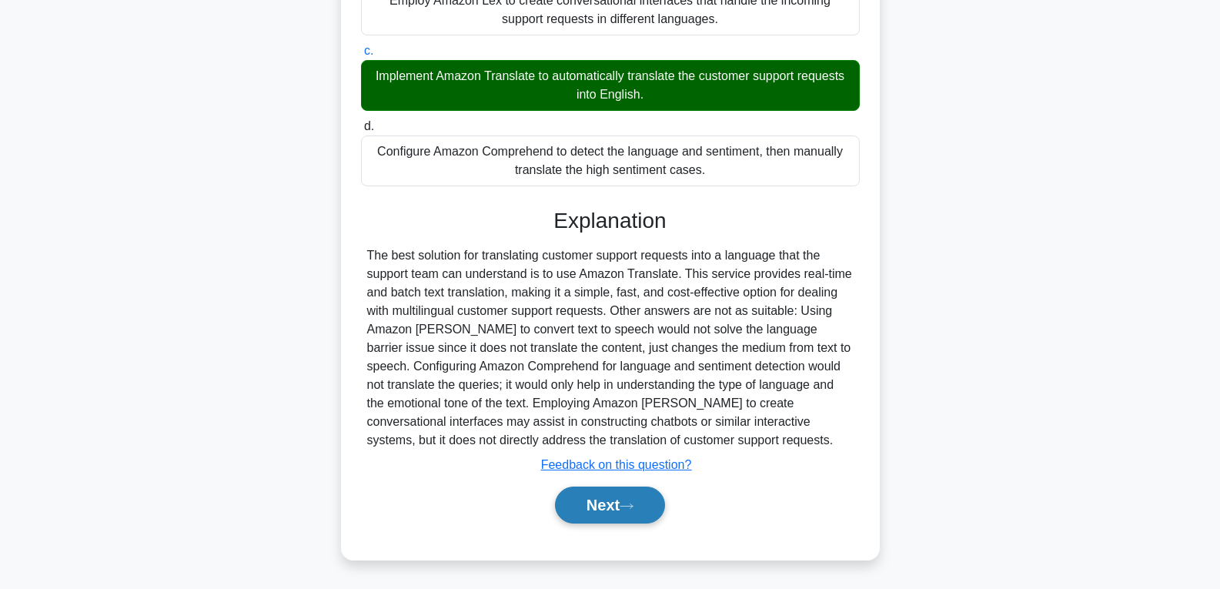
click at [604, 503] on button "Next" at bounding box center [610, 504] width 110 height 37
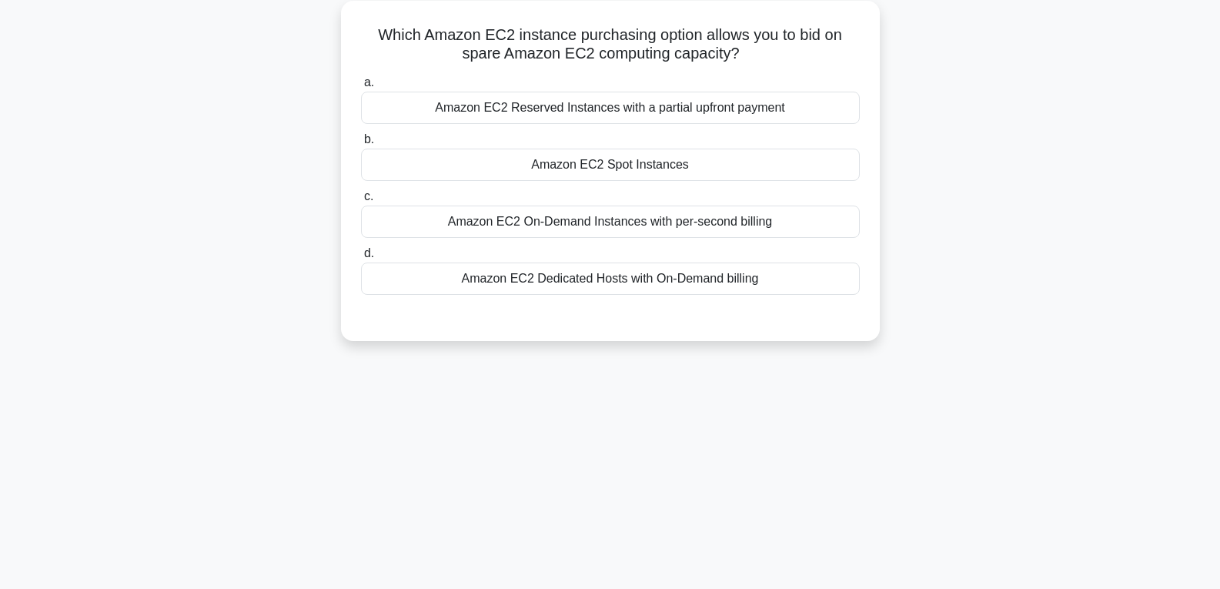
scroll to position [0, 0]
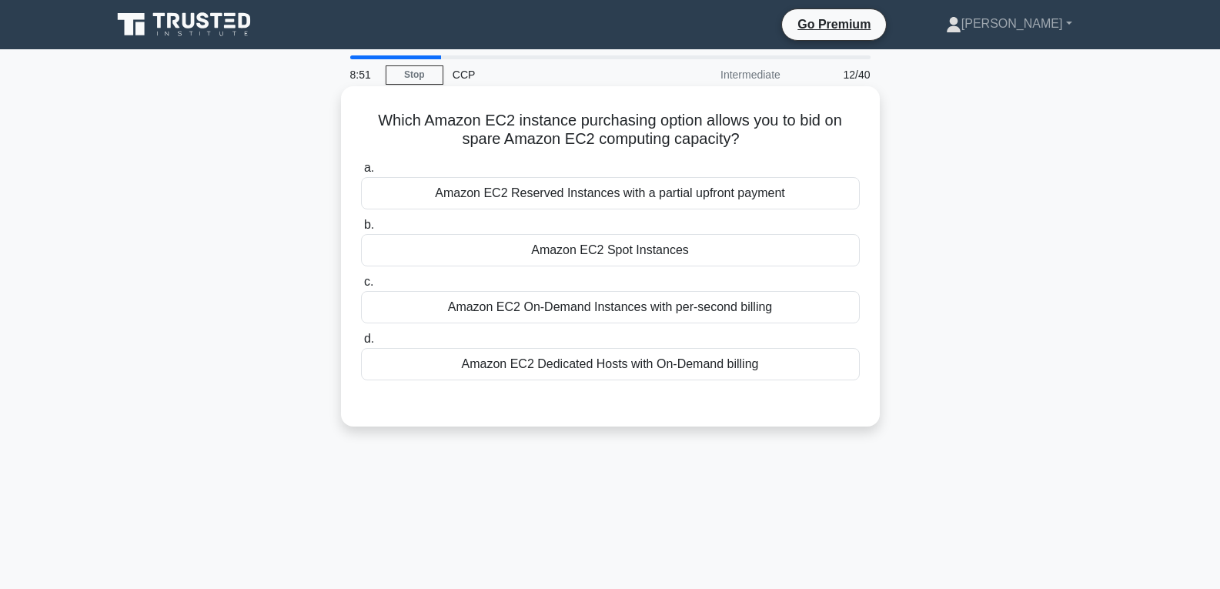
click at [580, 259] on div "Amazon EC2 Spot Instances" at bounding box center [610, 250] width 499 height 32
click at [361, 230] on input "b. Amazon EC2 Spot Instances" at bounding box center [361, 225] width 0 height 10
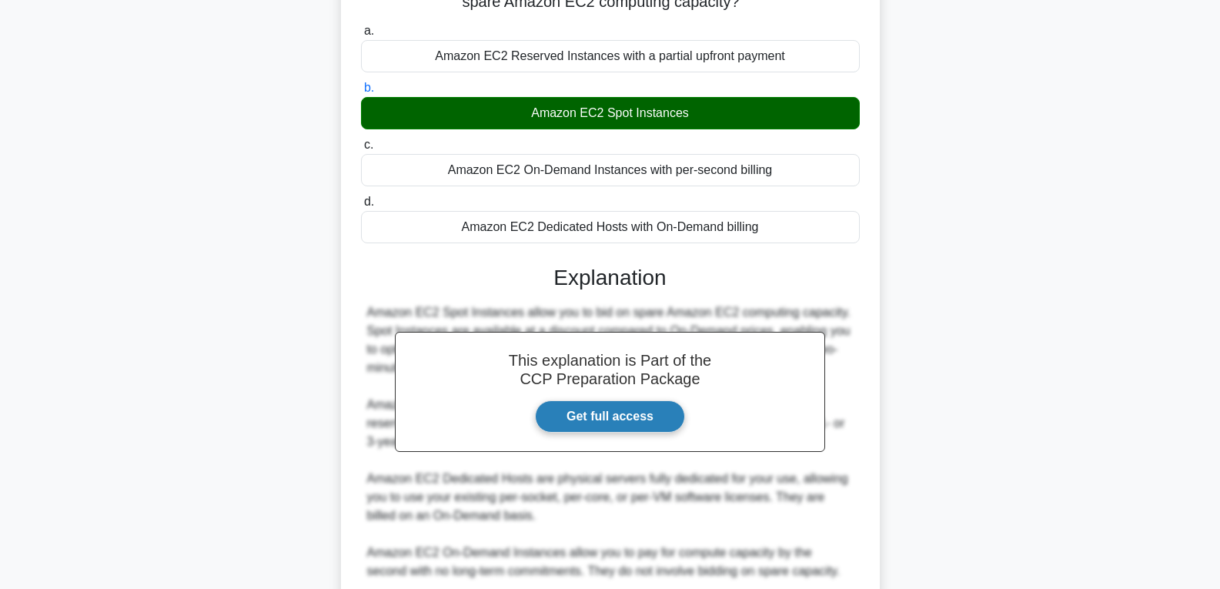
scroll to position [269, 0]
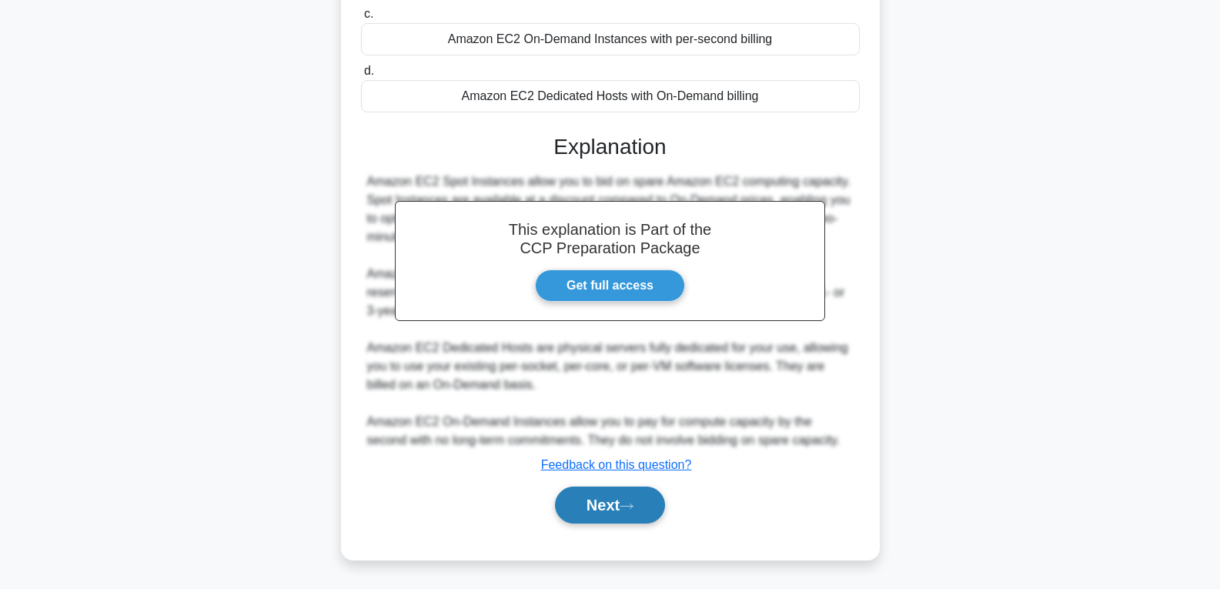
click at [618, 511] on button "Next" at bounding box center [610, 504] width 110 height 37
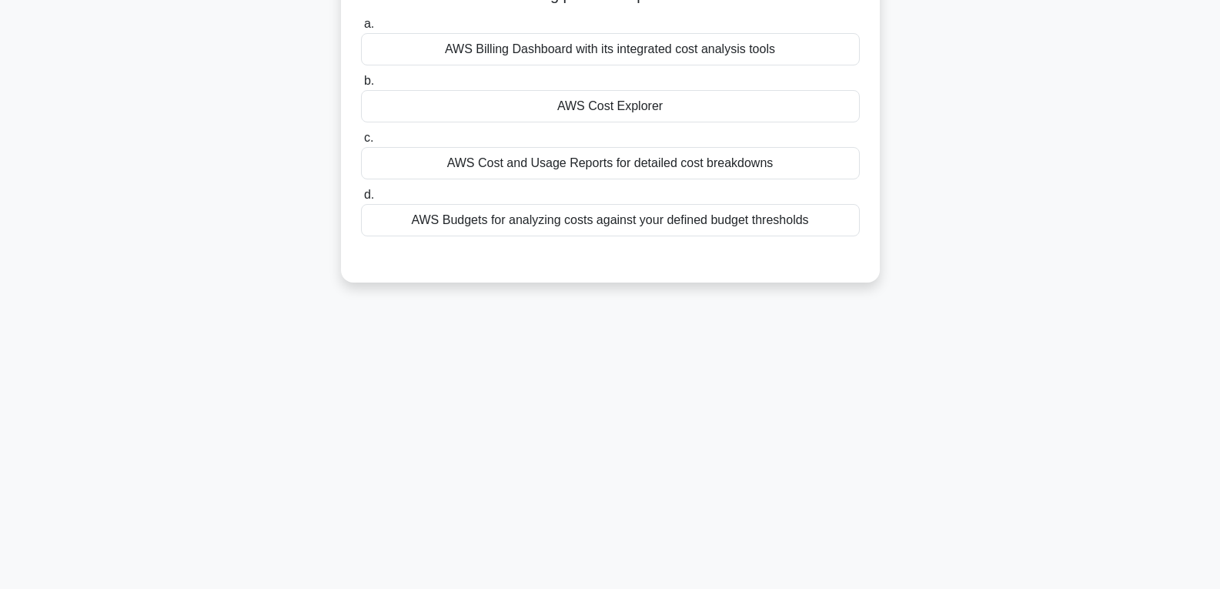
scroll to position [0, 0]
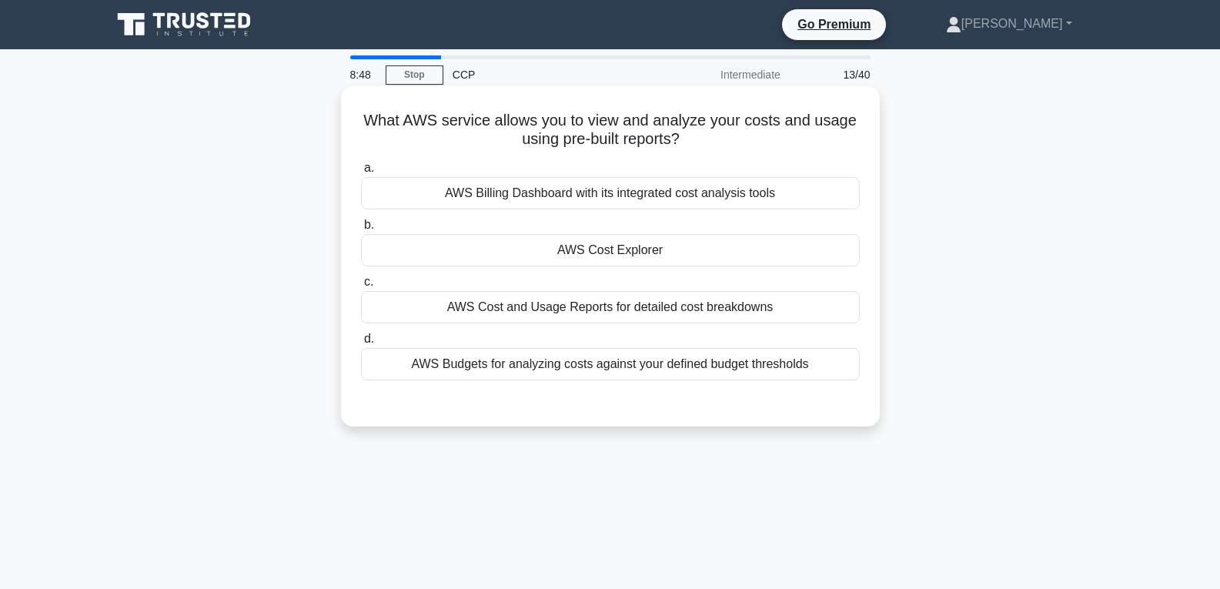
click at [626, 252] on div "AWS Cost Explorer" at bounding box center [610, 250] width 499 height 32
click at [361, 230] on input "b. AWS Cost Explorer" at bounding box center [361, 225] width 0 height 10
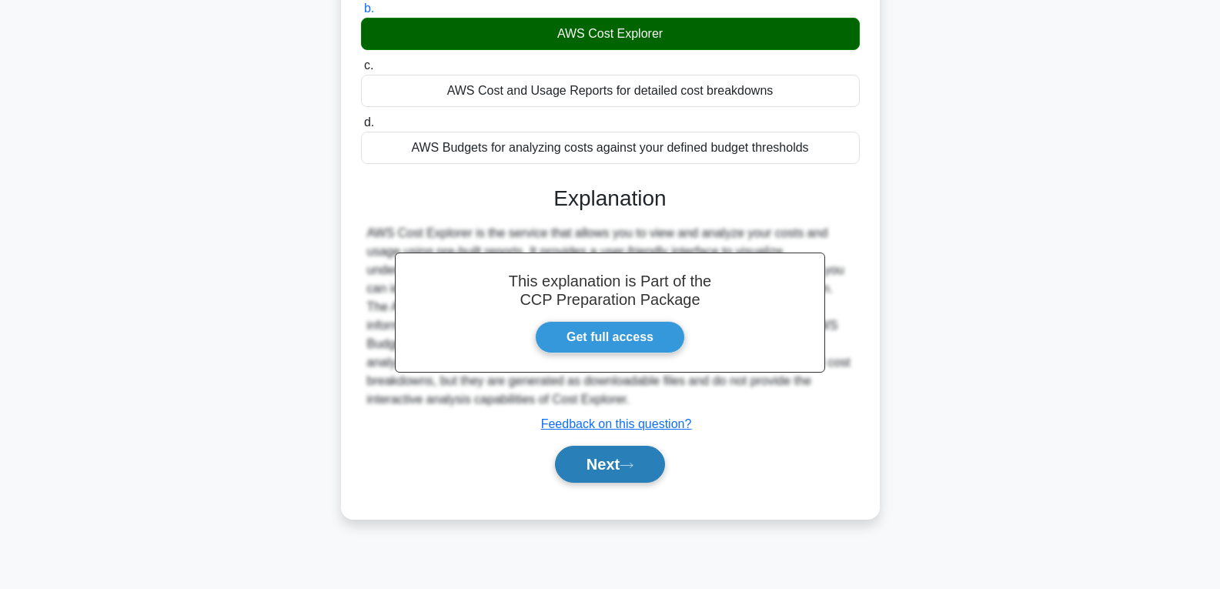
scroll to position [242, 0]
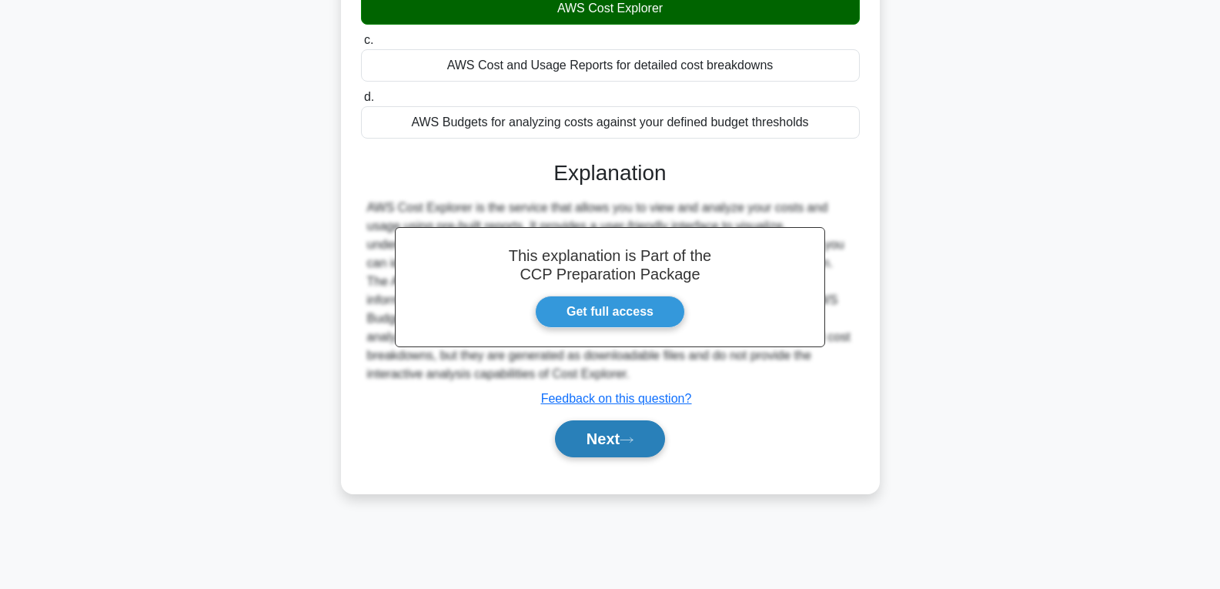
click at [613, 437] on button "Next" at bounding box center [610, 438] width 110 height 37
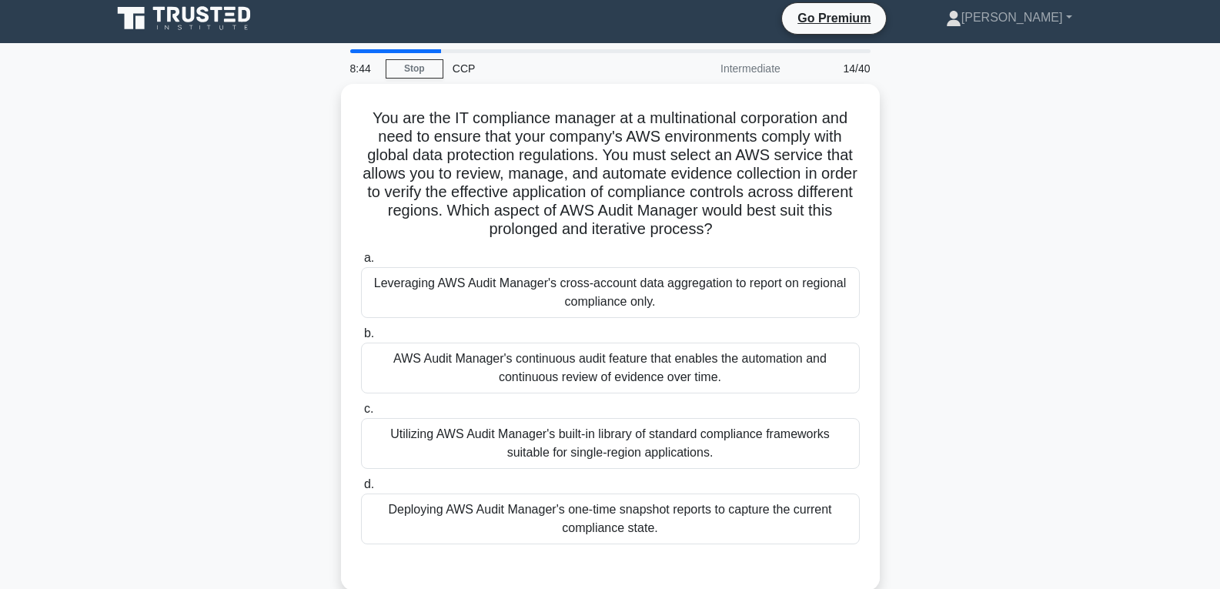
scroll to position [0, 0]
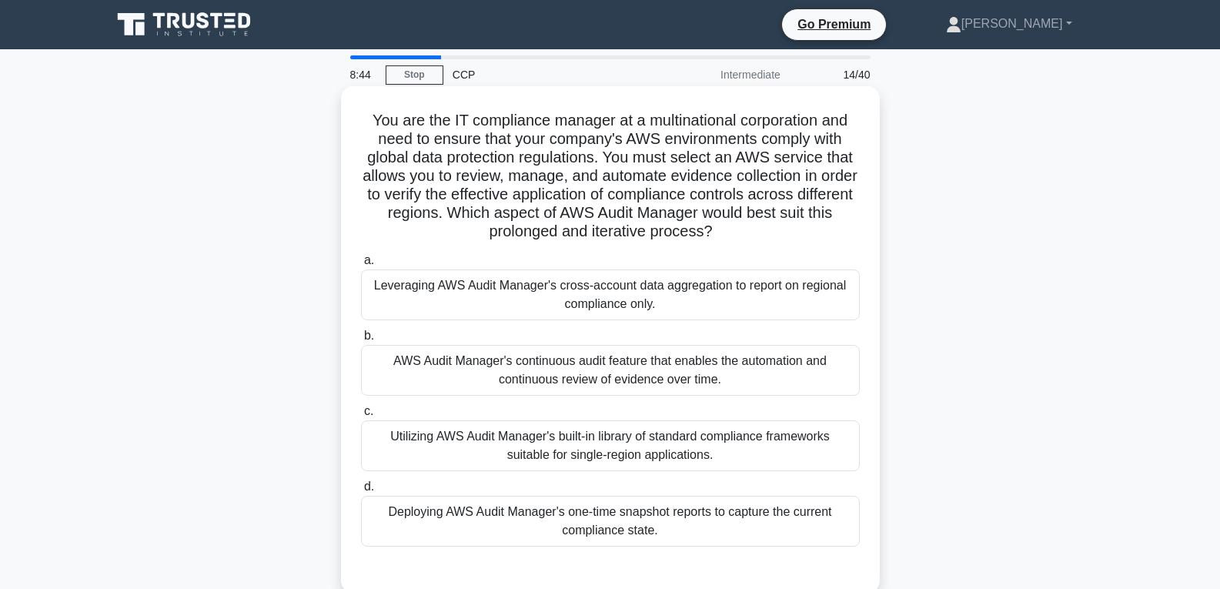
click at [610, 430] on div "Utilizing AWS Audit Manager's built-in library of standard compliance framework…" at bounding box center [610, 445] width 499 height 51
click at [361, 416] on input "c. Utilizing AWS Audit Manager's built-in library of standard compliance framew…" at bounding box center [361, 411] width 0 height 10
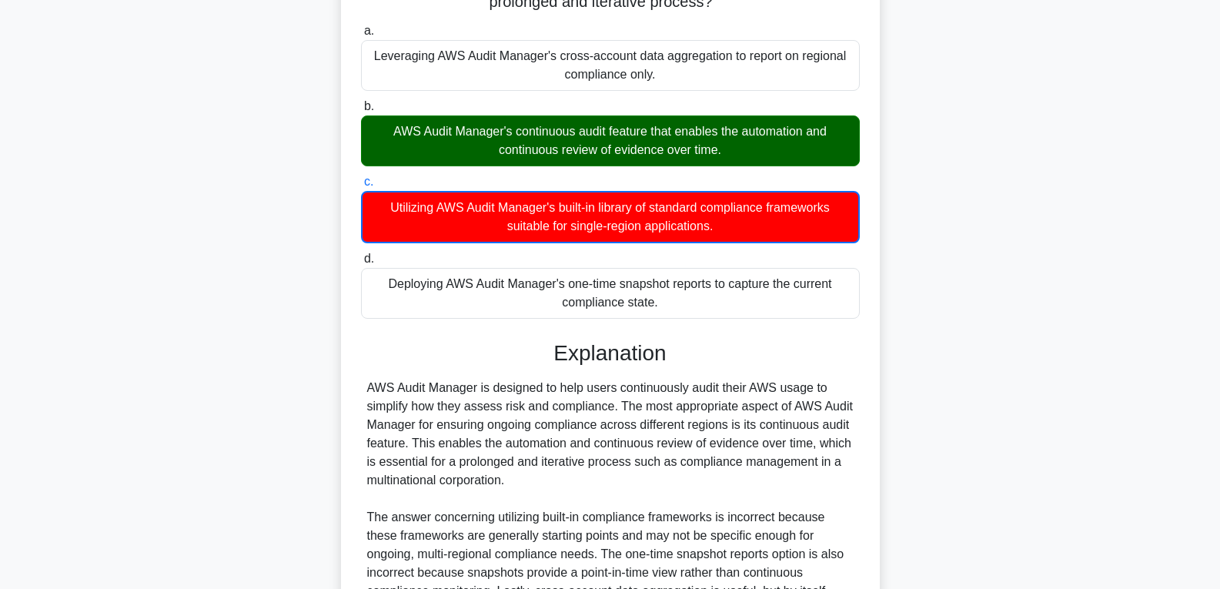
scroll to position [436, 0]
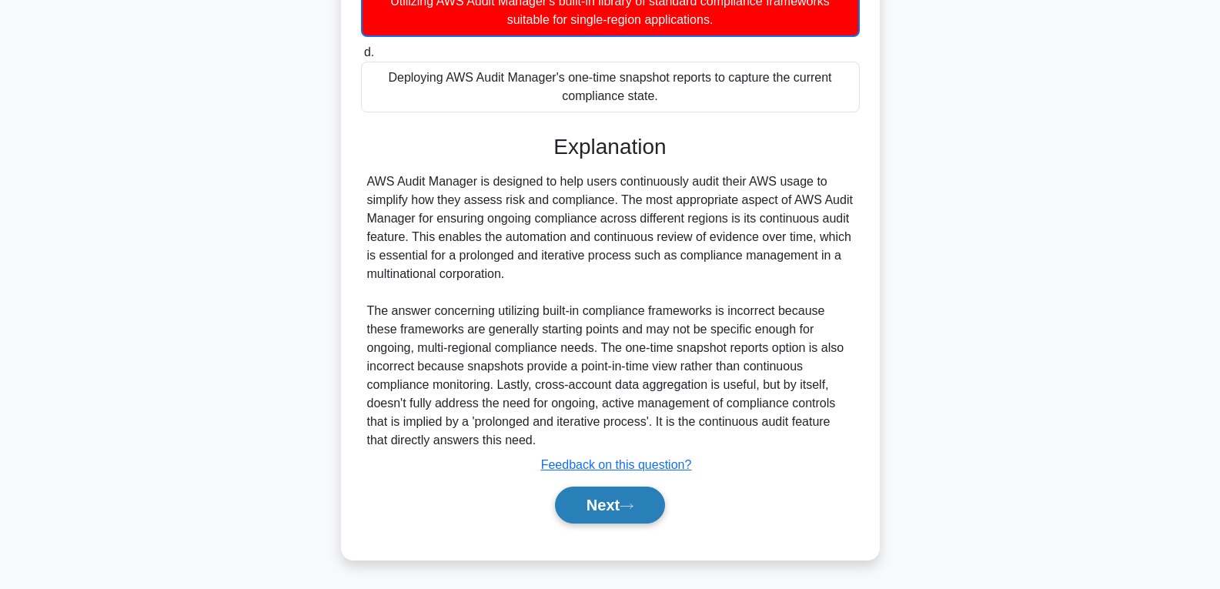
click at [610, 493] on button "Next" at bounding box center [610, 504] width 110 height 37
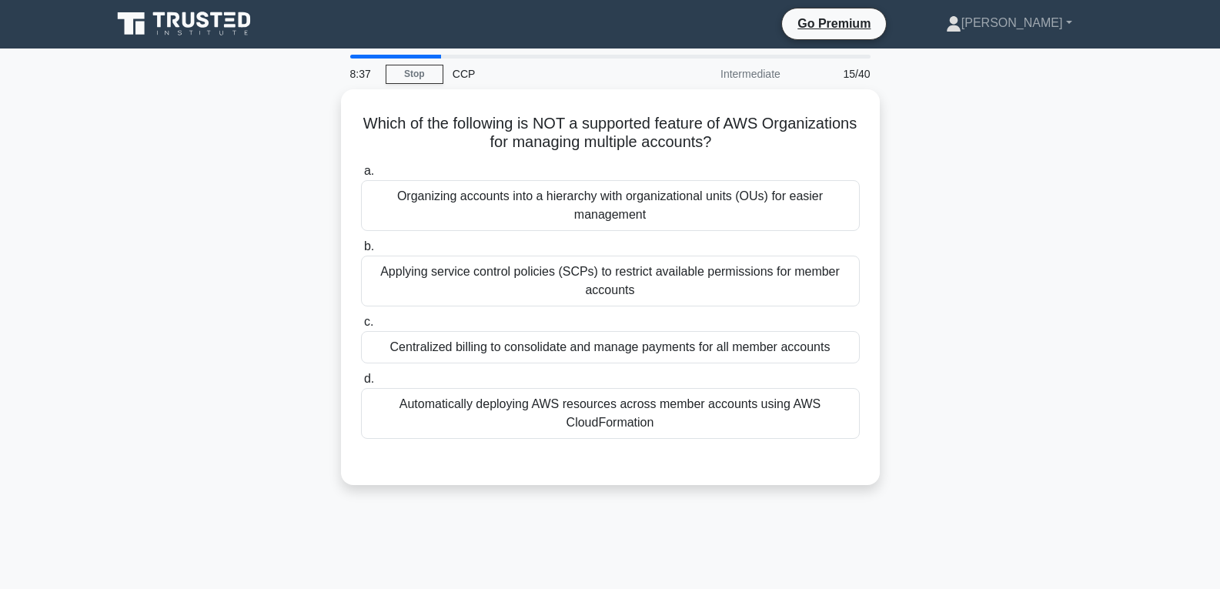
scroll to position [0, 0]
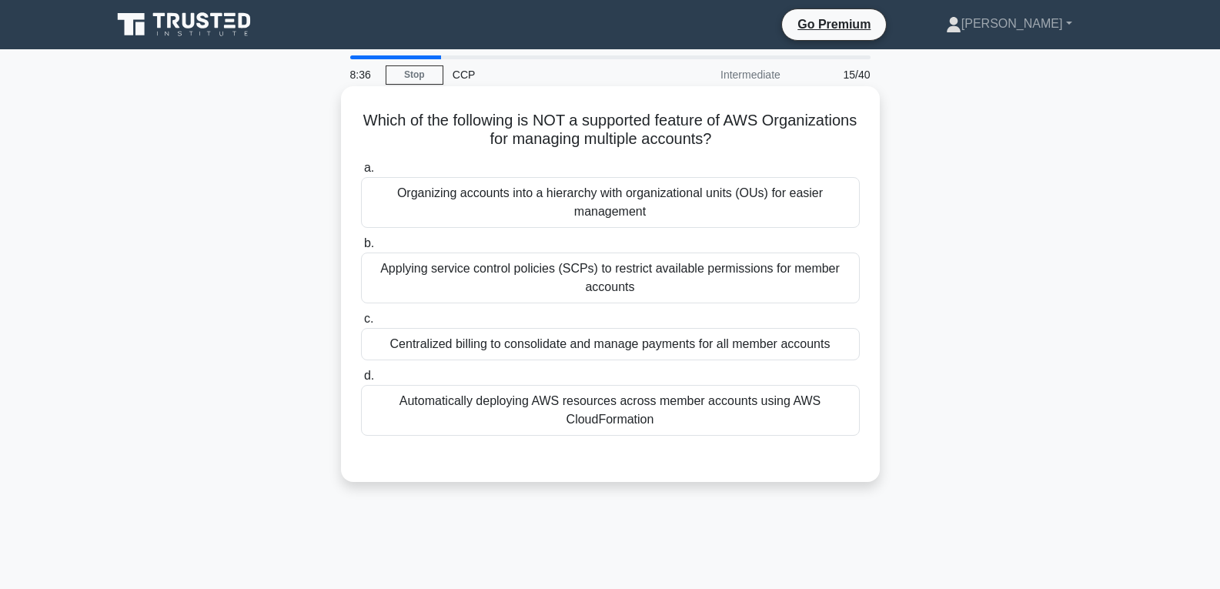
click at [568, 358] on div "Centralized billing to consolidate and manage payments for all member accounts" at bounding box center [610, 344] width 499 height 32
click at [361, 324] on input "c. Centralized billing to consolidate and manage payments for all member accoun…" at bounding box center [361, 319] width 0 height 10
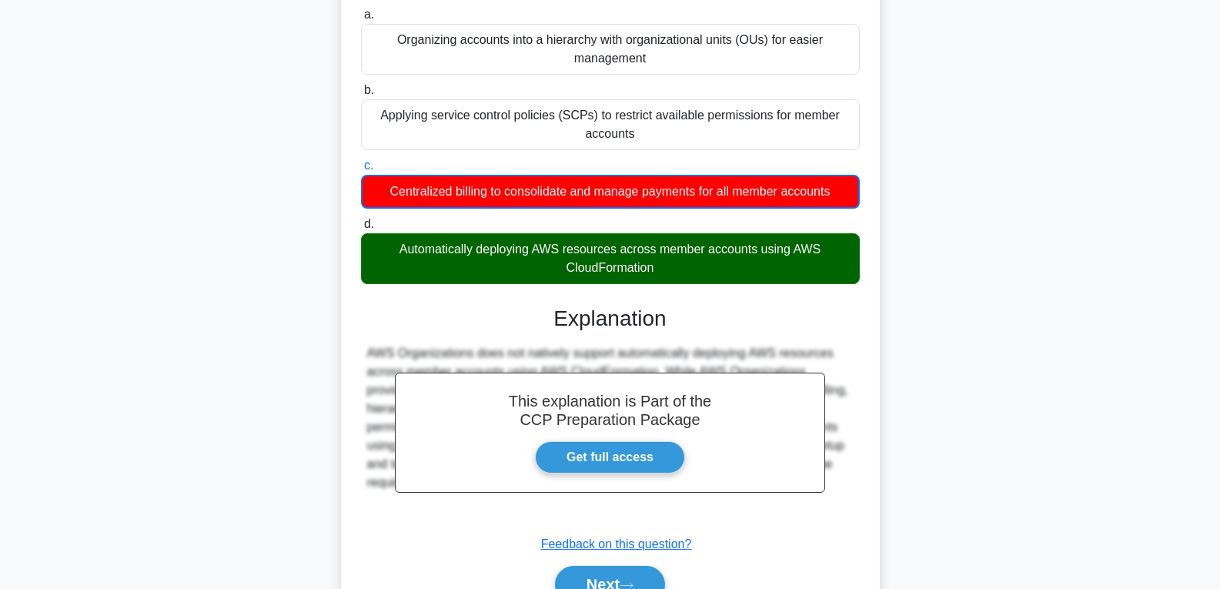
scroll to position [242, 0]
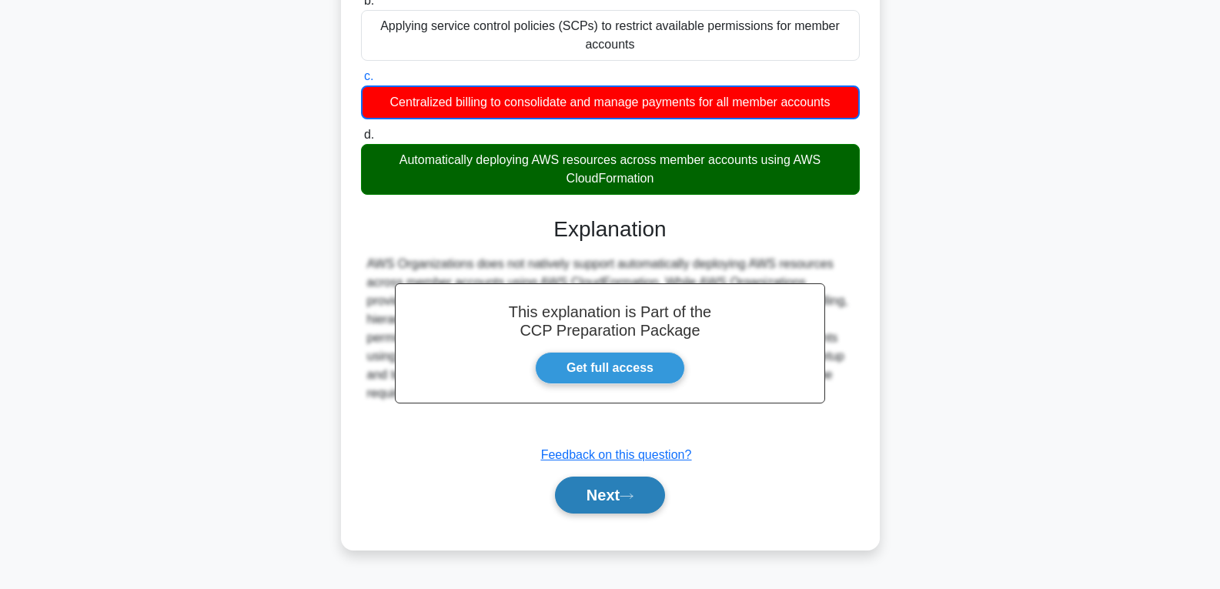
click at [586, 500] on button "Next" at bounding box center [610, 494] width 110 height 37
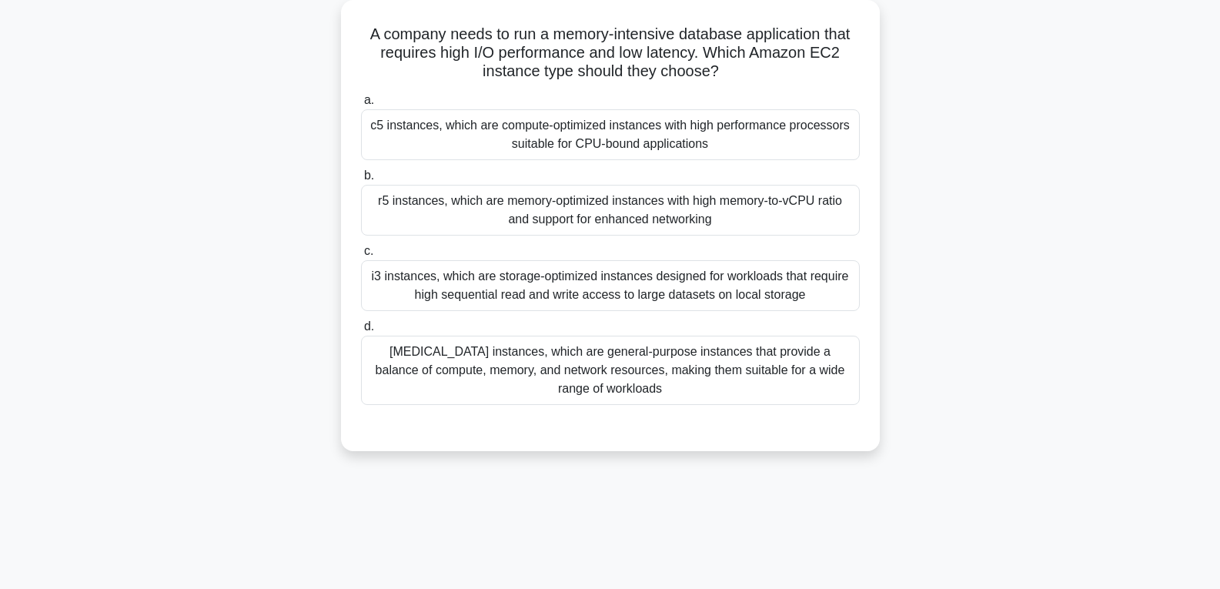
scroll to position [0, 0]
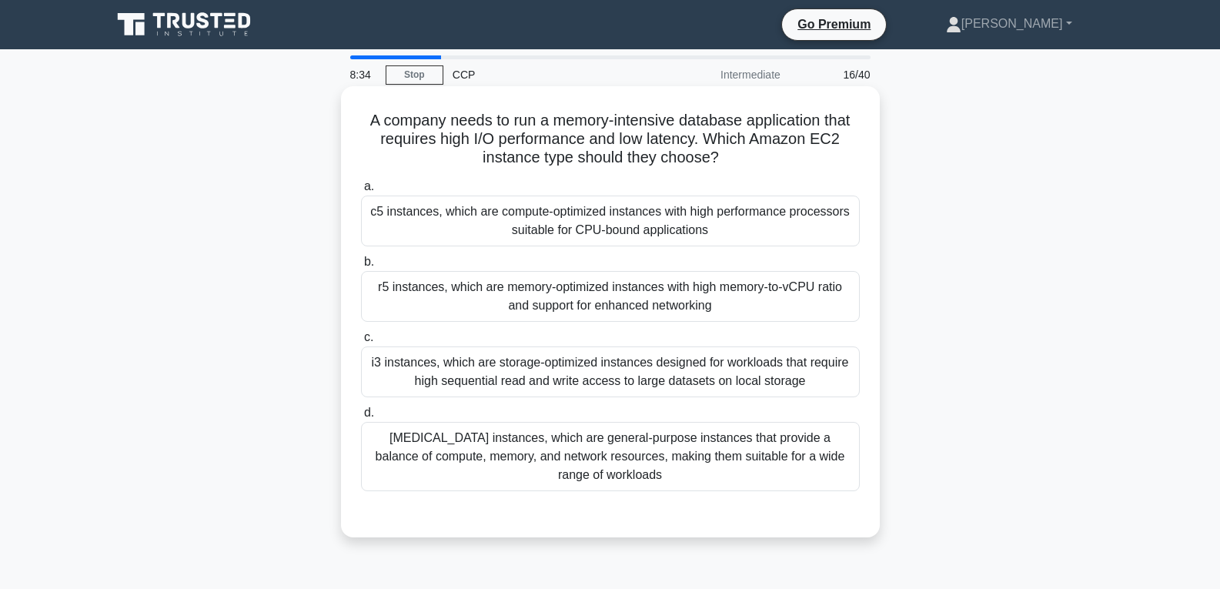
click at [590, 360] on div "i3 instances, which are storage-optimized instances designed for workloads that…" at bounding box center [610, 371] width 499 height 51
click at [361, 343] on input "c. i3 instances, which are storage-optimized instances designed for workloads t…" at bounding box center [361, 338] width 0 height 10
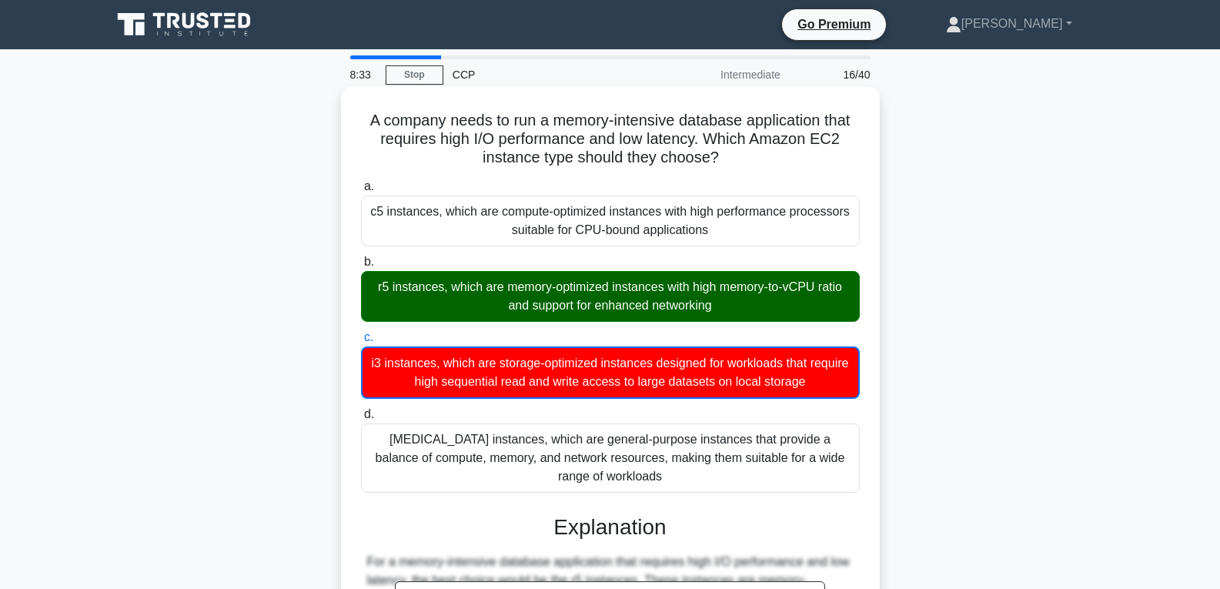
scroll to position [289, 0]
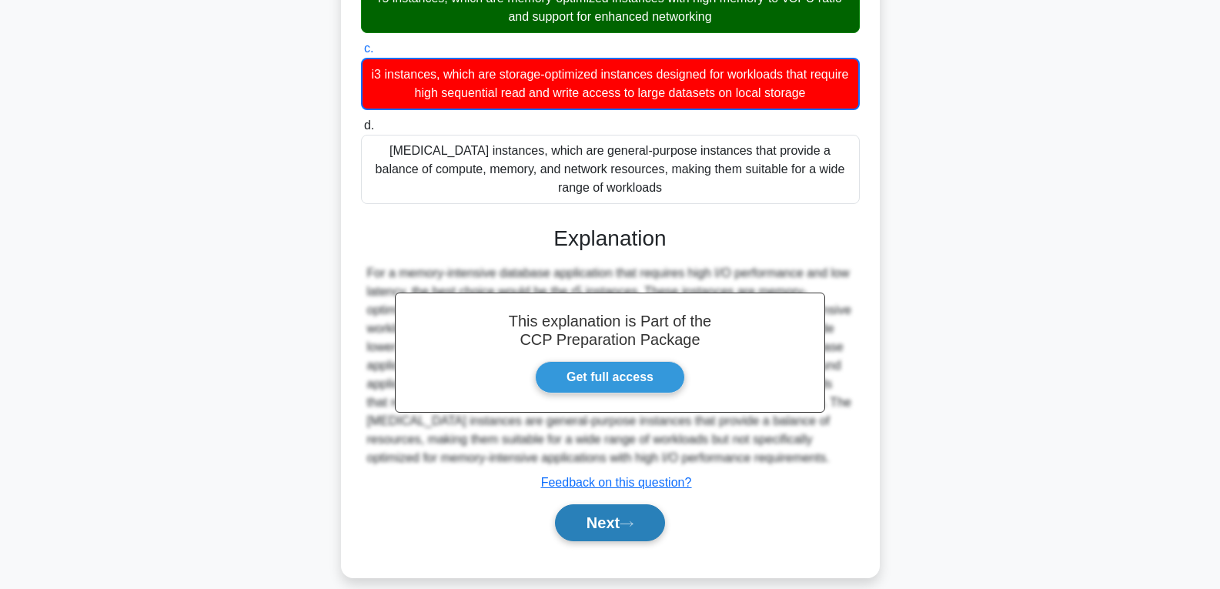
click at [615, 504] on button "Next" at bounding box center [610, 522] width 110 height 37
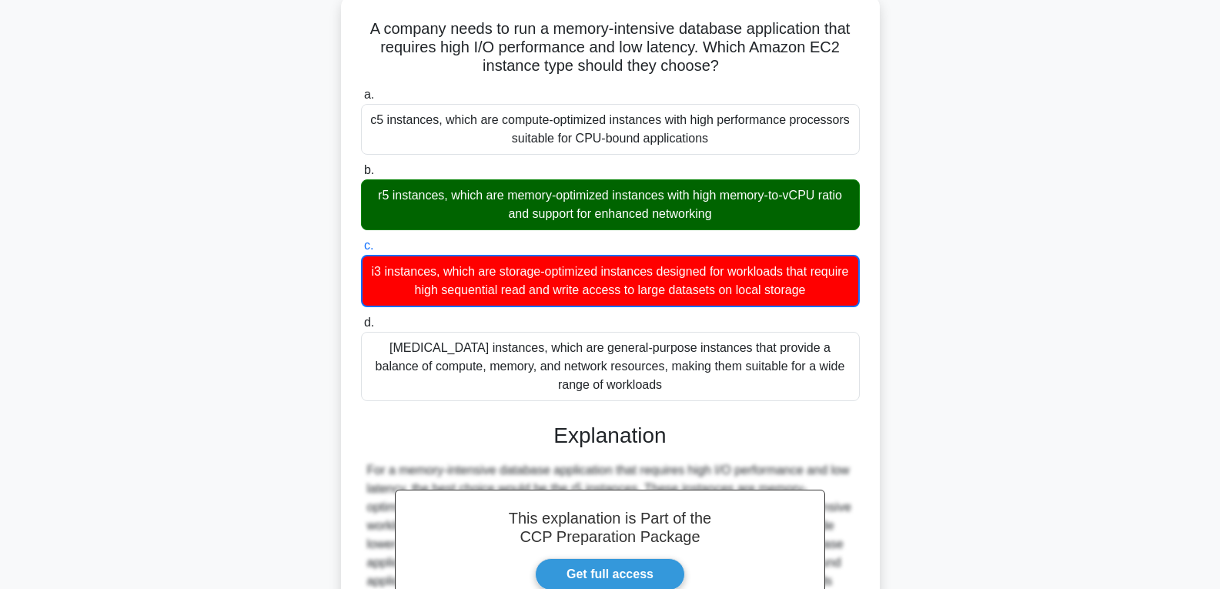
scroll to position [0, 0]
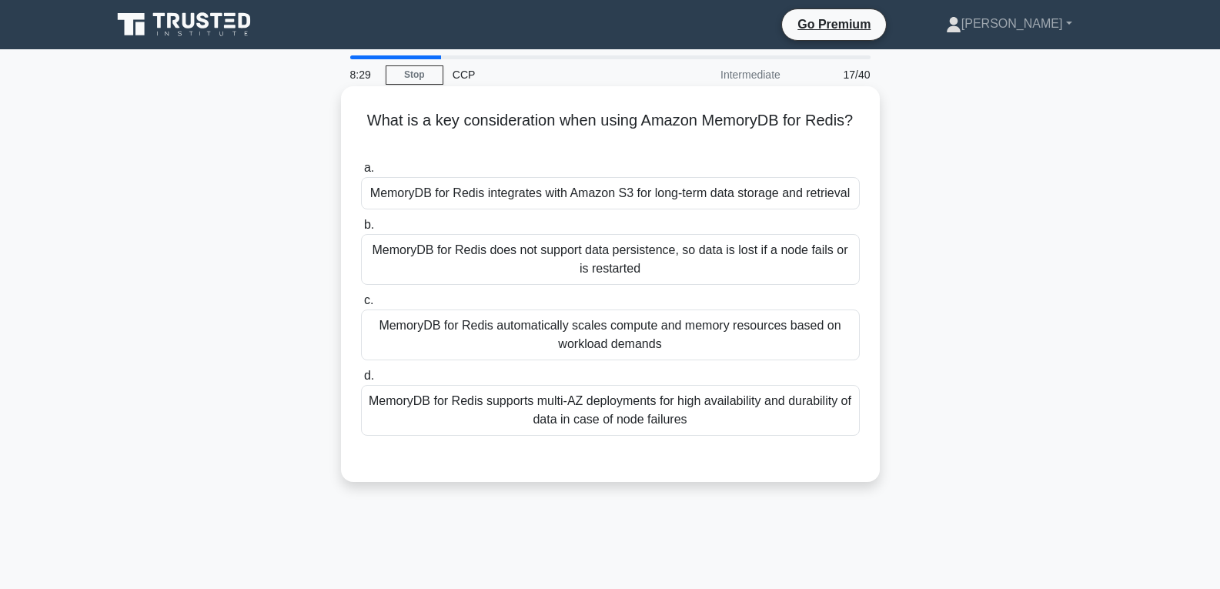
click at [623, 185] on div "MemoryDB for Redis integrates with Amazon S3 for long-term data storage and ret…" at bounding box center [610, 193] width 499 height 32
click at [361, 173] on input "a. MemoryDB for Redis integrates with Amazon S3 for long-term data storage and …" at bounding box center [361, 168] width 0 height 10
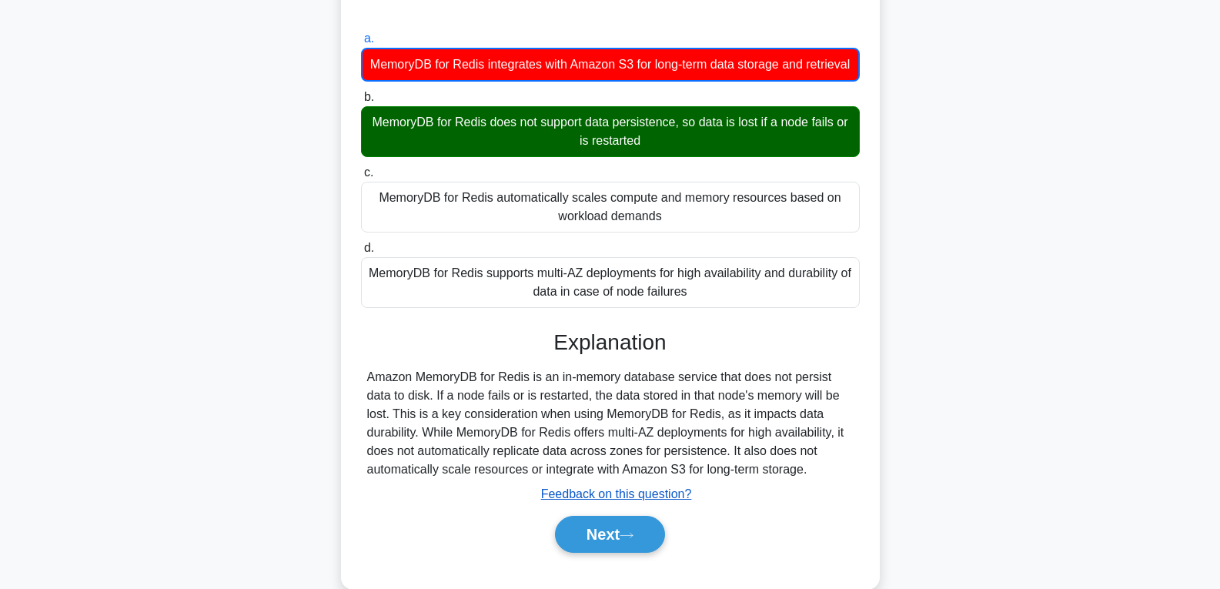
scroll to position [242, 0]
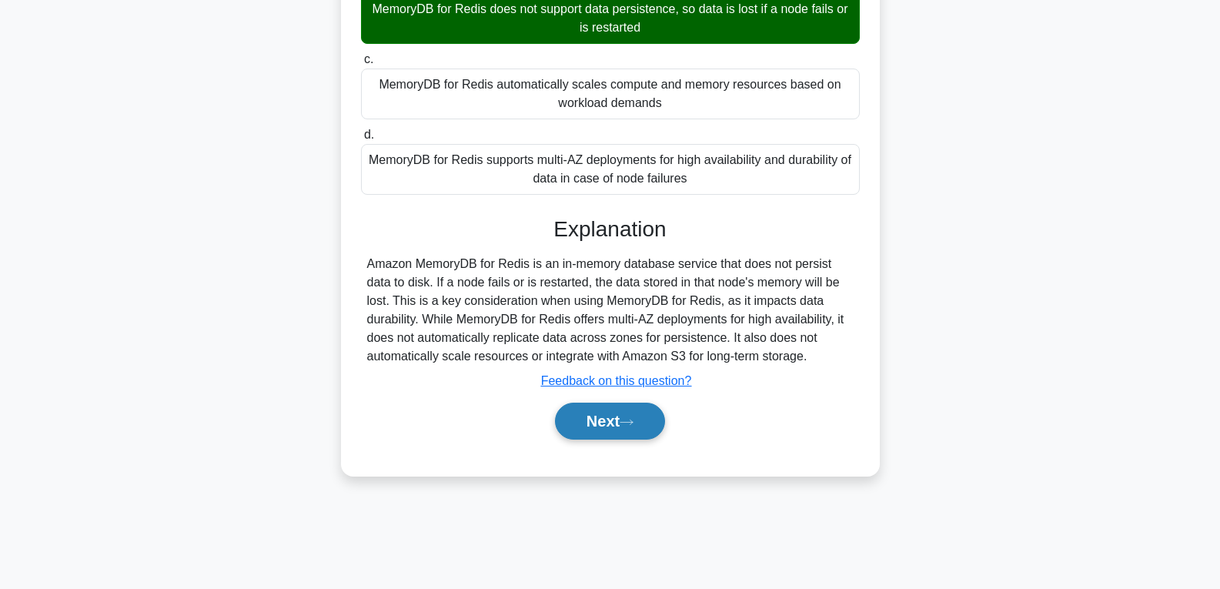
click at [632, 434] on button "Next" at bounding box center [610, 421] width 110 height 37
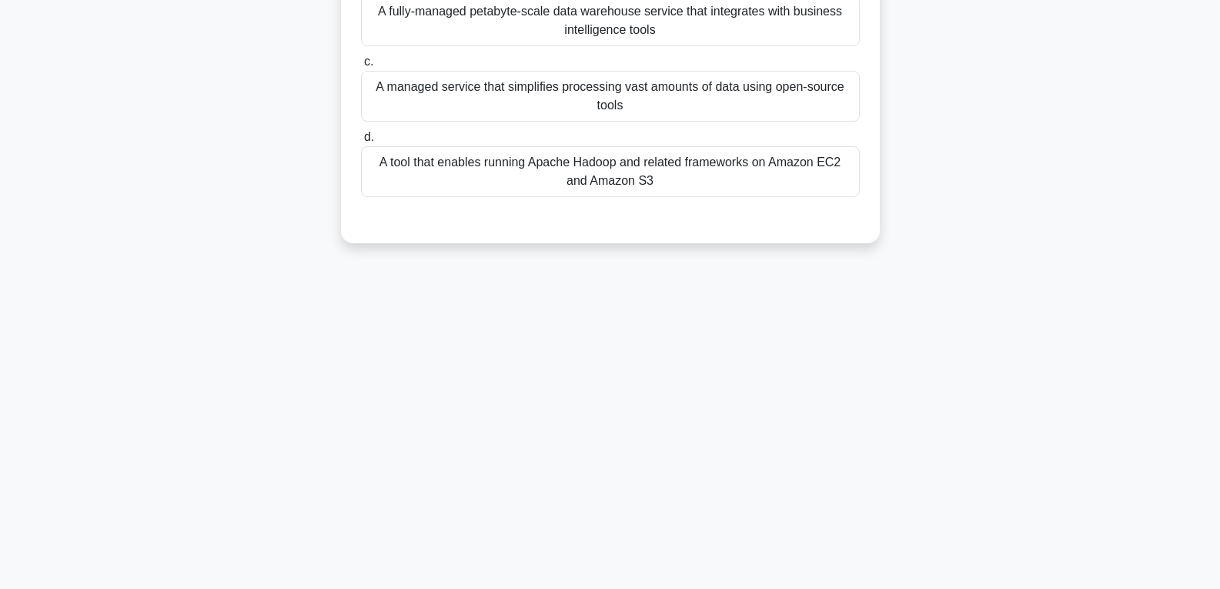
scroll to position [0, 0]
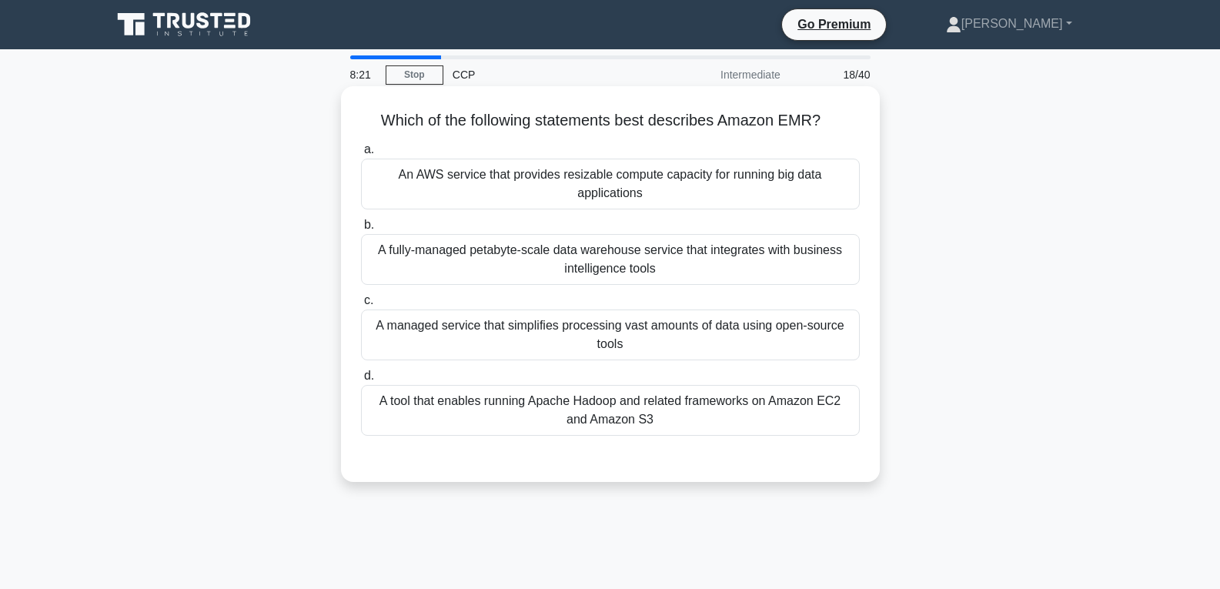
click at [542, 333] on div "A managed service that simplifies processing vast amounts of data using open-so…" at bounding box center [610, 334] width 499 height 51
click at [361, 306] on input "c. A managed service that simplifies processing vast amounts of data using open…" at bounding box center [361, 301] width 0 height 10
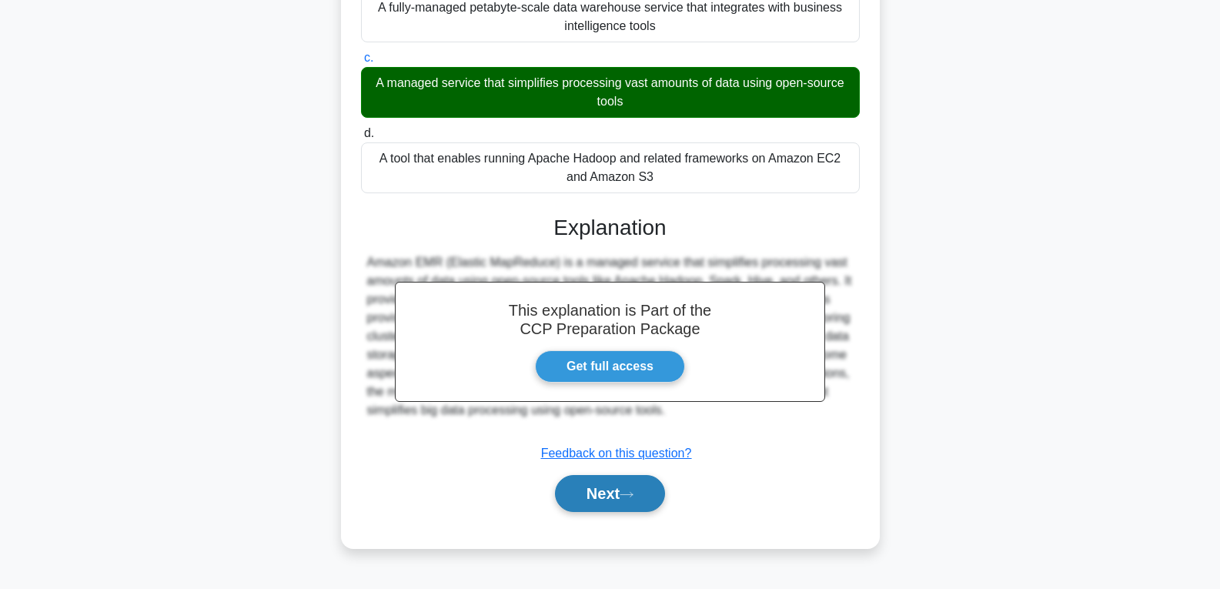
click at [580, 497] on button "Next" at bounding box center [610, 493] width 110 height 37
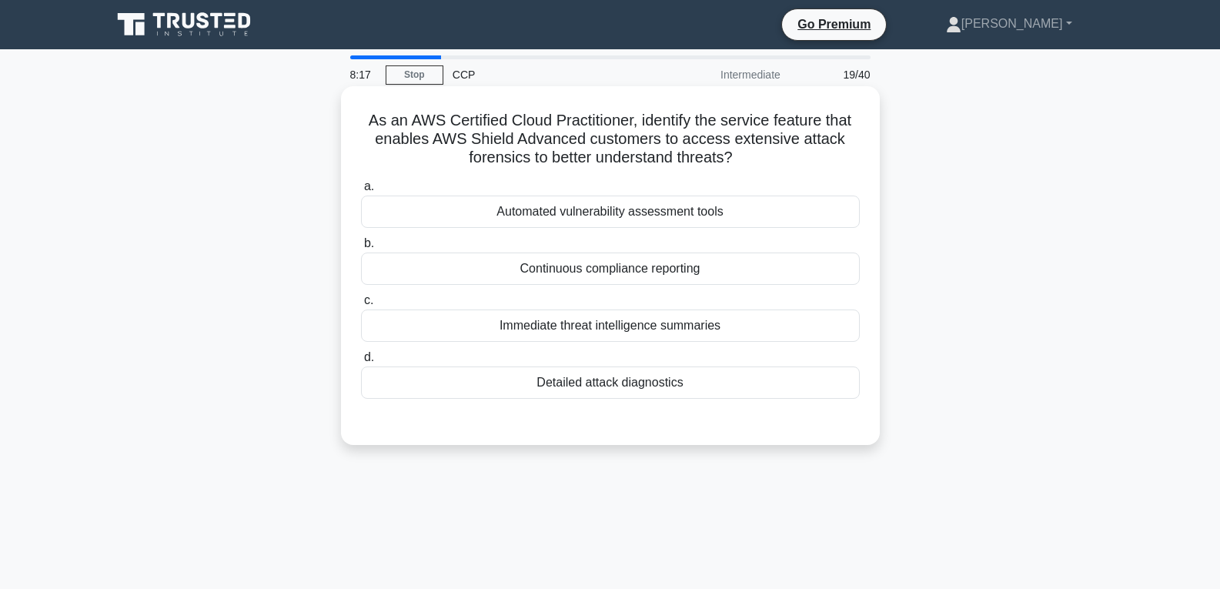
click at [567, 368] on div "Detailed attack diagnostics" at bounding box center [610, 382] width 499 height 32
click at [361, 363] on input "d. Detailed attack diagnostics" at bounding box center [361, 358] width 0 height 10
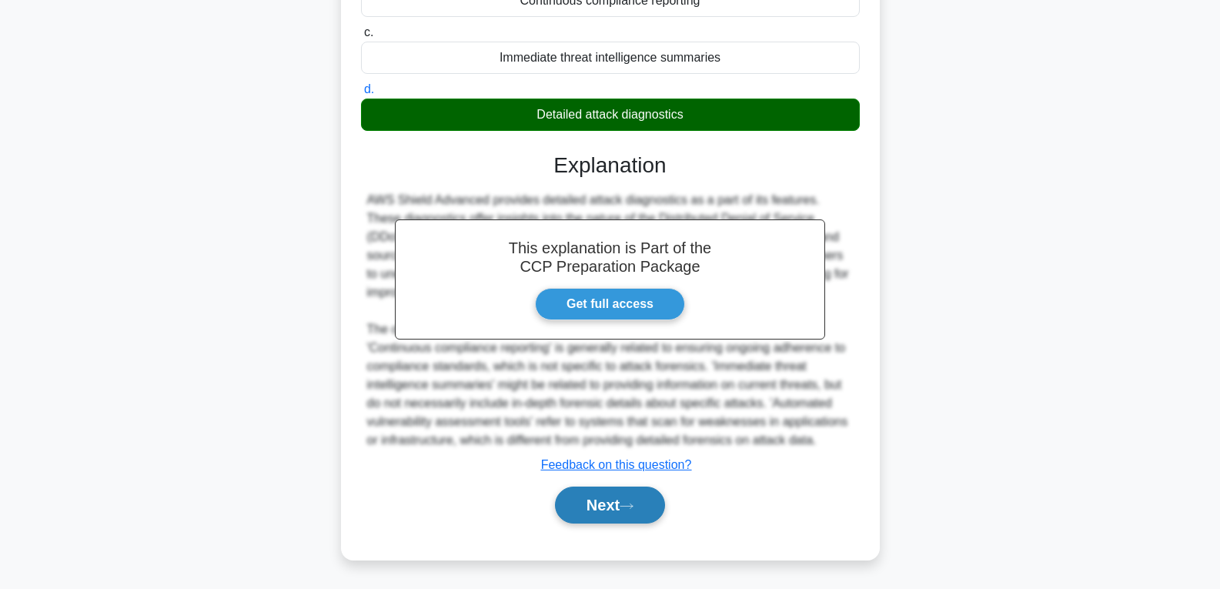
click at [596, 497] on button "Next" at bounding box center [610, 504] width 110 height 37
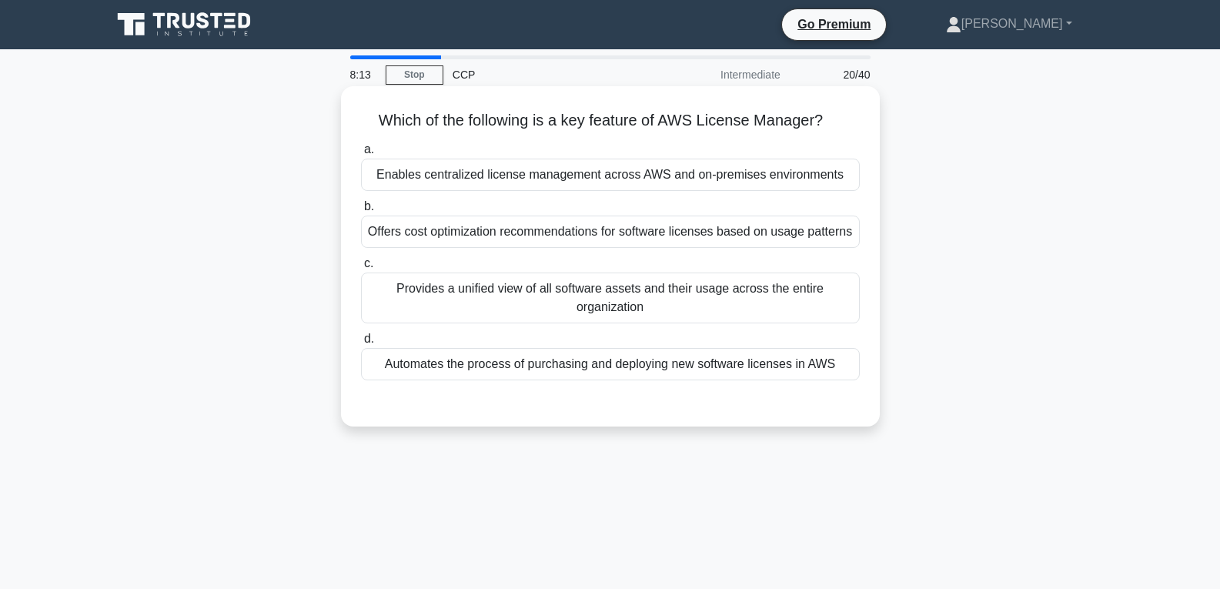
click at [585, 356] on div "Automates the process of purchasing and deploying new software licenses in AWS" at bounding box center [610, 364] width 499 height 32
click at [361, 344] on input "d. Automates the process of purchasing and deploying new software licenses in A…" at bounding box center [361, 339] width 0 height 10
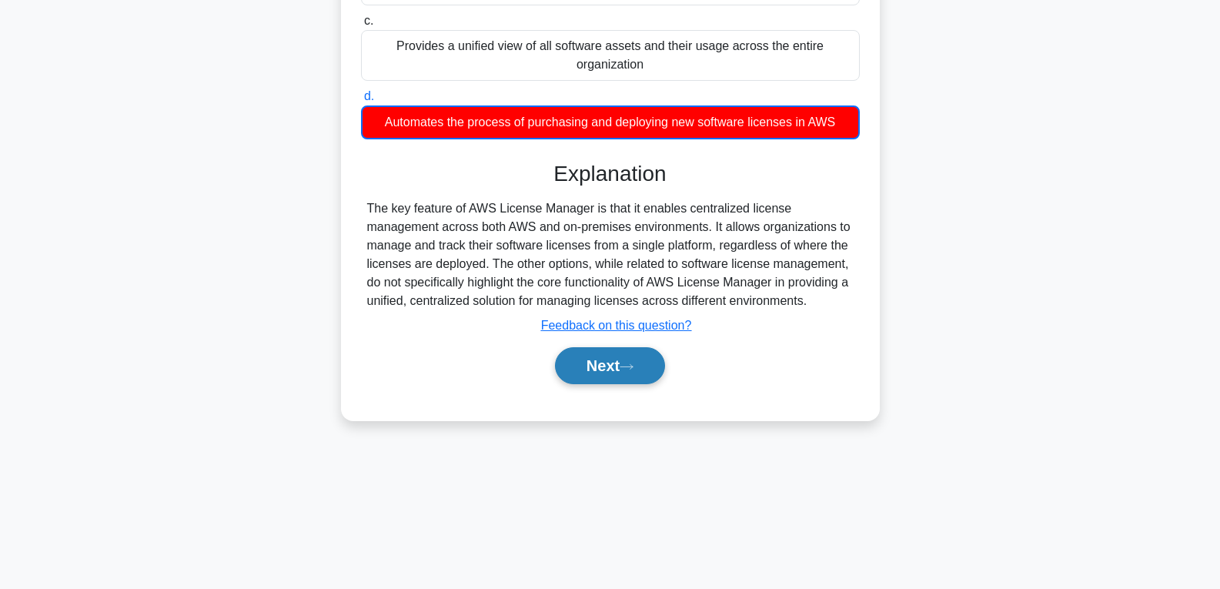
click at [606, 372] on button "Next" at bounding box center [610, 365] width 110 height 37
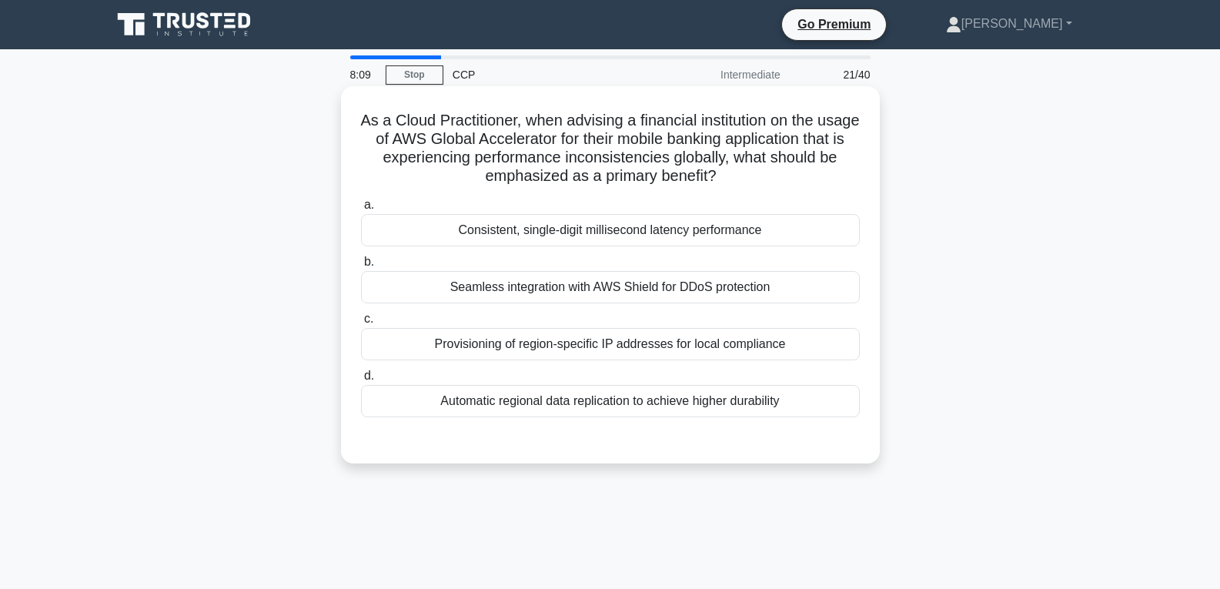
click at [579, 242] on div "Consistent, single-digit millisecond latency performance" at bounding box center [610, 230] width 499 height 32
click at [361, 210] on input "a. Consistent, single-digit millisecond latency performance" at bounding box center [361, 205] width 0 height 10
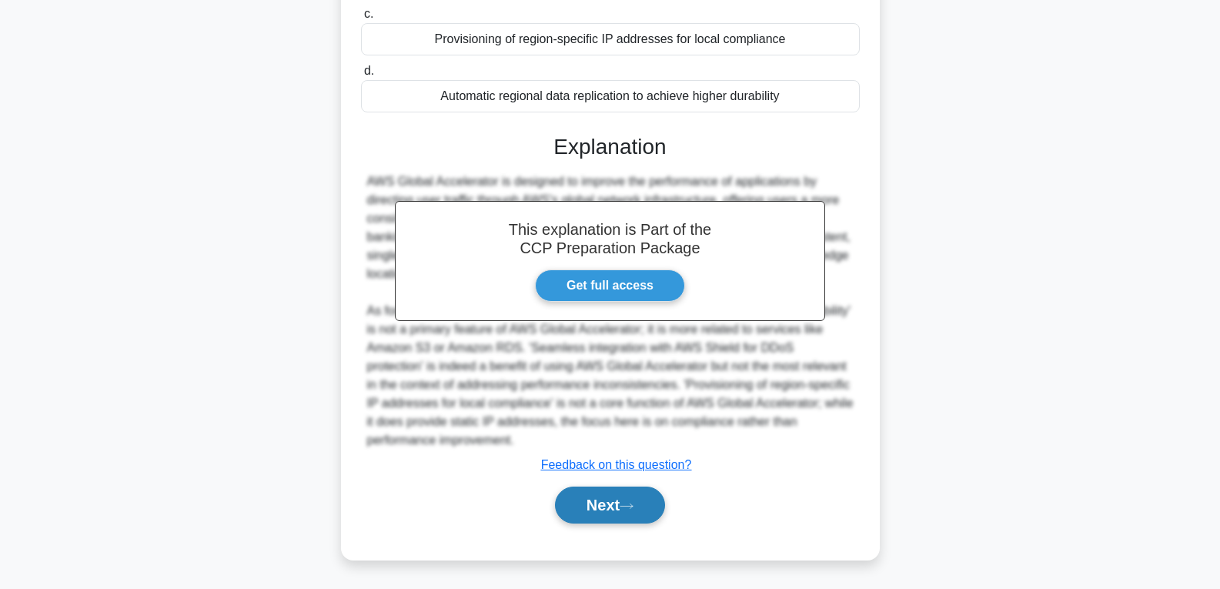
click at [596, 506] on button "Next" at bounding box center [610, 504] width 110 height 37
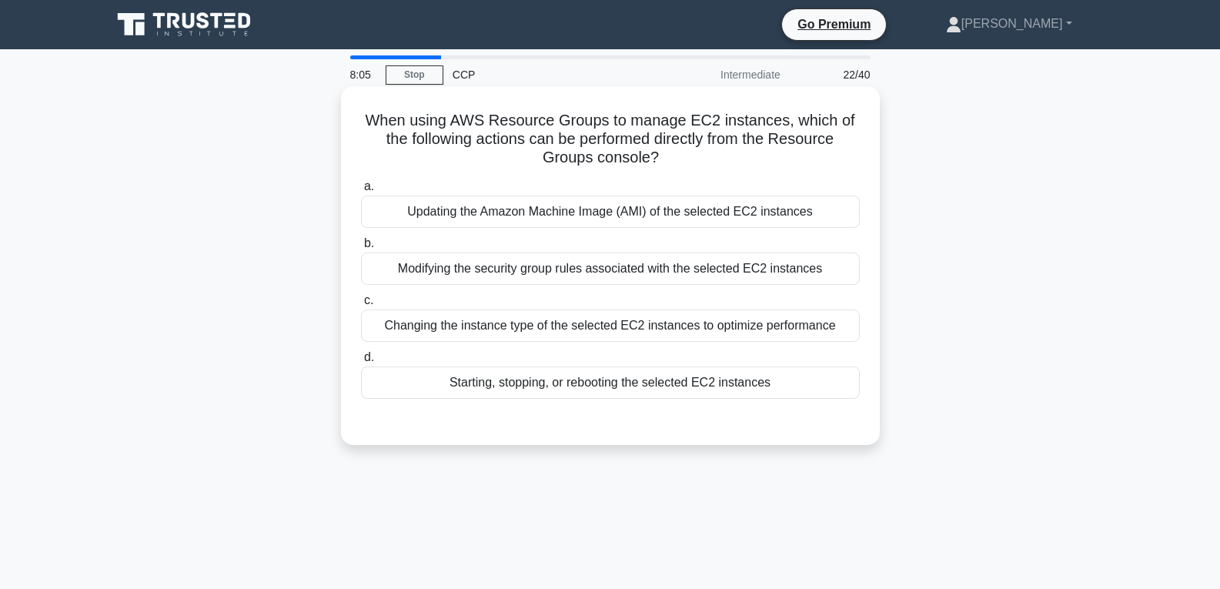
click at [562, 376] on div "Starting, stopping, or rebooting the selected EC2 instances" at bounding box center [610, 382] width 499 height 32
click at [361, 363] on input "d. Starting, stopping, or rebooting the selected EC2 instances" at bounding box center [361, 358] width 0 height 10
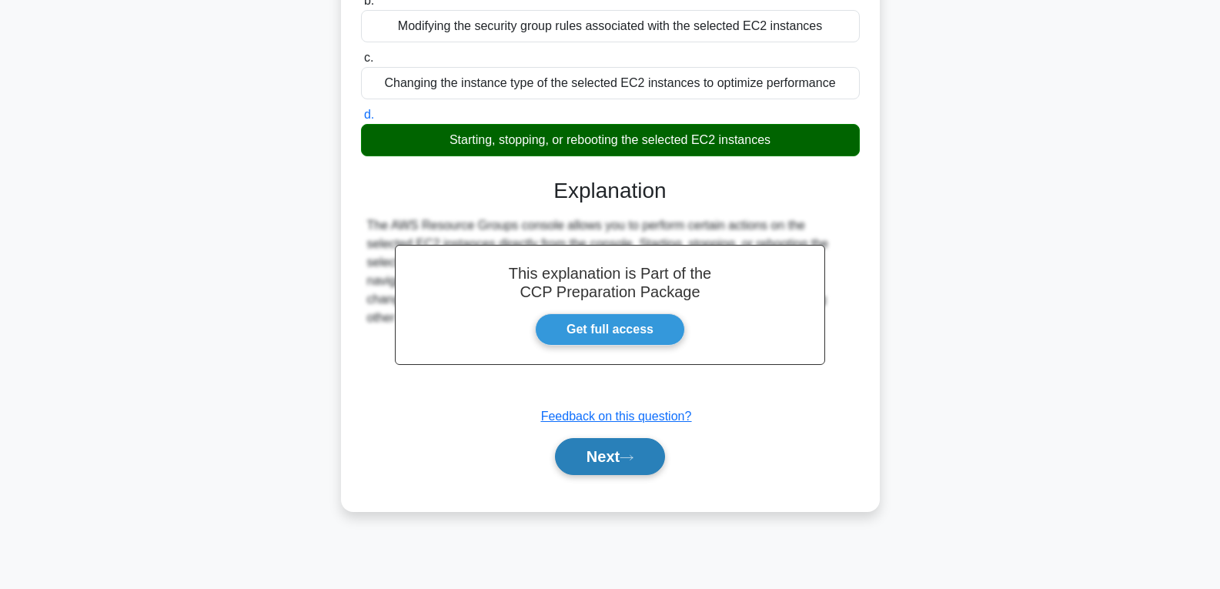
click at [593, 456] on button "Next" at bounding box center [610, 456] width 110 height 37
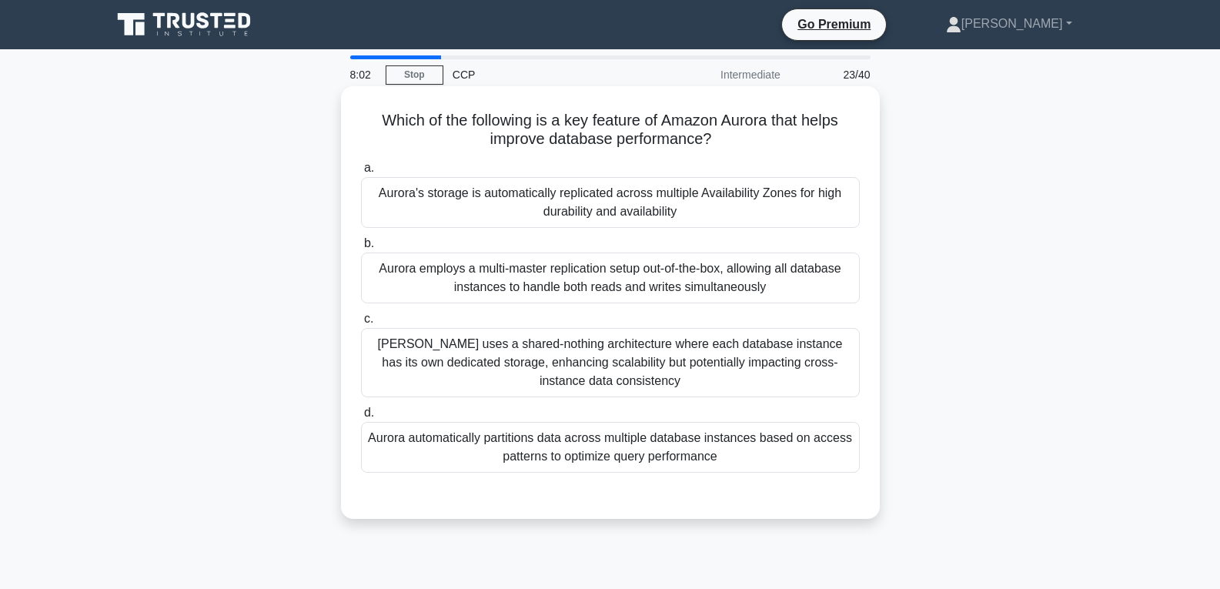
click at [589, 433] on div "Aurora automatically partitions data across multiple database instances based o…" at bounding box center [610, 447] width 499 height 51
click at [361, 418] on input "d. Aurora automatically partitions data across multiple database instances base…" at bounding box center [361, 413] width 0 height 10
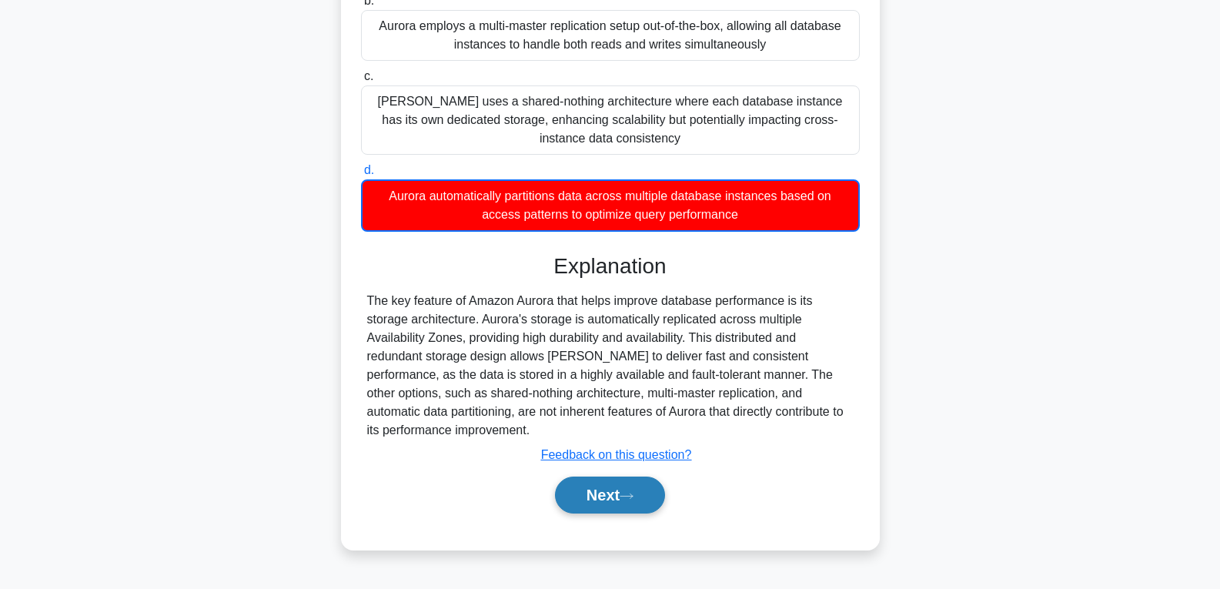
click at [591, 494] on button "Next" at bounding box center [610, 494] width 110 height 37
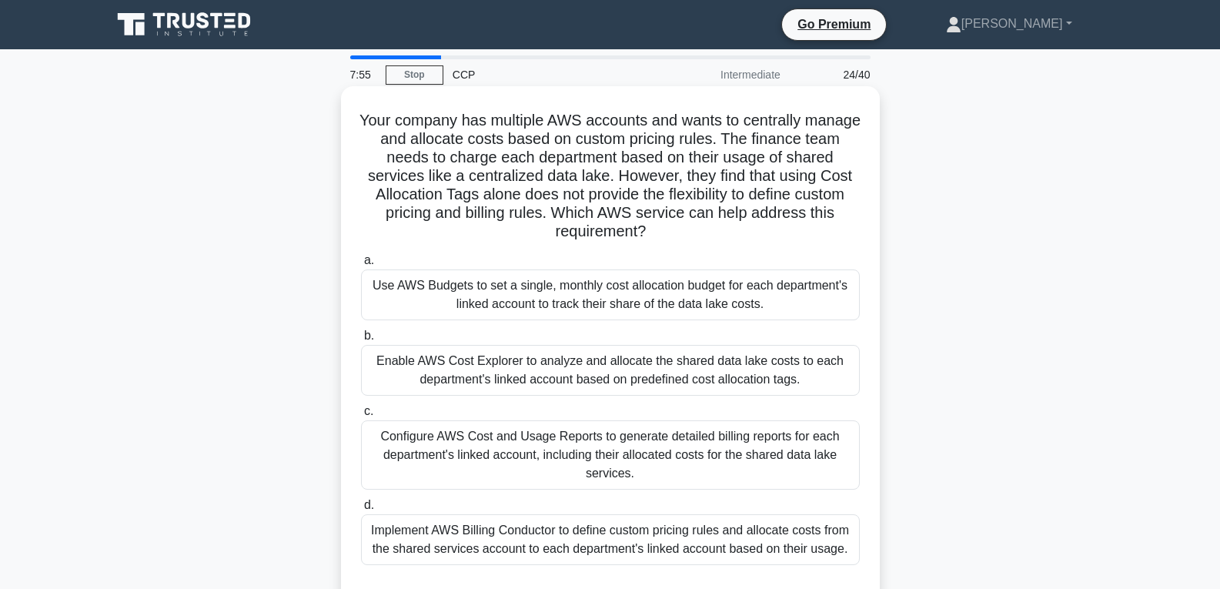
click at [580, 456] on div "Configure AWS Cost and Usage Reports to generate detailed billing reports for e…" at bounding box center [610, 454] width 499 height 69
click at [361, 416] on input "c. Configure AWS Cost and Usage Reports to generate detailed billing reports fo…" at bounding box center [361, 411] width 0 height 10
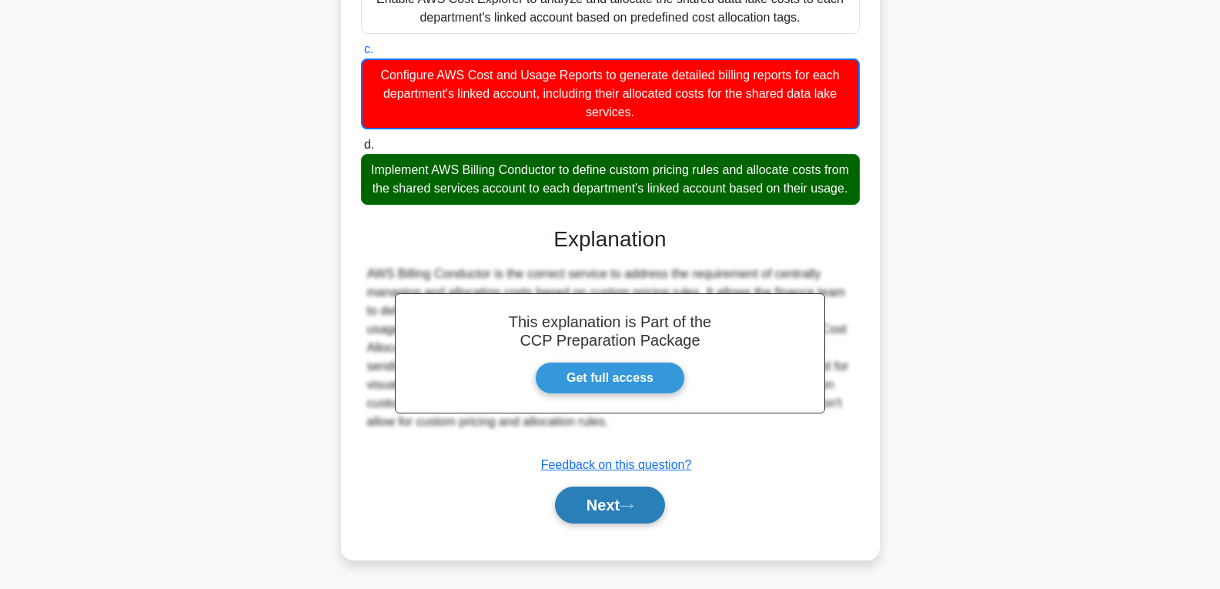
click at [590, 495] on button "Next" at bounding box center [610, 504] width 110 height 37
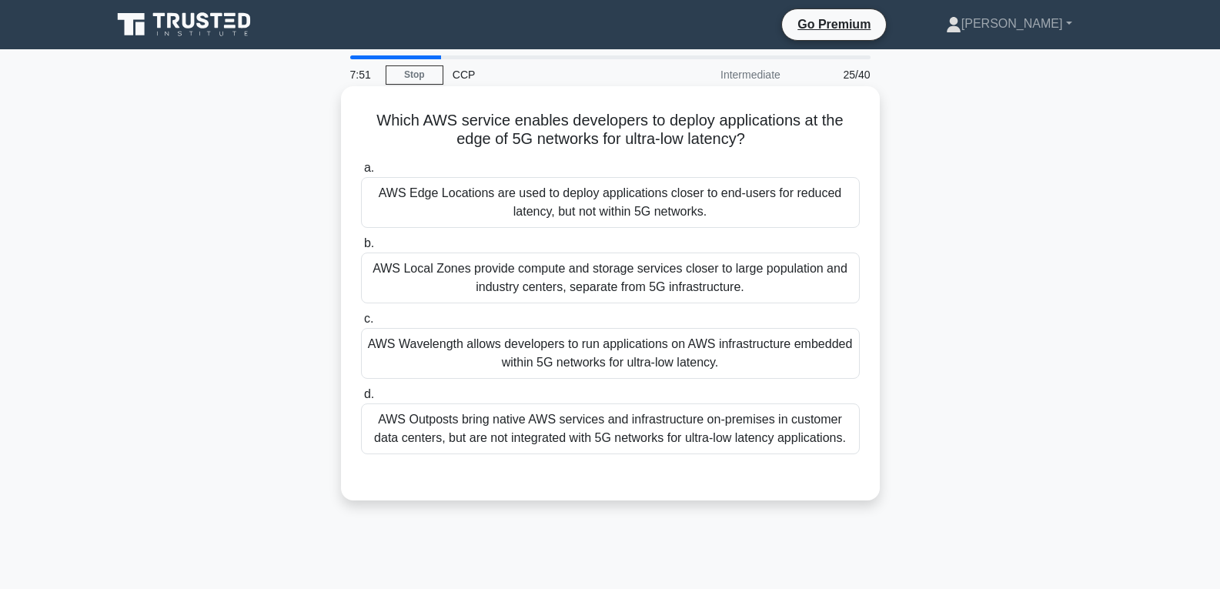
click at [591, 369] on div "AWS Wavelength allows developers to run applications on AWS infrastructure embe…" at bounding box center [610, 353] width 499 height 51
click at [361, 324] on input "c. AWS Wavelength allows developers to run applications on AWS infrastructure e…" at bounding box center [361, 319] width 0 height 10
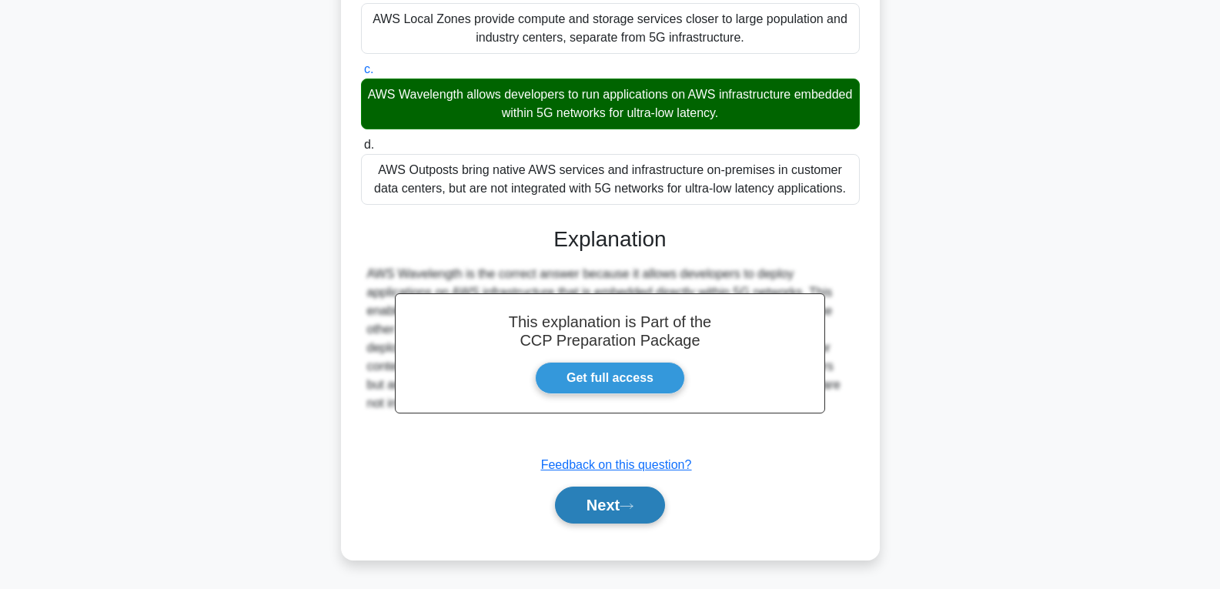
click at [592, 503] on button "Next" at bounding box center [610, 504] width 110 height 37
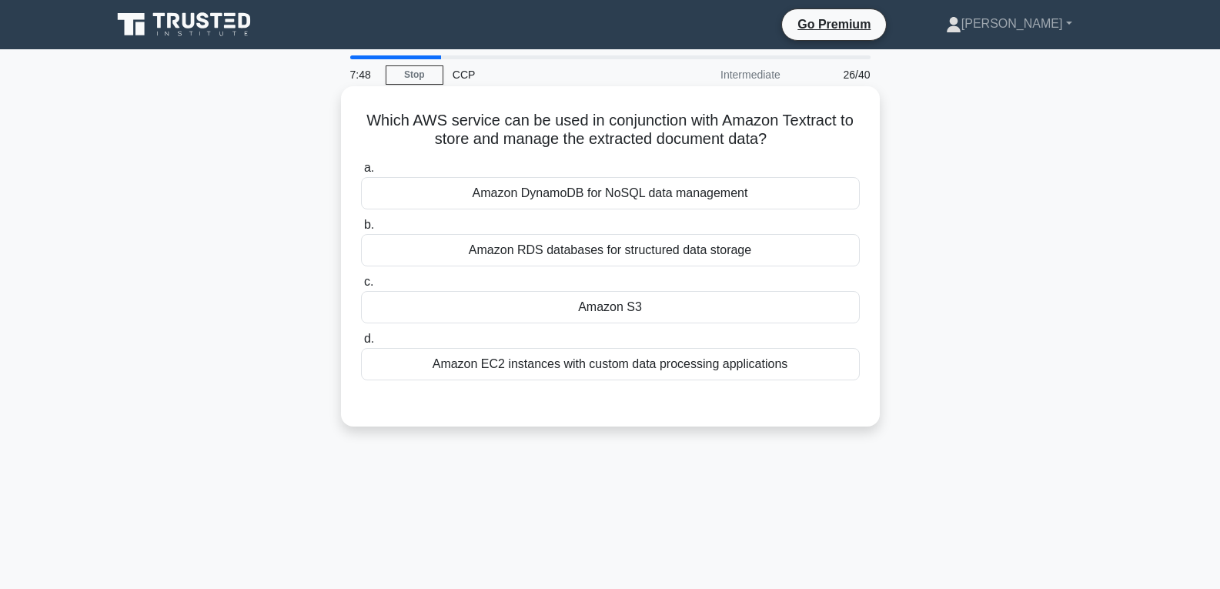
click at [583, 308] on div "Amazon S3" at bounding box center [610, 307] width 499 height 32
click at [361, 287] on input "c. Amazon S3" at bounding box center [361, 282] width 0 height 10
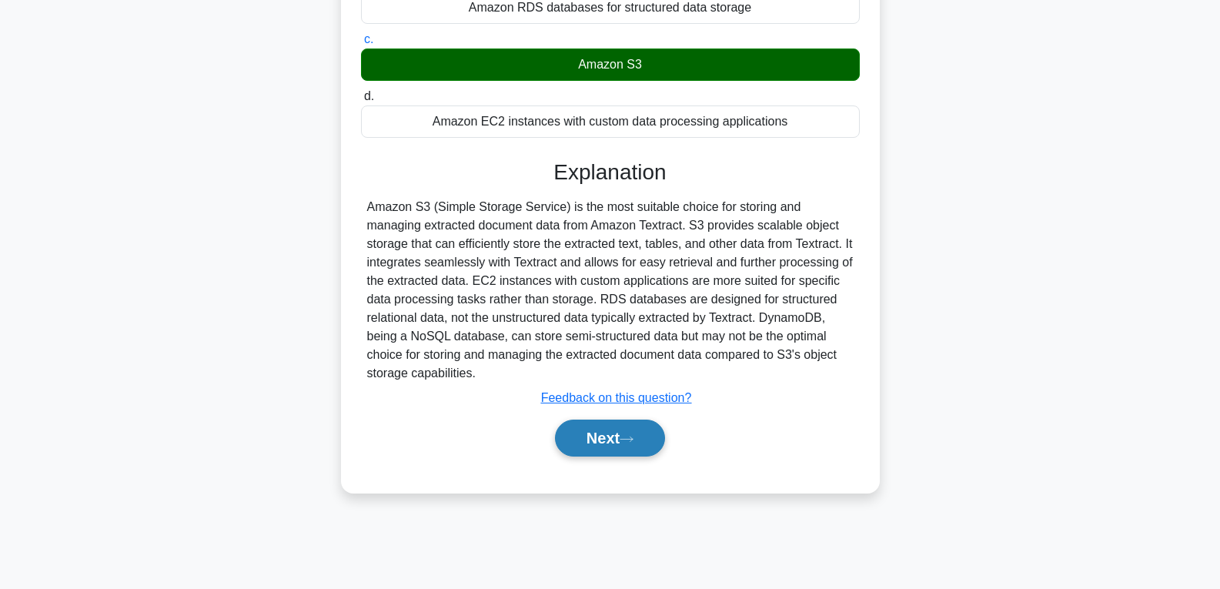
click at [612, 429] on button "Next" at bounding box center [610, 437] width 110 height 37
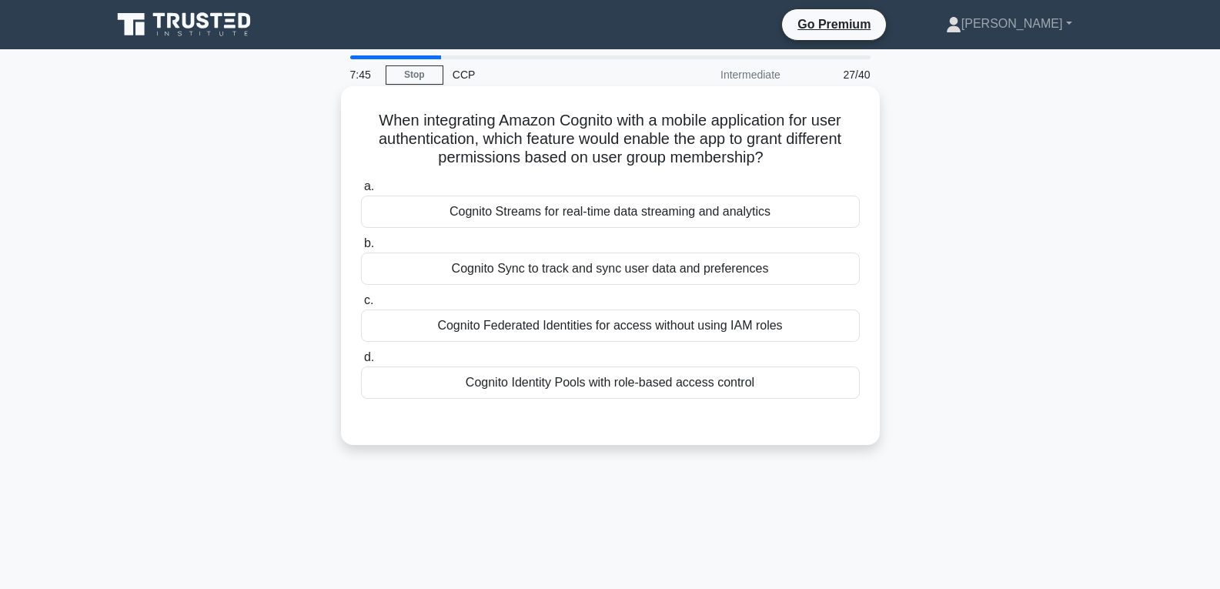
click at [599, 376] on div "Cognito Identity Pools with role-based access control" at bounding box center [610, 382] width 499 height 32
click at [361, 363] on input "d. Cognito Identity Pools with role-based access control" at bounding box center [361, 358] width 0 height 10
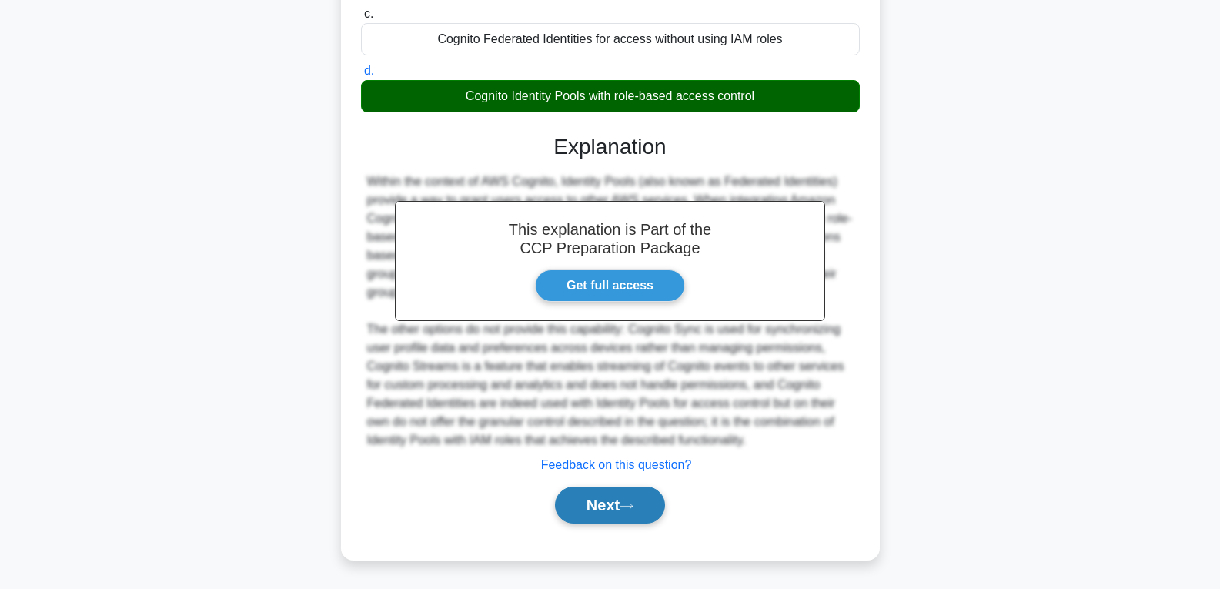
click at [613, 492] on button "Next" at bounding box center [610, 504] width 110 height 37
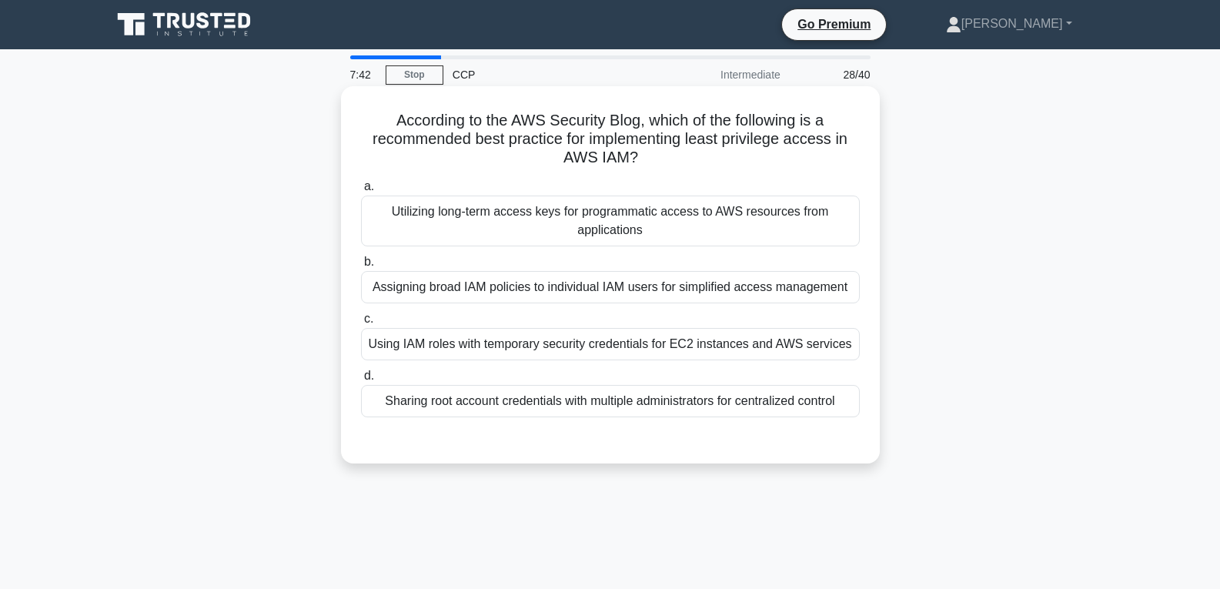
click at [576, 273] on div "Assigning broad IAM policies to individual IAM users for simplified access mana…" at bounding box center [610, 287] width 499 height 32
click at [361, 267] on input "b. Assigning broad IAM policies to individual IAM users for simplified access m…" at bounding box center [361, 262] width 0 height 10
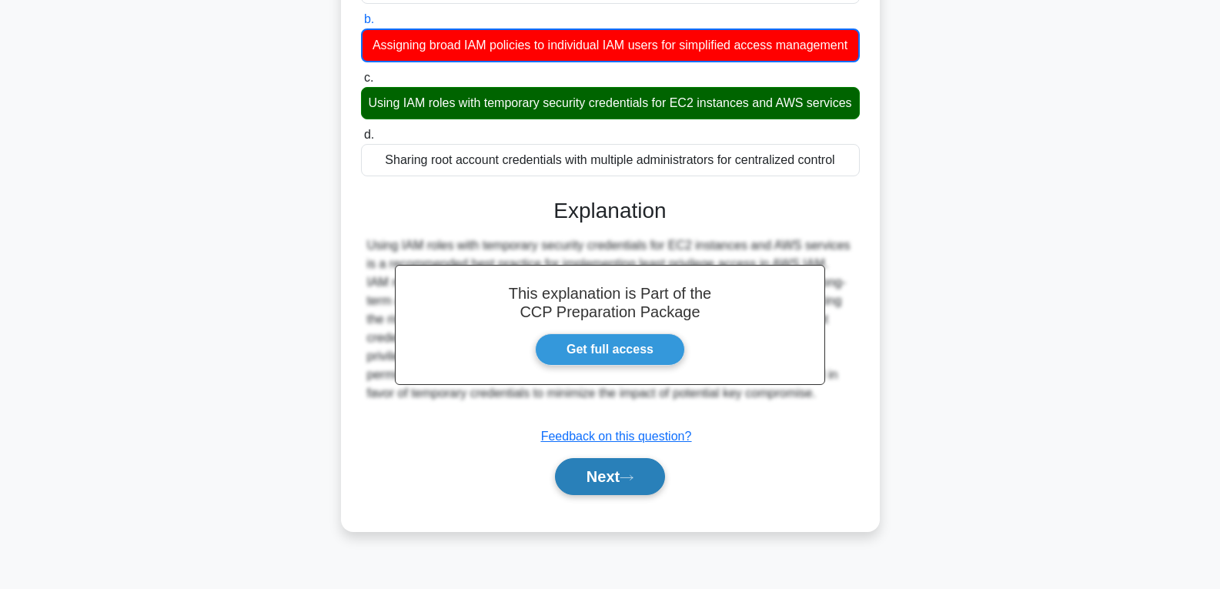
click at [609, 495] on button "Next" at bounding box center [610, 476] width 110 height 37
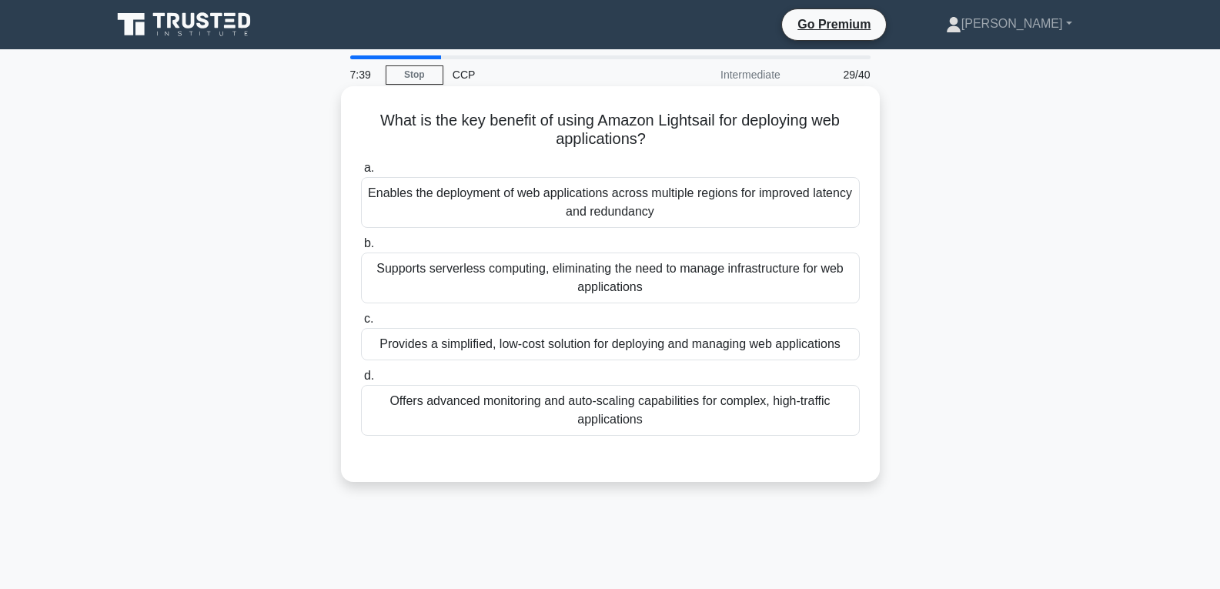
click at [603, 342] on div "Provides a simplified, low-cost solution for deploying and managing web applica…" at bounding box center [610, 344] width 499 height 32
click at [361, 324] on input "c. Provides a simplified, low-cost solution for deploying and managing web appl…" at bounding box center [361, 319] width 0 height 10
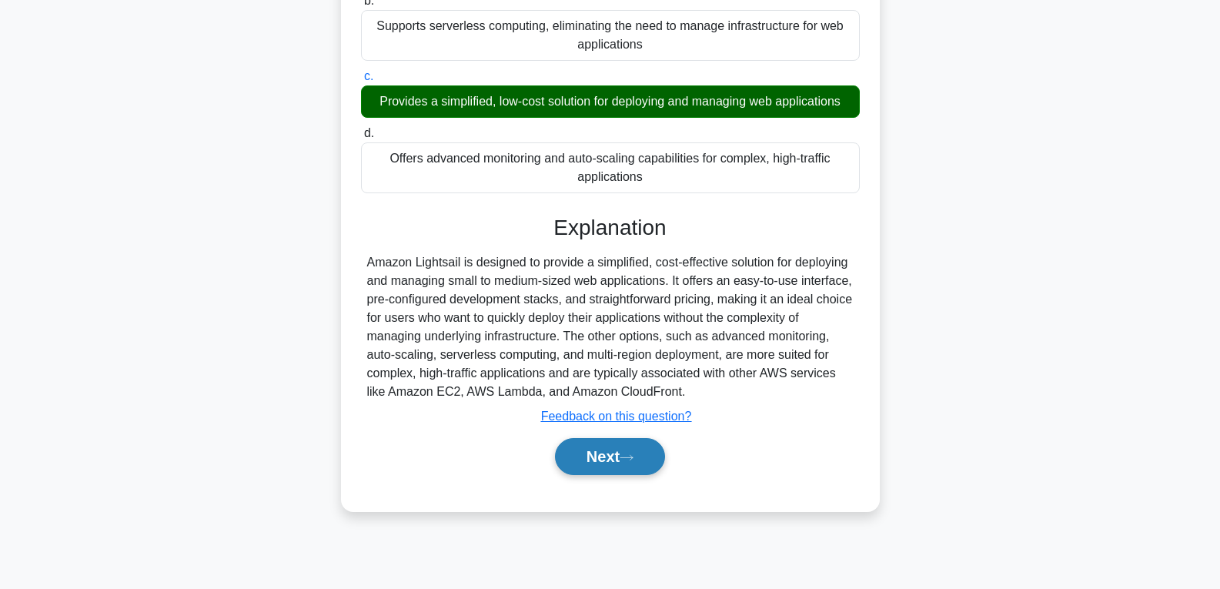
click at [613, 456] on button "Next" at bounding box center [610, 456] width 110 height 37
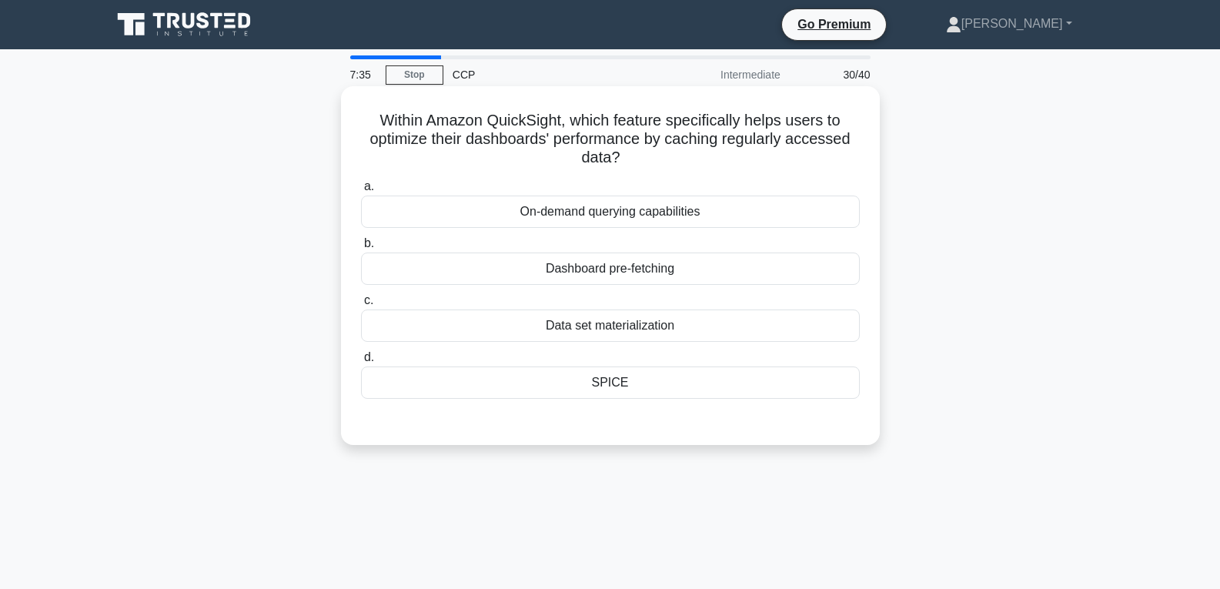
click at [593, 366] on label "d. SPICE" at bounding box center [610, 373] width 499 height 51
click at [361, 363] on input "d. SPICE" at bounding box center [361, 358] width 0 height 10
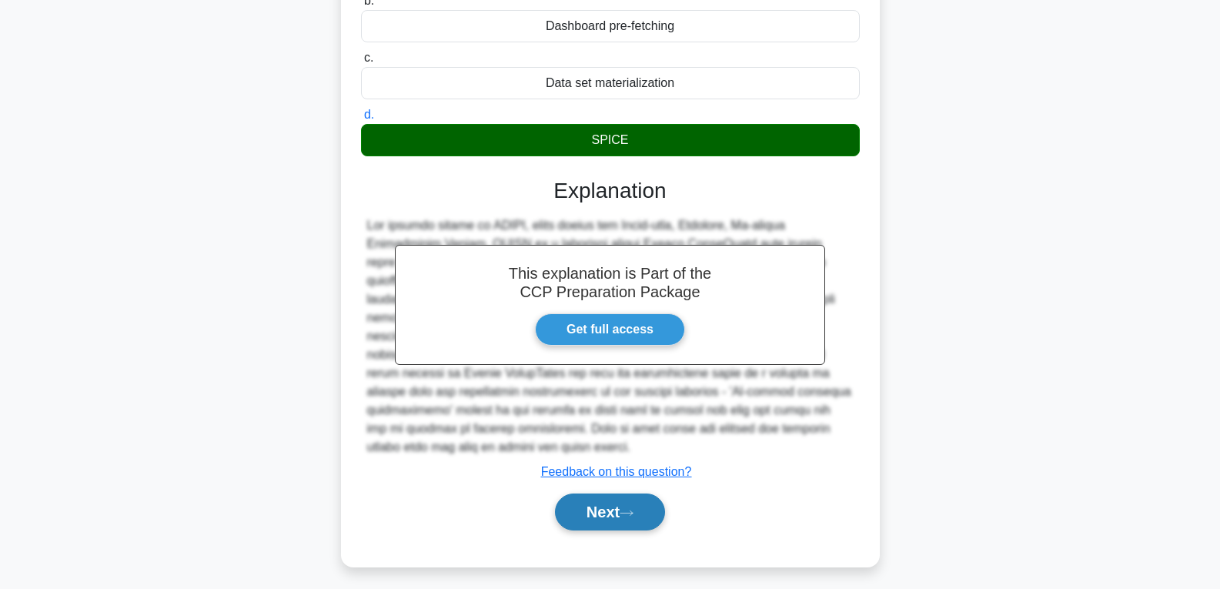
click at [613, 493] on button "Next" at bounding box center [610, 511] width 110 height 37
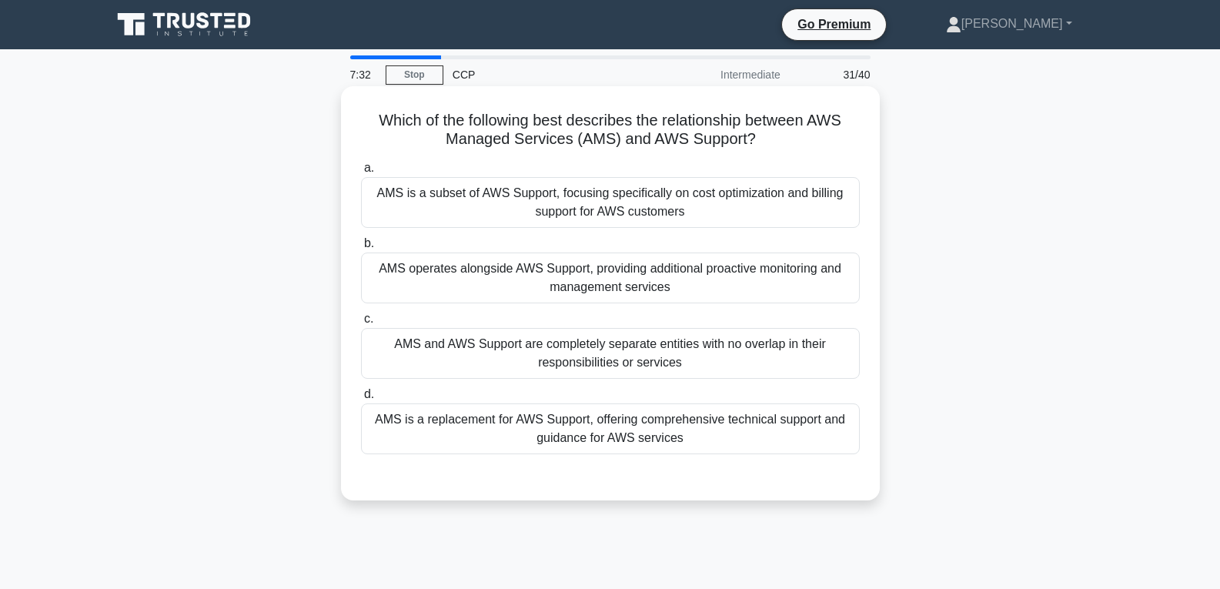
click at [610, 373] on div "AMS and AWS Support are completely separate entities with no overlap in their r…" at bounding box center [610, 353] width 499 height 51
click at [361, 324] on input "c. AMS and AWS Support are completely separate entities with no overlap in thei…" at bounding box center [361, 319] width 0 height 10
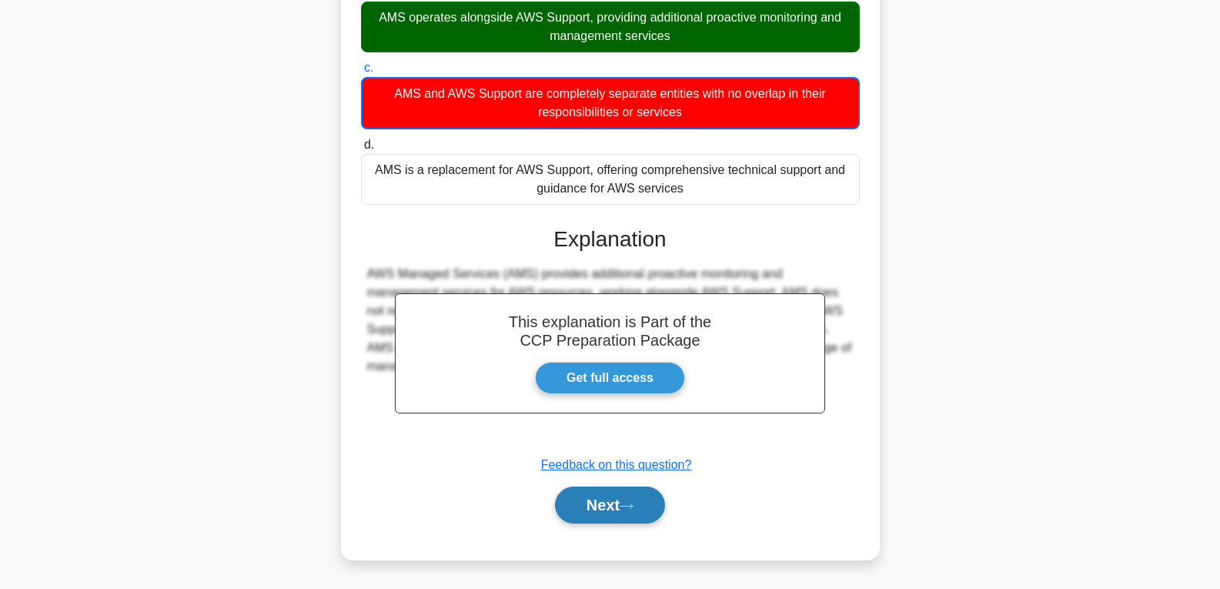
click at [625, 506] on button "Next" at bounding box center [610, 504] width 110 height 37
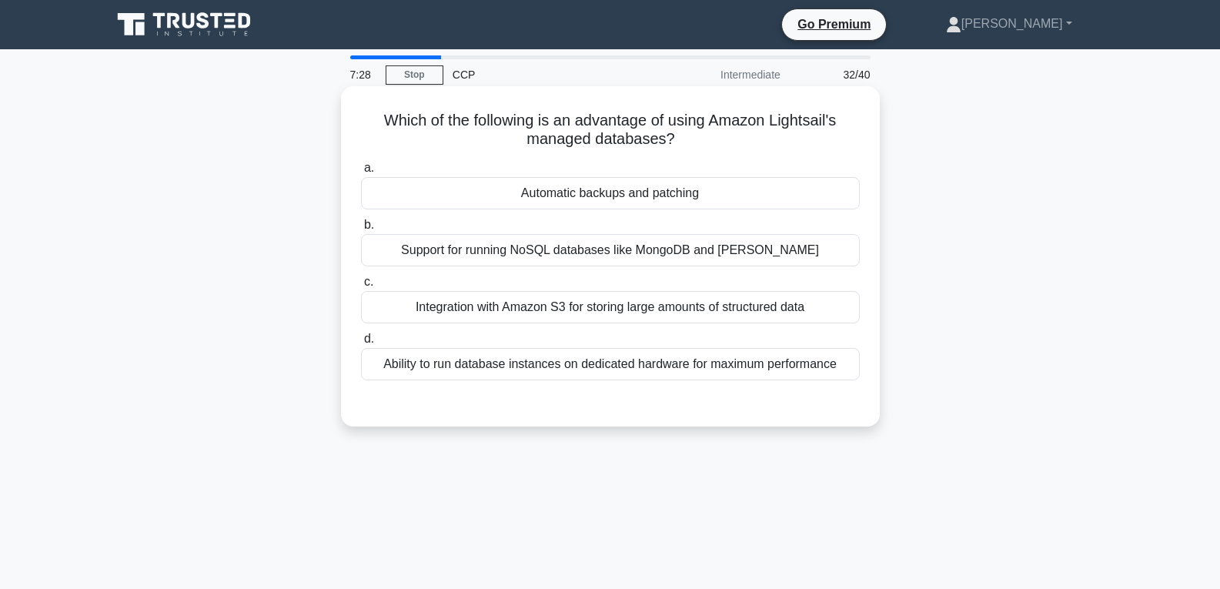
click at [590, 198] on div "Automatic backups and patching" at bounding box center [610, 193] width 499 height 32
click at [361, 173] on input "a. Automatic backups and patching" at bounding box center [361, 168] width 0 height 10
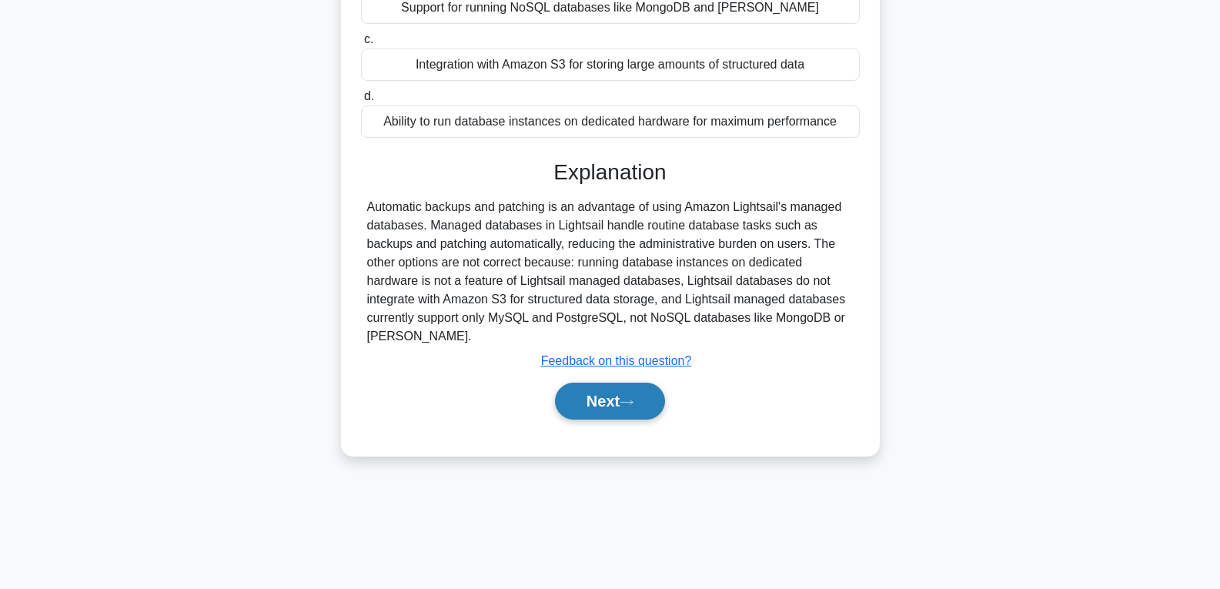
click at [630, 409] on button "Next" at bounding box center [610, 401] width 110 height 37
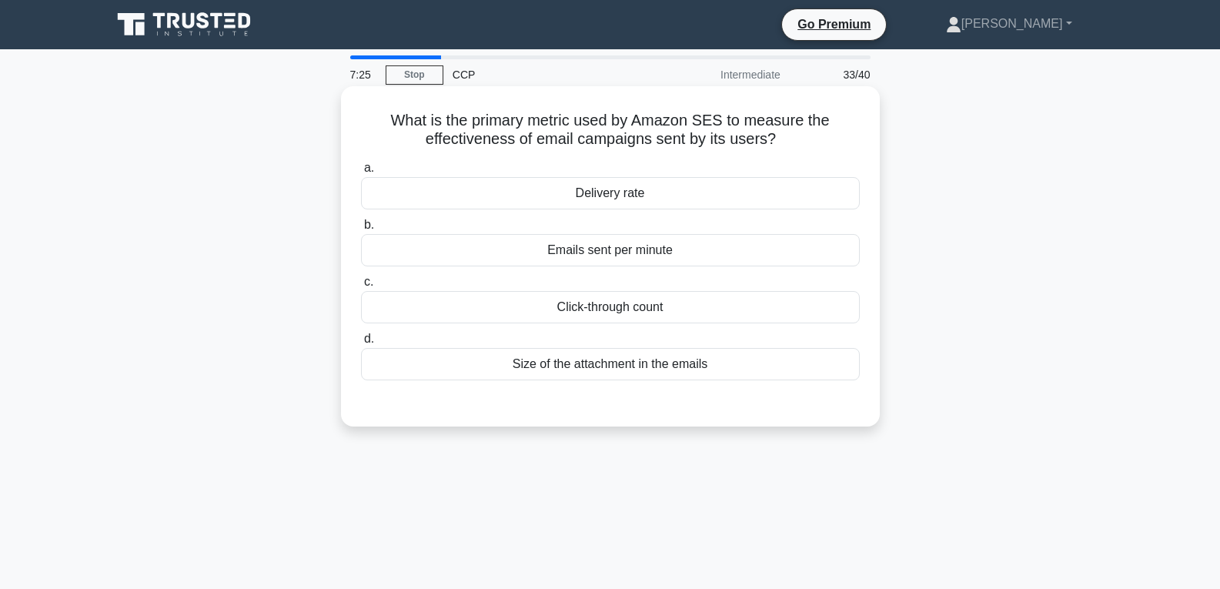
click at [620, 185] on div "Delivery rate" at bounding box center [610, 193] width 499 height 32
click at [361, 173] on input "a. Delivery rate" at bounding box center [361, 168] width 0 height 10
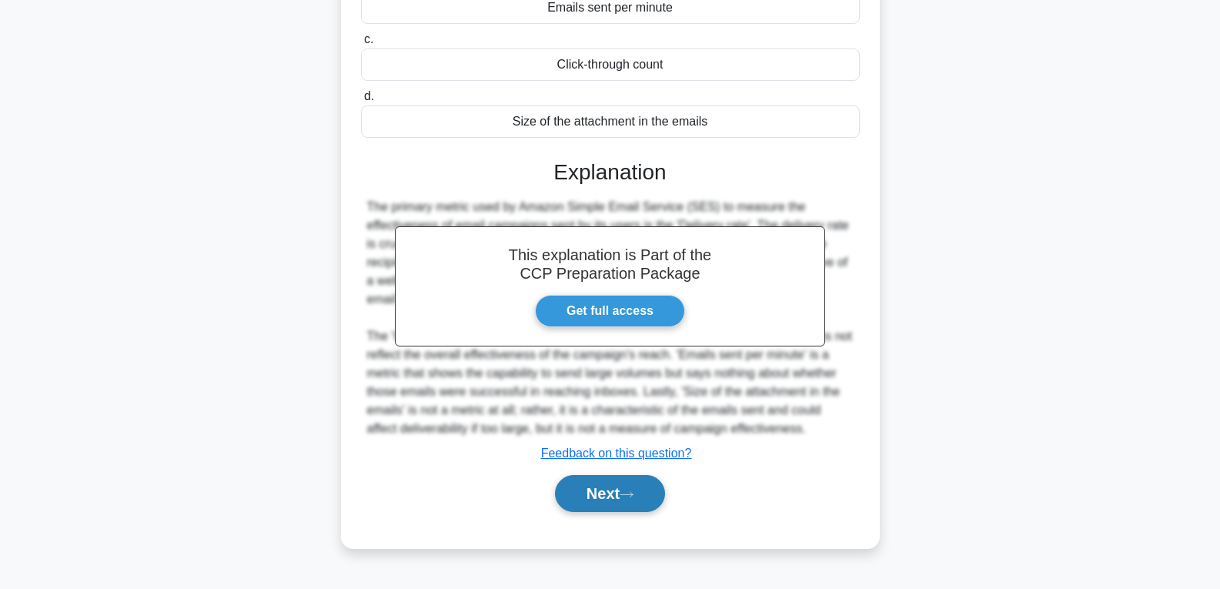
click at [612, 504] on button "Next" at bounding box center [610, 493] width 110 height 37
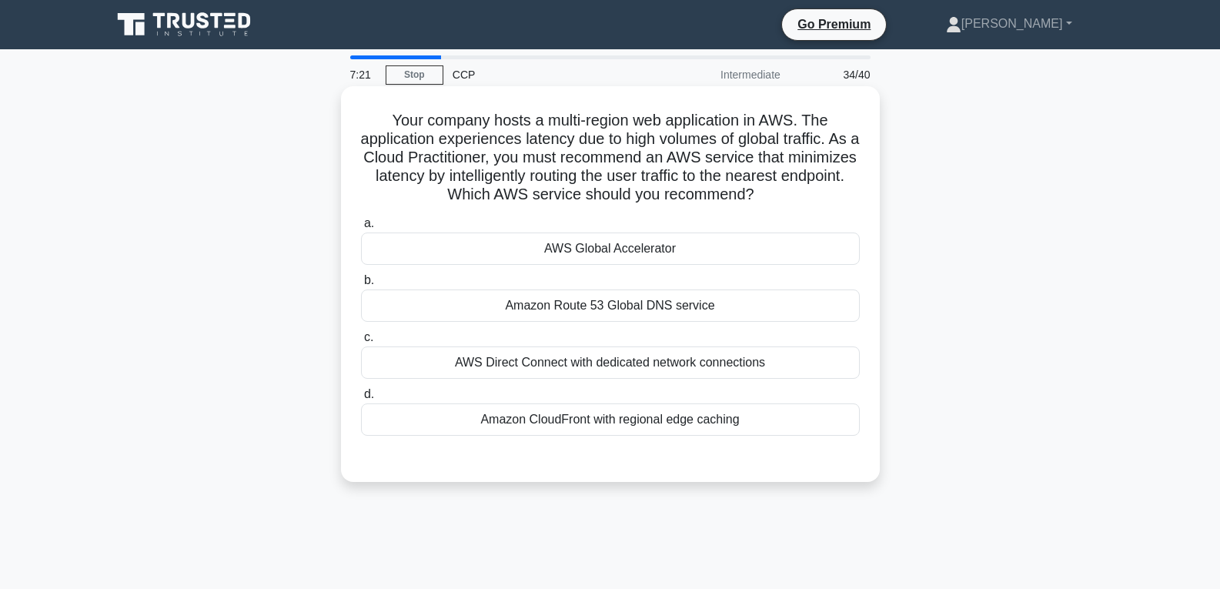
click at [577, 254] on div "AWS Global Accelerator" at bounding box center [610, 248] width 499 height 32
click at [361, 229] on input "a. AWS Global Accelerator" at bounding box center [361, 224] width 0 height 10
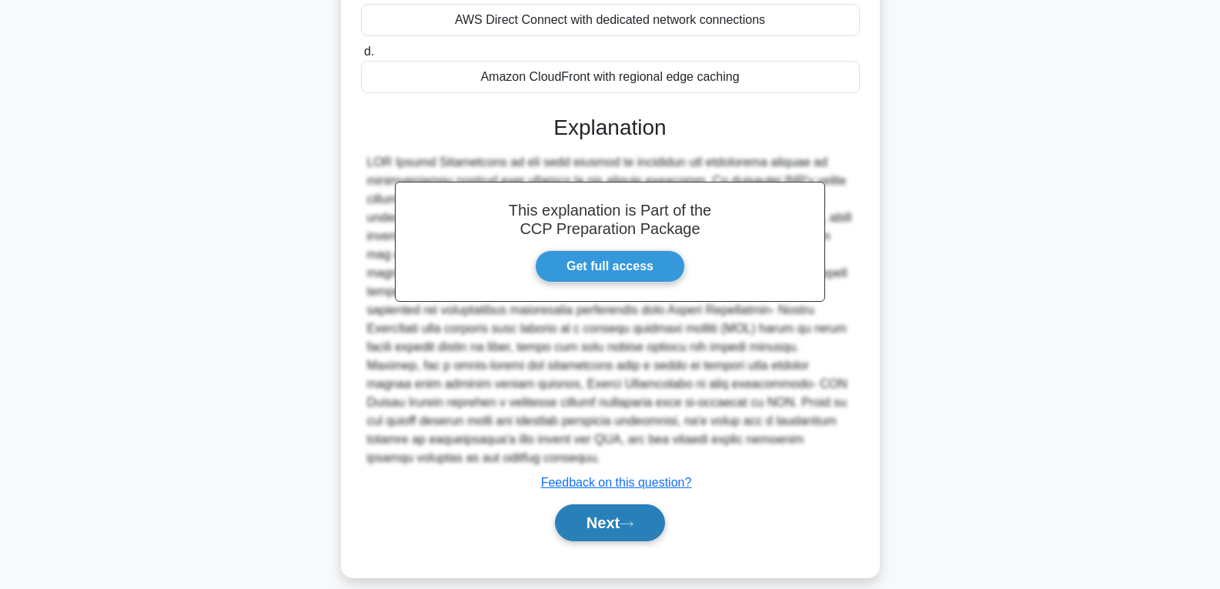
click at [602, 504] on button "Next" at bounding box center [610, 522] width 110 height 37
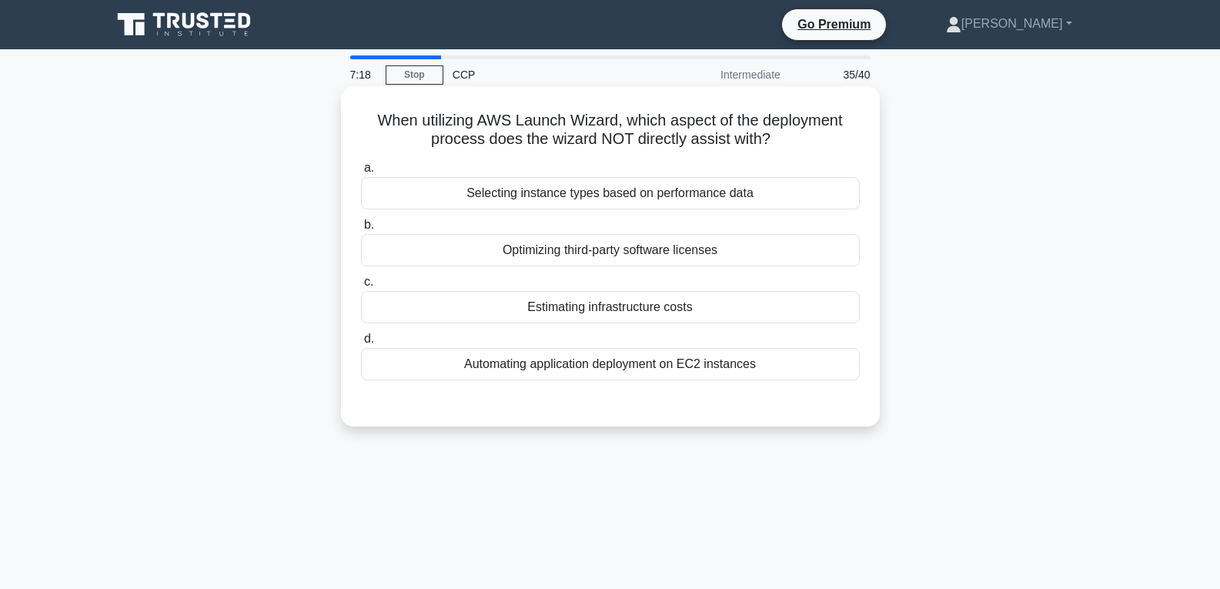
click at [587, 307] on div "Estimating infrastructure costs" at bounding box center [610, 307] width 499 height 32
click at [361, 287] on input "c. Estimating infrastructure costs" at bounding box center [361, 282] width 0 height 10
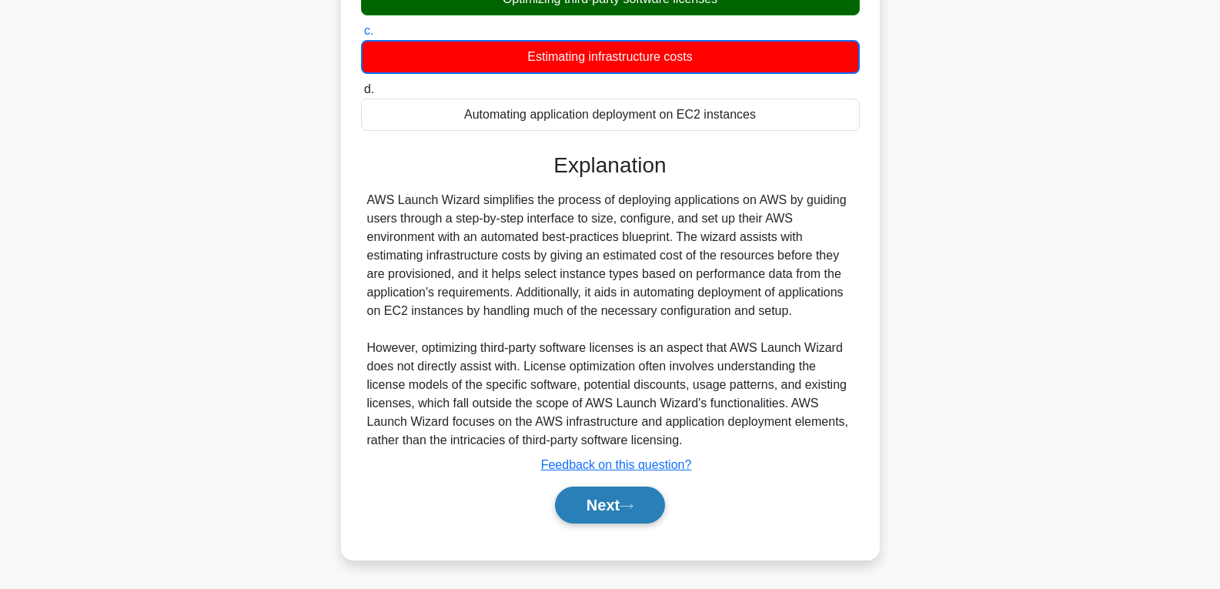
click at [597, 506] on button "Next" at bounding box center [610, 504] width 110 height 37
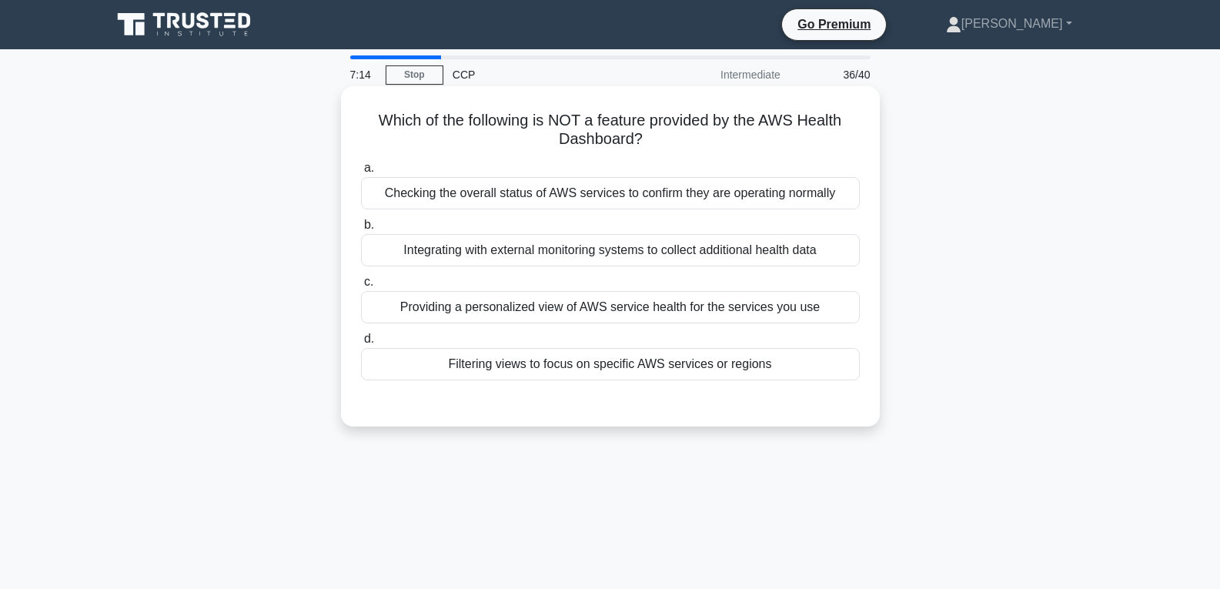
click at [576, 349] on div "Filtering views to focus on specific AWS services or regions" at bounding box center [610, 364] width 499 height 32
click at [361, 344] on input "d. Filtering views to focus on specific AWS services or regions" at bounding box center [361, 339] width 0 height 10
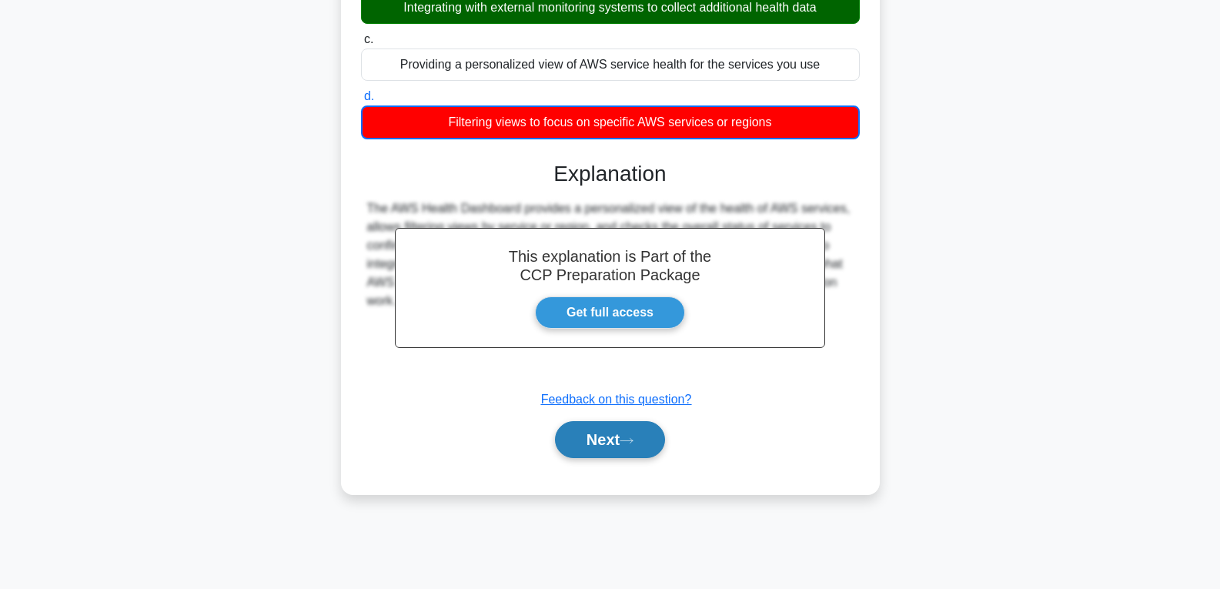
click at [590, 438] on button "Next" at bounding box center [610, 439] width 110 height 37
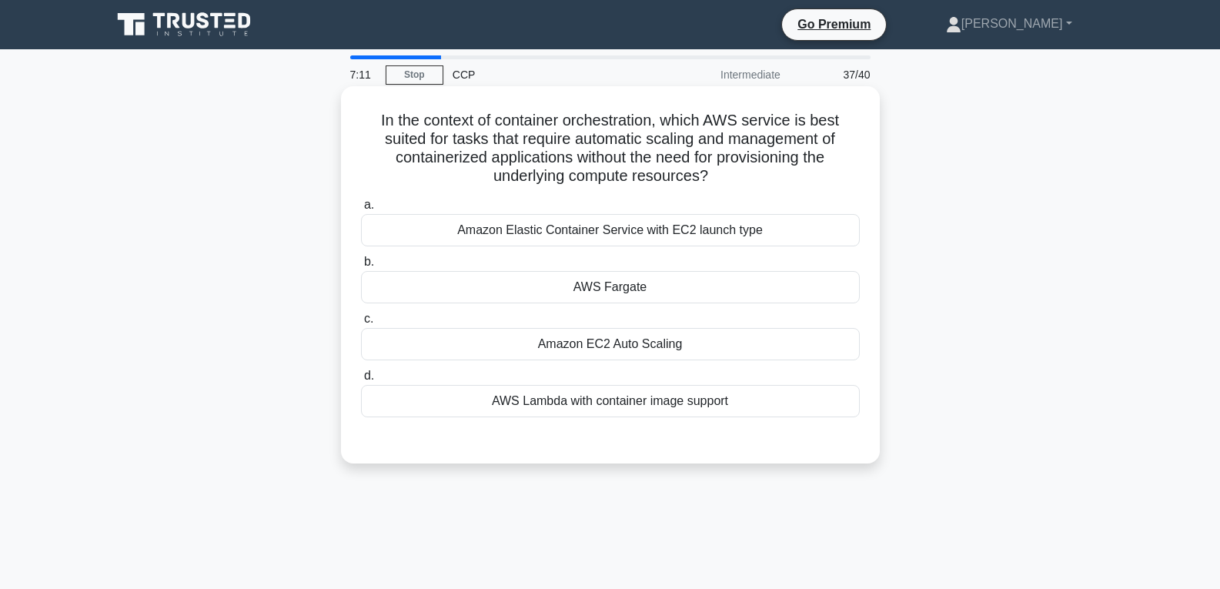
click at [590, 280] on div "AWS Fargate" at bounding box center [610, 287] width 499 height 32
click at [361, 267] on input "b. AWS Fargate" at bounding box center [361, 262] width 0 height 10
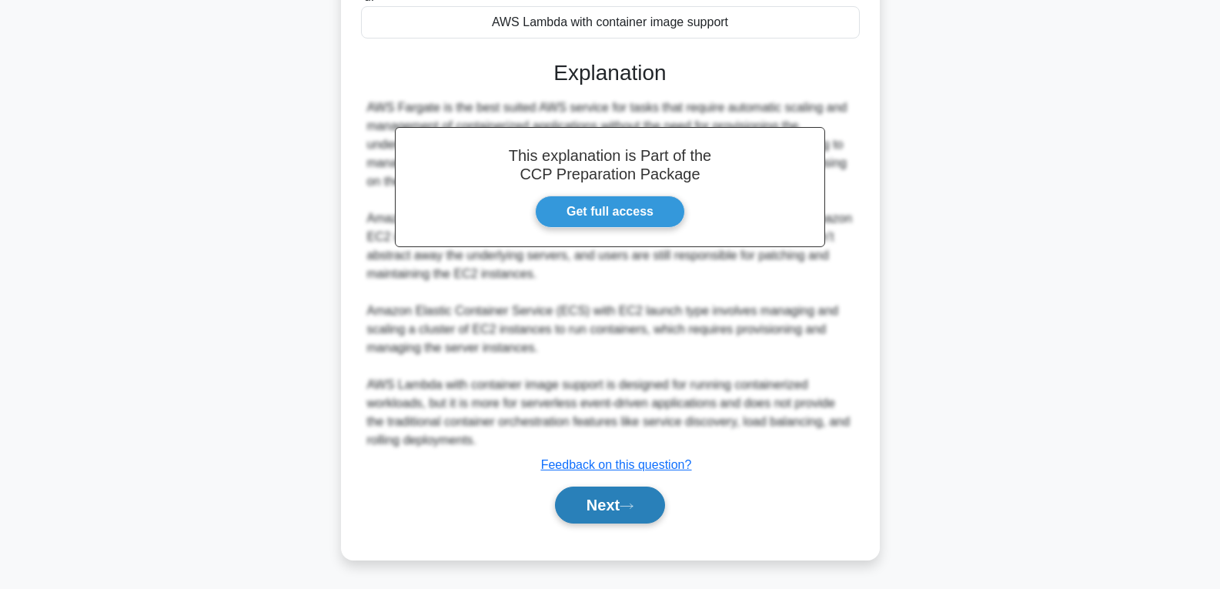
click at [607, 515] on button "Next" at bounding box center [610, 504] width 110 height 37
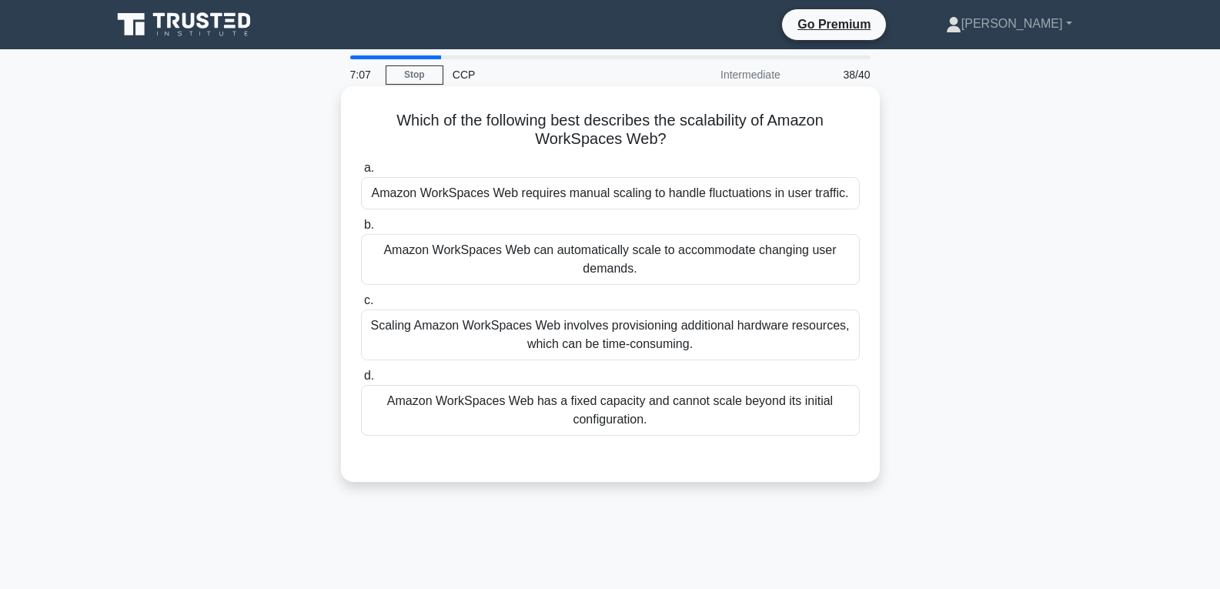
click at [595, 203] on div "Amazon WorkSpaces Web requires manual scaling to handle fluctuations in user tr…" at bounding box center [610, 193] width 499 height 32
click at [361, 173] on input "a. Amazon WorkSpaces Web requires manual scaling to handle fluctuations in user…" at bounding box center [361, 168] width 0 height 10
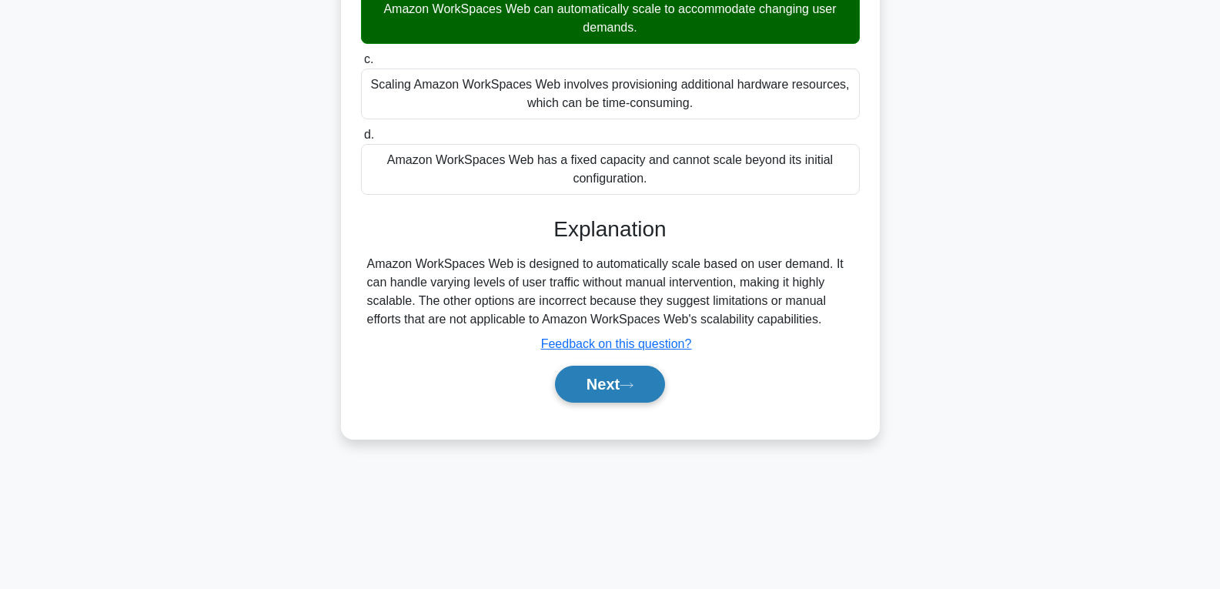
click at [604, 398] on button "Next" at bounding box center [610, 384] width 110 height 37
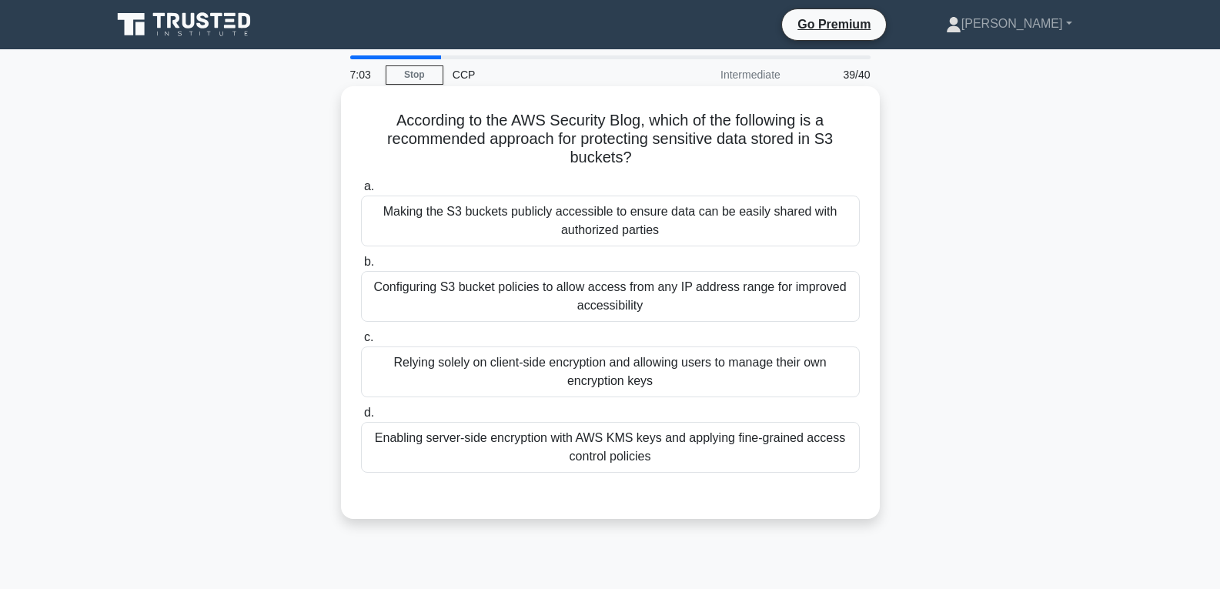
click at [605, 363] on div "Relying solely on client-side encryption and allowing users to manage their own…" at bounding box center [610, 371] width 499 height 51
click at [361, 343] on input "c. Relying solely on client-side encryption and allowing users to manage their …" at bounding box center [361, 338] width 0 height 10
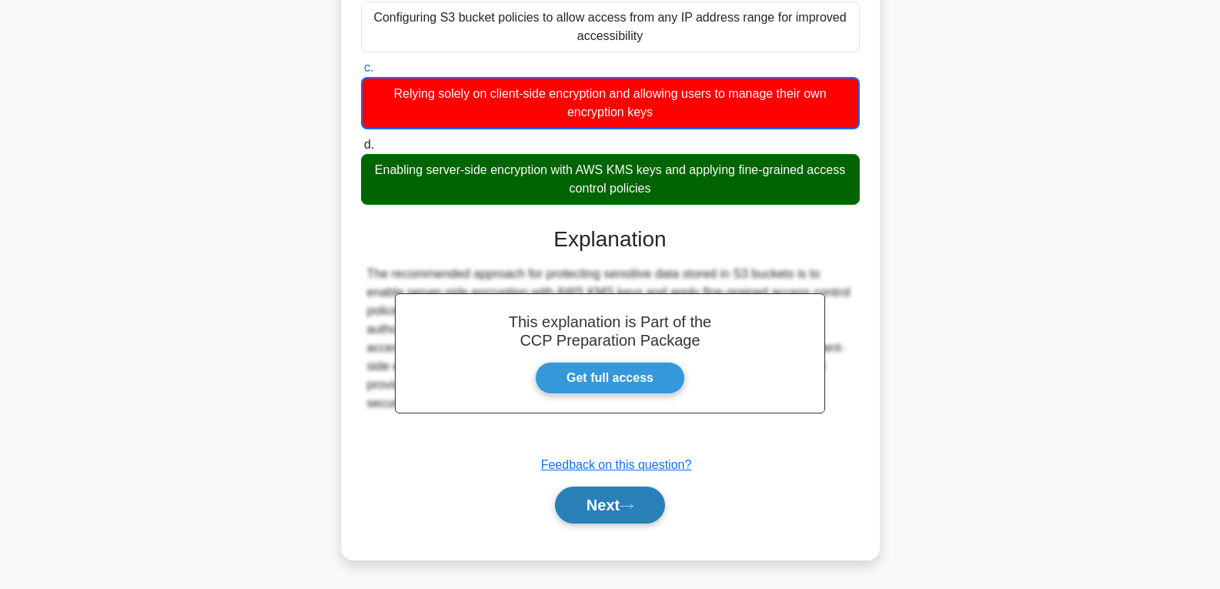
click at [609, 494] on button "Next" at bounding box center [610, 504] width 110 height 37
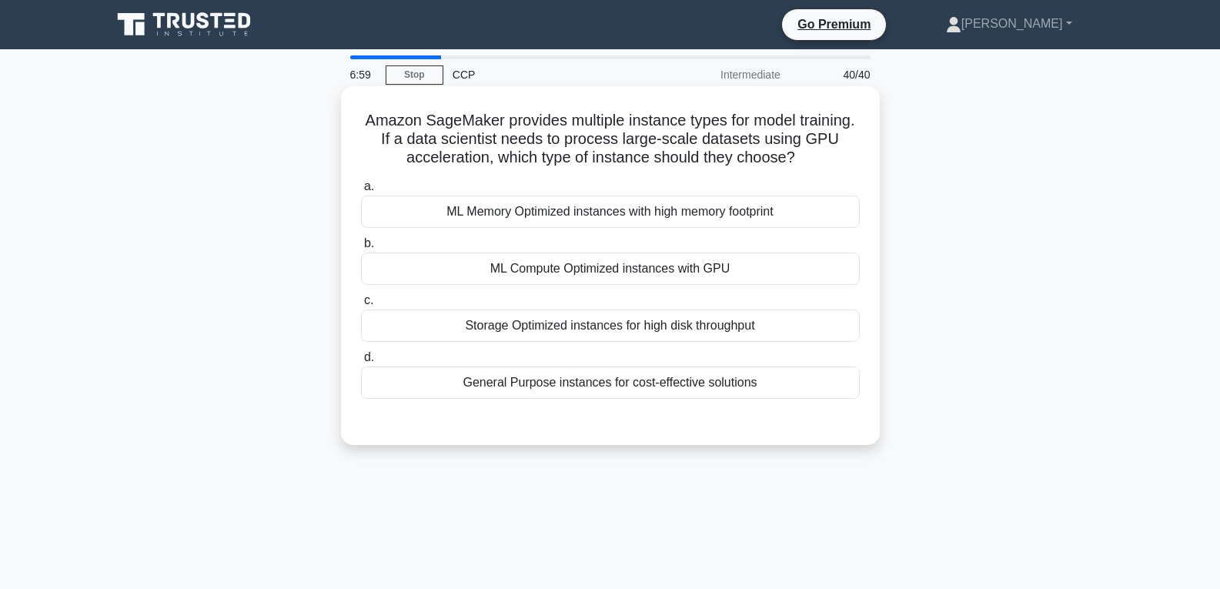
click at [600, 276] on div "ML Compute Optimized instances with GPU" at bounding box center [610, 268] width 499 height 32
click at [361, 249] on input "b. ML Compute Optimized instances with GPU" at bounding box center [361, 244] width 0 height 10
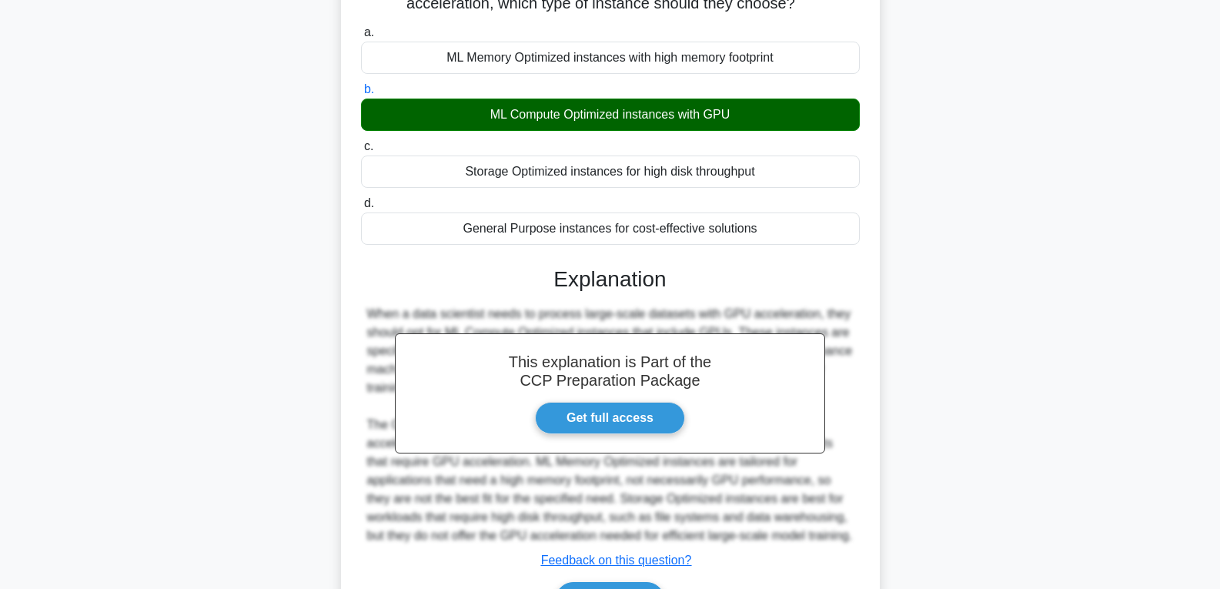
scroll to position [250, 0]
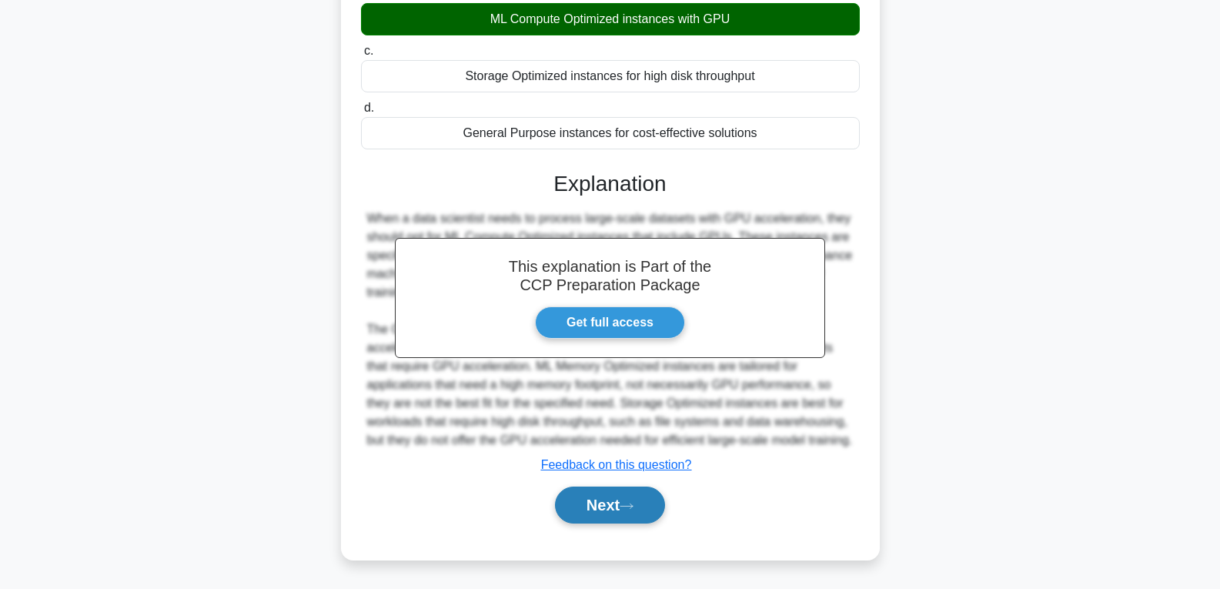
click at [593, 502] on button "Next" at bounding box center [610, 504] width 110 height 37
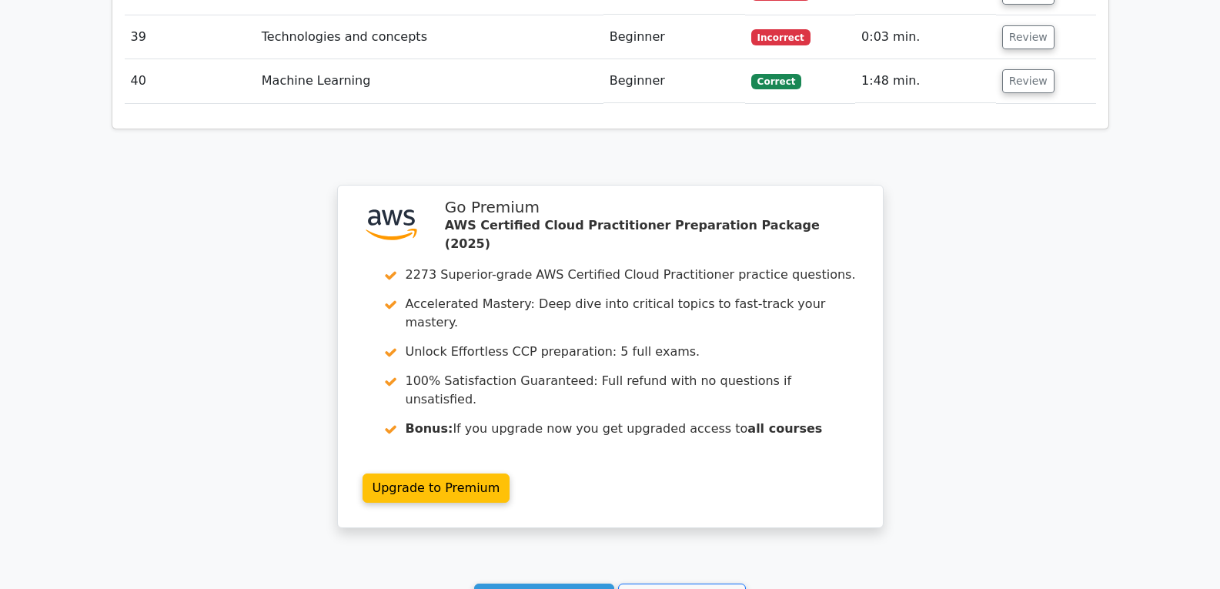
scroll to position [3925, 0]
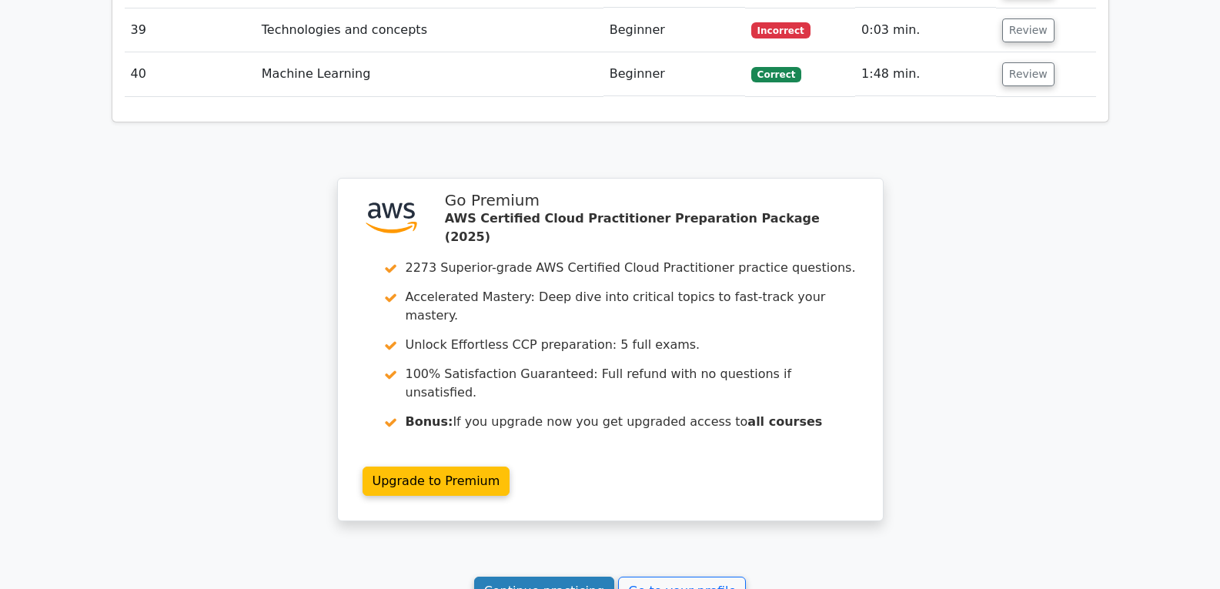
click at [536, 576] on link "Continue practicing" at bounding box center [544, 590] width 141 height 29
